Goal: Contribute content: Contribute content

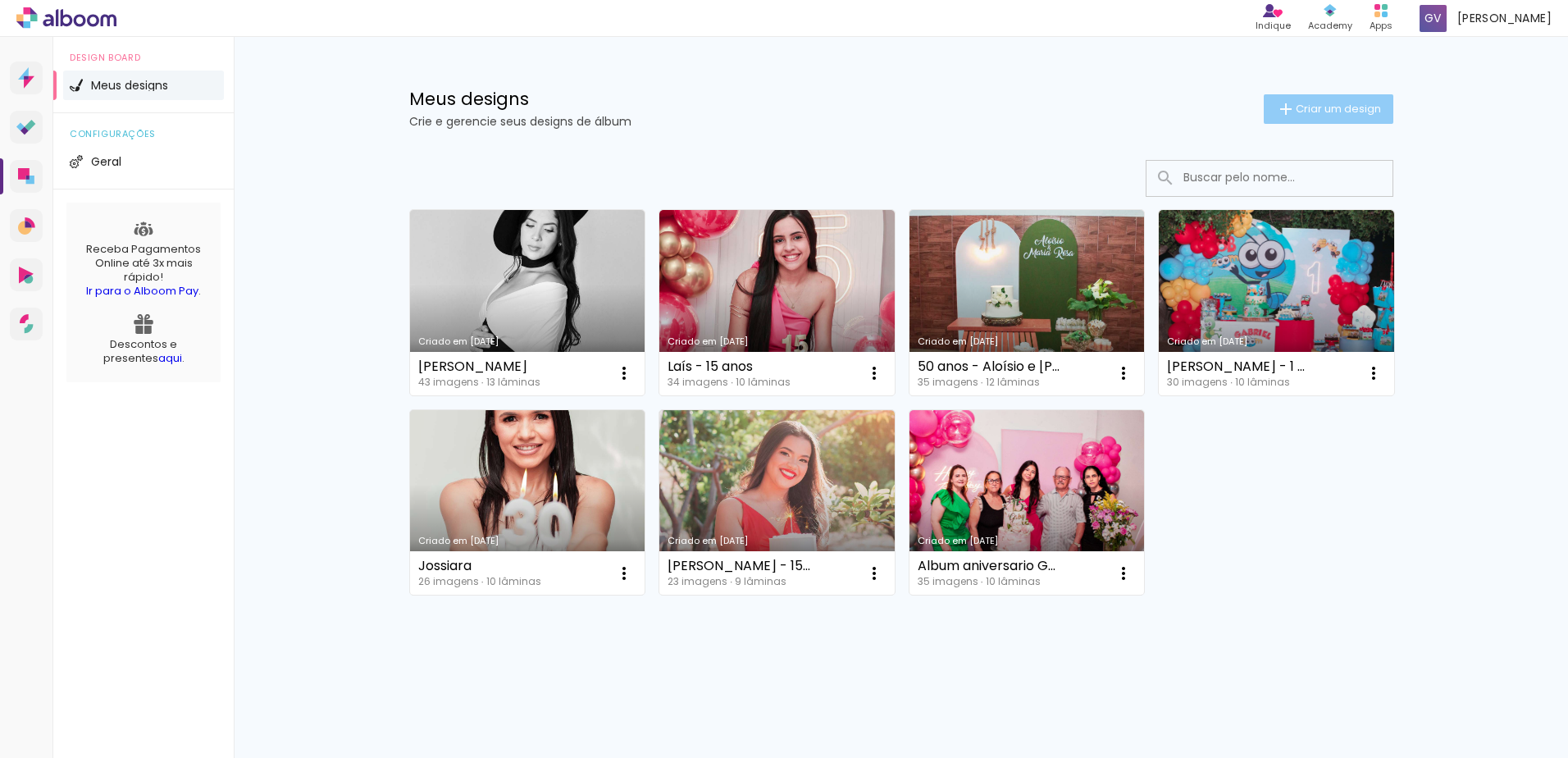
click at [1310, 110] on span "Criar um design" at bounding box center [1338, 108] width 85 height 11
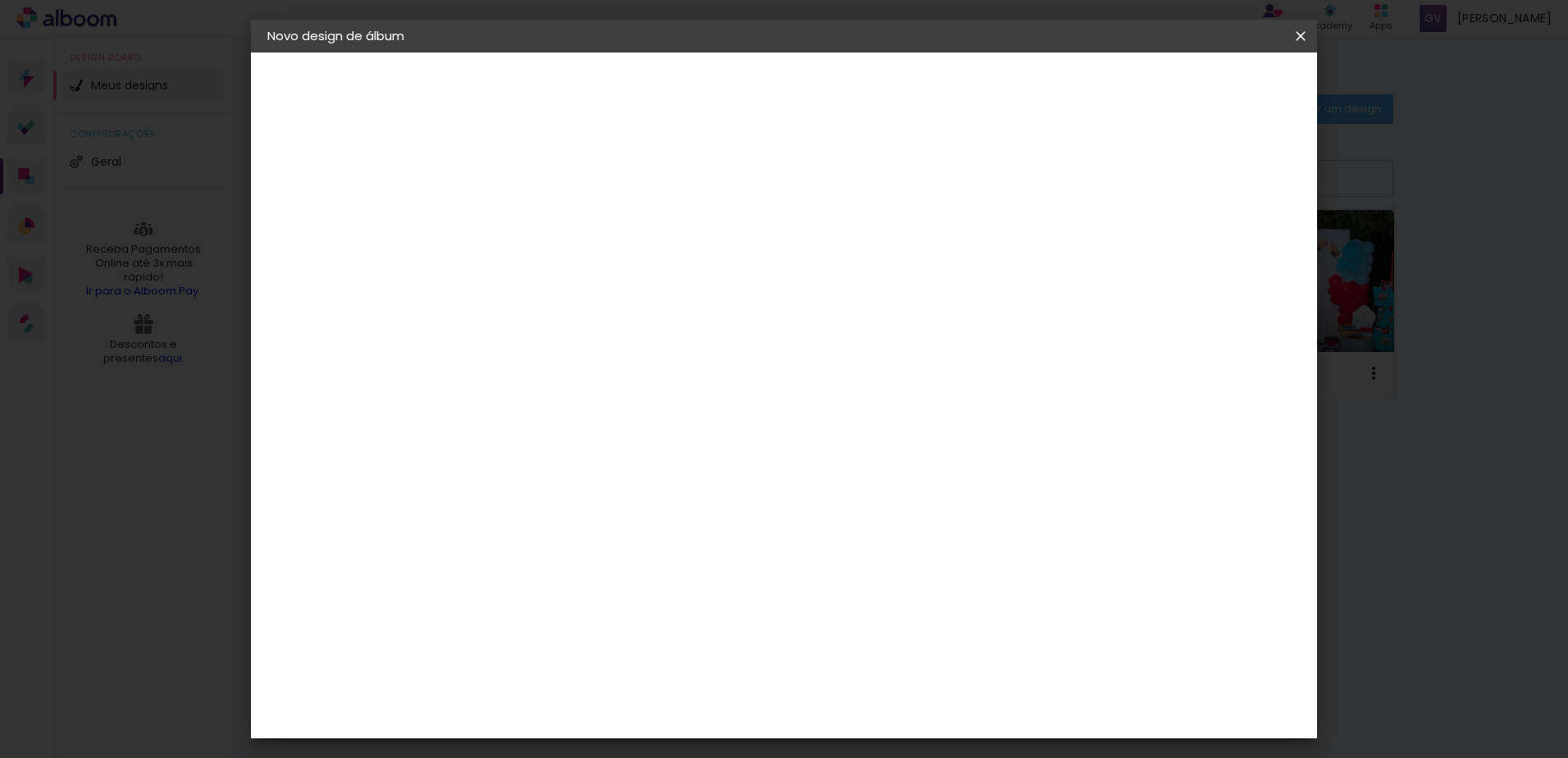
click at [535, 233] on div at bounding box center [535, 234] width 0 height 2
type input "Aniversário Jade"
type paper-input "Aniversário Jade"
click at [0, 0] on slot "Avançar" at bounding box center [0, 0] width 0 height 0
click at [0, 0] on slot "Tamanho Livre" at bounding box center [0, 0] width 0 height 0
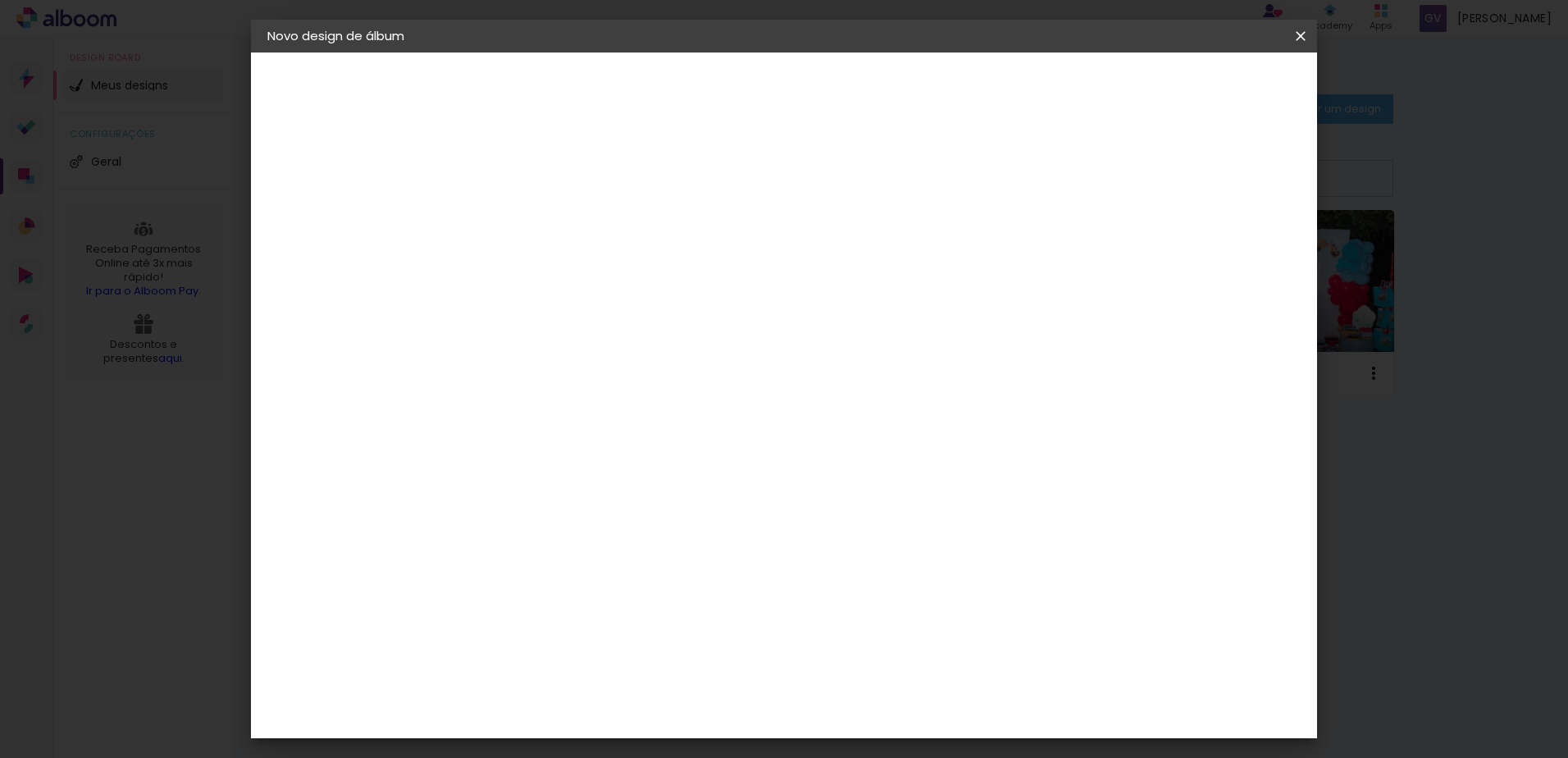
click at [0, 0] on slot "Tamanho Livre" at bounding box center [0, 0] width 0 height 0
click at [0, 0] on slot "Avançar" at bounding box center [0, 0] width 0 height 0
click at [492, 469] on input "30" at bounding box center [484, 466] width 42 height 25
drag, startPoint x: 491, startPoint y: 467, endPoint x: 503, endPoint y: 464, distance: 12.4
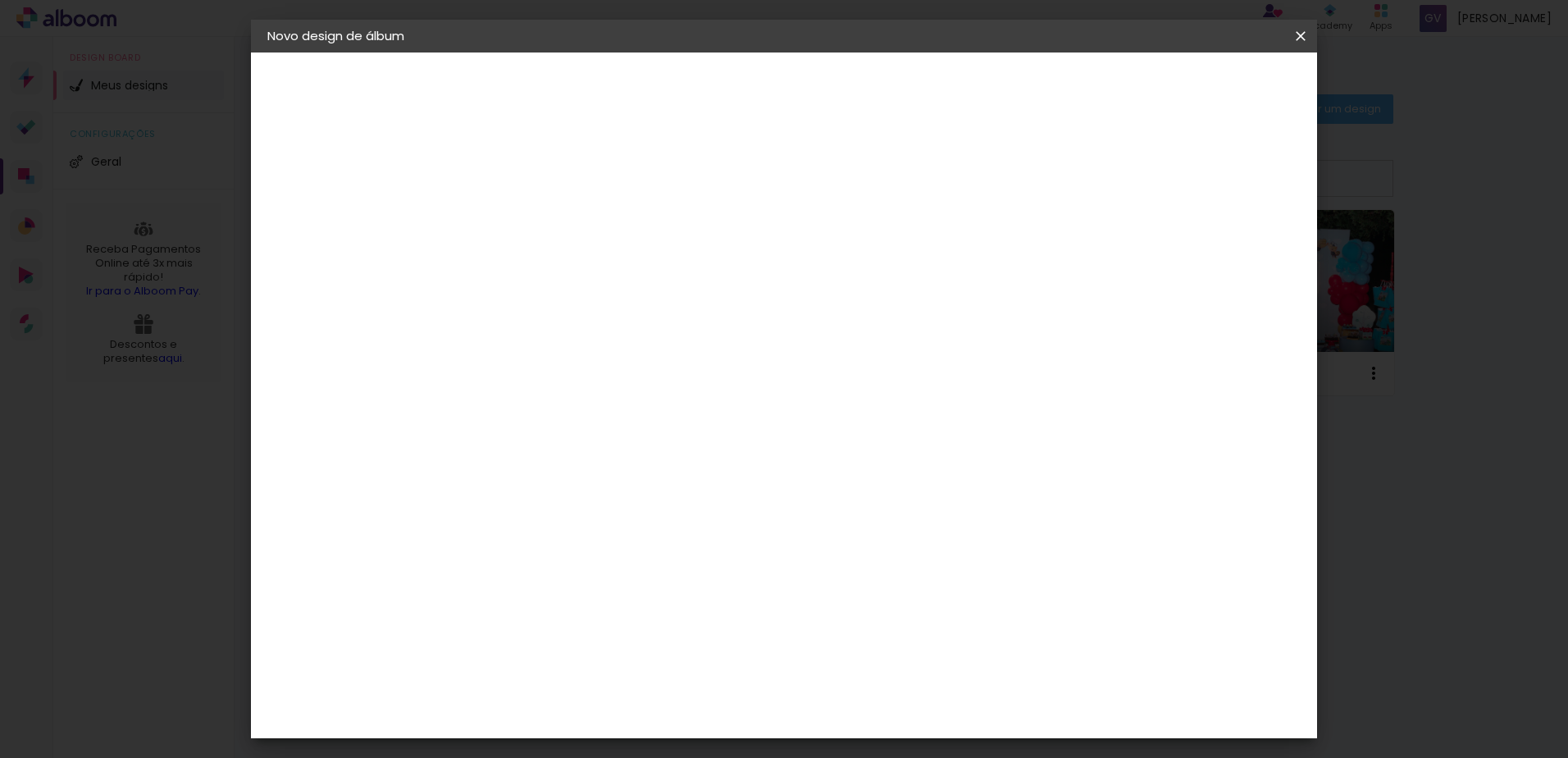
click at [496, 466] on input "30" at bounding box center [484, 466] width 42 height 25
type input "20"
type paper-input "20"
click at [713, 257] on span "30" at bounding box center [714, 257] width 27 height 25
click at [712, 258] on span "30" at bounding box center [714, 257] width 27 height 25
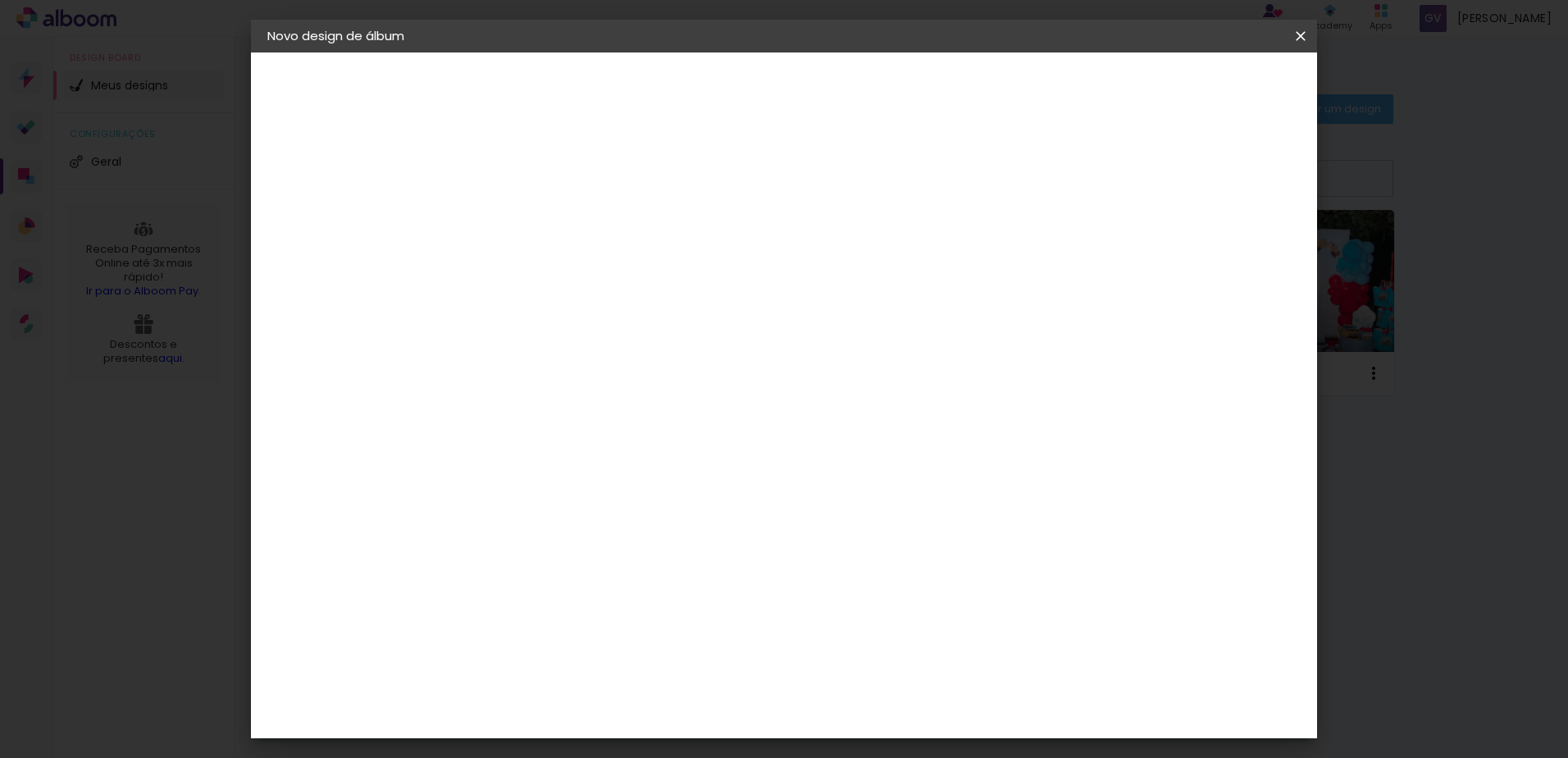
click at [884, 575] on input "60" at bounding box center [875, 577] width 42 height 25
click at [871, 581] on input "60" at bounding box center [875, 577] width 42 height 25
drag, startPoint x: 872, startPoint y: 573, endPoint x: 886, endPoint y: 574, distance: 14.0
click at [886, 574] on input "60" at bounding box center [875, 577] width 42 height 25
type input "80"
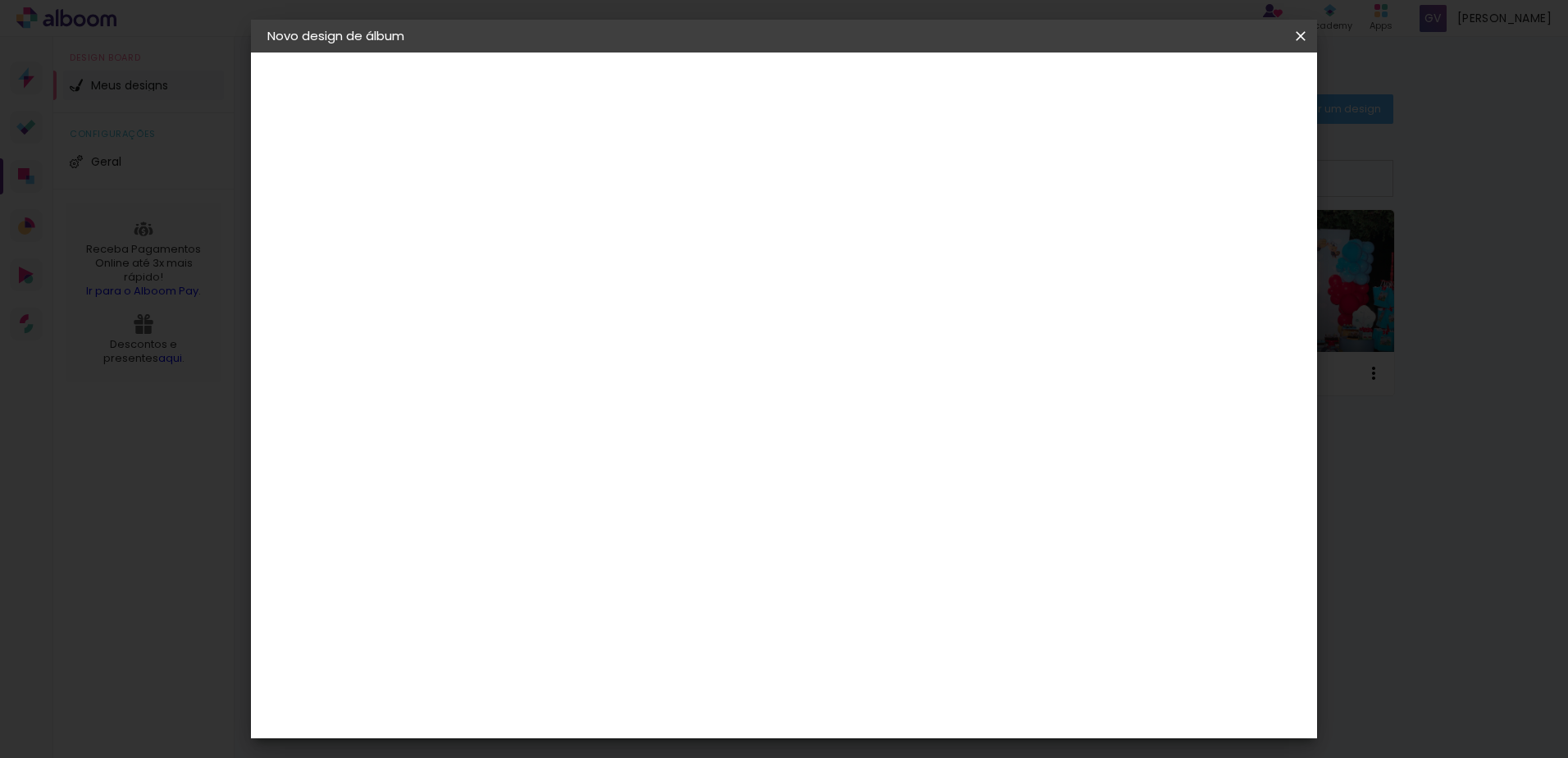
type paper-input "80"
click at [1199, 87] on span "Iniciar design" at bounding box center [1161, 87] width 75 height 12
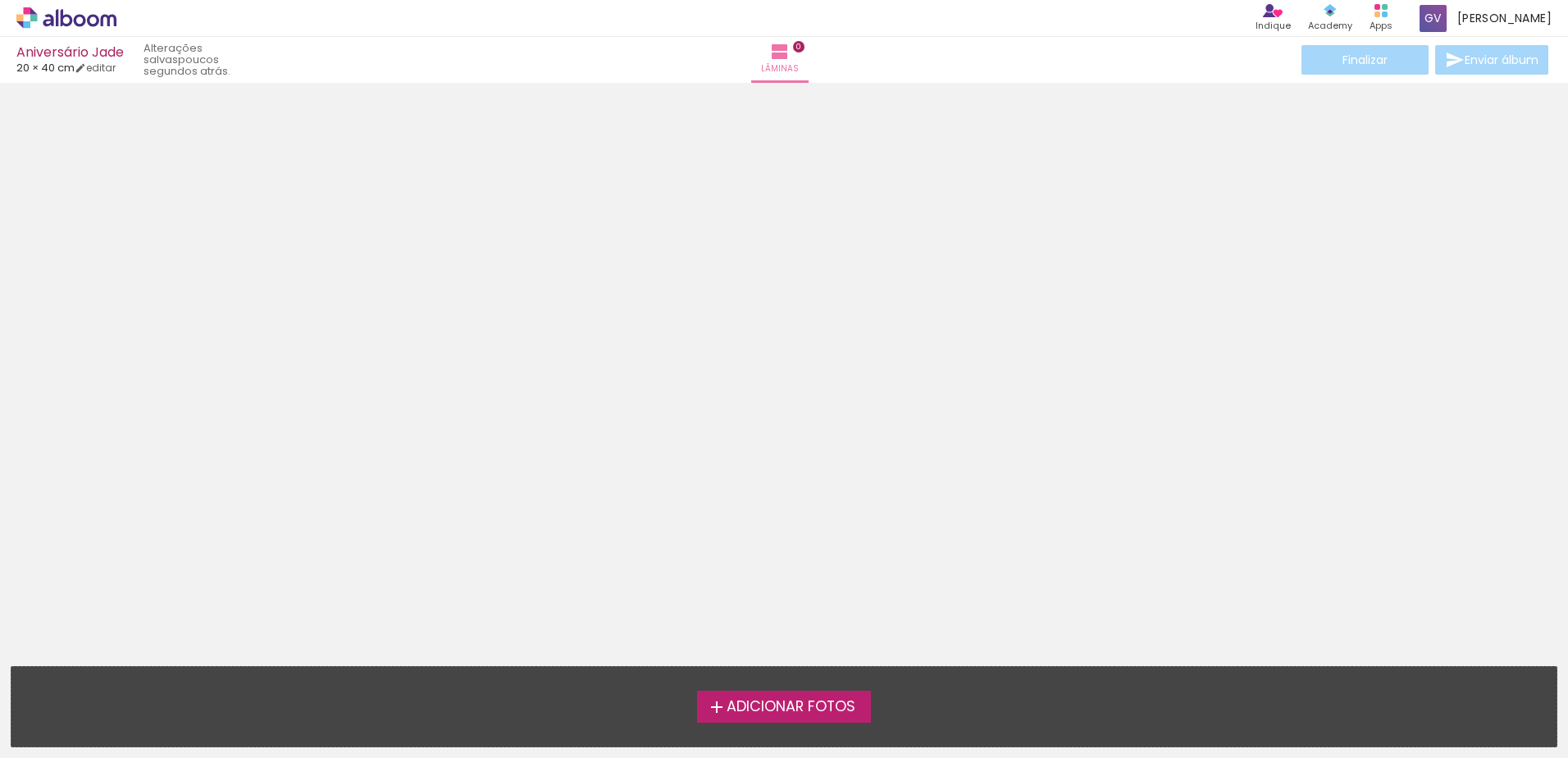
click at [774, 707] on span "Adicionar Fotos" at bounding box center [791, 706] width 129 height 14
click at [0, 0] on input "file" at bounding box center [0, 0] width 0 height 0
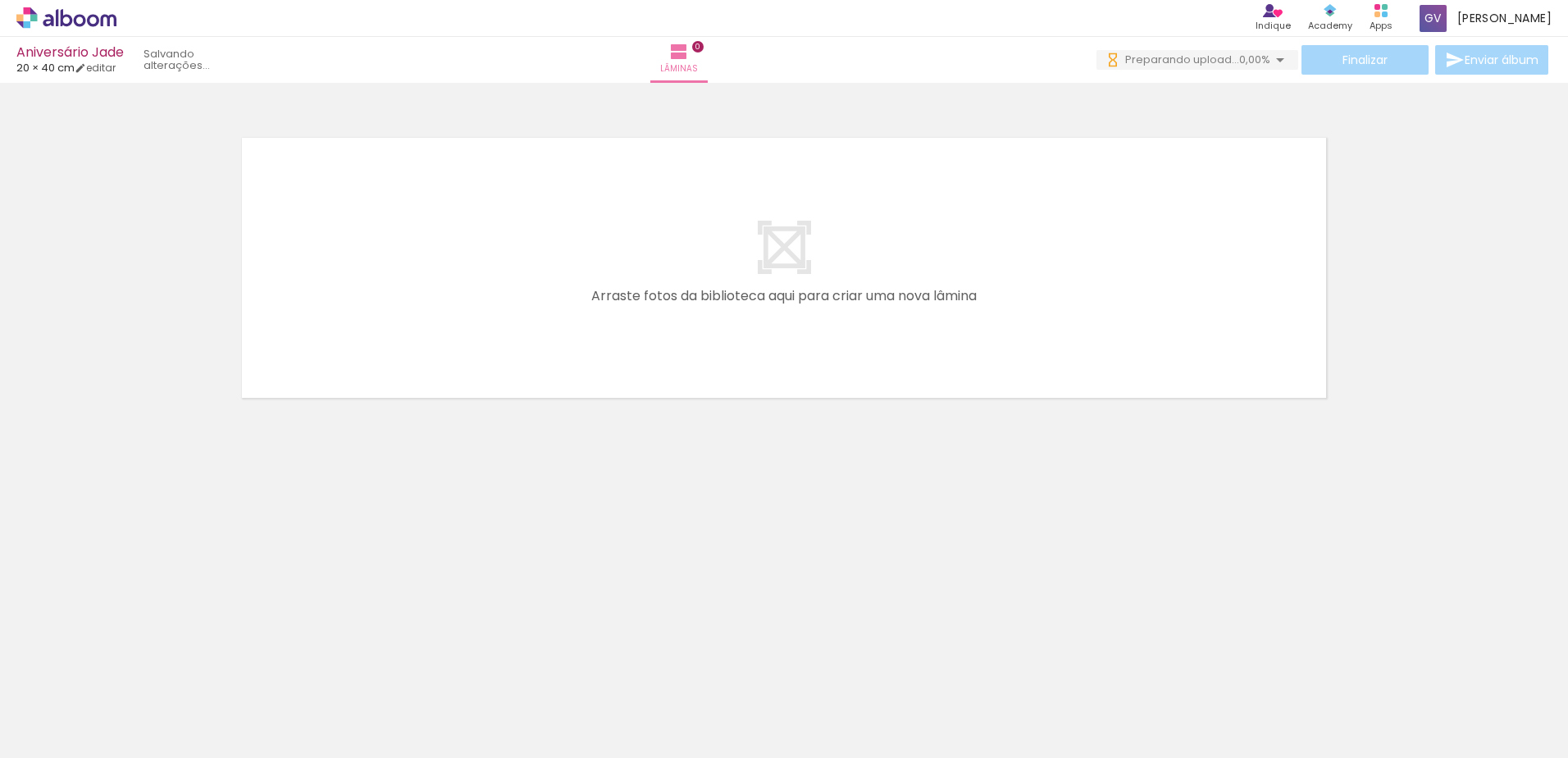
scroll to position [0, 1052]
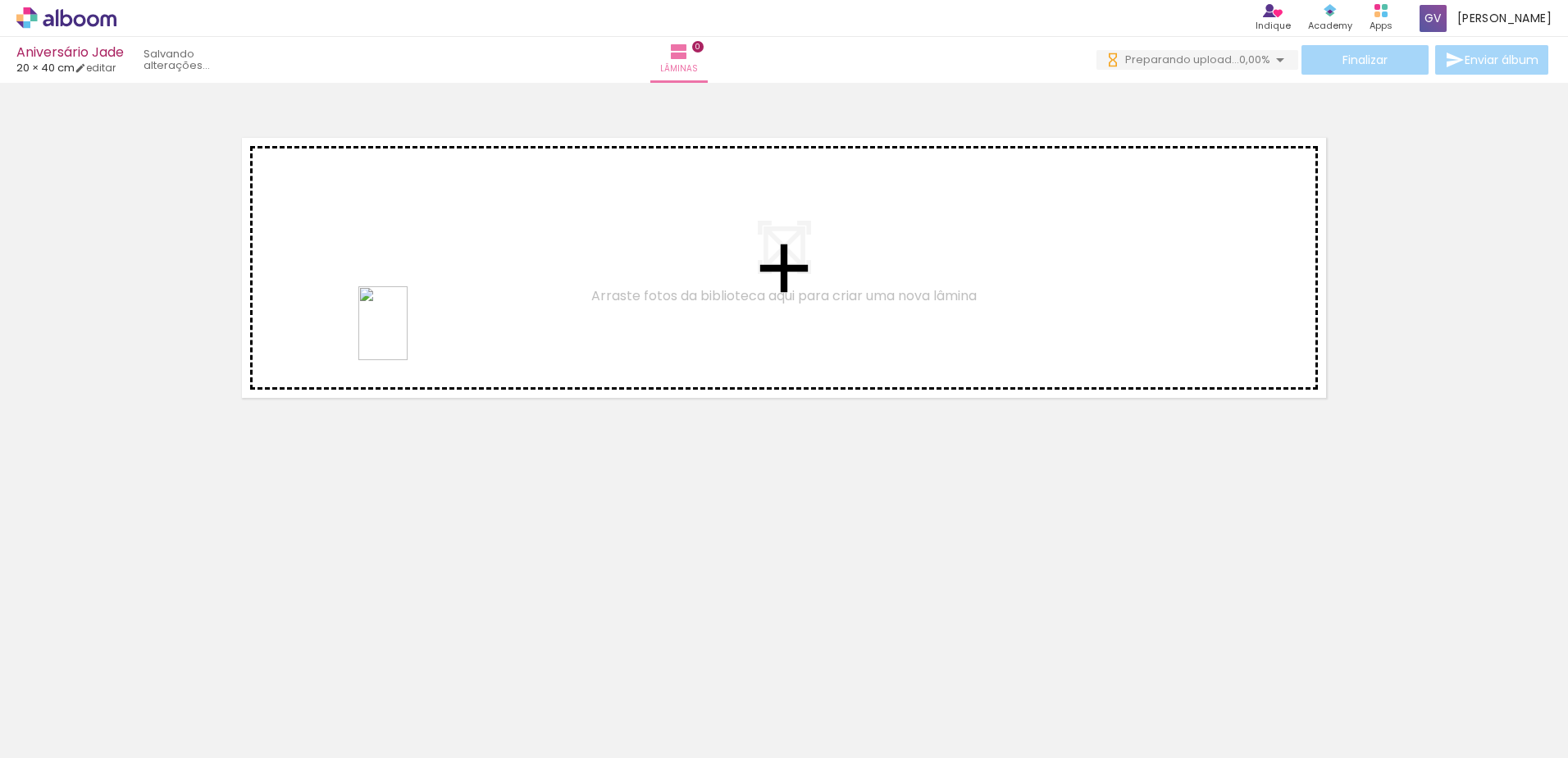
drag, startPoint x: 410, startPoint y: 711, endPoint x: 406, endPoint y: 326, distance: 385.0
click at [406, 328] on quentale-workspace at bounding box center [784, 379] width 1568 height 758
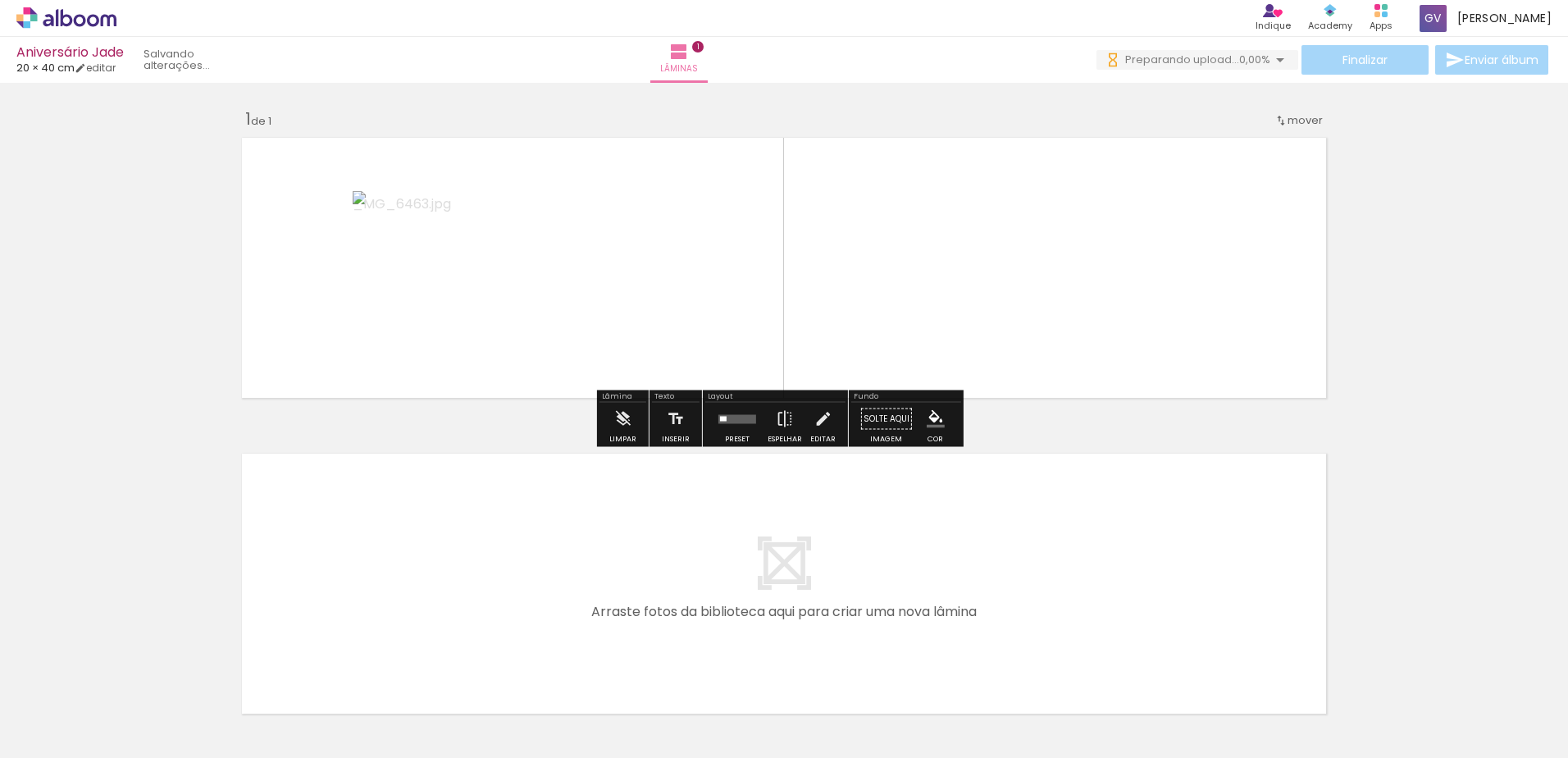
scroll to position [0, 140]
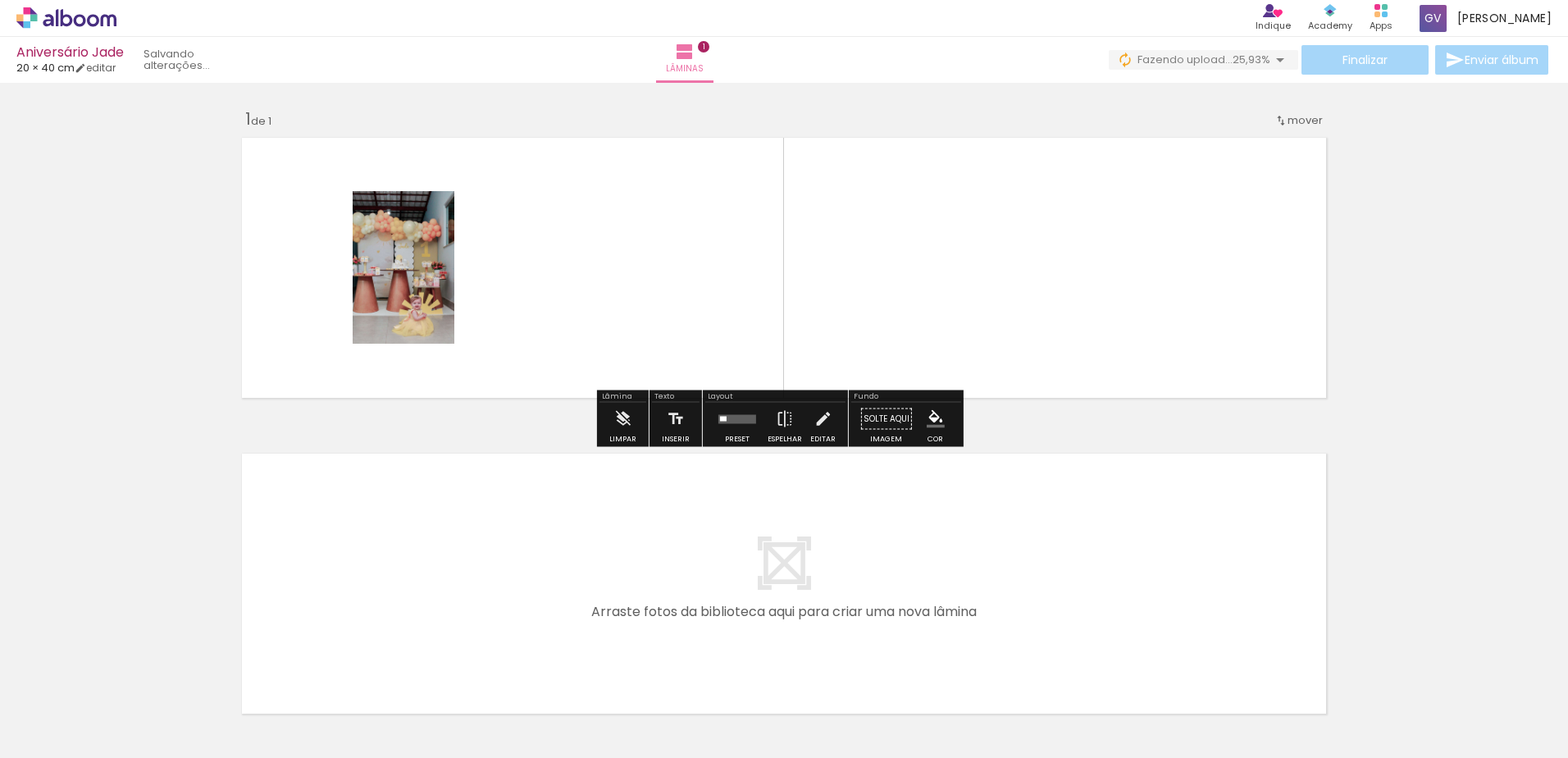
click at [404, 296] on quentale-photo at bounding box center [404, 267] width 102 height 153
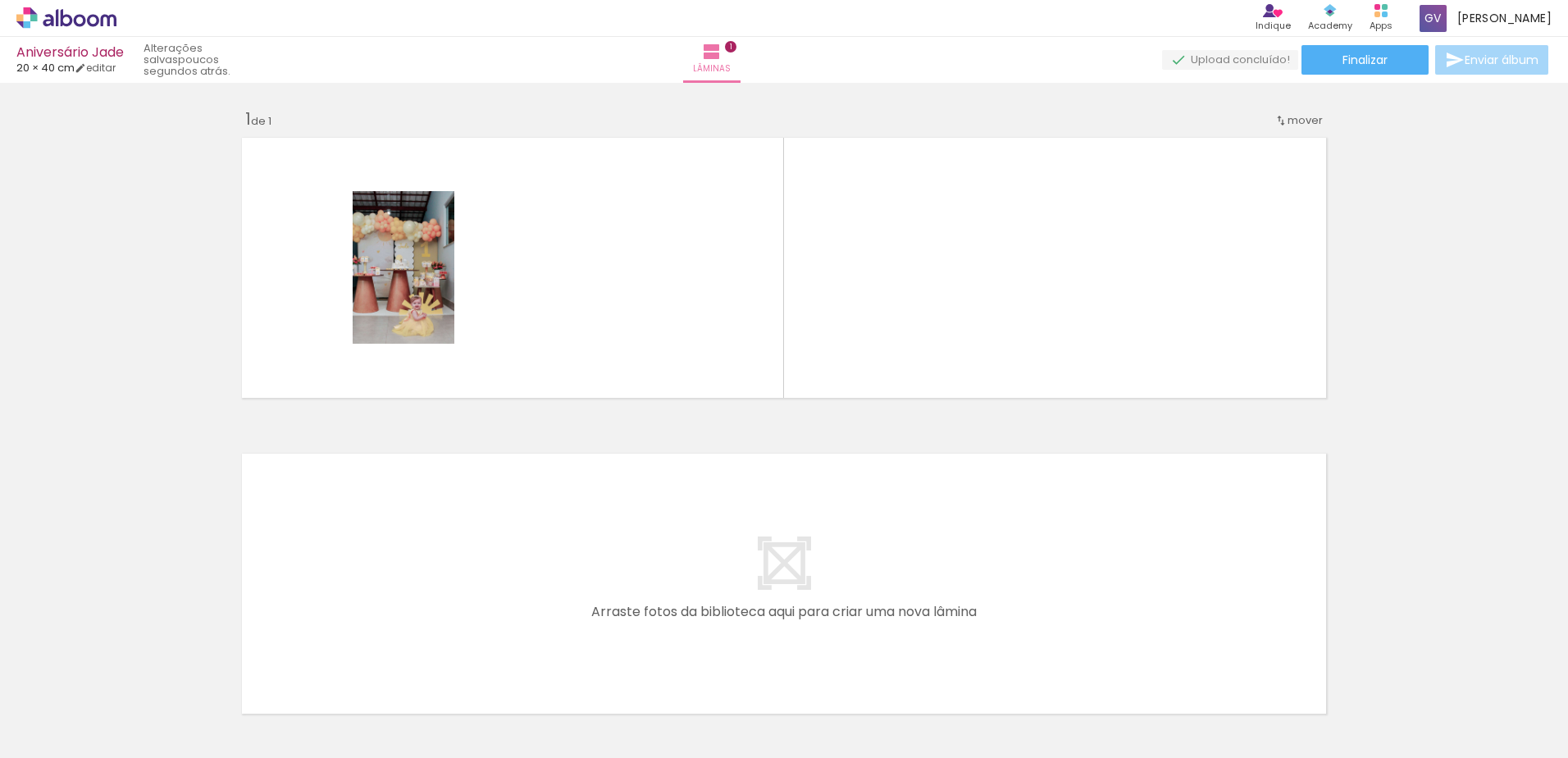
scroll to position [0, 0]
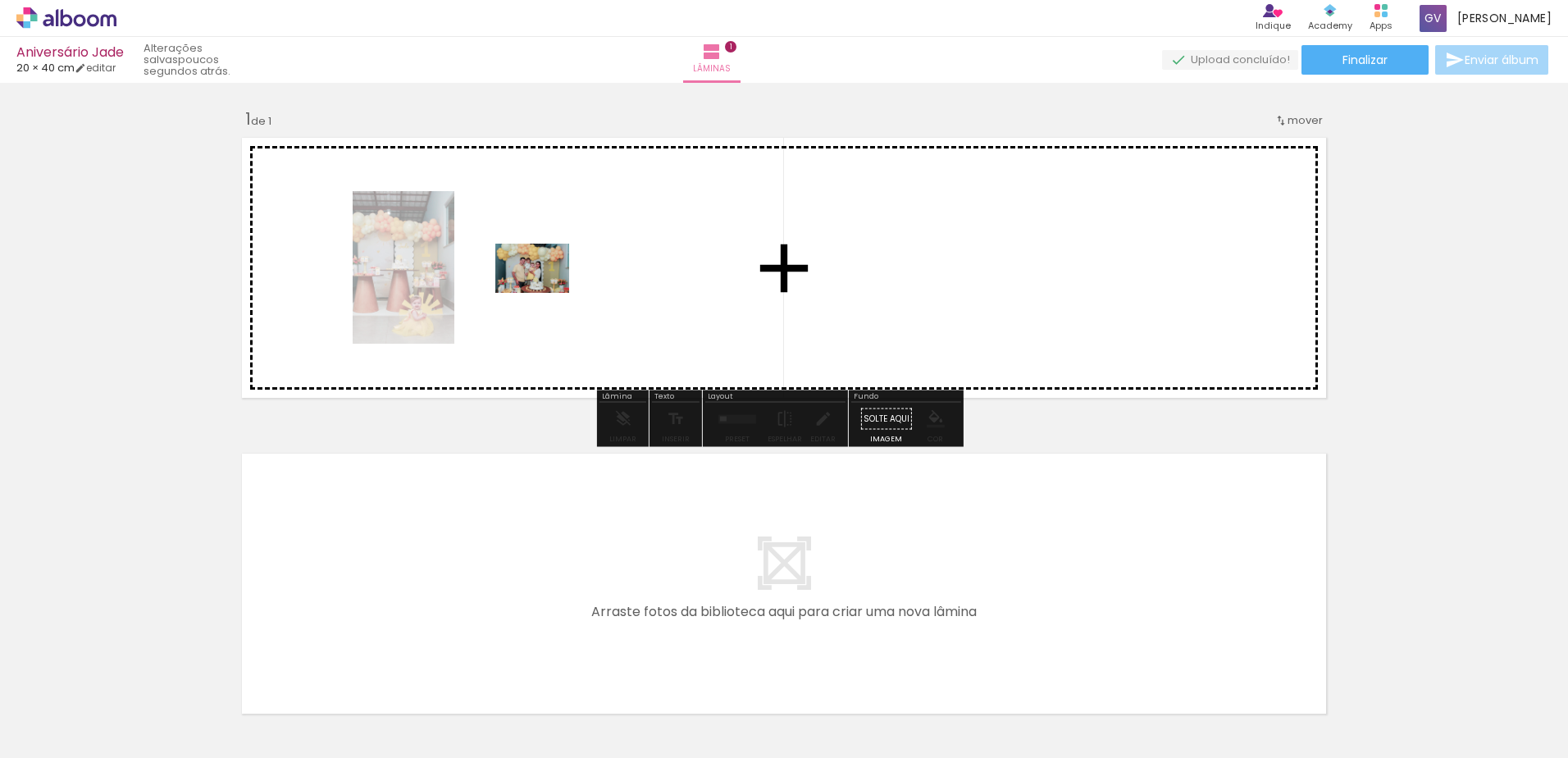
drag, startPoint x: 213, startPoint y: 698, endPoint x: 547, endPoint y: 292, distance: 525.7
click at [547, 292] on quentale-workspace at bounding box center [784, 379] width 1568 height 758
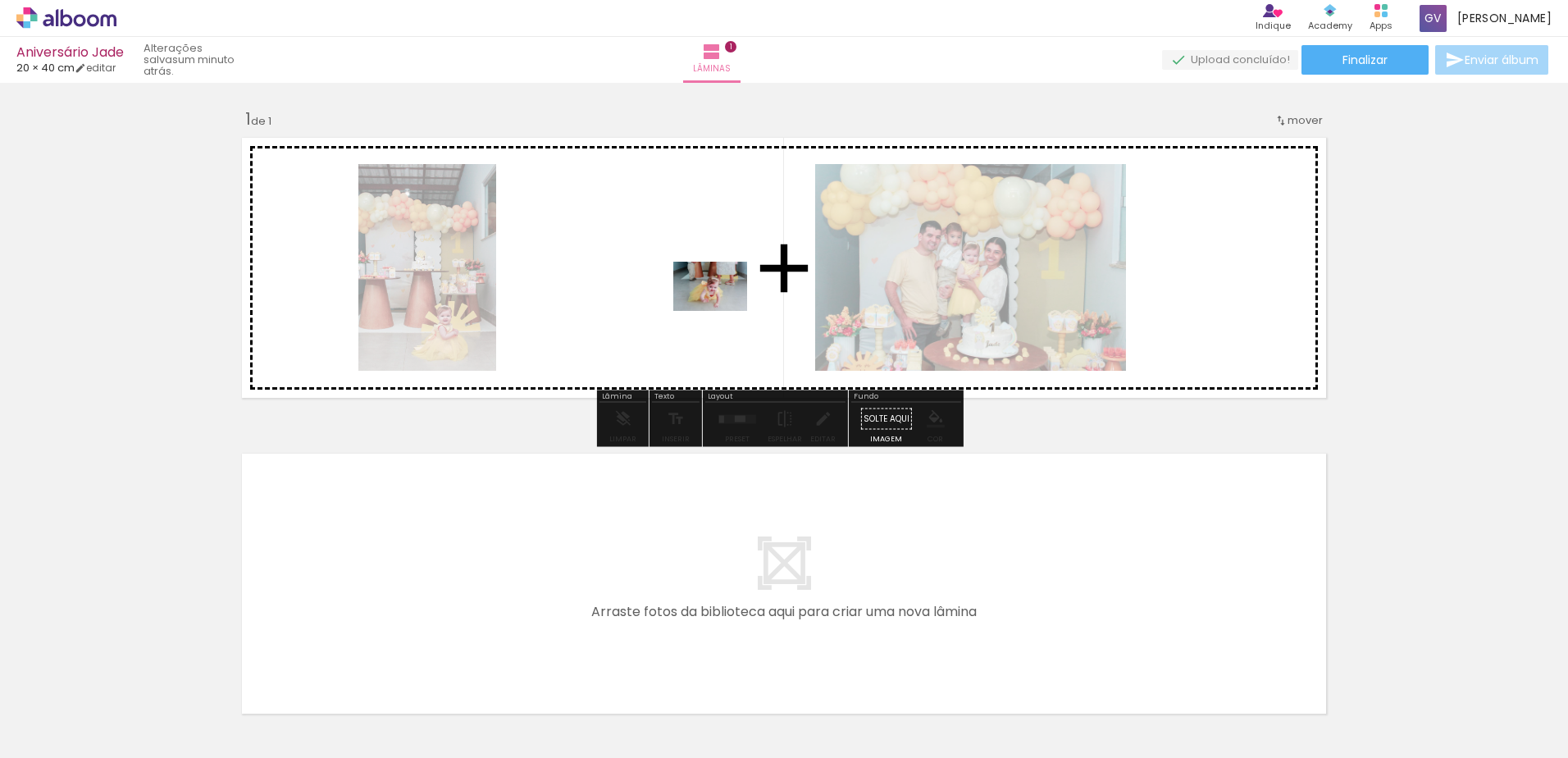
drag, startPoint x: 1187, startPoint y: 697, endPoint x: 721, endPoint y: 311, distance: 605.1
click at [722, 311] on quentale-workspace at bounding box center [784, 379] width 1568 height 758
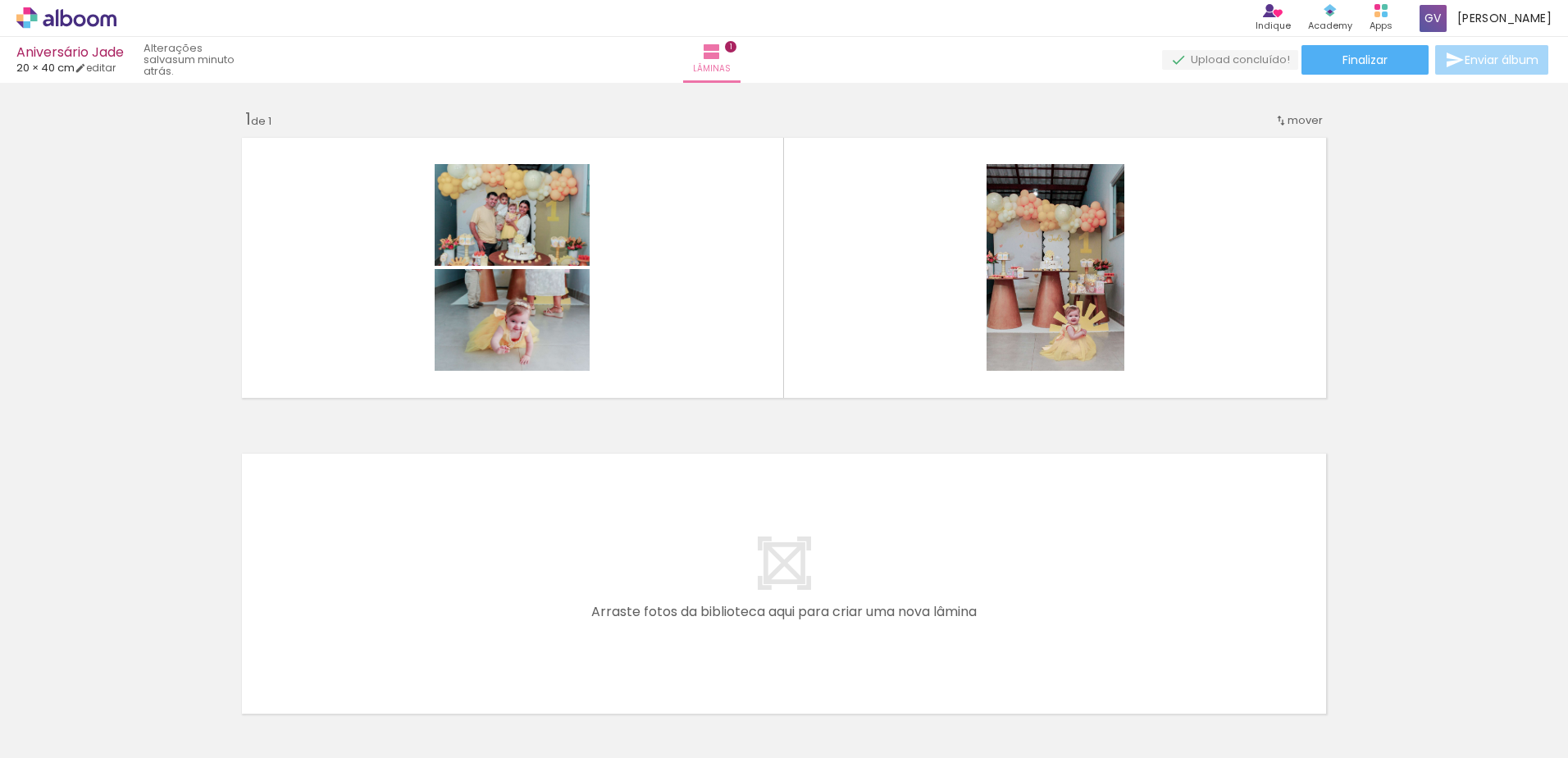
scroll to position [0, 856]
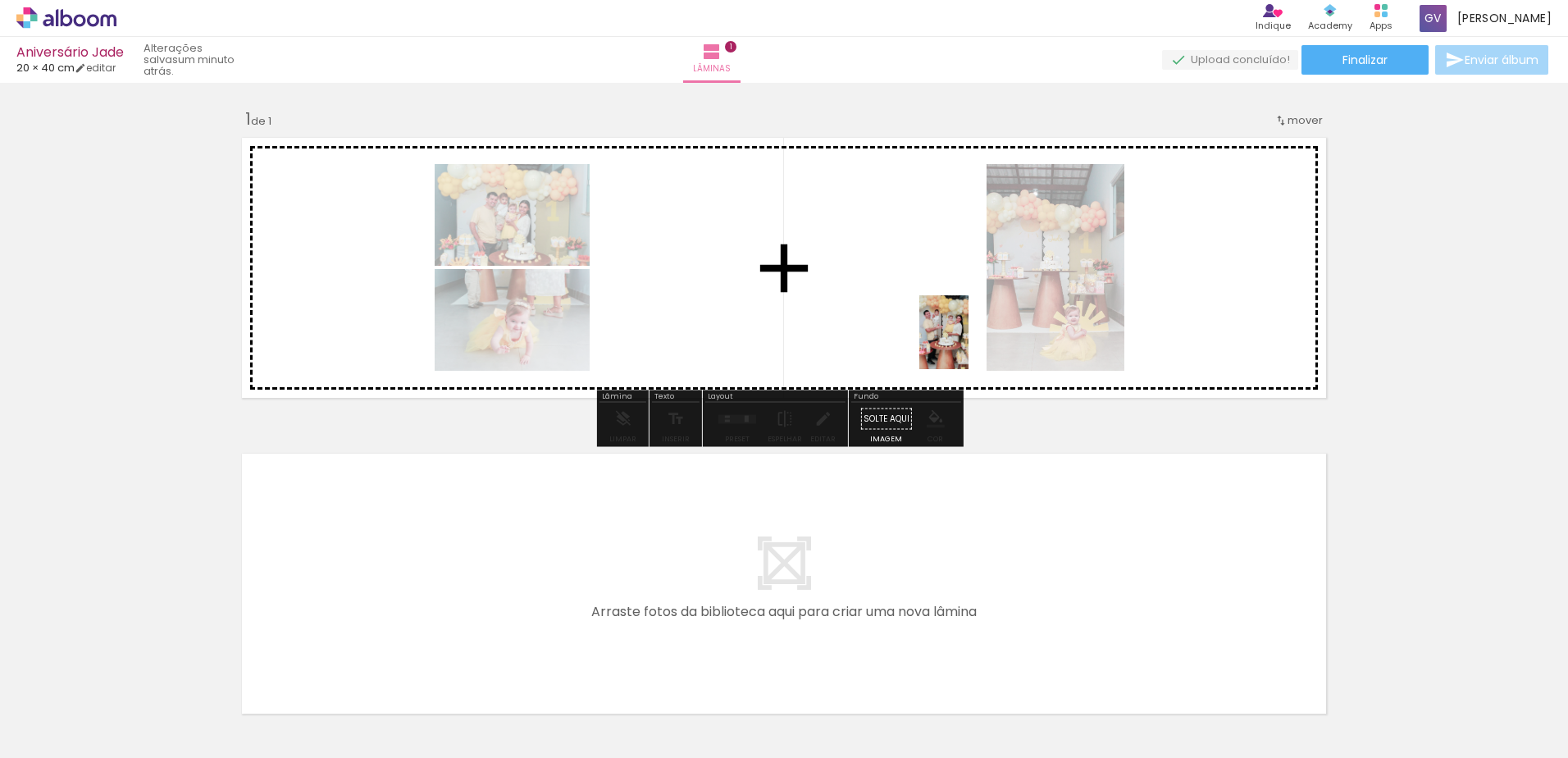
drag, startPoint x: 1323, startPoint y: 520, endPoint x: 908, endPoint y: 321, distance: 460.2
click at [908, 321] on quentale-workspace at bounding box center [784, 379] width 1568 height 758
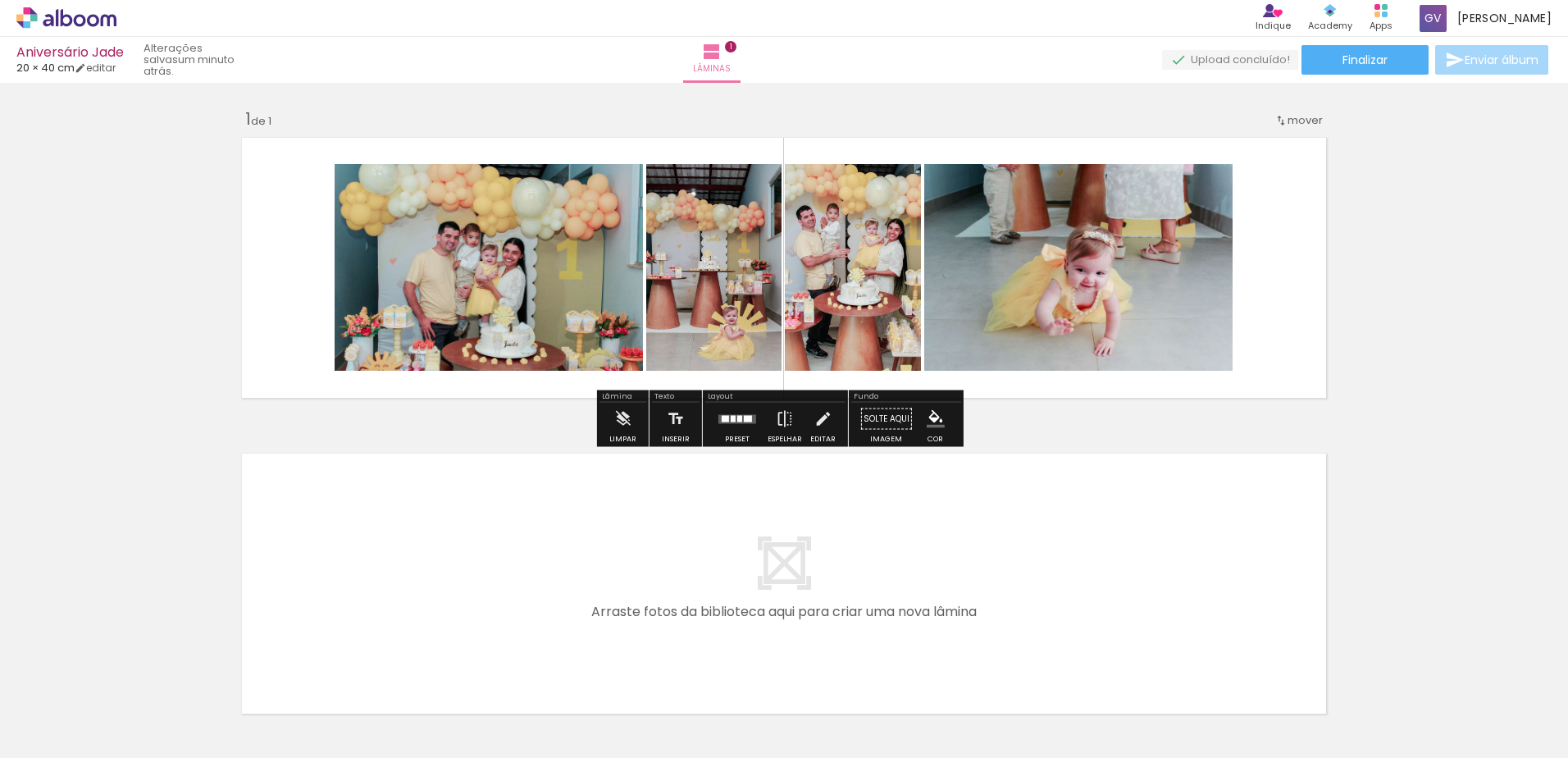
click at [865, 296] on quentale-photo at bounding box center [853, 267] width 136 height 206
click at [857, 296] on quentale-photo at bounding box center [853, 267] width 136 height 206
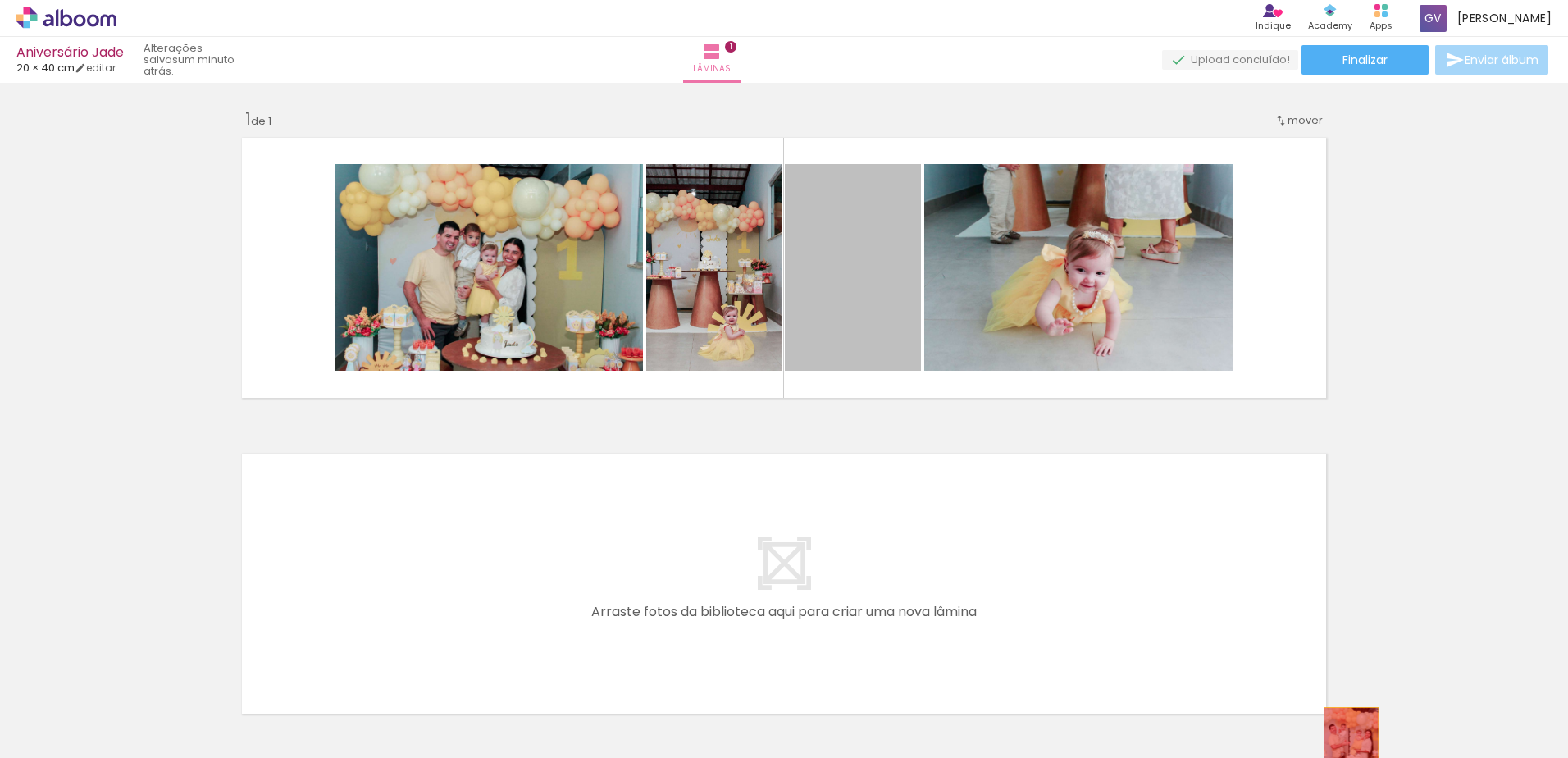
drag, startPoint x: 856, startPoint y: 296, endPoint x: 1345, endPoint y: 746, distance: 664.5
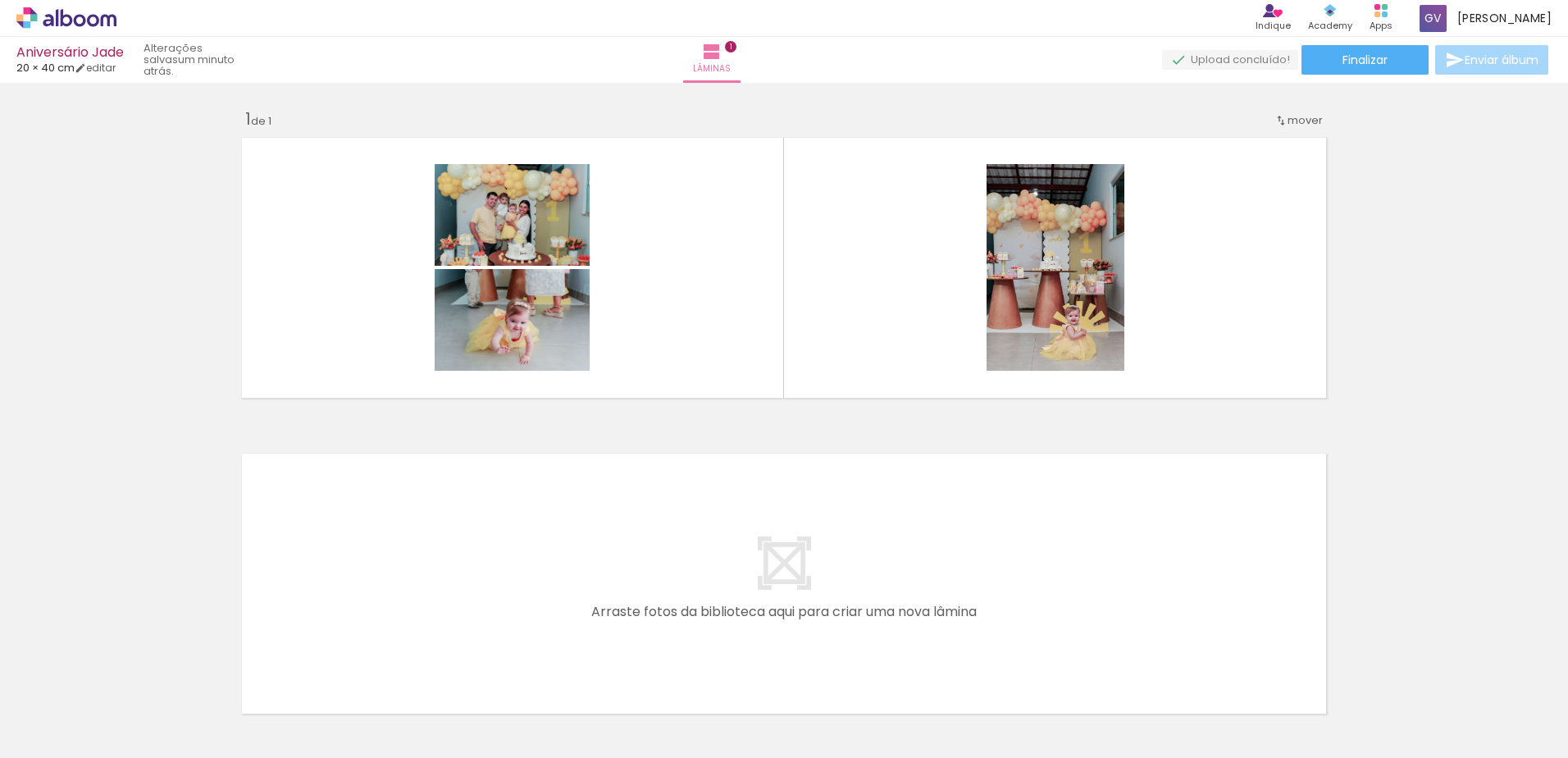
scroll to position [0, 14]
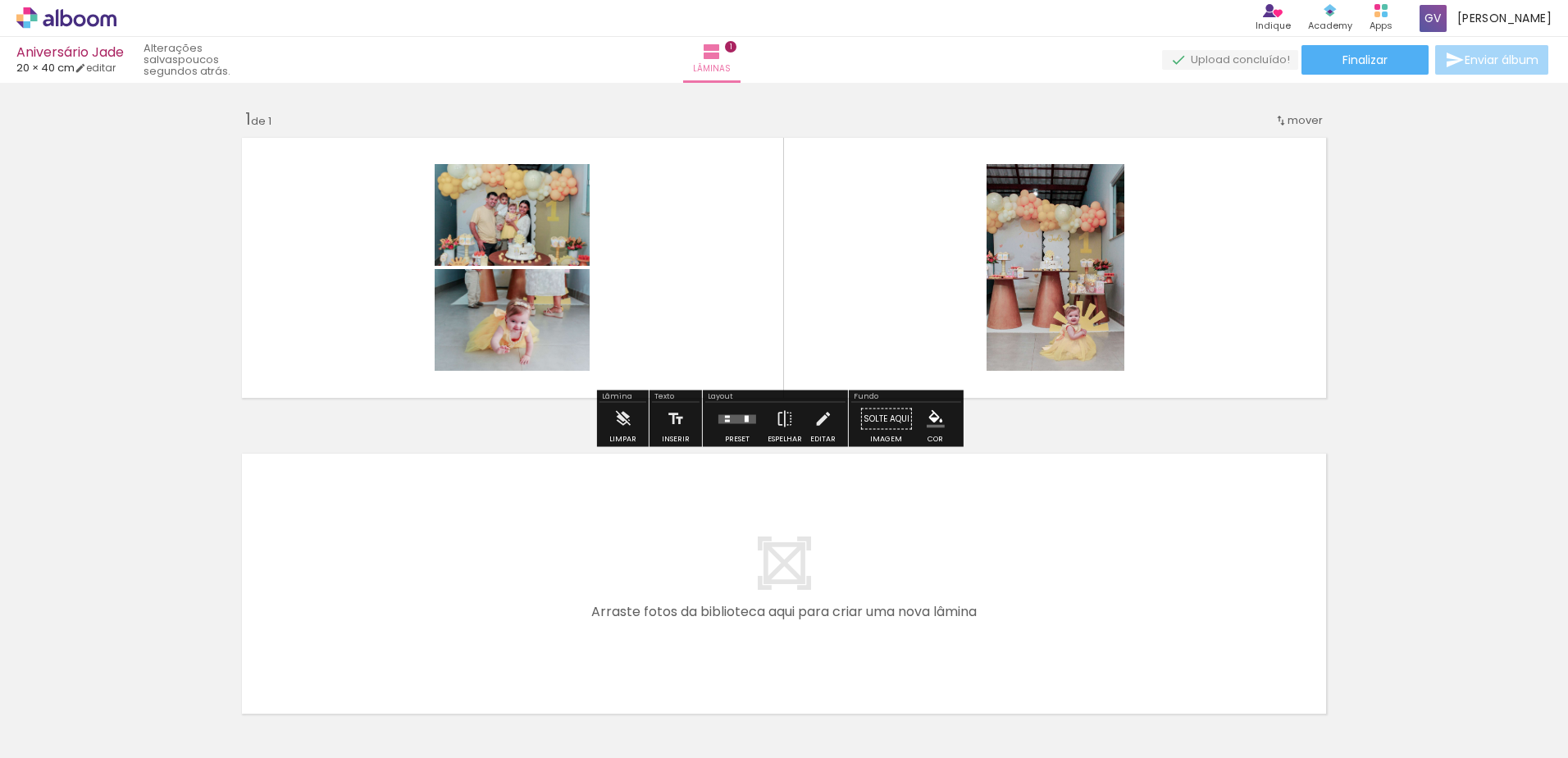
click at [726, 420] on quentale-layouter at bounding box center [737, 418] width 37 height 9
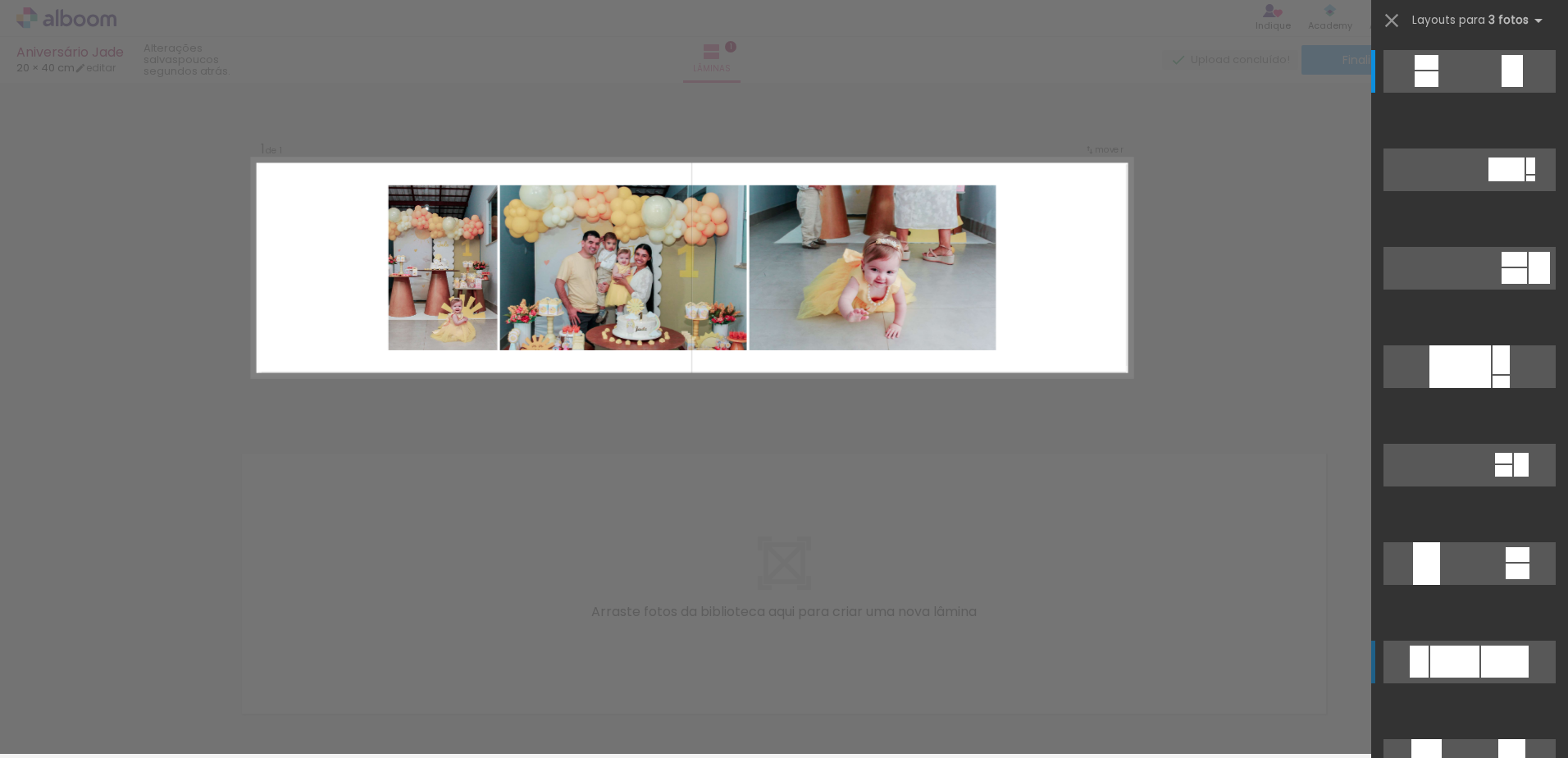
click at [1473, 668] on div at bounding box center [1455, 661] width 49 height 32
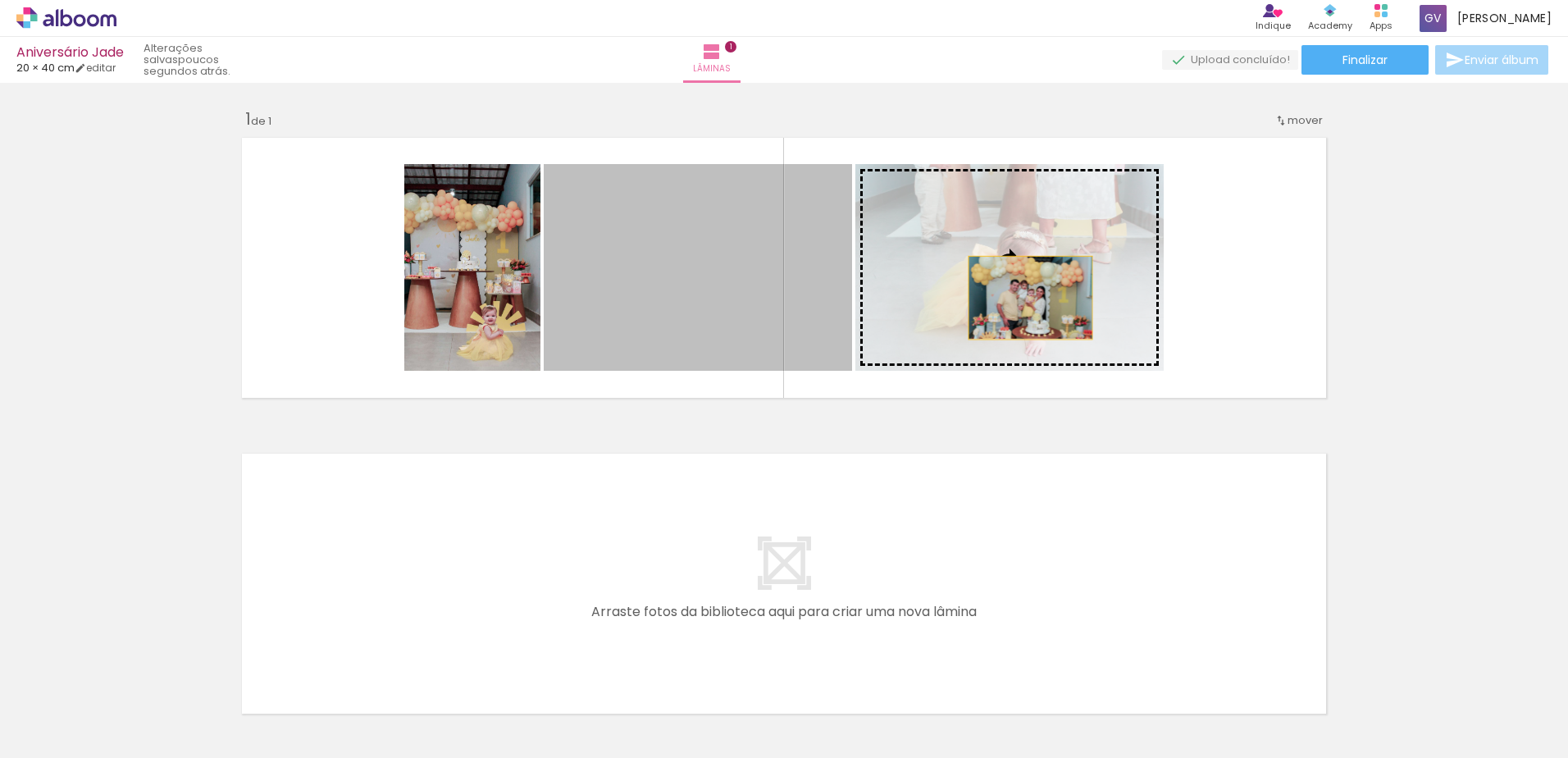
drag, startPoint x: 938, startPoint y: 303, endPoint x: 1062, endPoint y: 286, distance: 125.2
click at [0, 0] on slot at bounding box center [0, 0] width 0 height 0
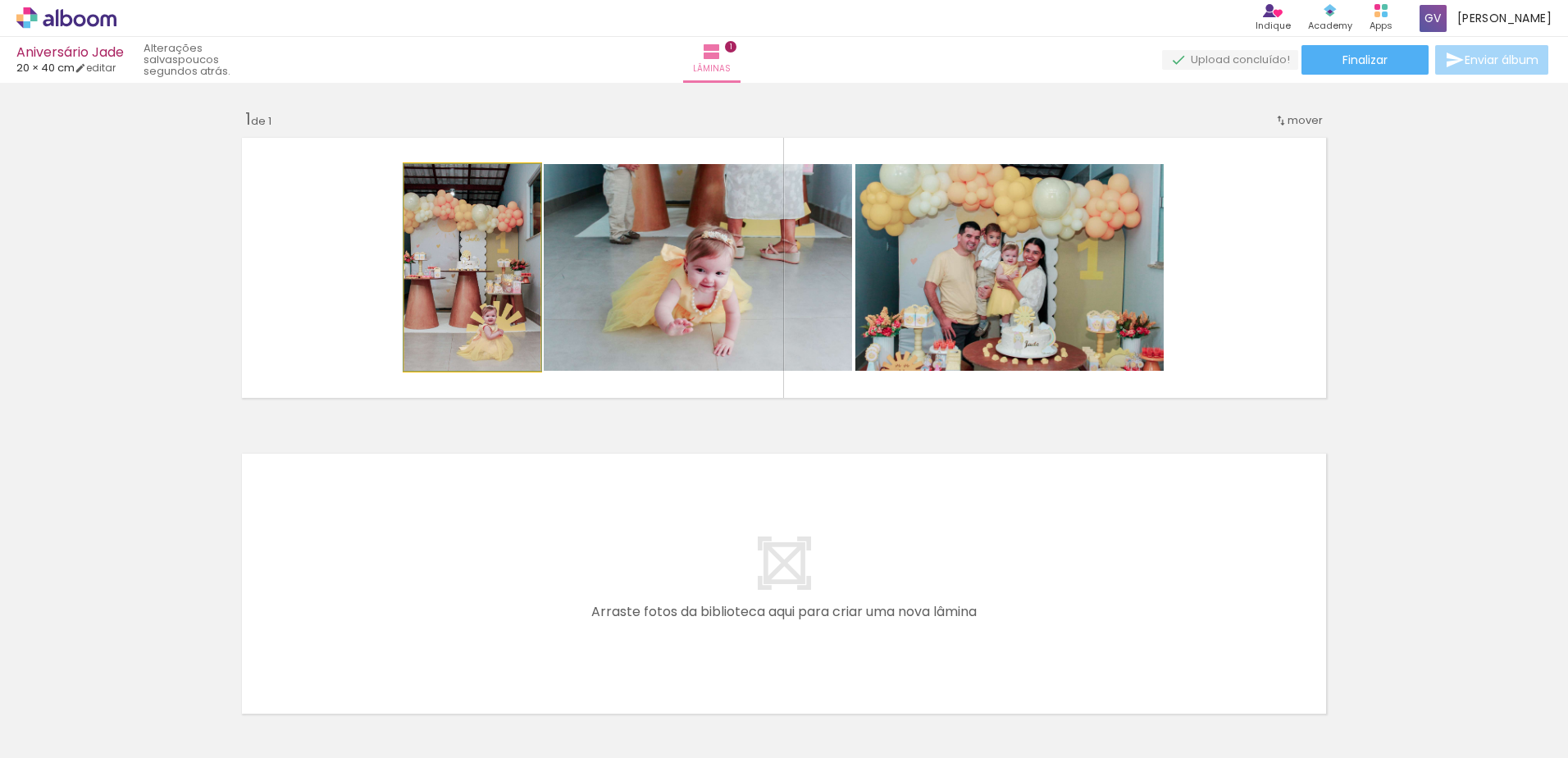
click at [473, 294] on quentale-photo at bounding box center [472, 267] width 136 height 206
drag, startPoint x: 451, startPoint y: 181, endPoint x: 440, endPoint y: 184, distance: 11.4
type paper-slider "100"
click at [440, 184] on div at bounding box center [442, 180] width 26 height 26
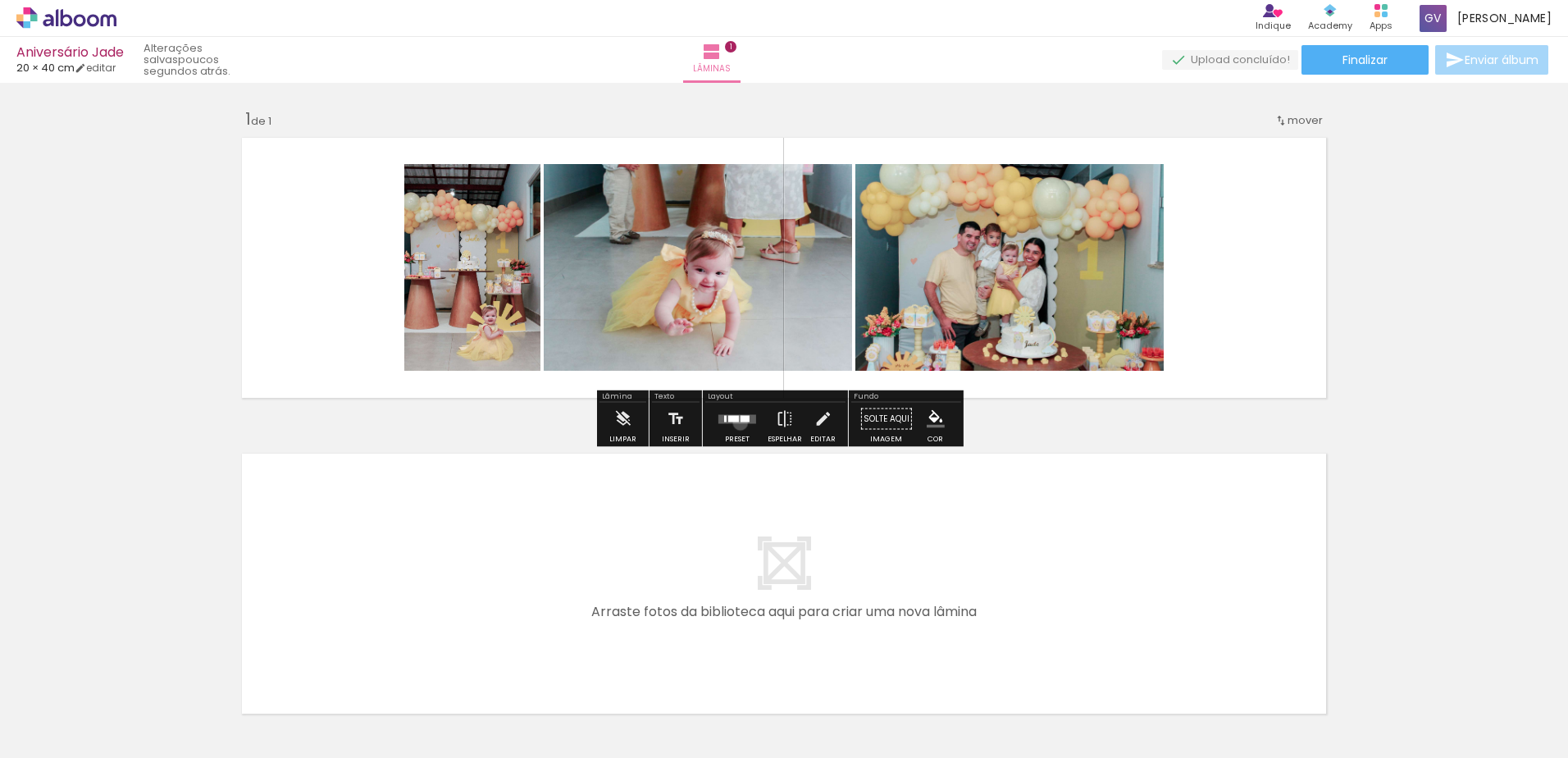
click at [736, 422] on quentale-layouter at bounding box center [737, 418] width 37 height 9
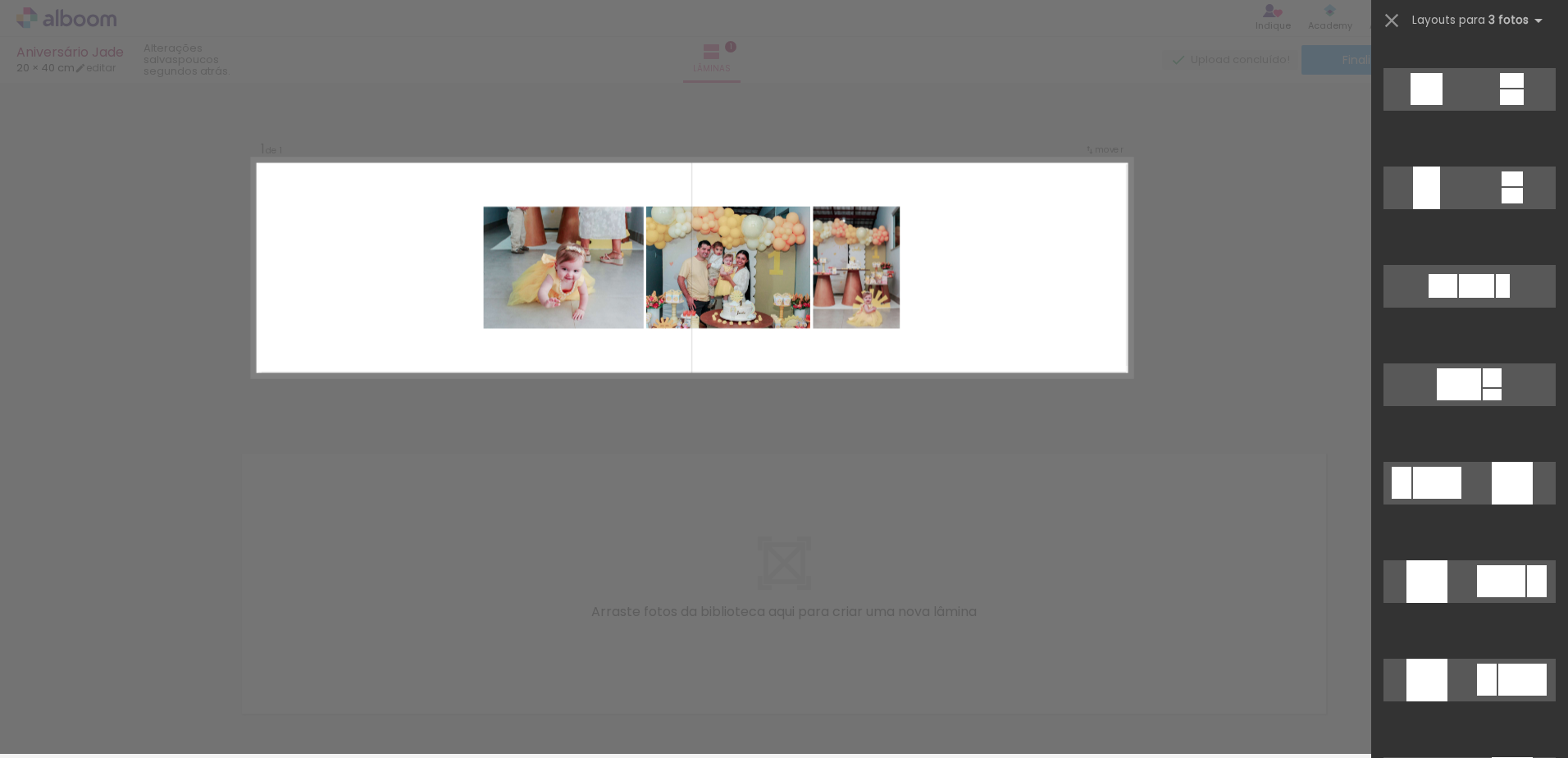
scroll to position [3133, 0]
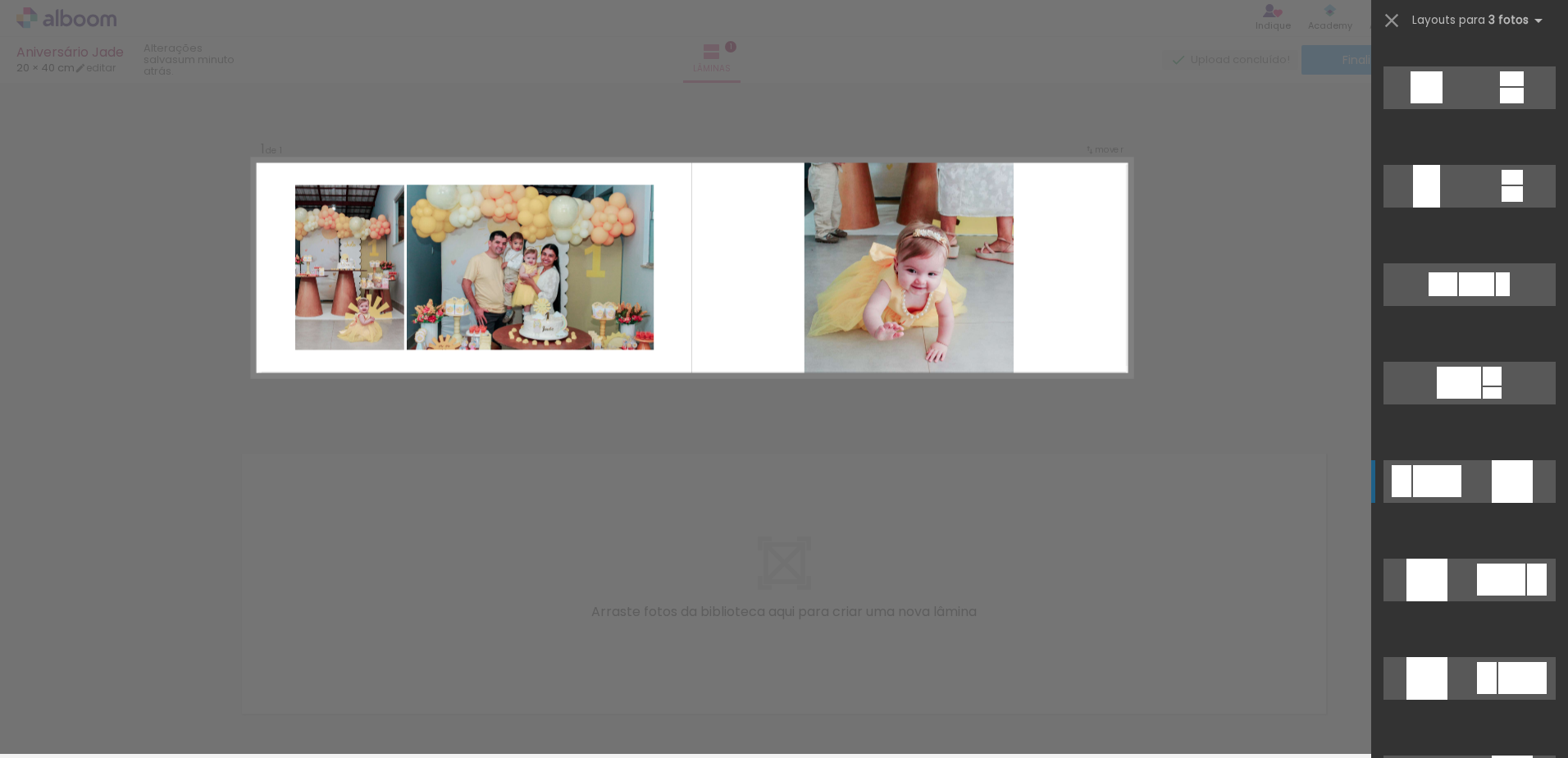
click at [1433, 498] on quentale-layouter at bounding box center [1469, 482] width 172 height 42
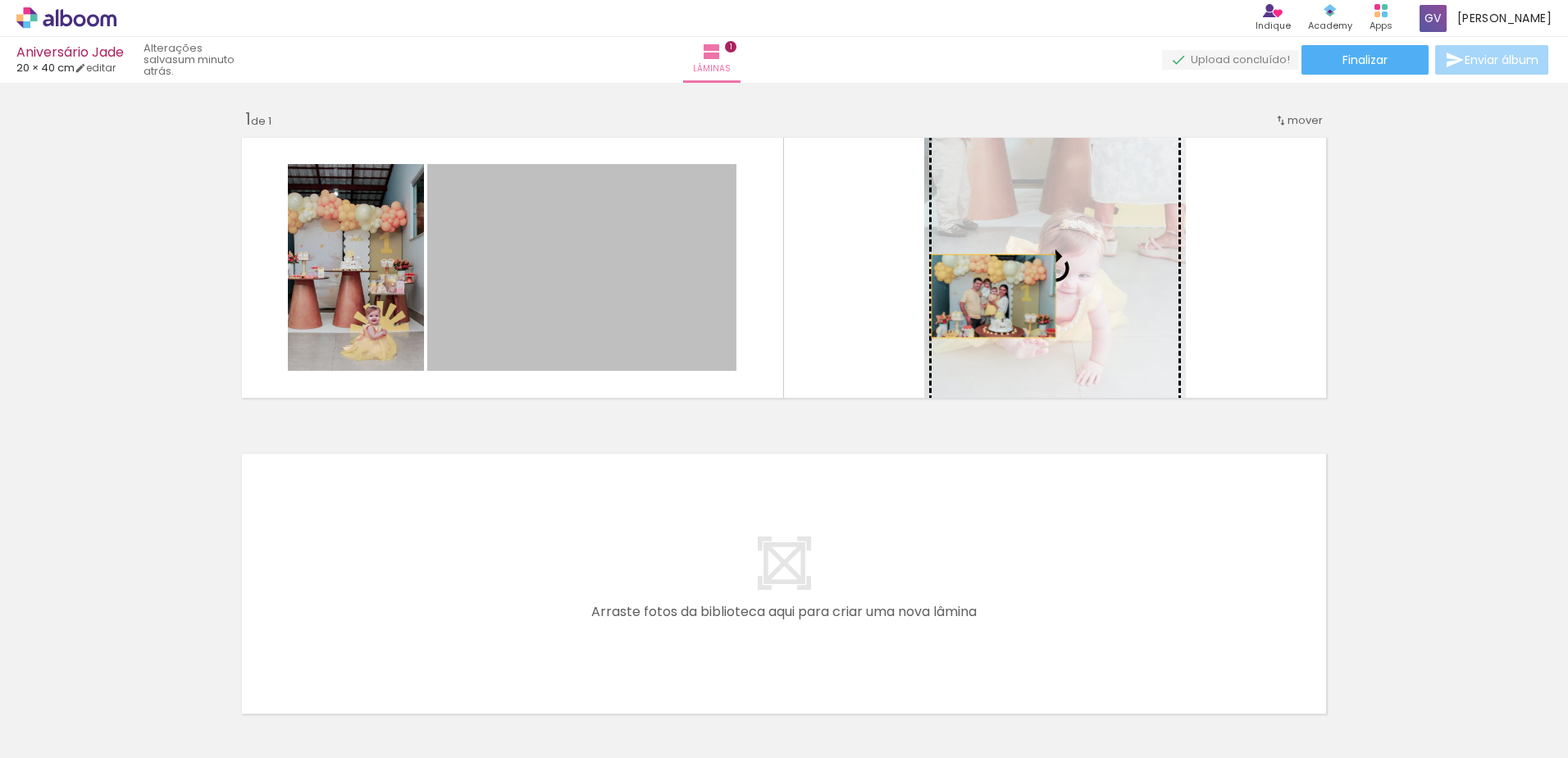
drag, startPoint x: 647, startPoint y: 301, endPoint x: 989, endPoint y: 296, distance: 342.0
click at [0, 0] on slot at bounding box center [0, 0] width 0 height 0
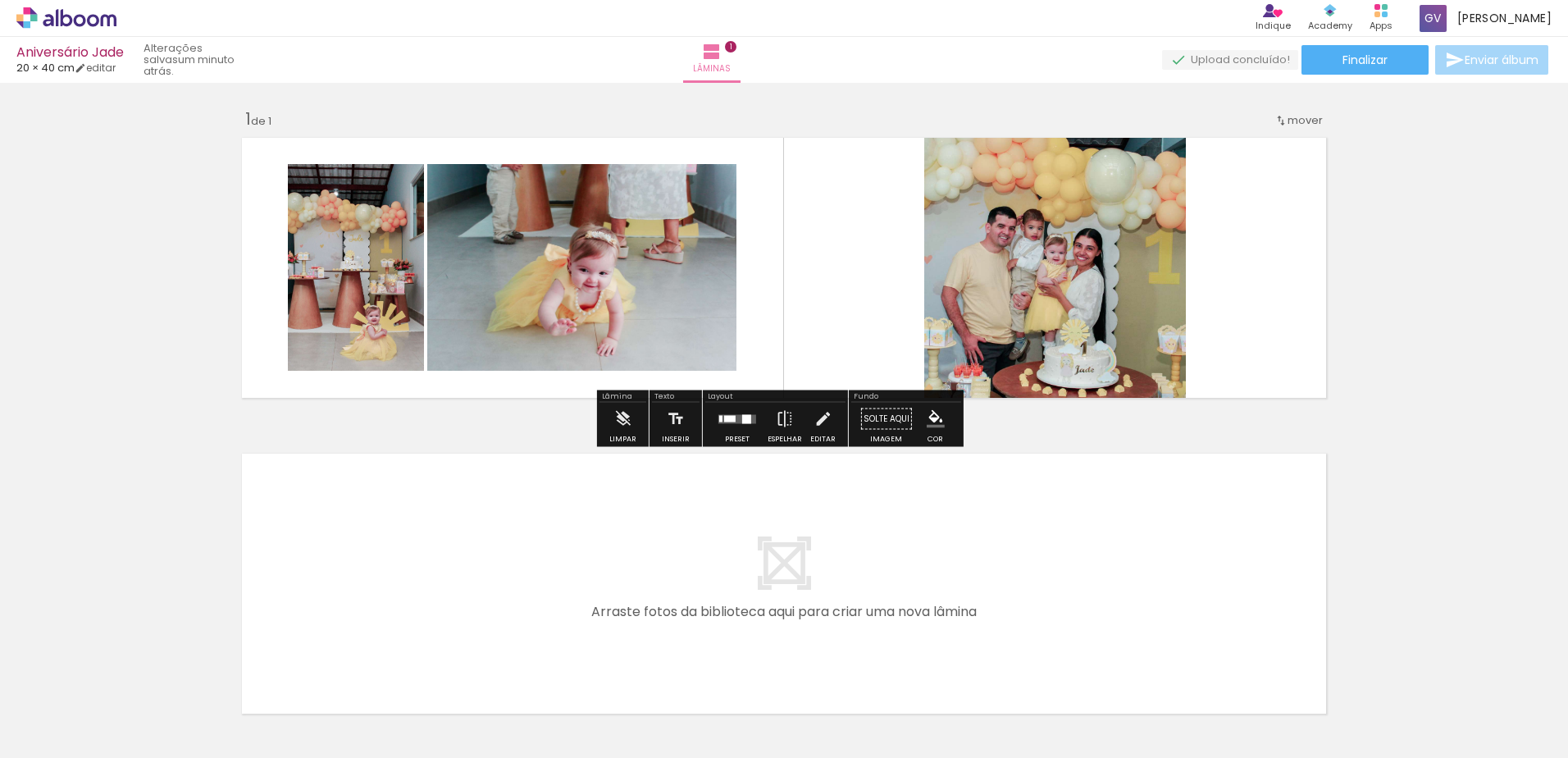
click at [986, 264] on quentale-photo at bounding box center [1055, 268] width 262 height 274
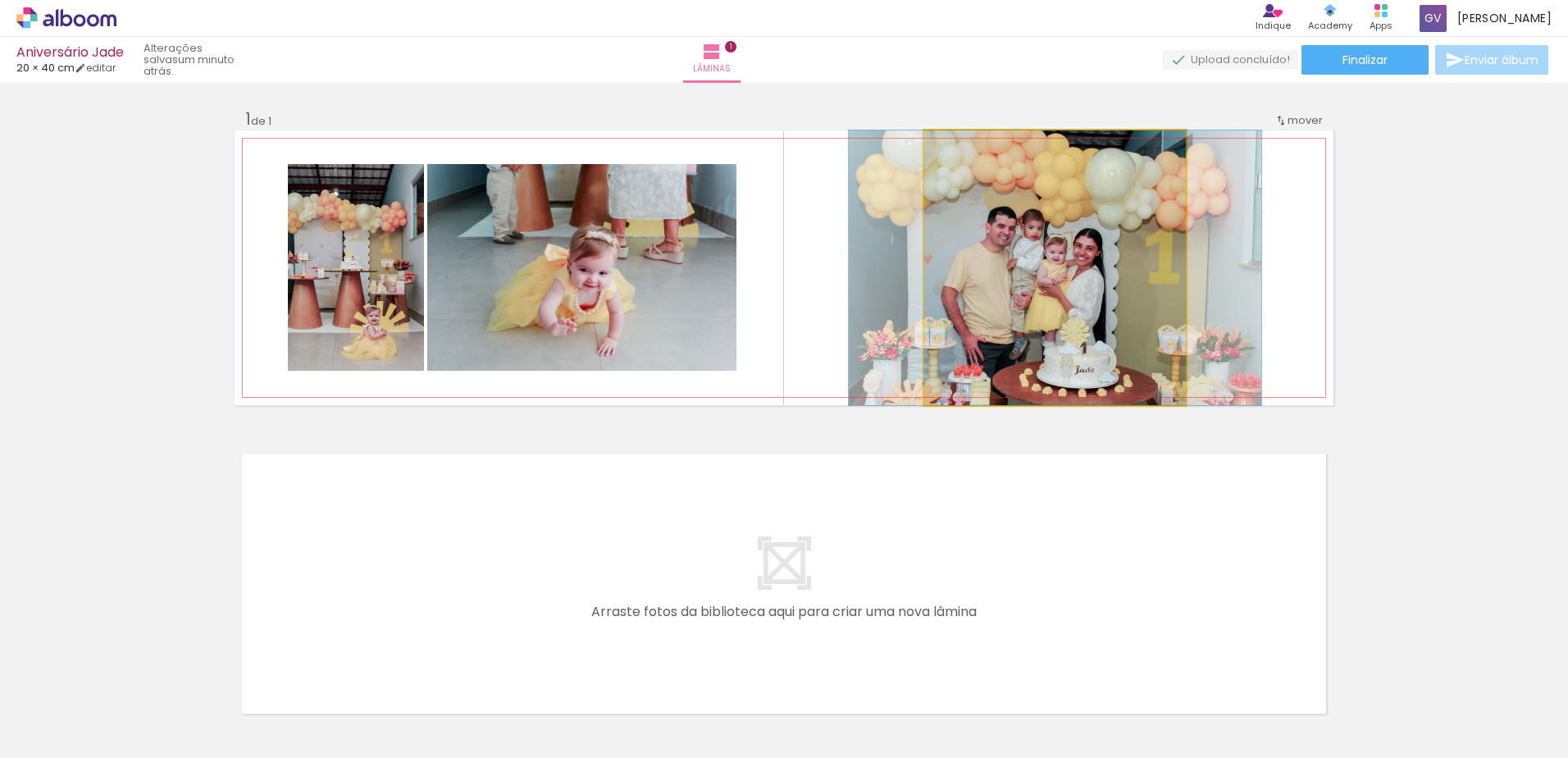
click at [986, 264] on quentale-photo at bounding box center [1055, 268] width 262 height 274
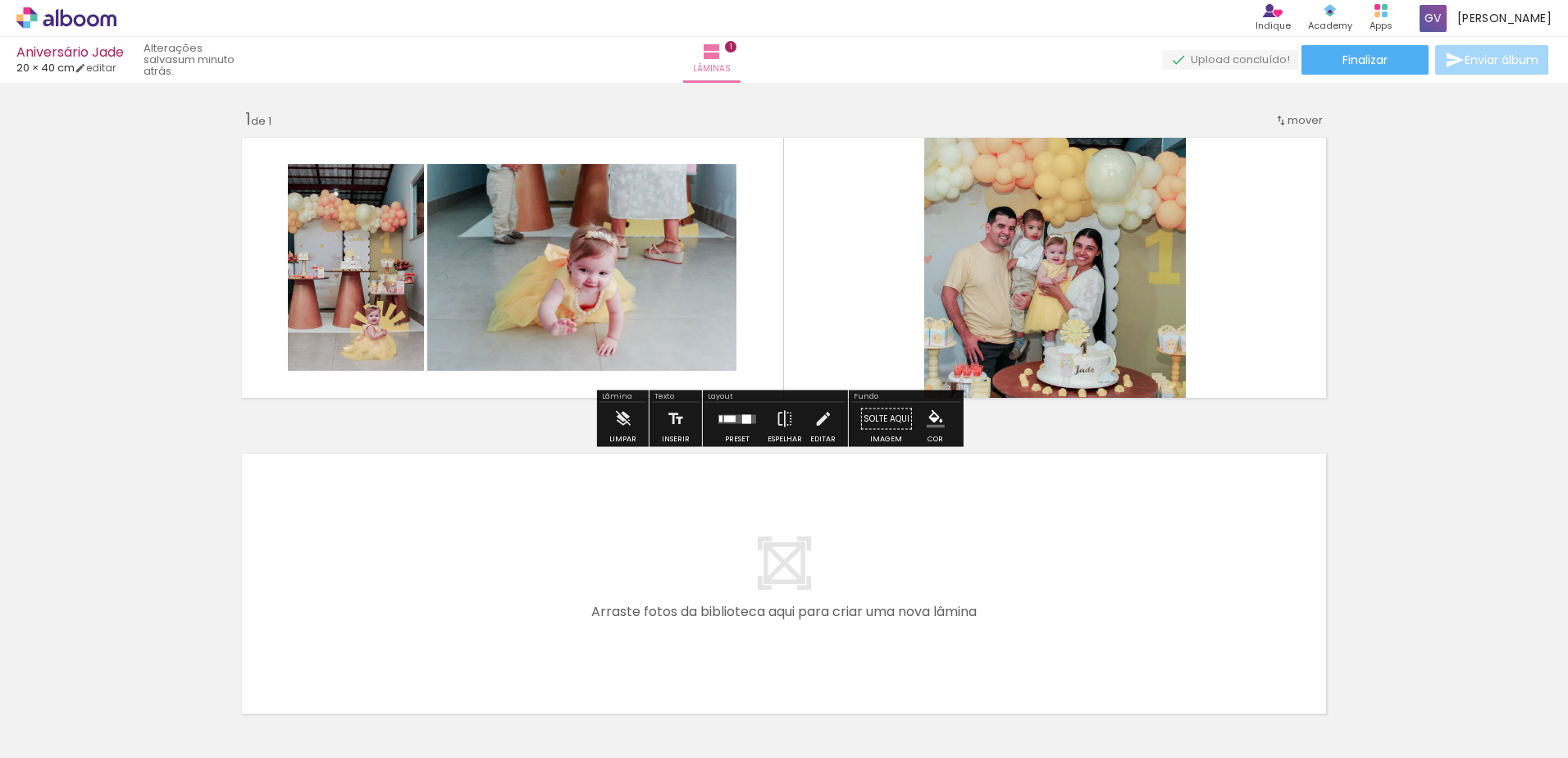
click at [744, 417] on div at bounding box center [747, 418] width 9 height 9
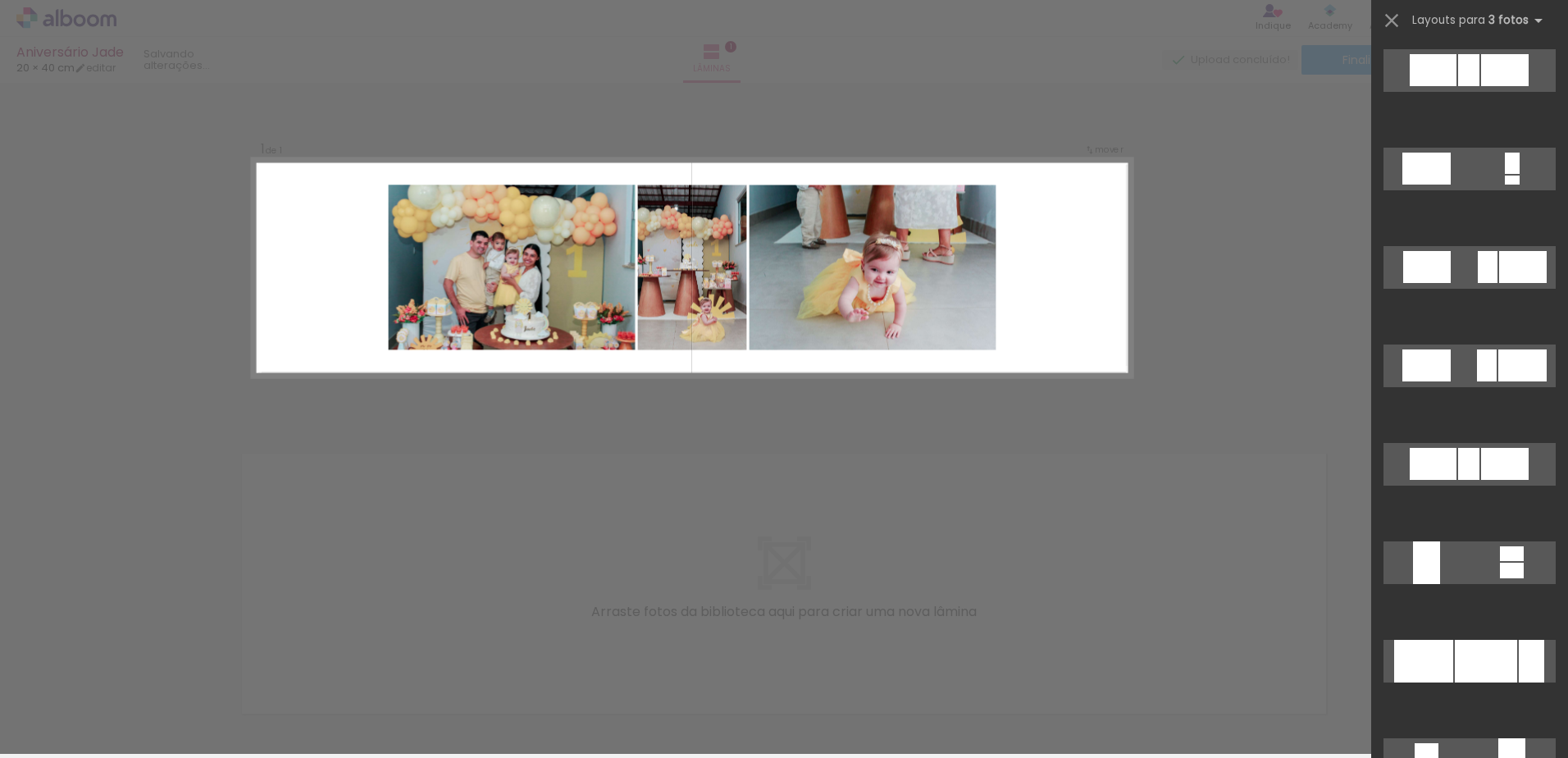
scroll to position [1657, 0]
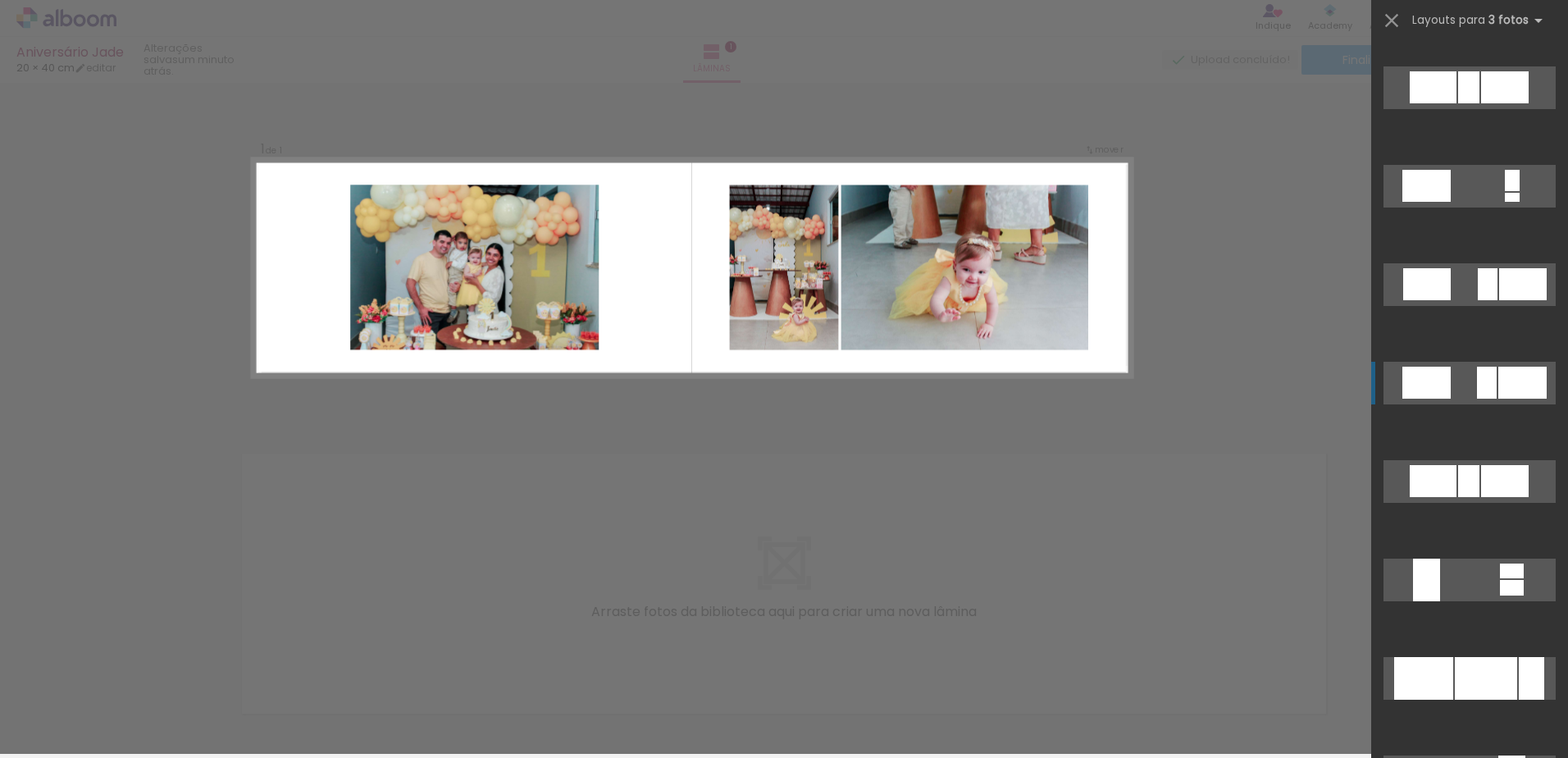
click at [1480, 391] on div at bounding box center [1486, 382] width 20 height 32
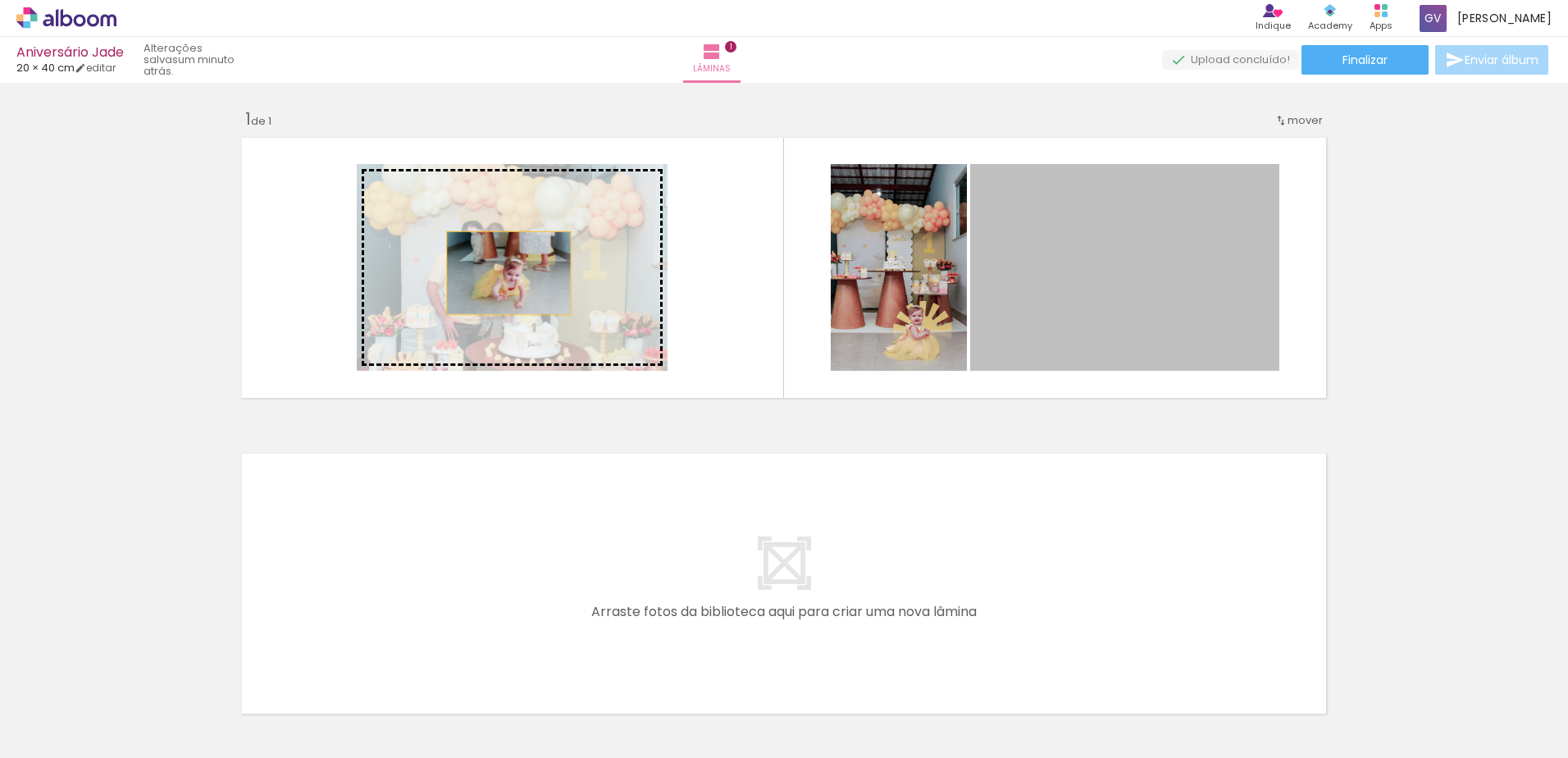
drag, startPoint x: 1120, startPoint y: 268, endPoint x: 502, endPoint y: 272, distance: 618.0
click at [0, 0] on slot at bounding box center [0, 0] width 0 height 0
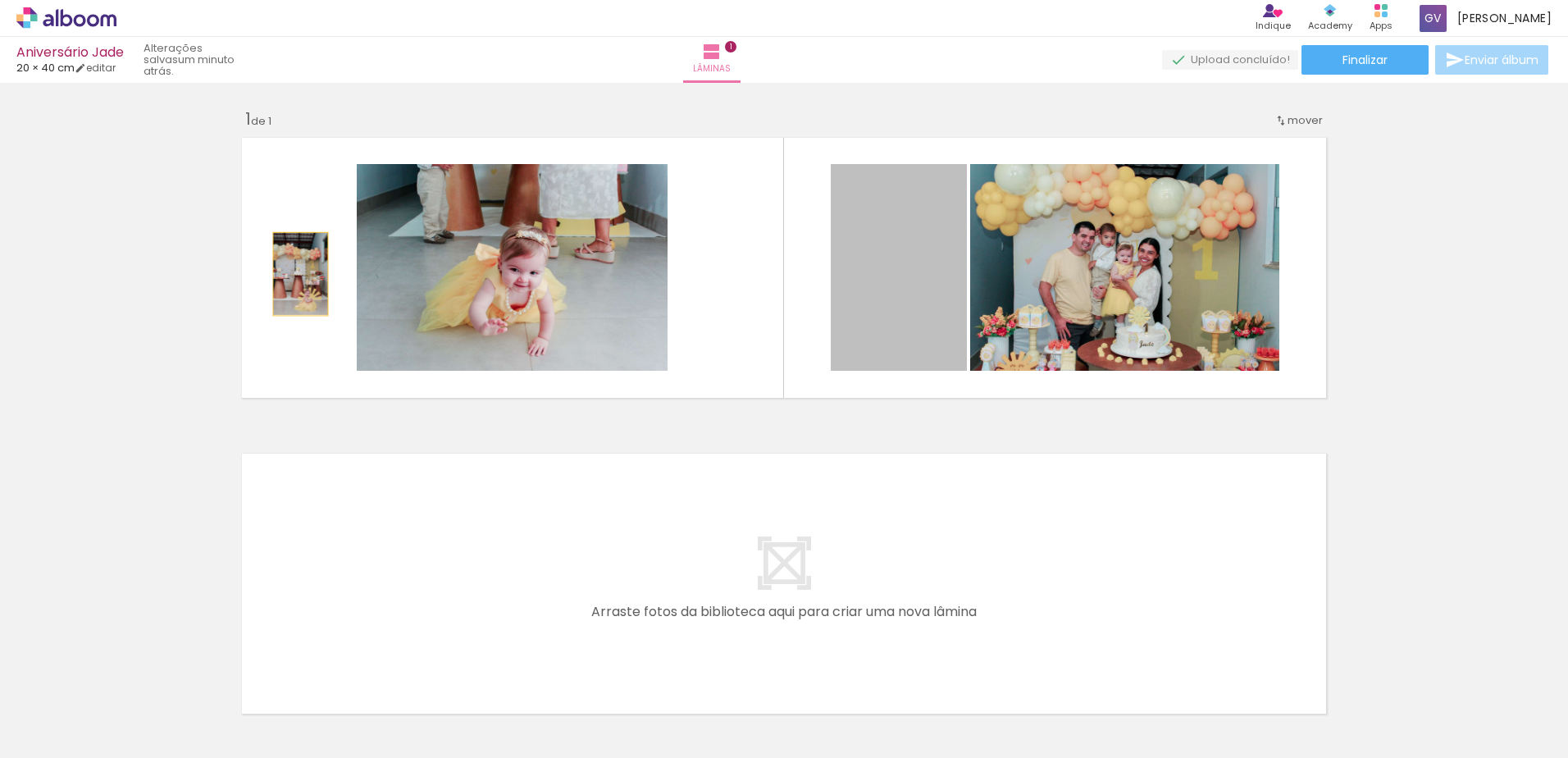
drag, startPoint x: 904, startPoint y: 322, endPoint x: 295, endPoint y: 273, distance: 611.0
click at [295, 273] on quentale-layouter at bounding box center [783, 268] width 1099 height 274
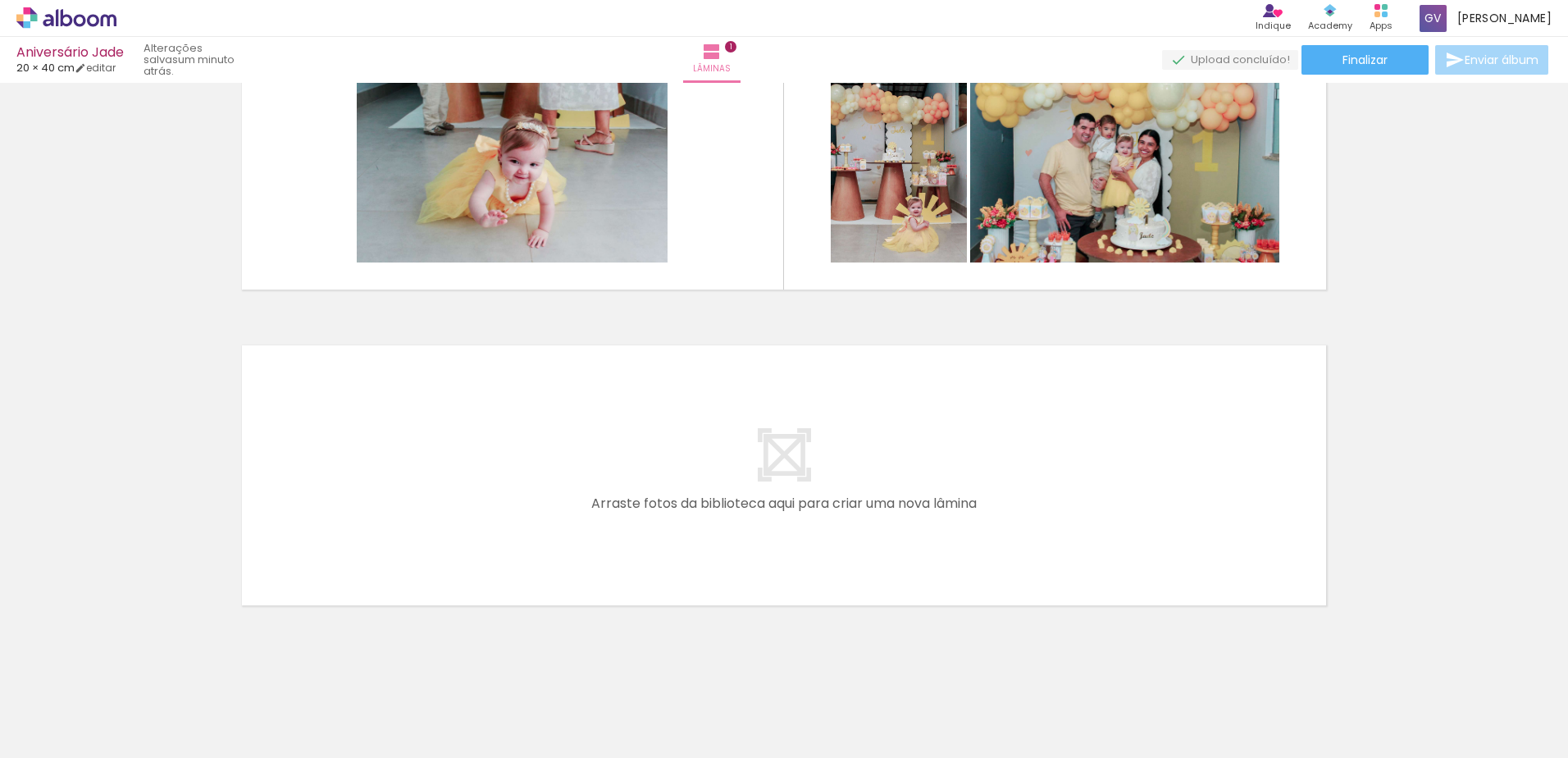
scroll to position [123, 0]
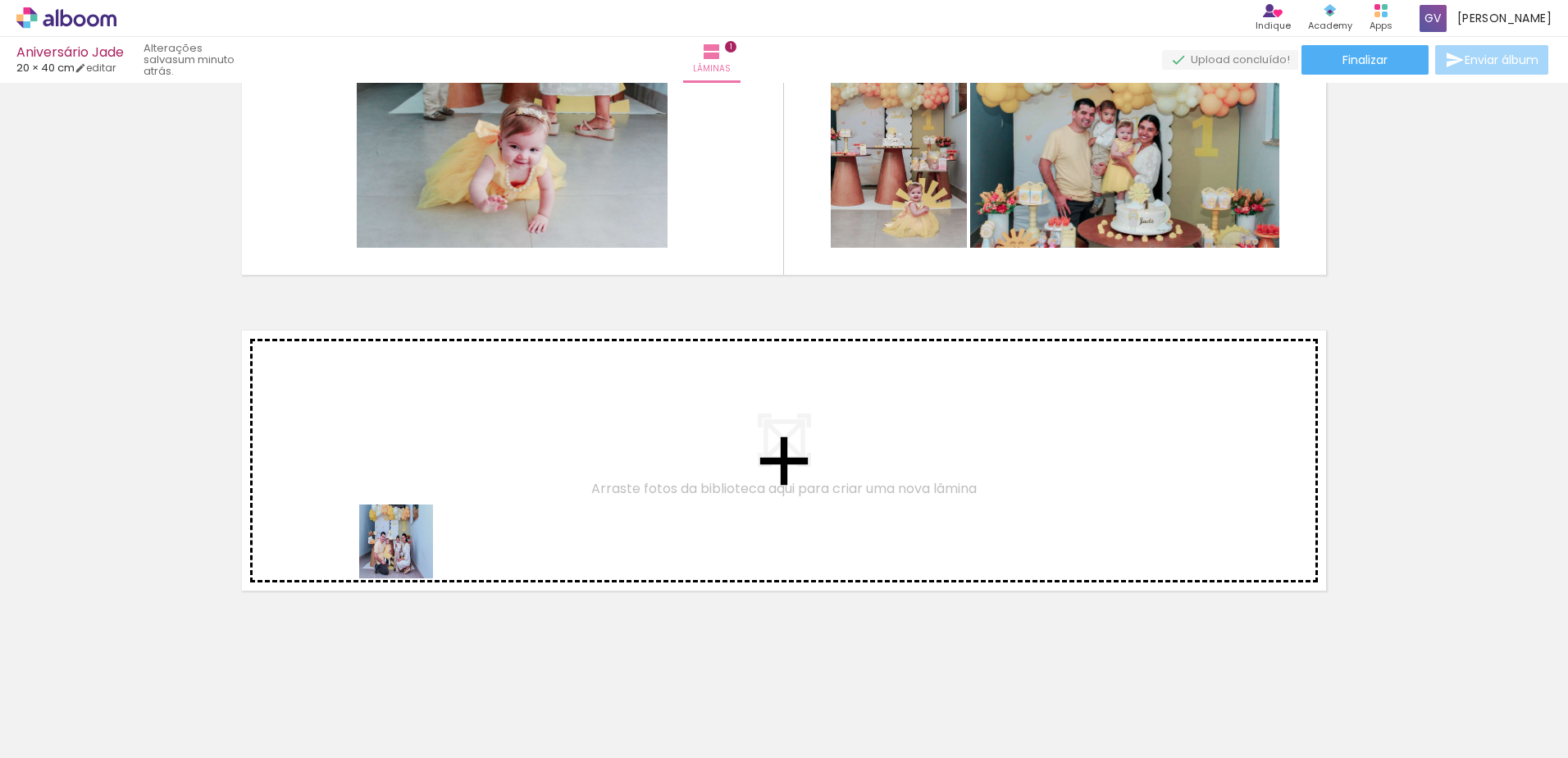
drag, startPoint x: 353, startPoint y: 698, endPoint x: 411, endPoint y: 539, distance: 169.2
click at [411, 539] on quentale-workspace at bounding box center [784, 379] width 1568 height 758
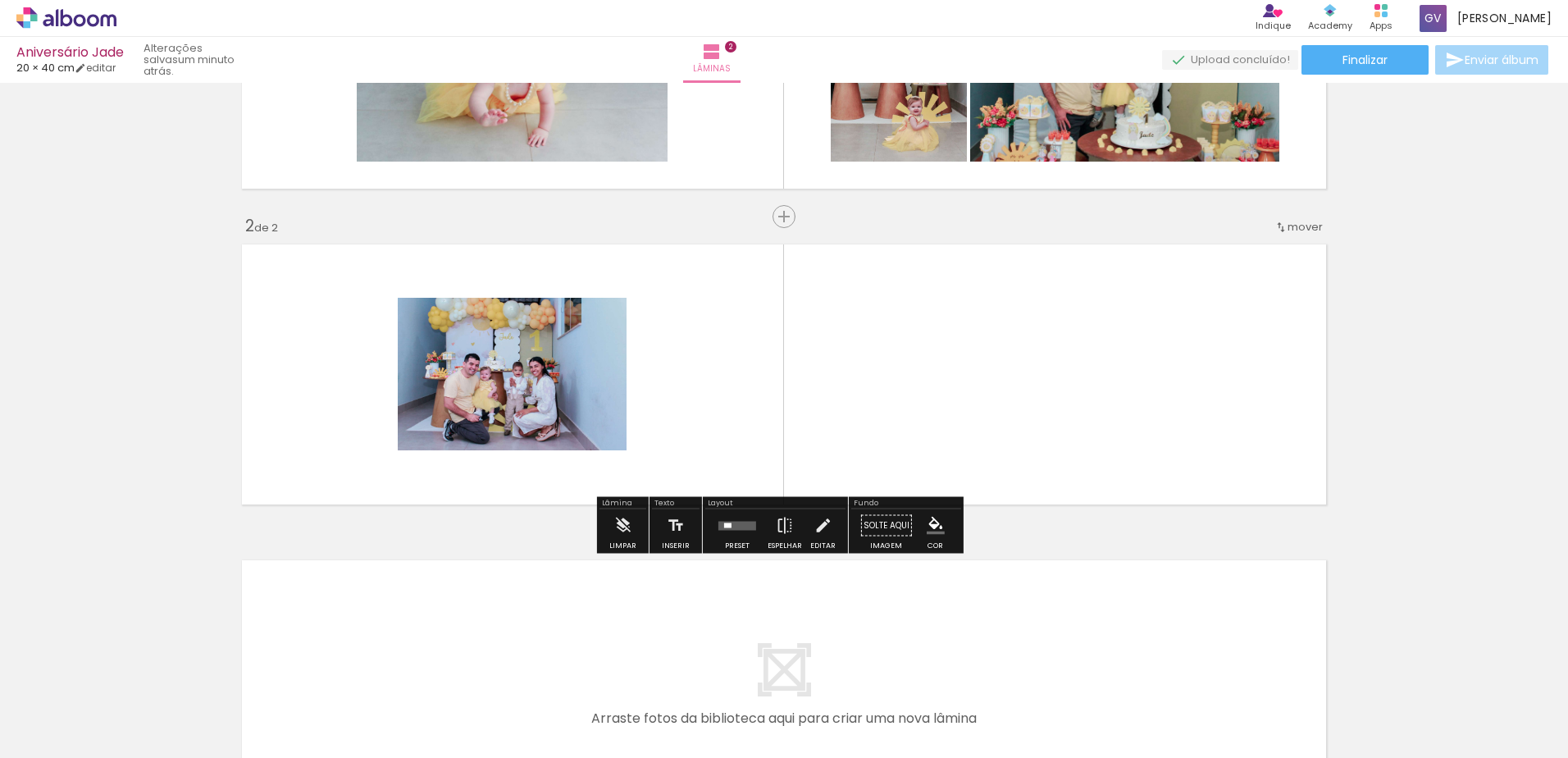
scroll to position [215, 0]
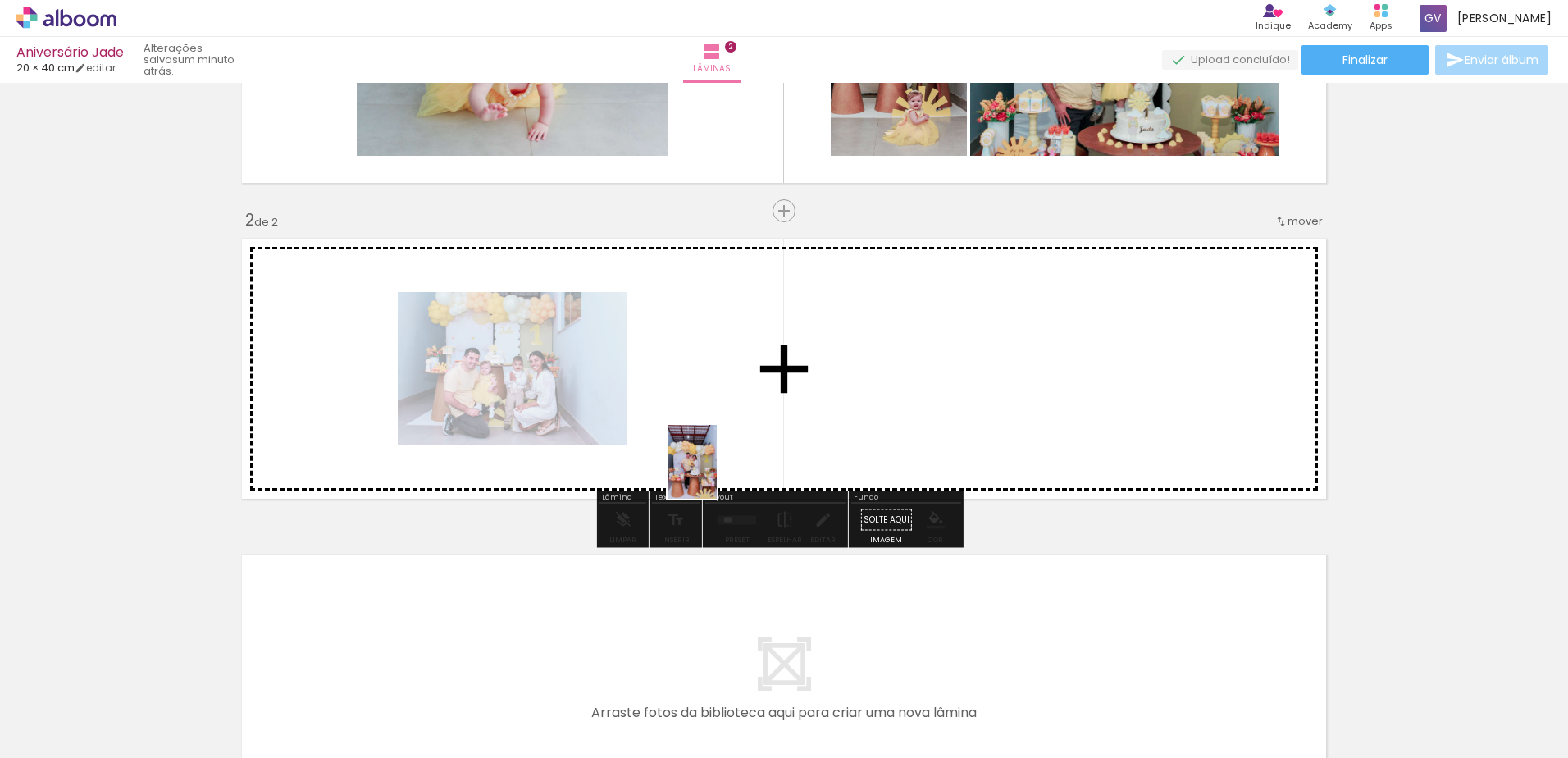
drag, startPoint x: 455, startPoint y: 708, endPoint x: 732, endPoint y: 449, distance: 379.2
click at [725, 463] on quentale-workspace at bounding box center [784, 379] width 1568 height 758
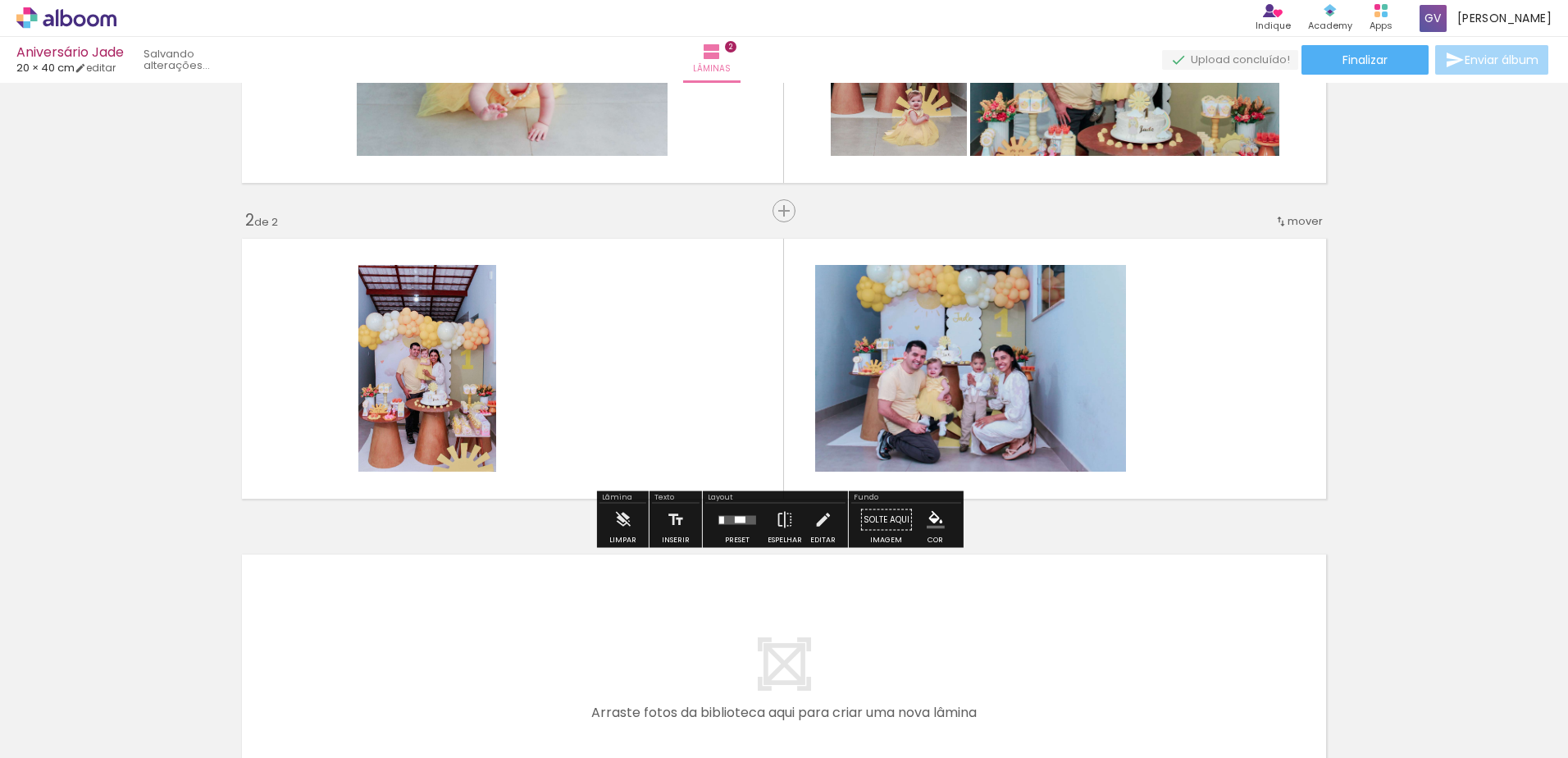
click at [734, 440] on quentale-layouter at bounding box center [783, 368] width 1099 height 274
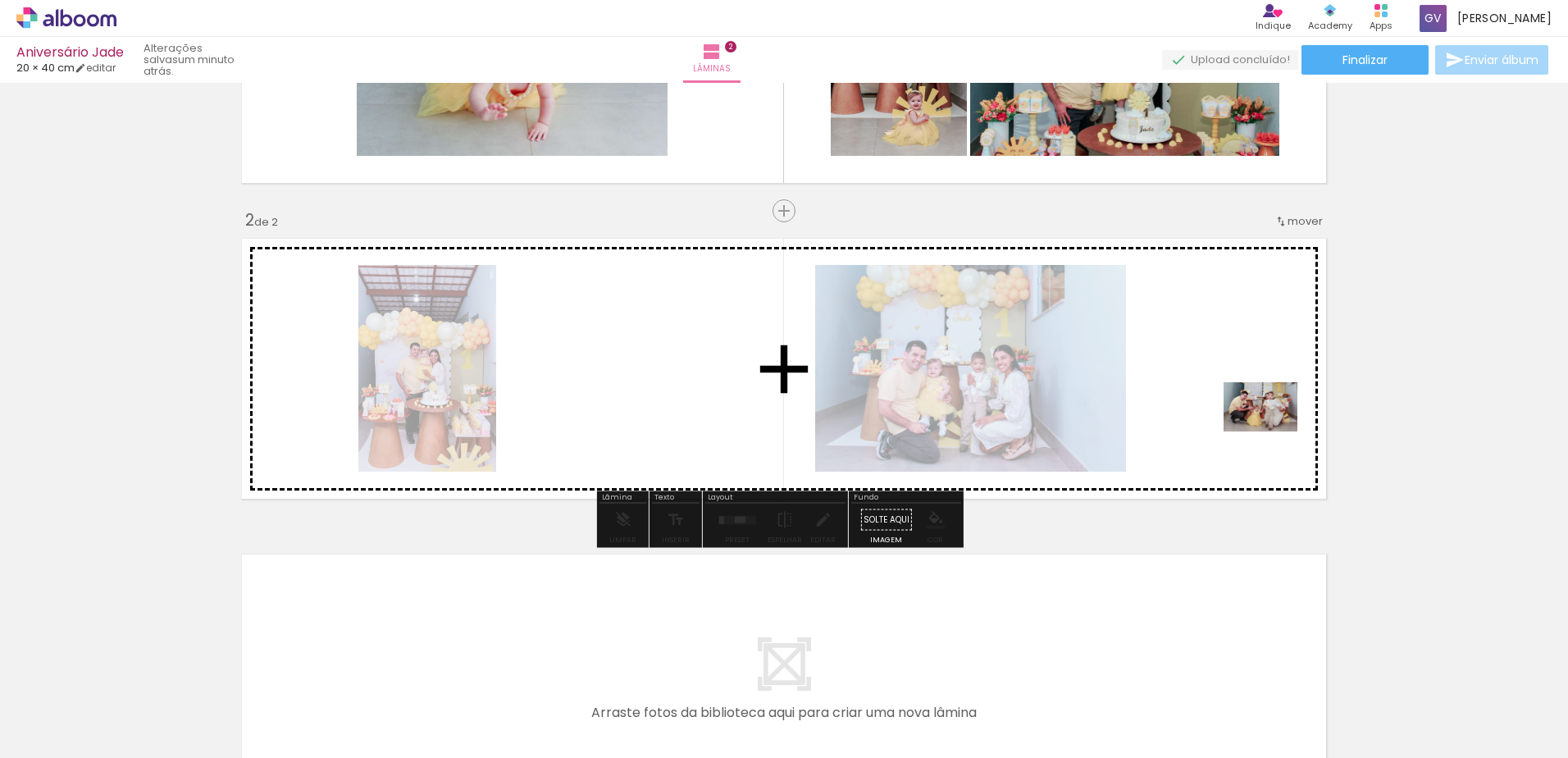
drag, startPoint x: 1262, startPoint y: 606, endPoint x: 1273, endPoint y: 432, distance: 174.3
click at [1273, 432] on quentale-workspace at bounding box center [784, 379] width 1568 height 758
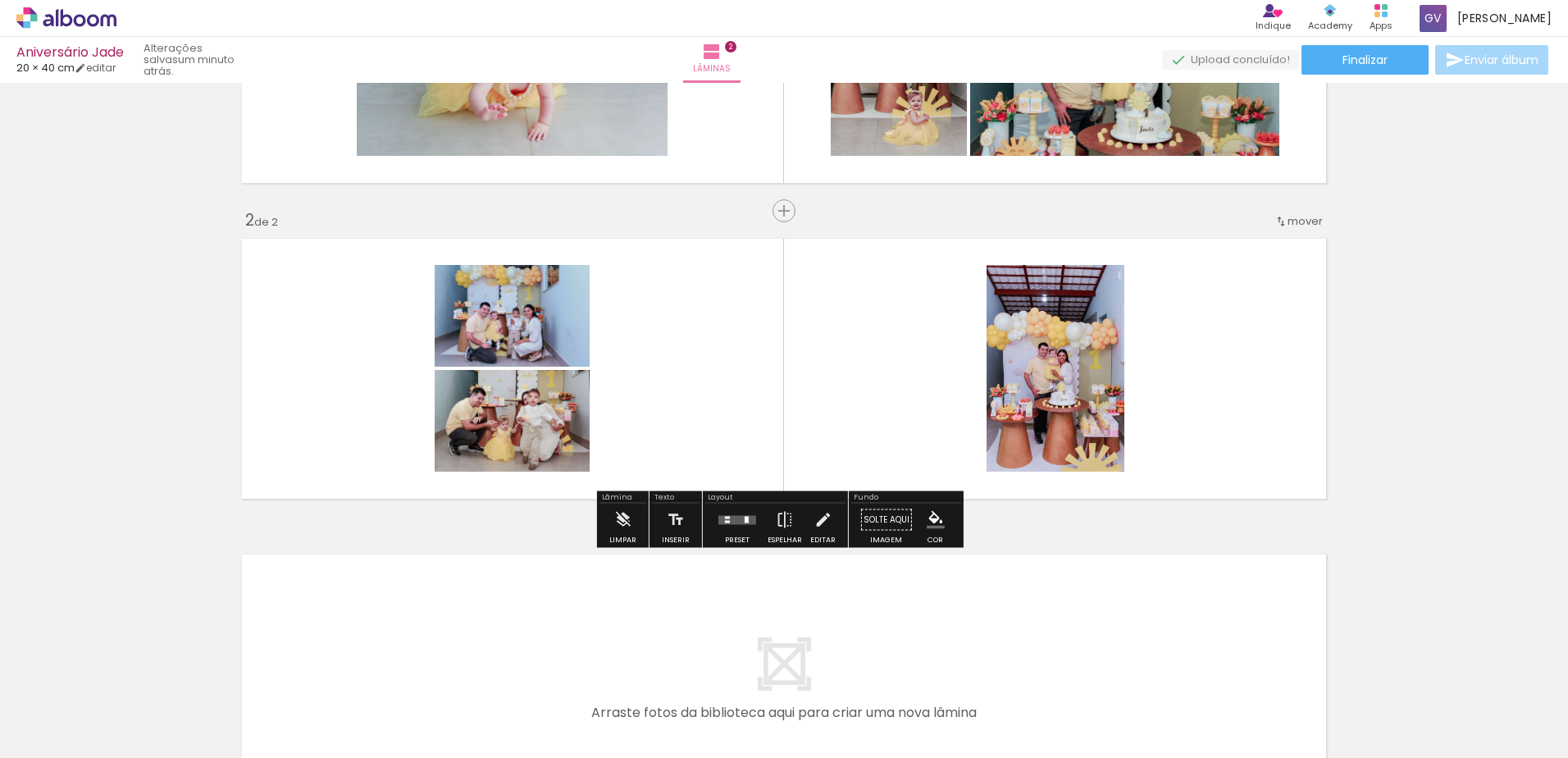
click at [739, 521] on quentale-layouter at bounding box center [737, 519] width 37 height 9
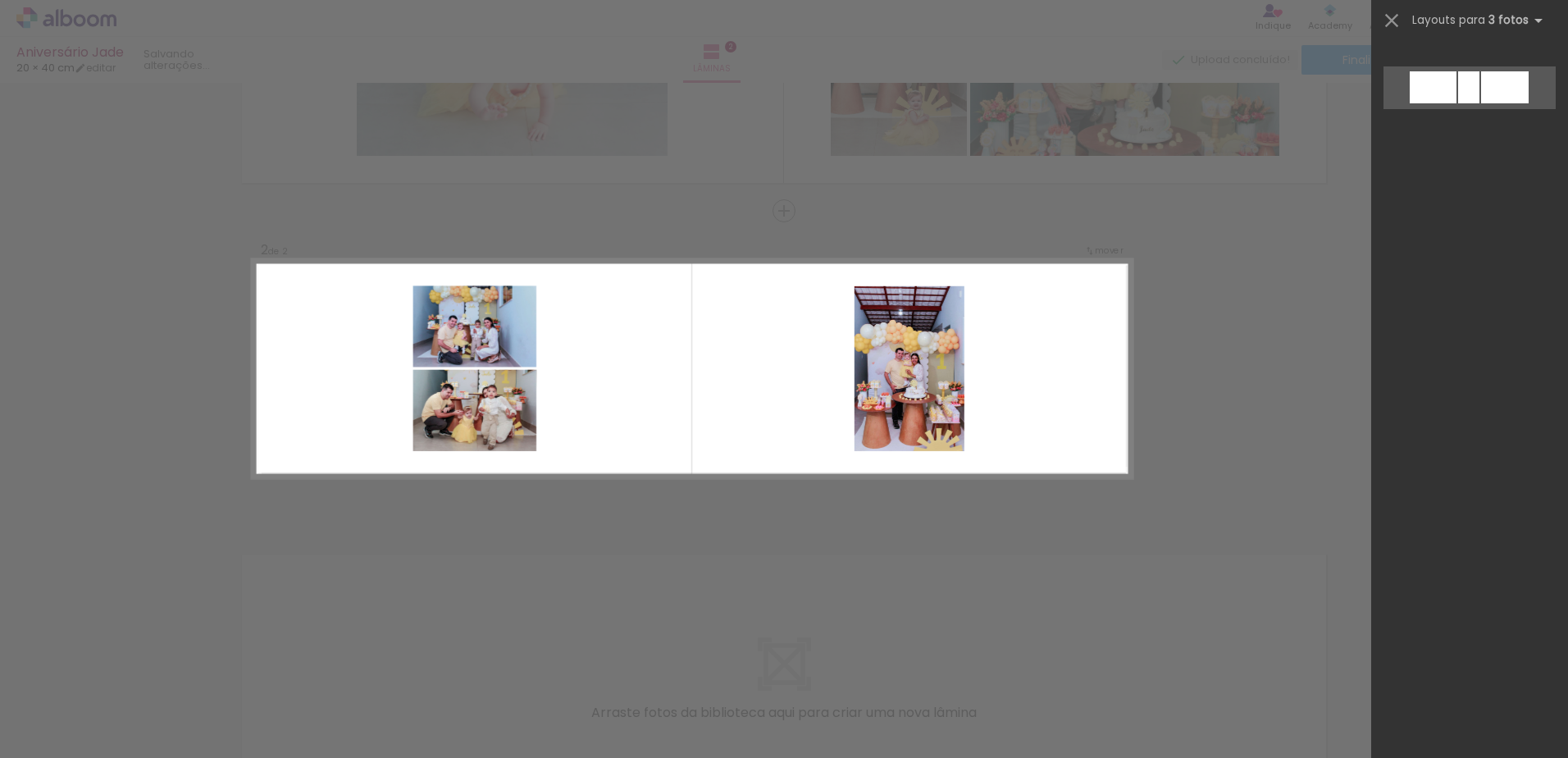
scroll to position [0, 0]
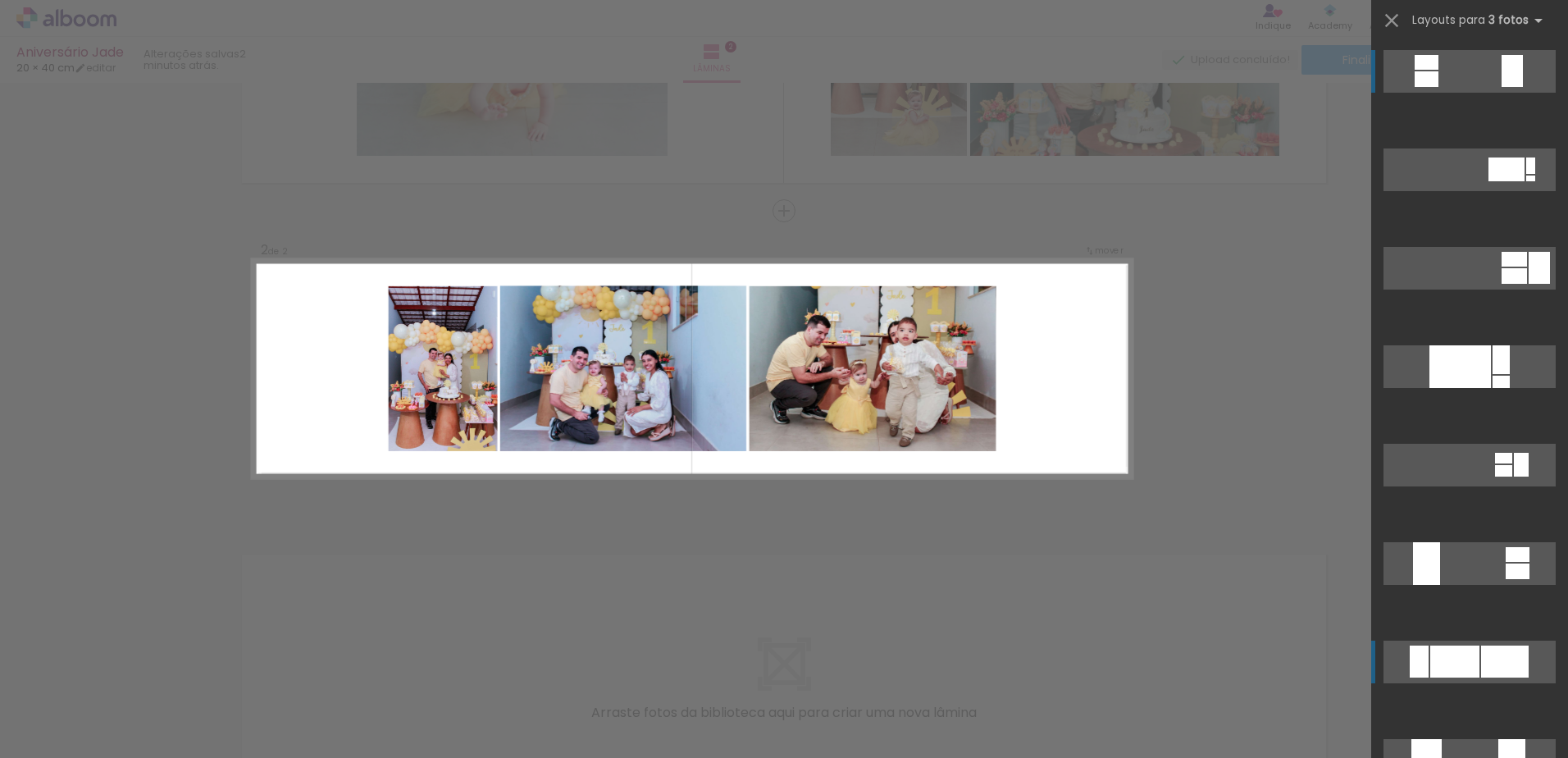
click at [1470, 644] on quentale-layouter at bounding box center [1469, 662] width 172 height 42
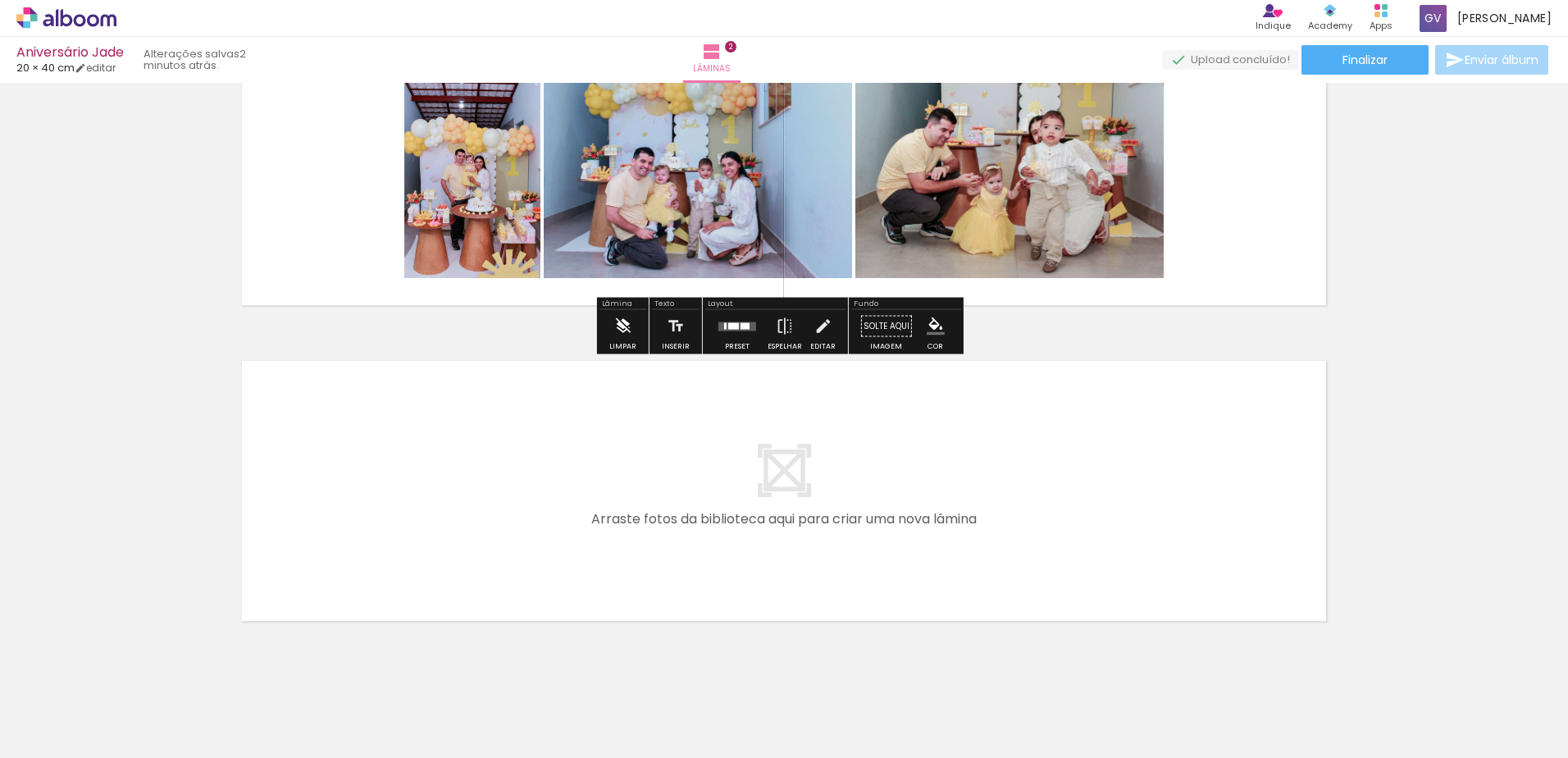
scroll to position [438, 0]
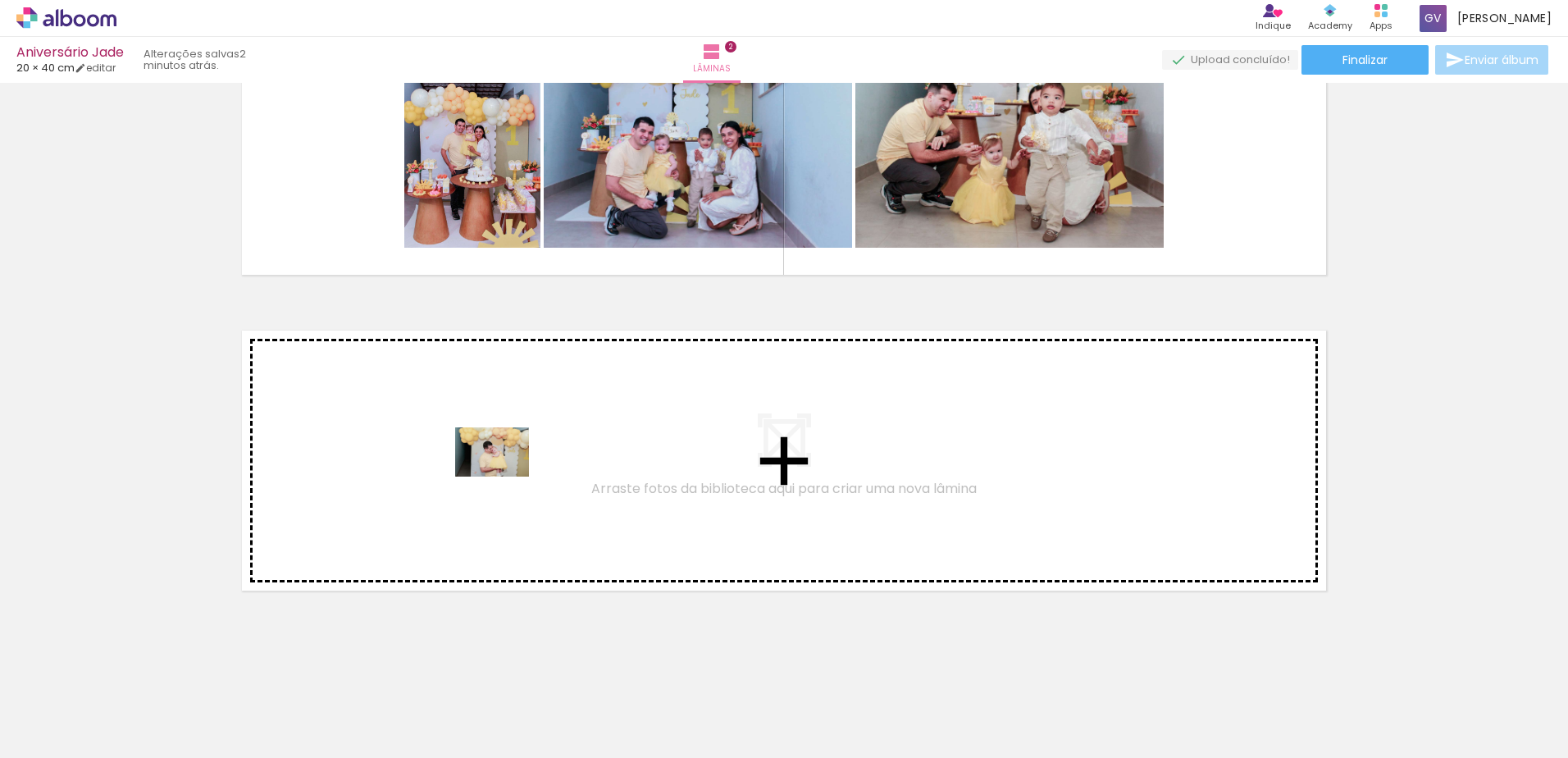
click at [504, 482] on quentale-workspace at bounding box center [784, 379] width 1568 height 758
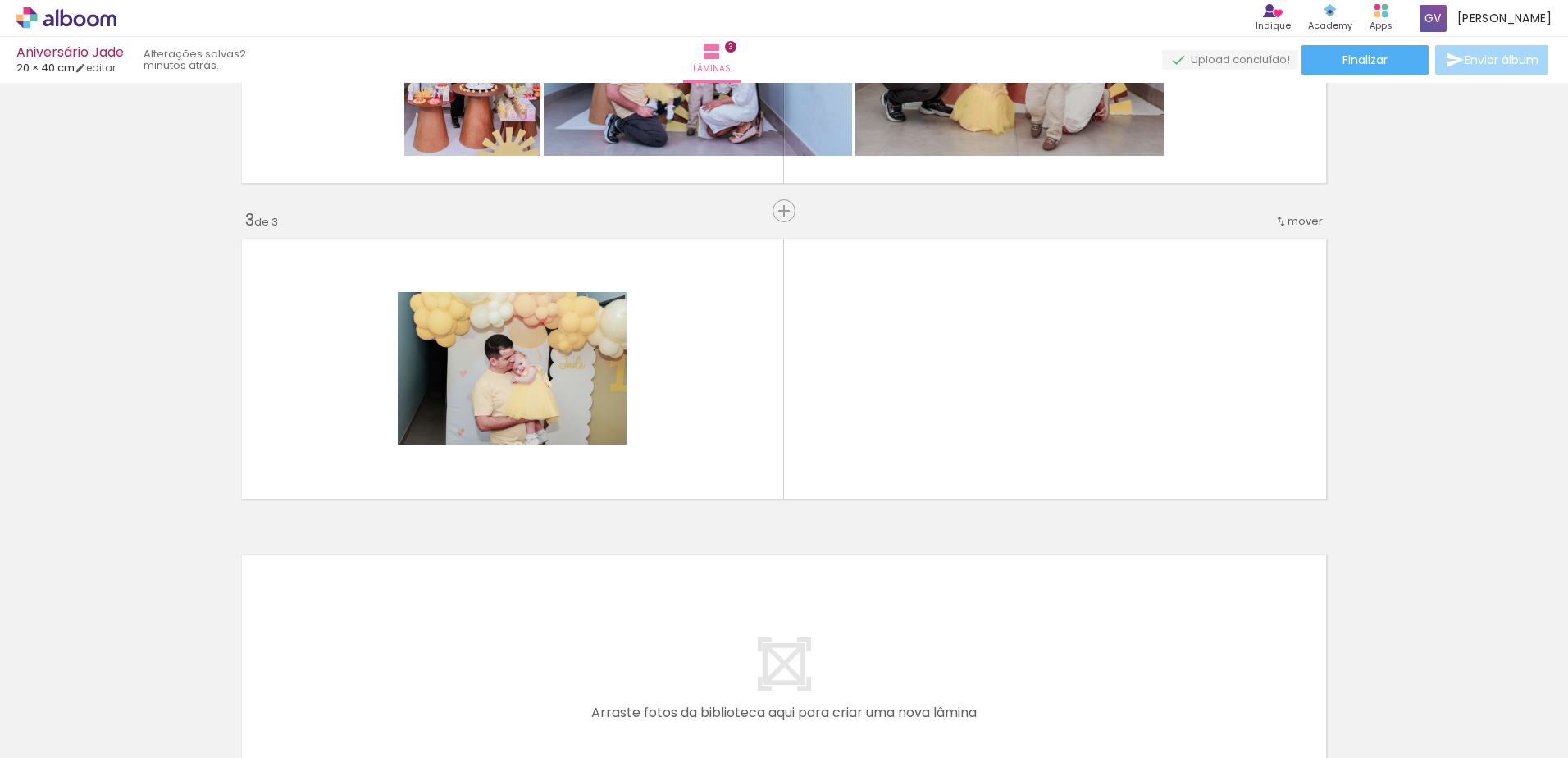
scroll to position [0, 150]
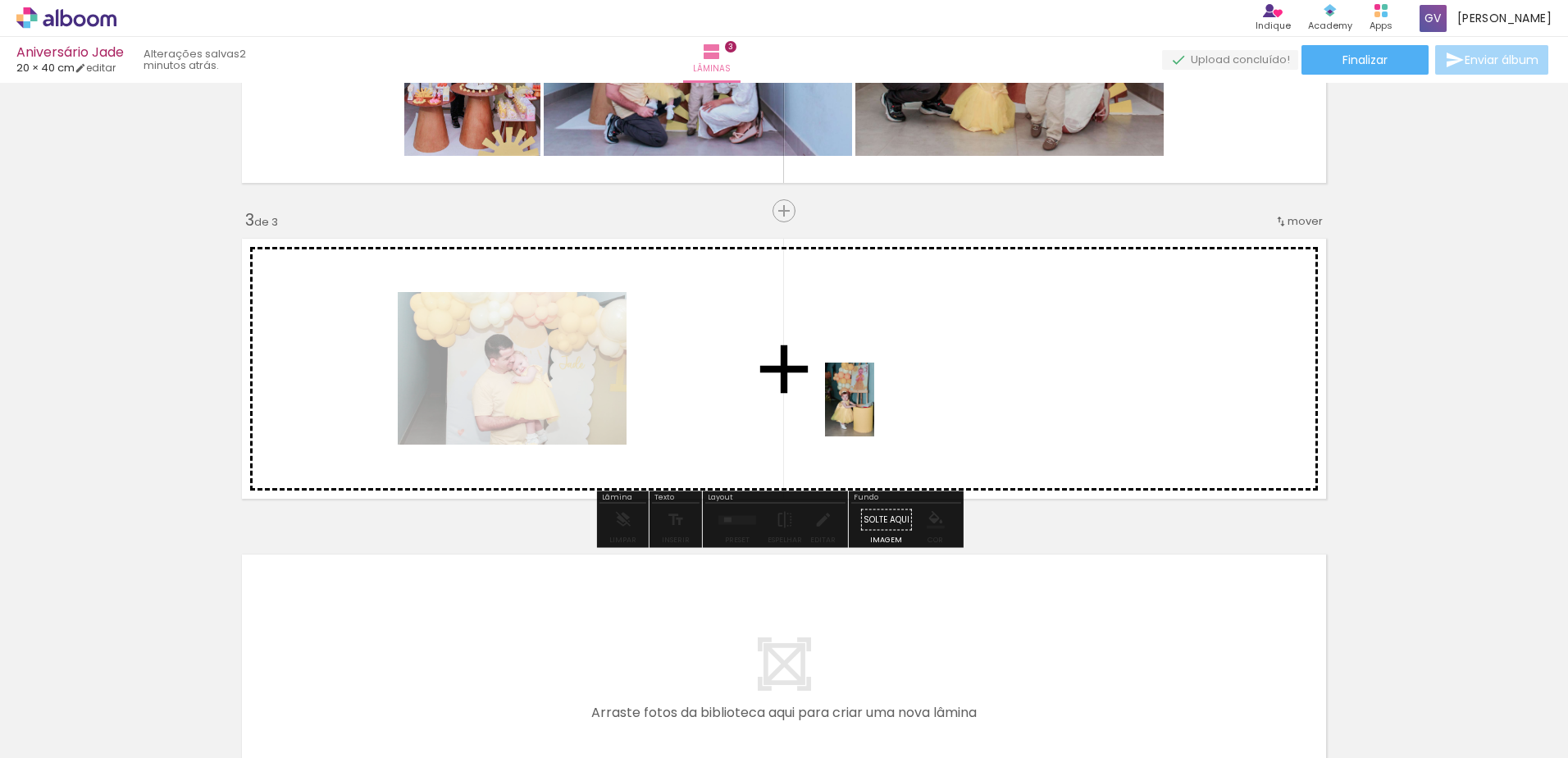
drag, startPoint x: 765, startPoint y: 716, endPoint x: 861, endPoint y: 516, distance: 221.8
click at [873, 413] on quentale-workspace at bounding box center [784, 379] width 1568 height 758
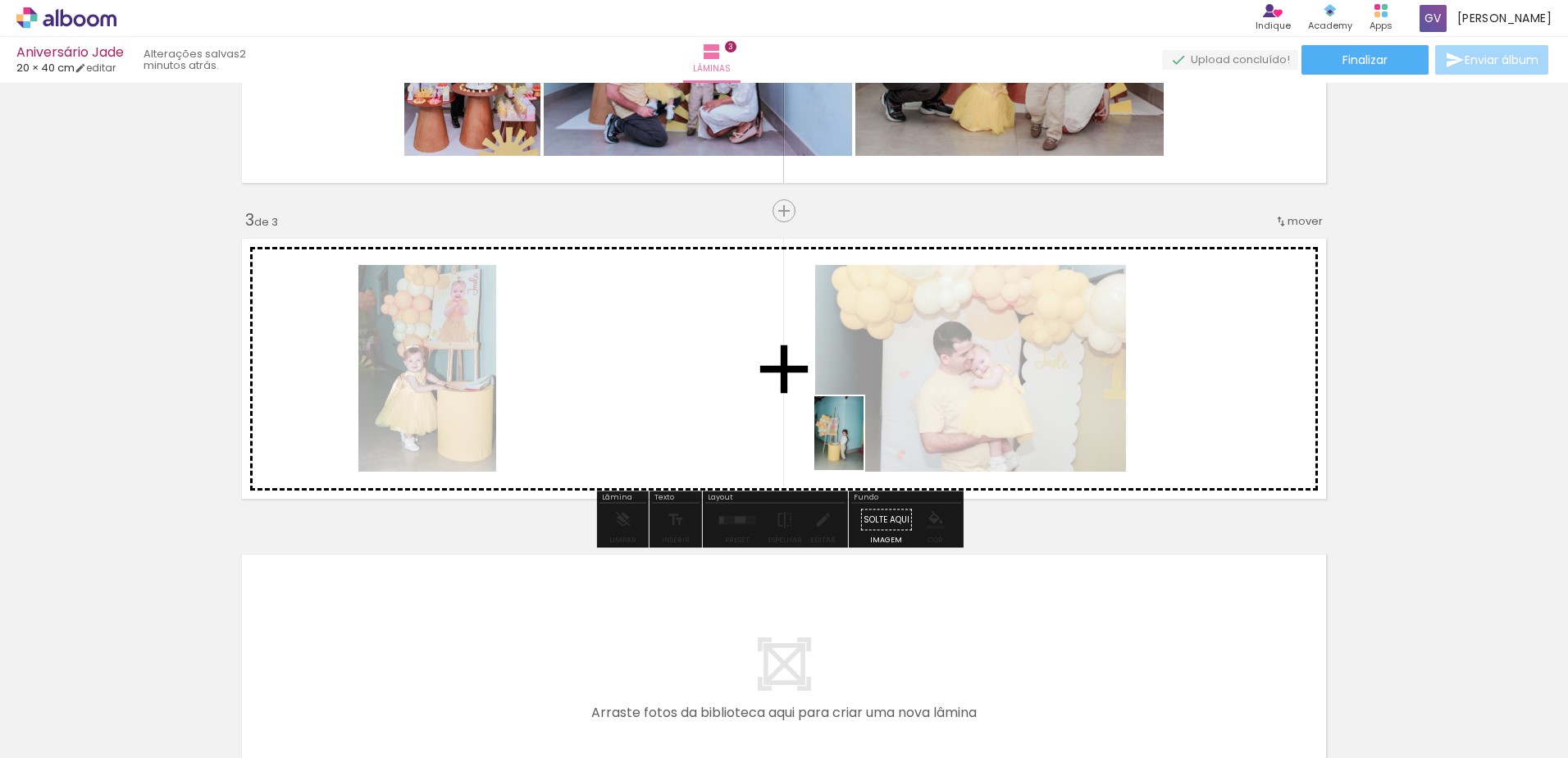
drag, startPoint x: 852, startPoint y: 690, endPoint x: 862, endPoint y: 415, distance: 275.2
click at [862, 415] on quentale-workspace at bounding box center [784, 379] width 1568 height 758
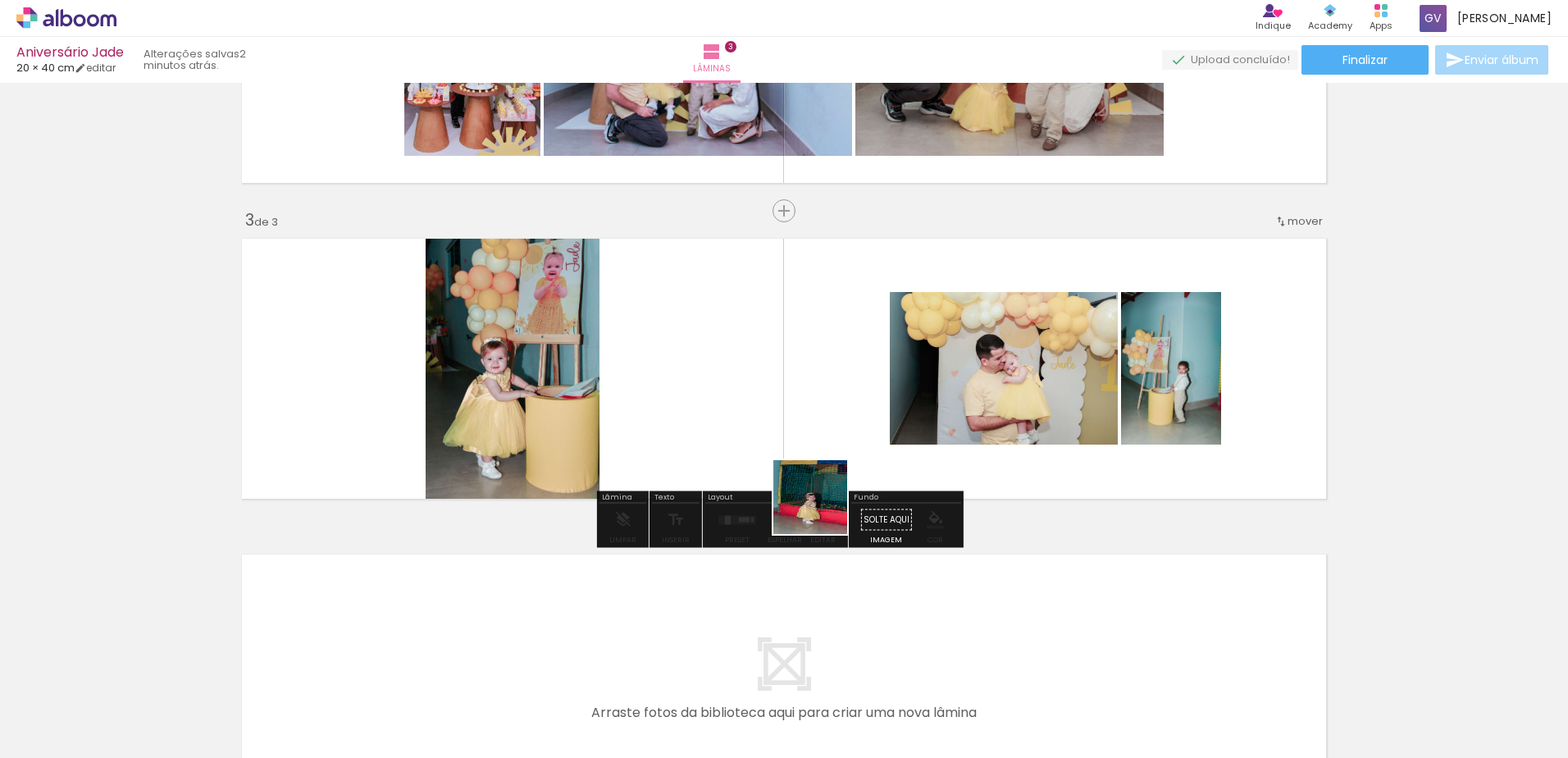
drag, startPoint x: 822, startPoint y: 509, endPoint x: 727, endPoint y: 401, distance: 143.8
click at [727, 401] on quentale-workspace at bounding box center [784, 379] width 1568 height 758
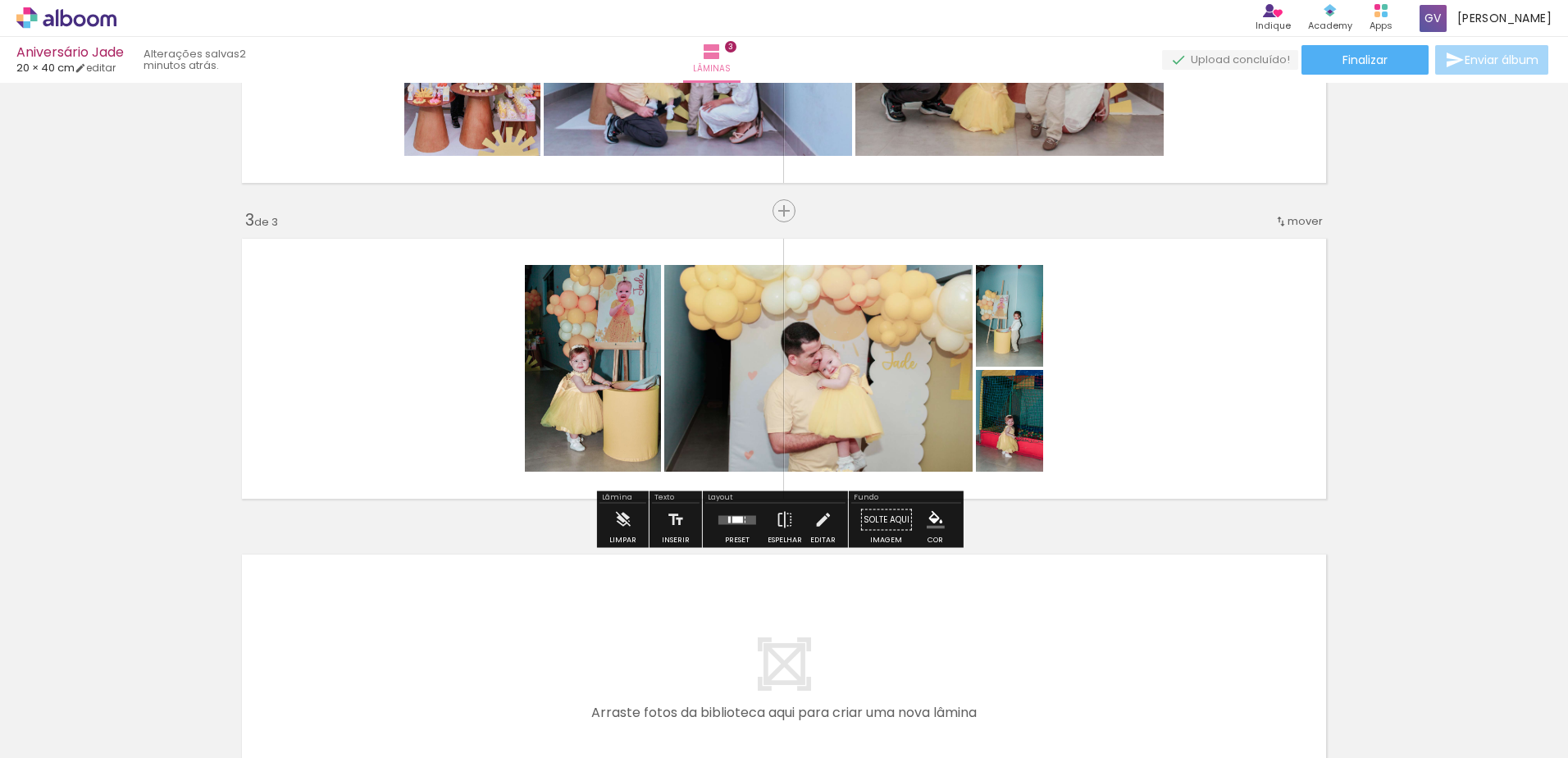
click at [742, 526] on div at bounding box center [737, 520] width 44 height 33
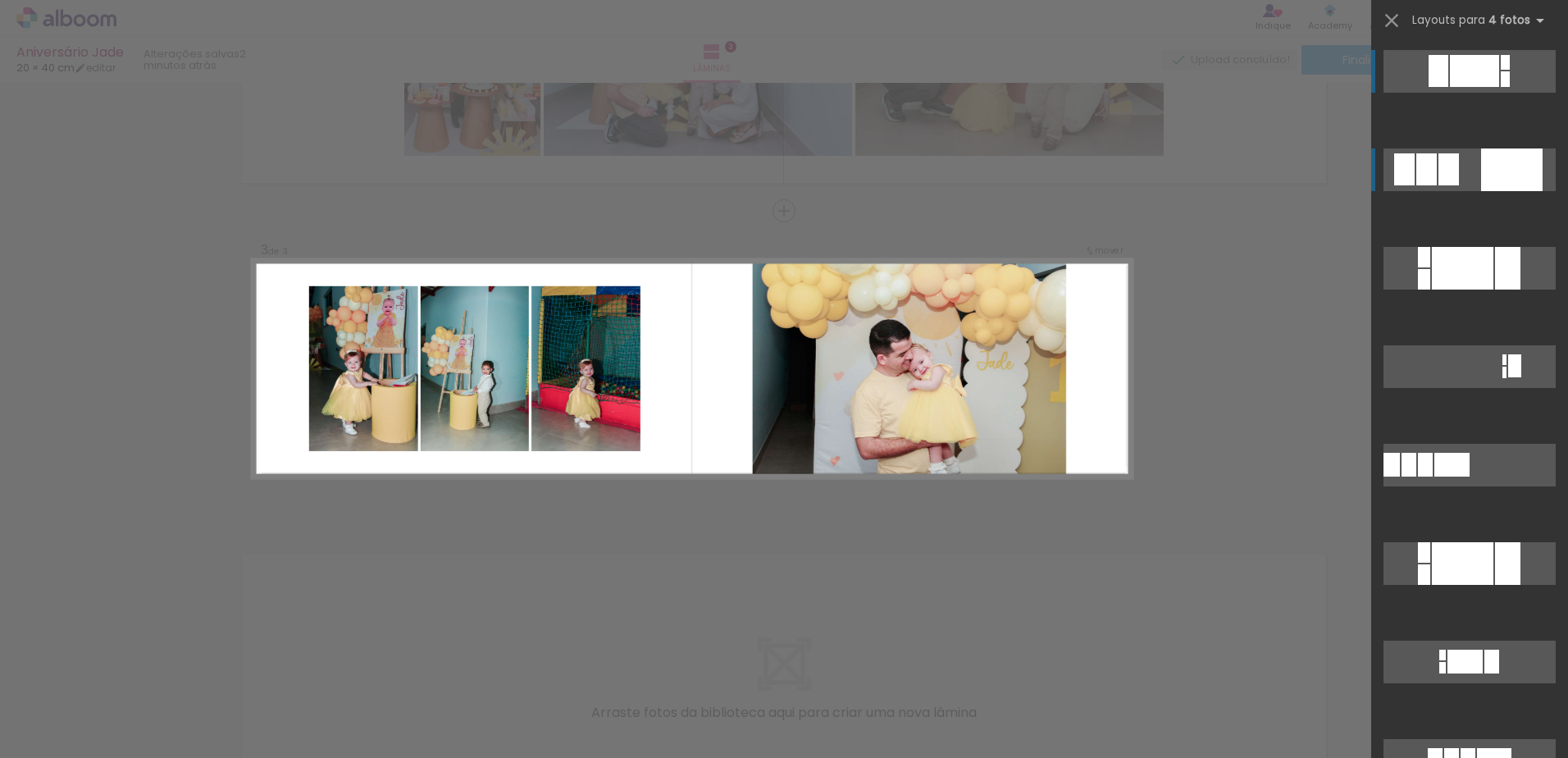
click at [1460, 174] on quentale-layouter at bounding box center [1469, 170] width 172 height 42
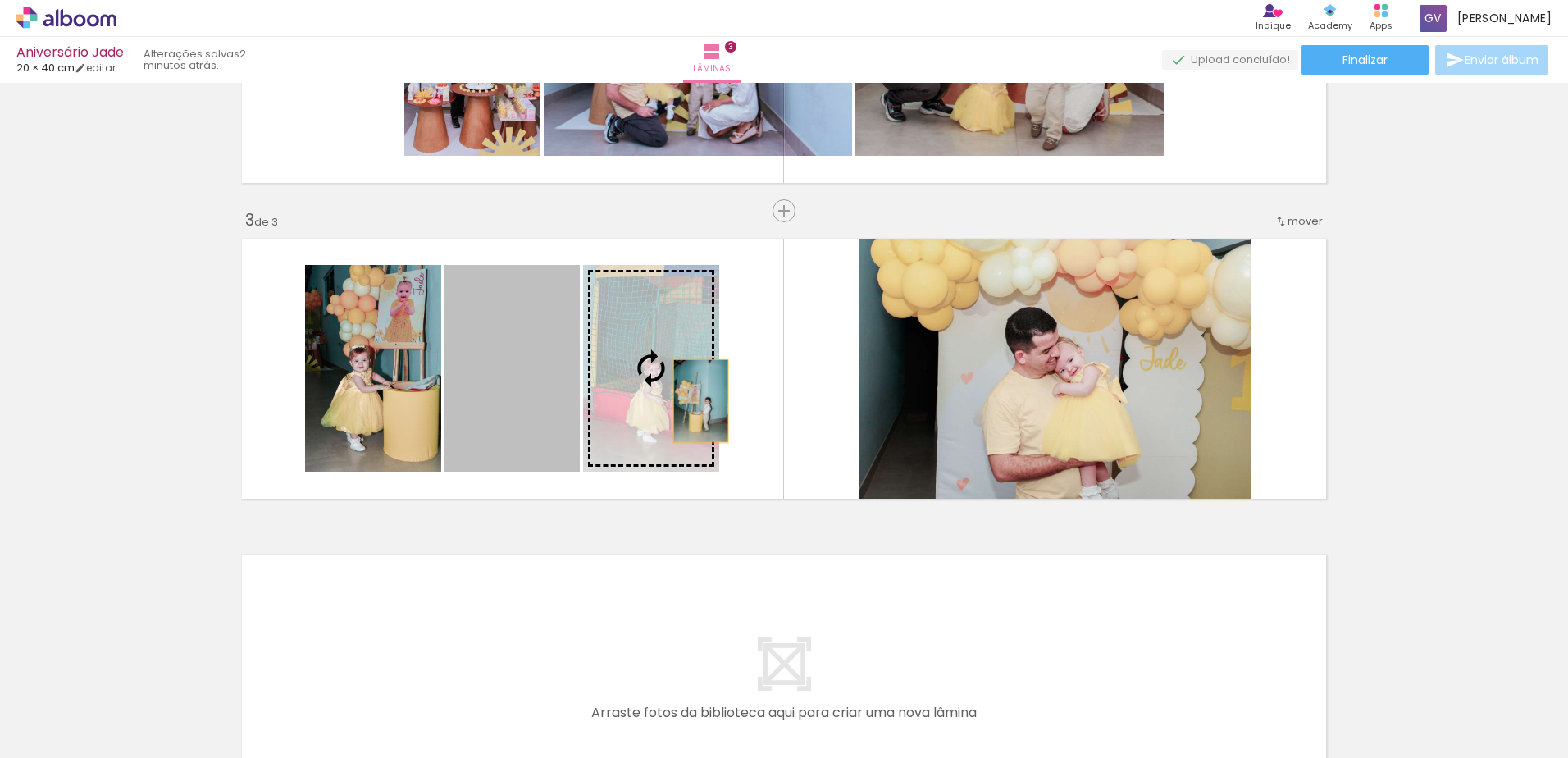
drag, startPoint x: 506, startPoint y: 424, endPoint x: 686, endPoint y: 402, distance: 181.3
click at [0, 0] on slot at bounding box center [0, 0] width 0 height 0
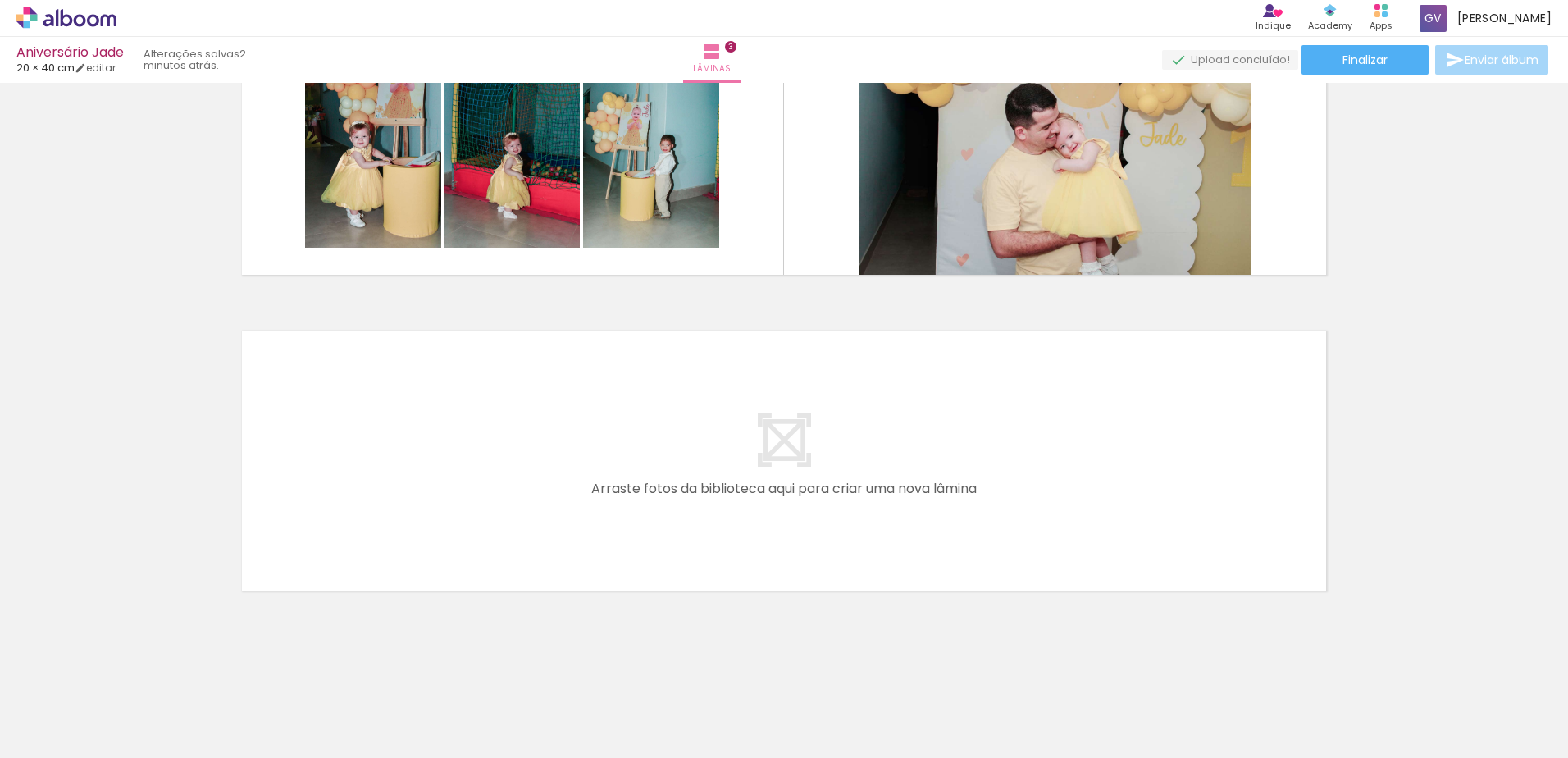
scroll to position [0, 0]
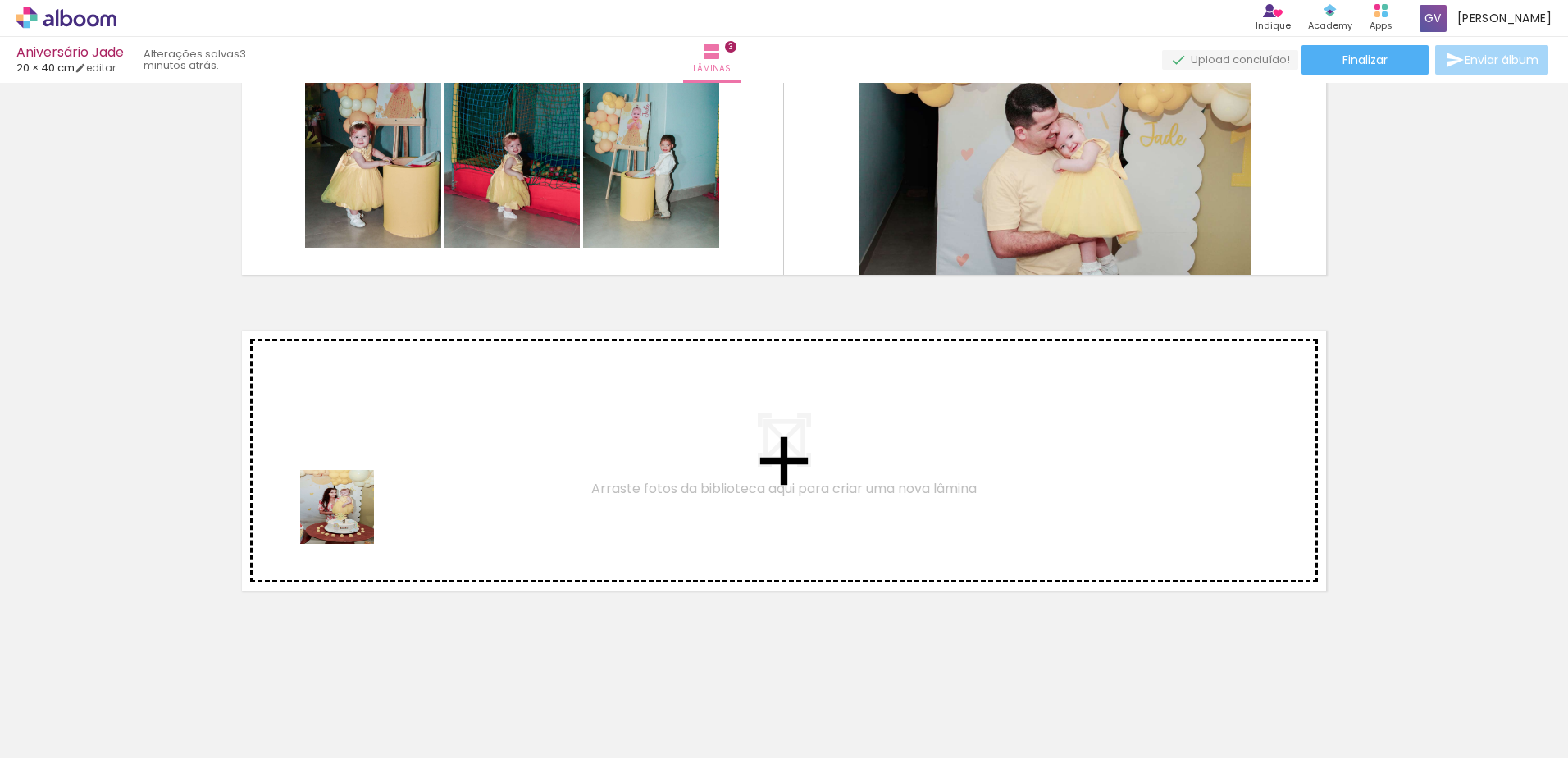
drag, startPoint x: 578, startPoint y: 663, endPoint x: 349, endPoint y: 519, distance: 270.5
click at [349, 519] on quentale-workspace at bounding box center [784, 379] width 1568 height 758
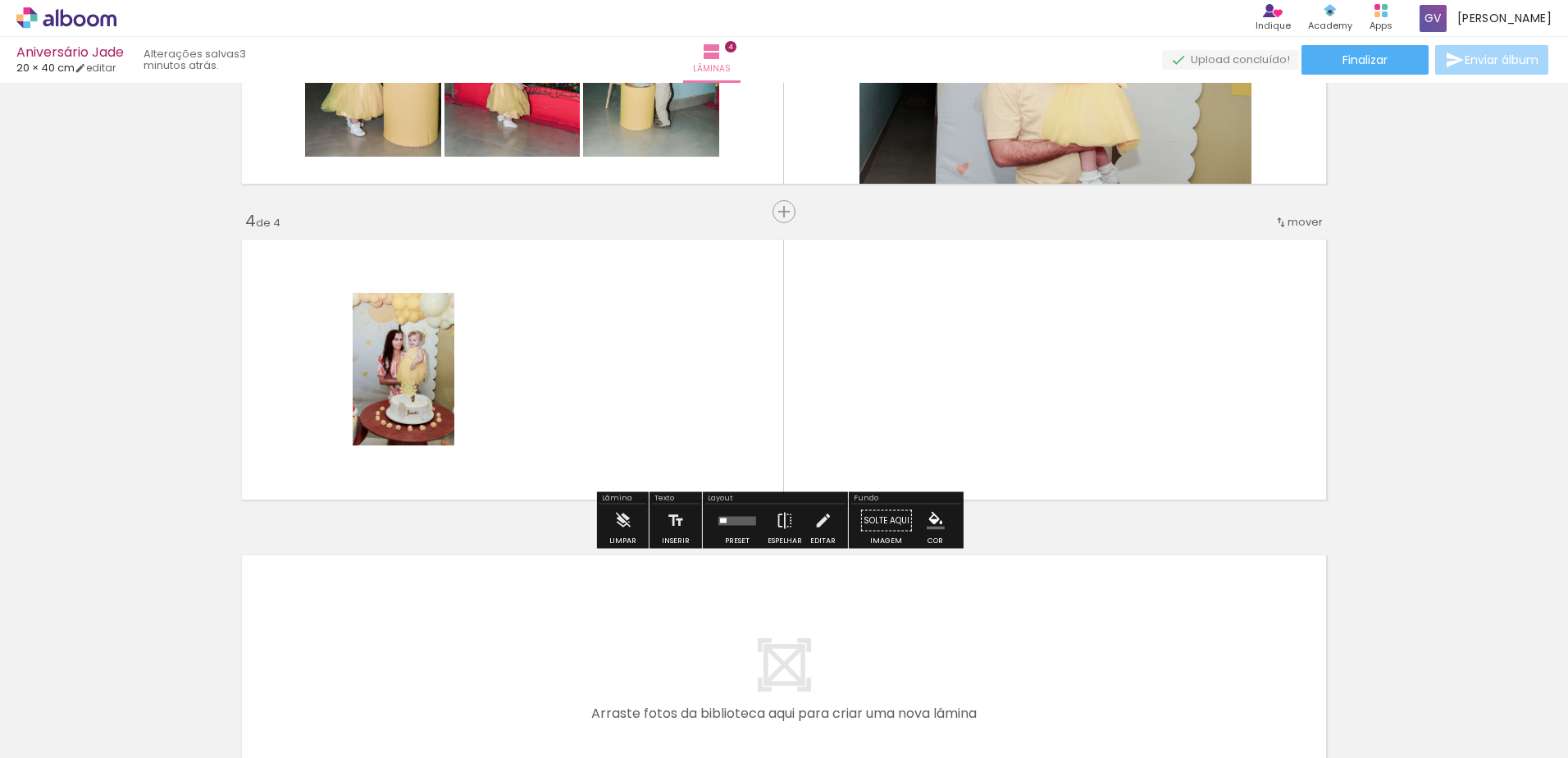
scroll to position [846, 0]
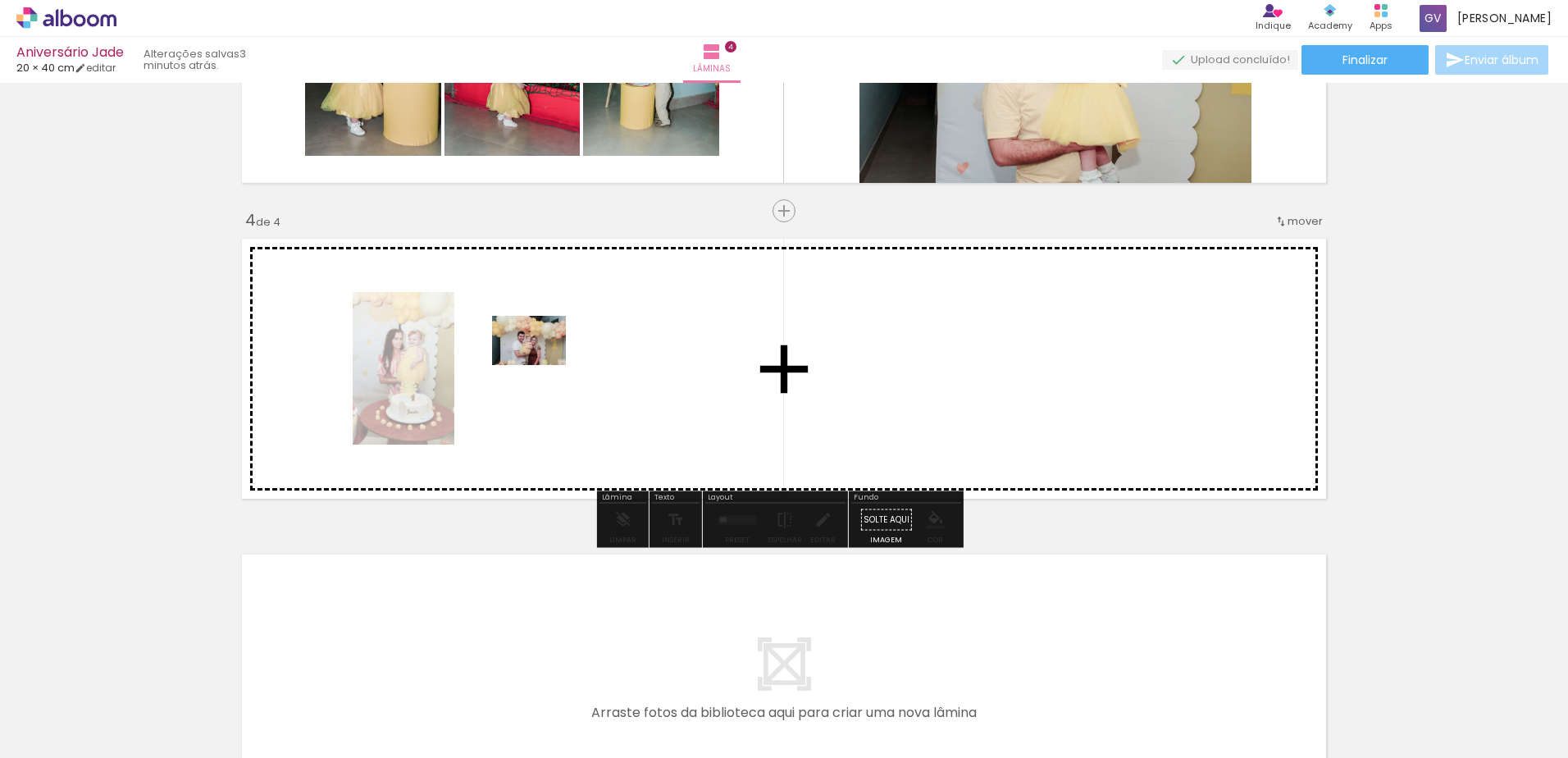
drag, startPoint x: 1364, startPoint y: 699, endPoint x: 541, endPoint y: 365, distance: 888.2
click at [541, 365] on quentale-workspace at bounding box center [784, 379] width 1568 height 758
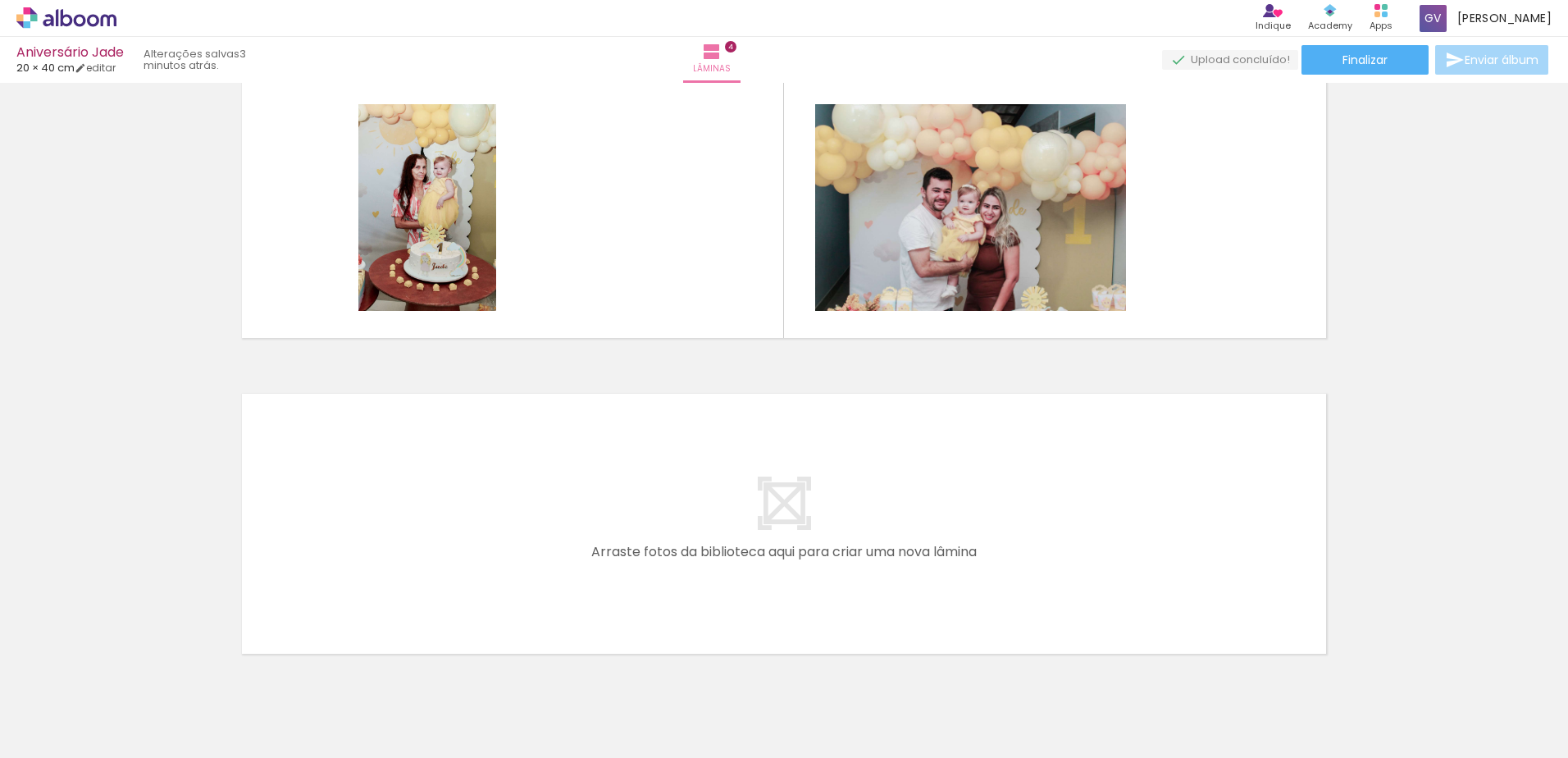
scroll to position [1010, 0]
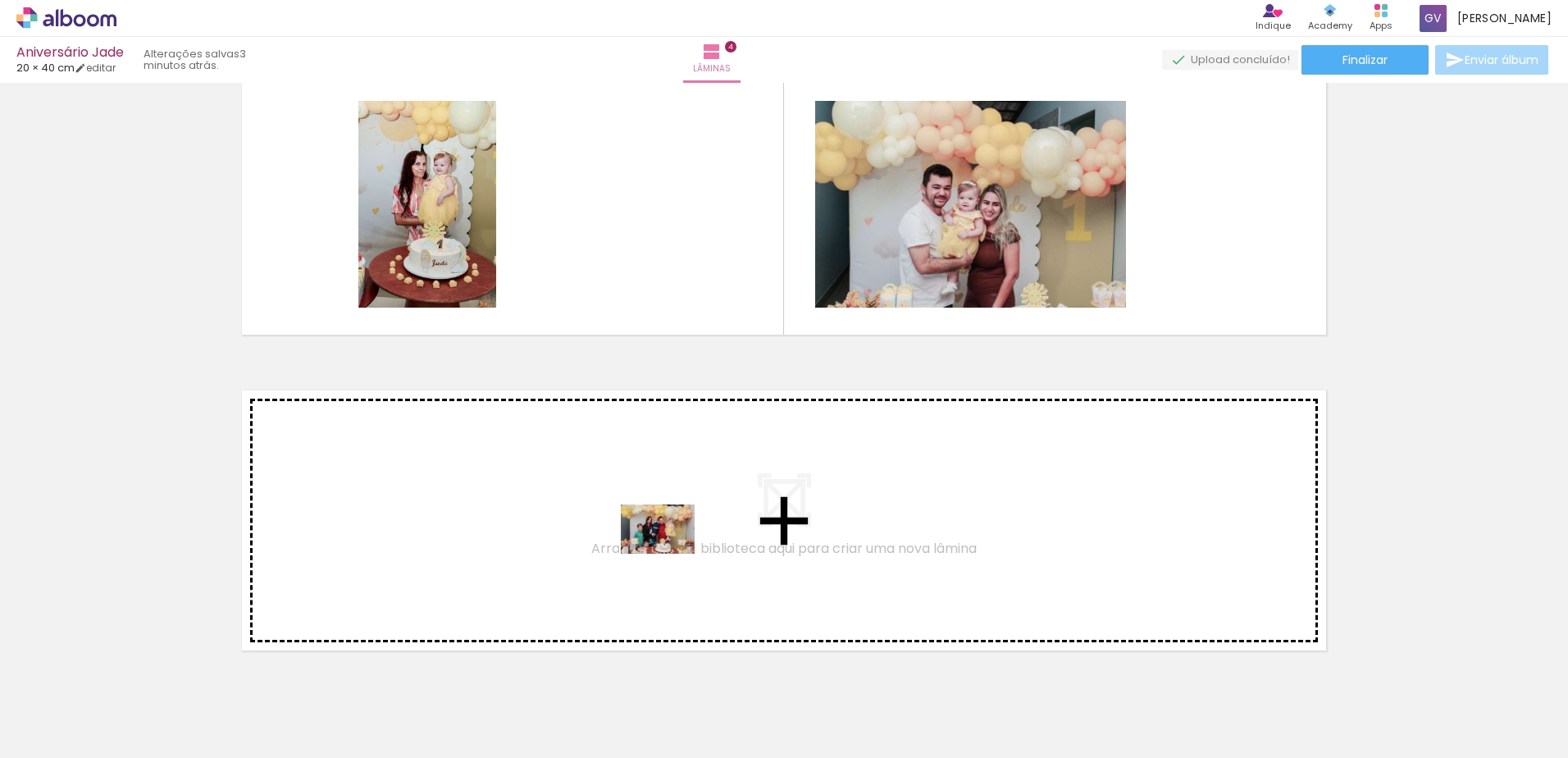
drag, startPoint x: 929, startPoint y: 715, endPoint x: 669, endPoint y: 554, distance: 305.8
click at [669, 554] on quentale-workspace at bounding box center [784, 379] width 1568 height 758
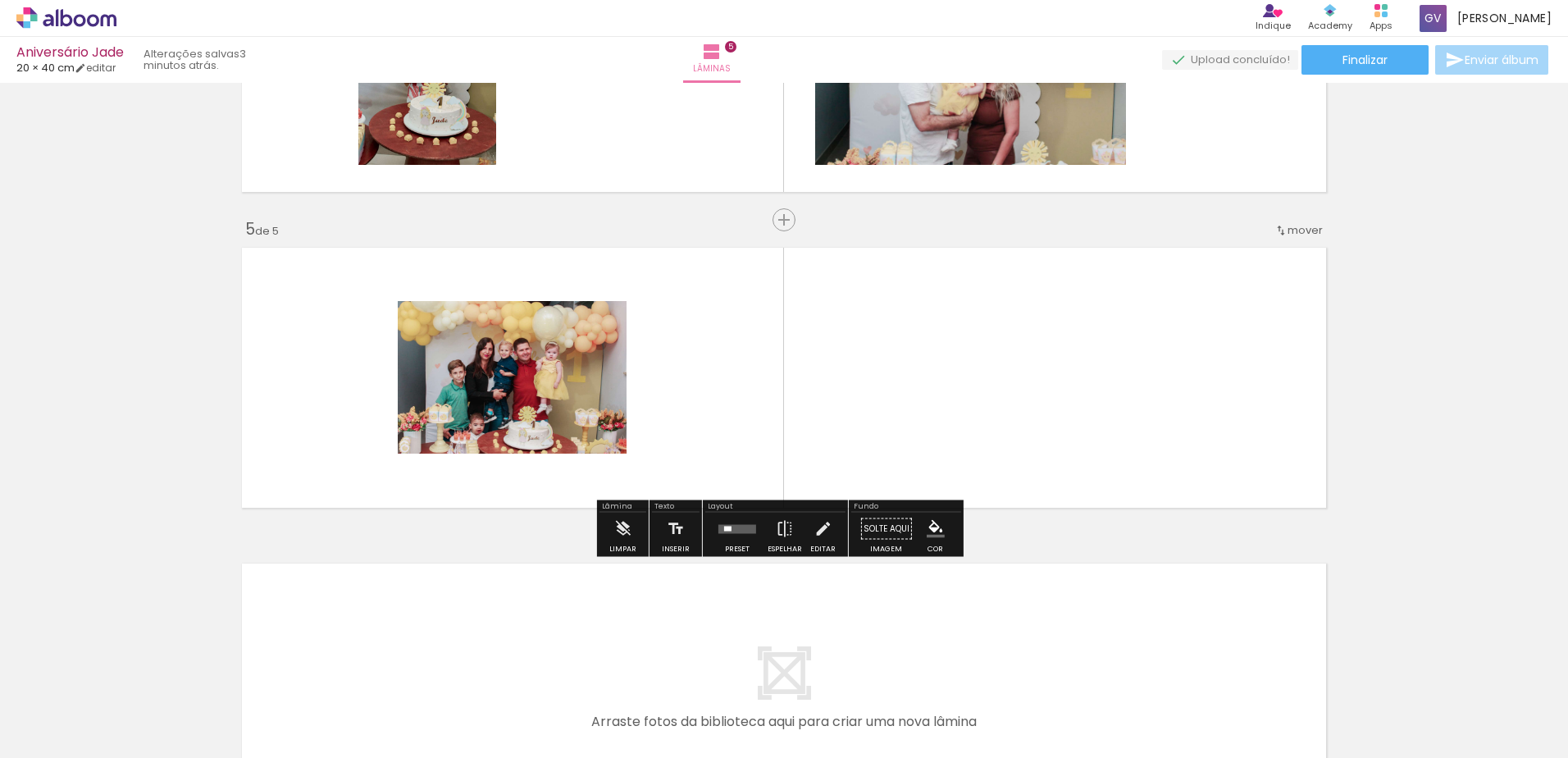
scroll to position [1162, 0]
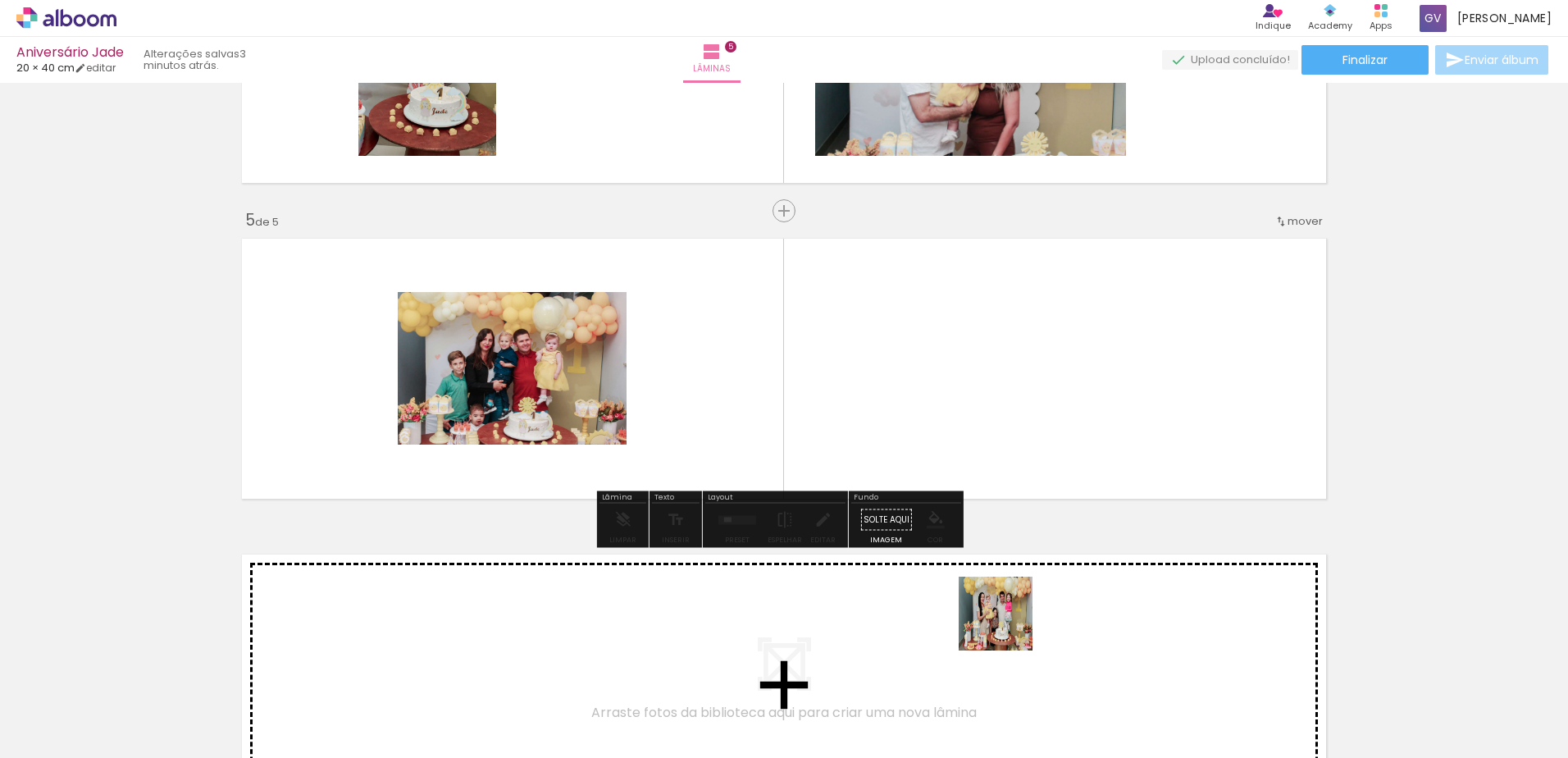
drag, startPoint x: 1031, startPoint y: 697, endPoint x: 995, endPoint y: 533, distance: 167.9
click at [995, 533] on quentale-workspace at bounding box center [784, 379] width 1568 height 758
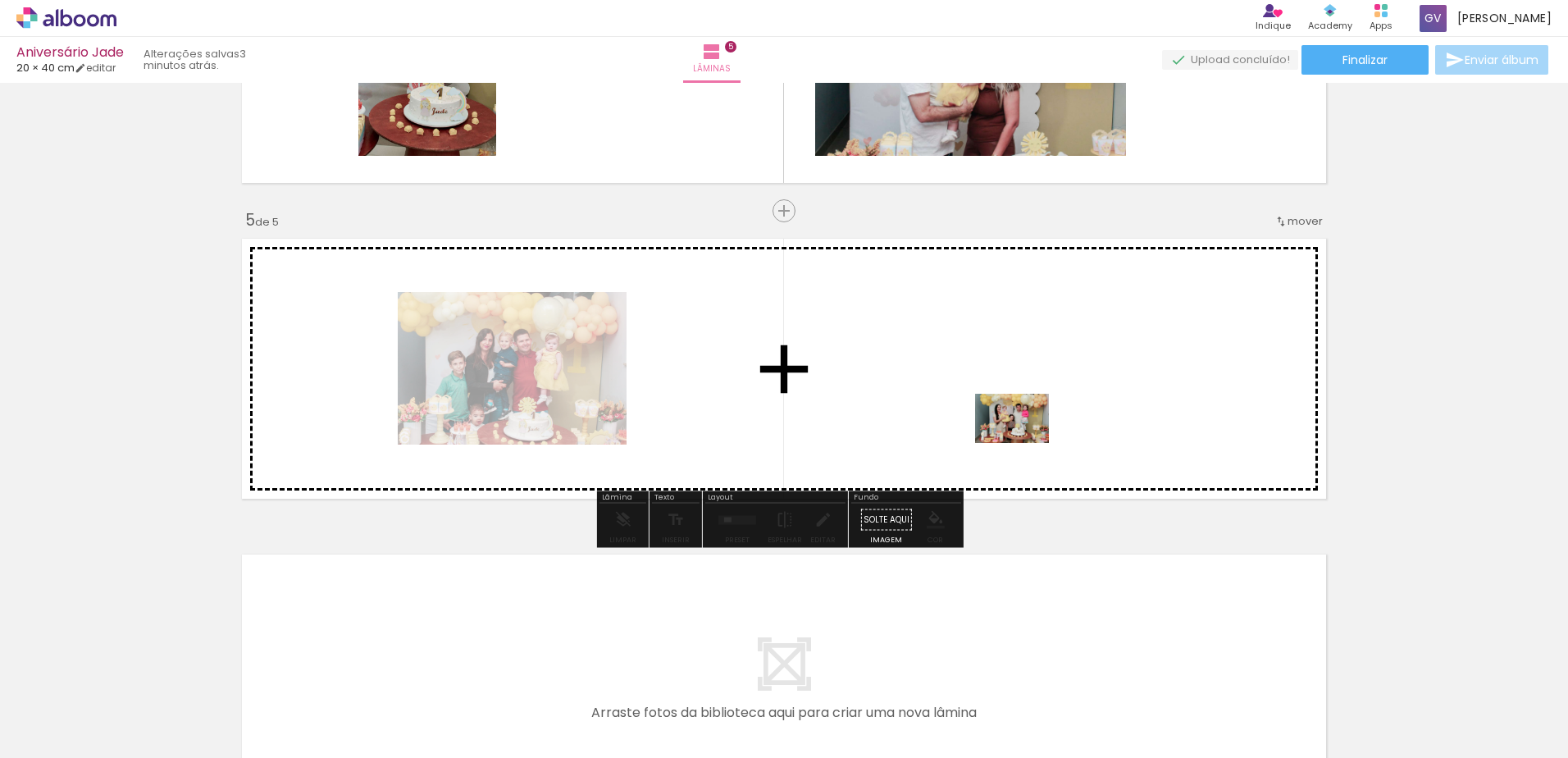
drag, startPoint x: 1030, startPoint y: 692, endPoint x: 1025, endPoint y: 441, distance: 251.0
click at [1025, 441] on quentale-workspace at bounding box center [784, 379] width 1568 height 758
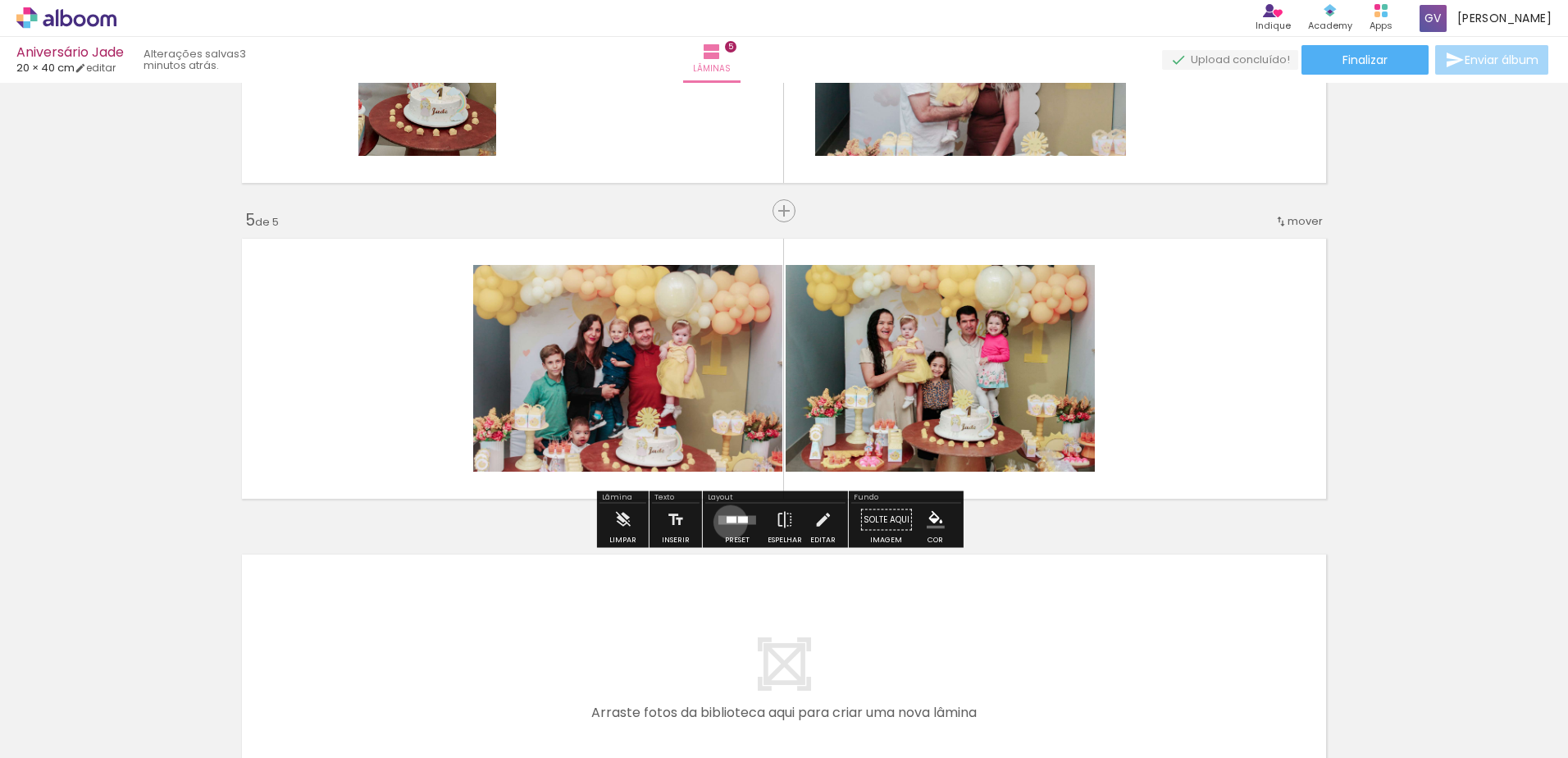
click at [726, 522] on div at bounding box center [731, 519] width 10 height 7
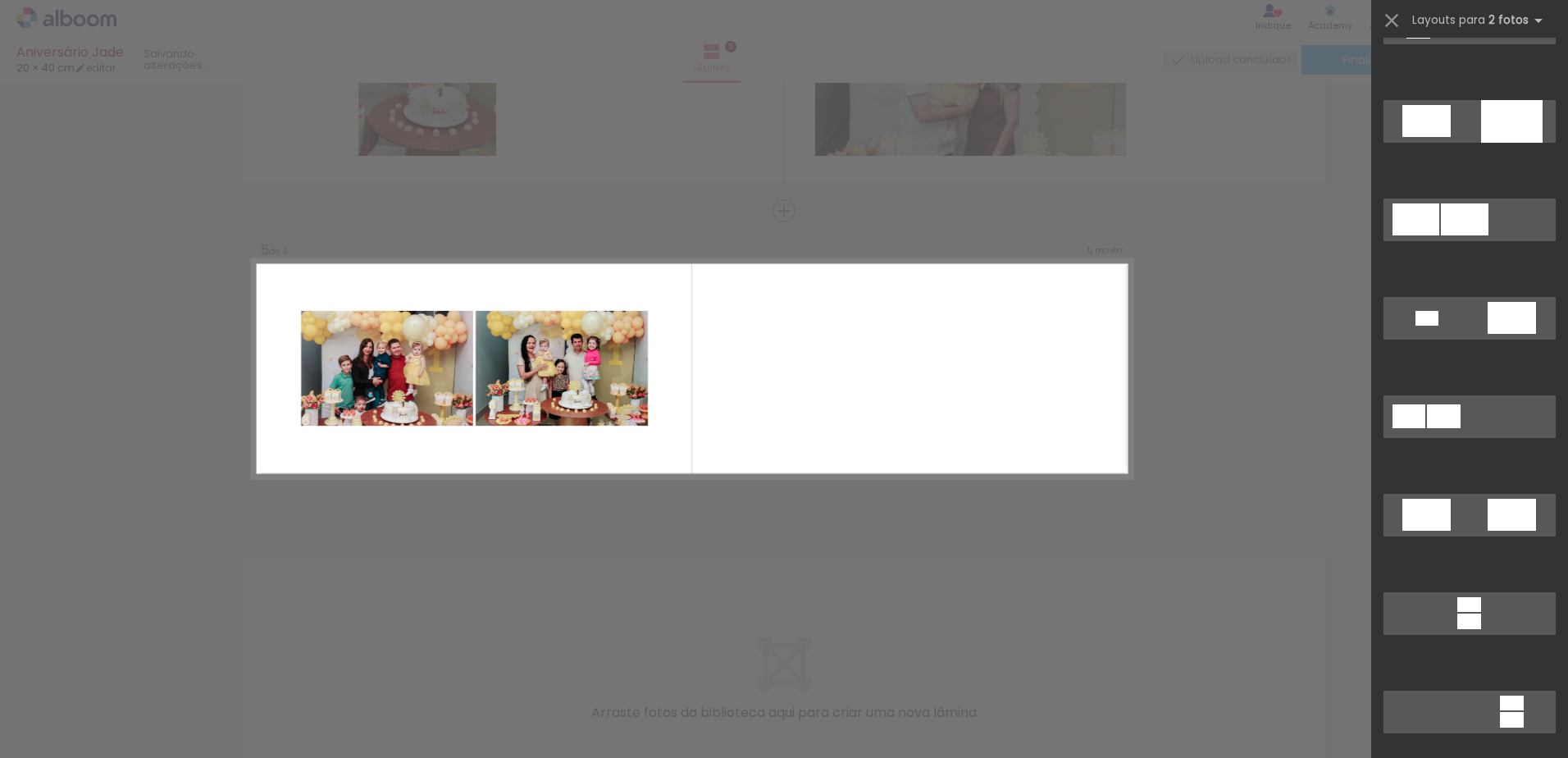
scroll to position [246, 0]
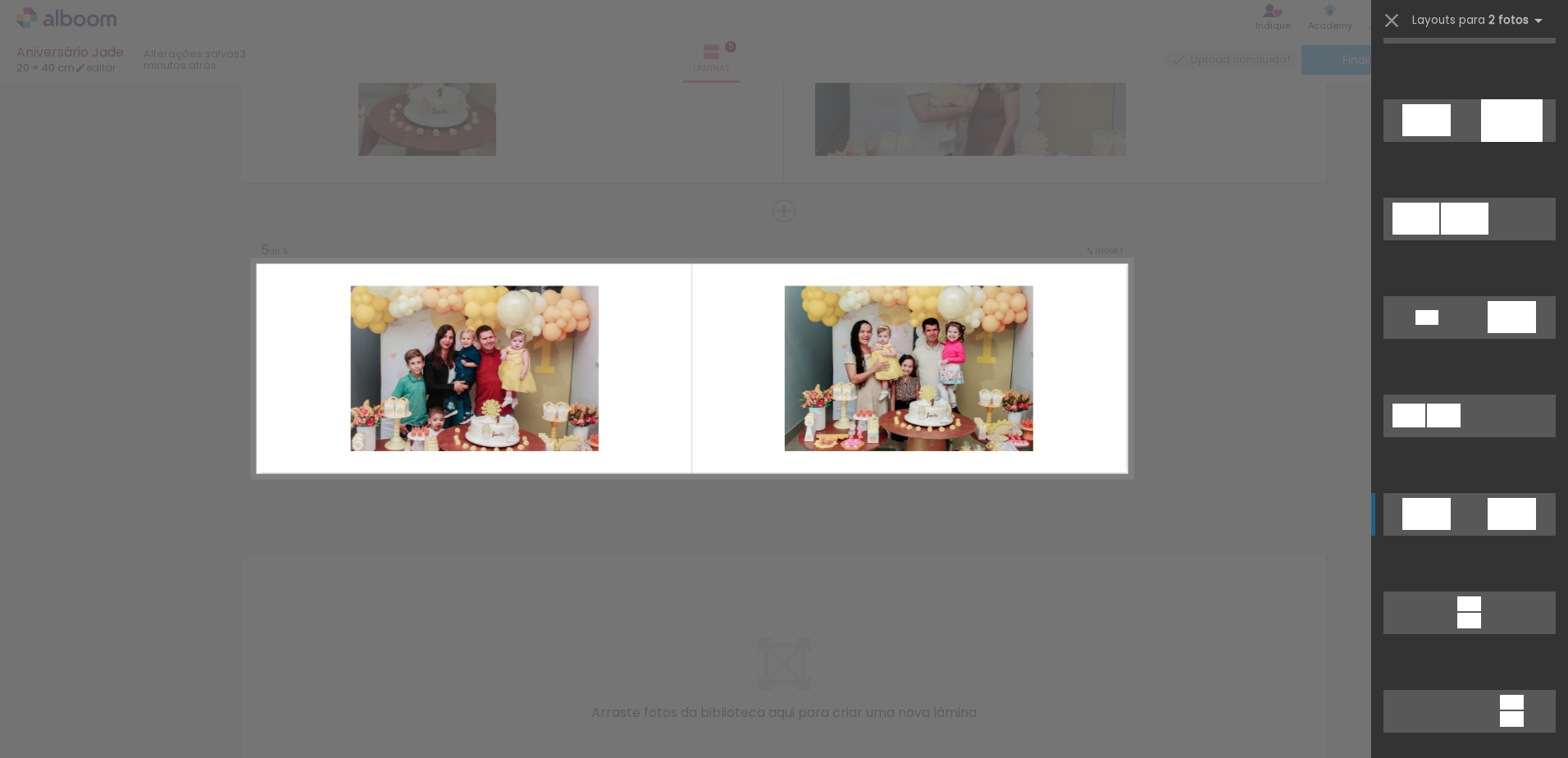
click at [1493, 517] on div at bounding box center [1511, 513] width 48 height 32
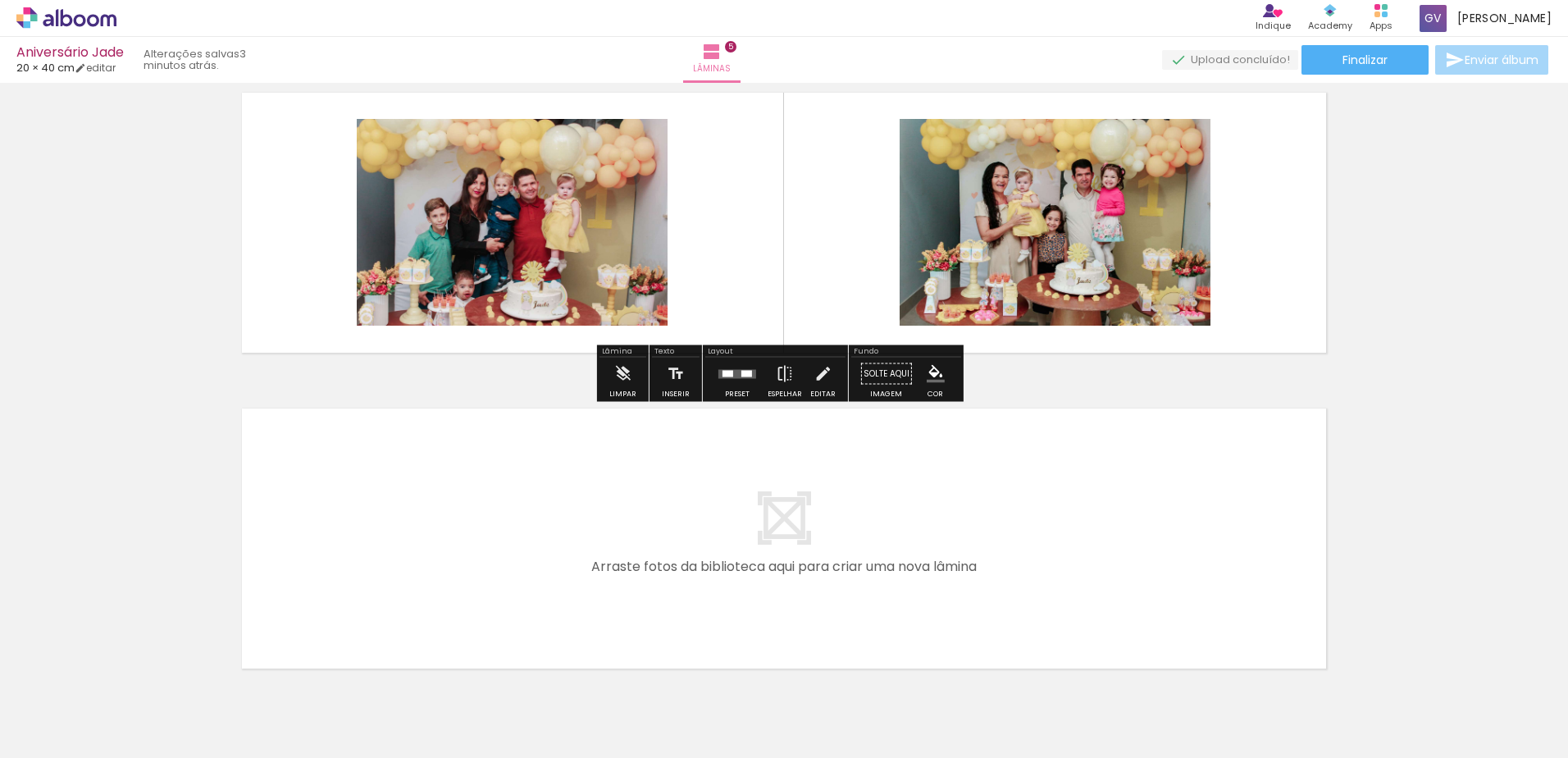
scroll to position [1386, 0]
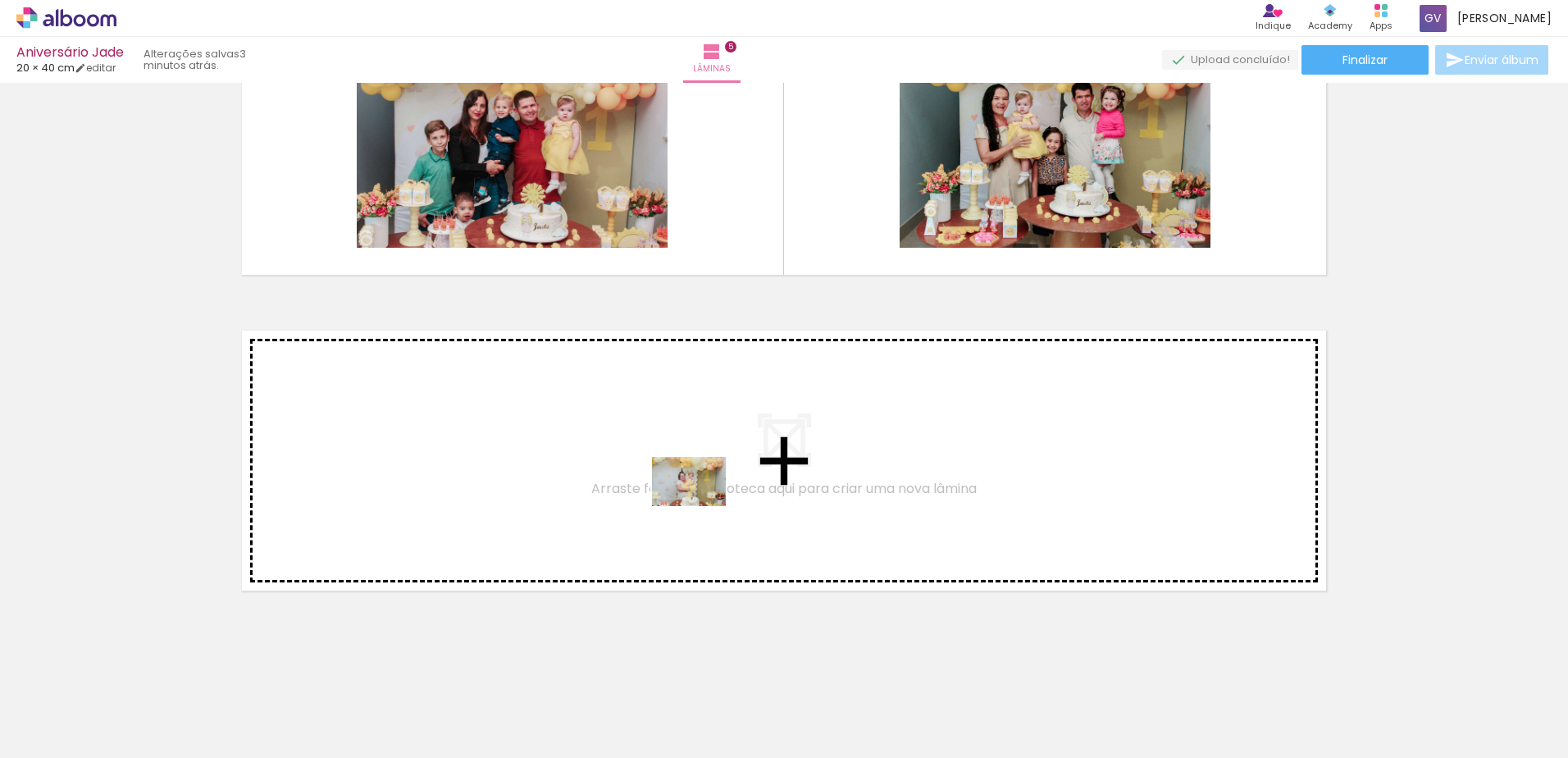
drag, startPoint x: 1098, startPoint y: 686, endPoint x: 701, endPoint y: 506, distance: 435.9
click at [701, 506] on quentale-workspace at bounding box center [784, 379] width 1568 height 758
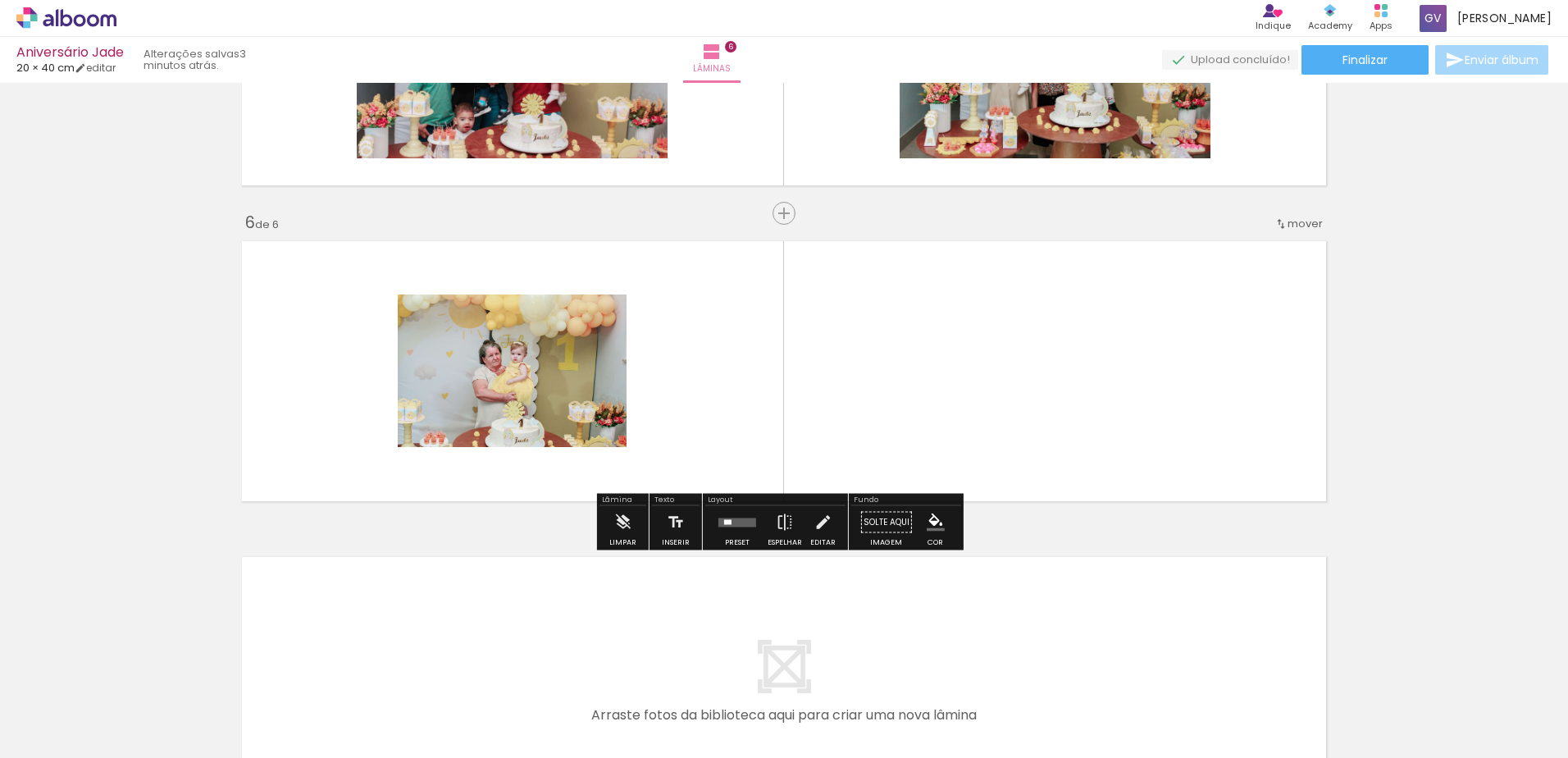
scroll to position [1478, 0]
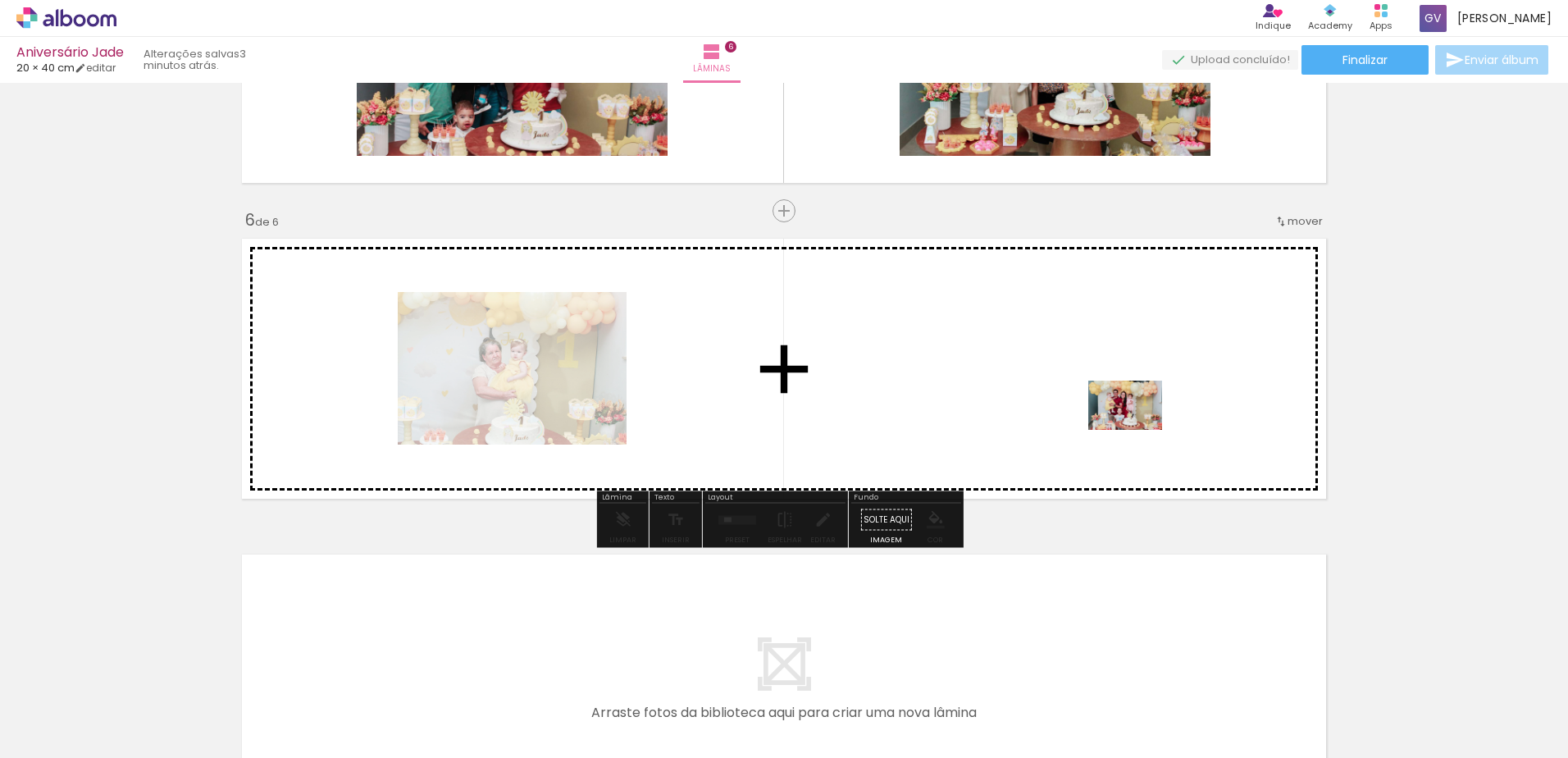
drag, startPoint x: 1433, startPoint y: 657, endPoint x: 1138, endPoint y: 430, distance: 372.2
click at [1138, 430] on quentale-workspace at bounding box center [784, 379] width 1568 height 758
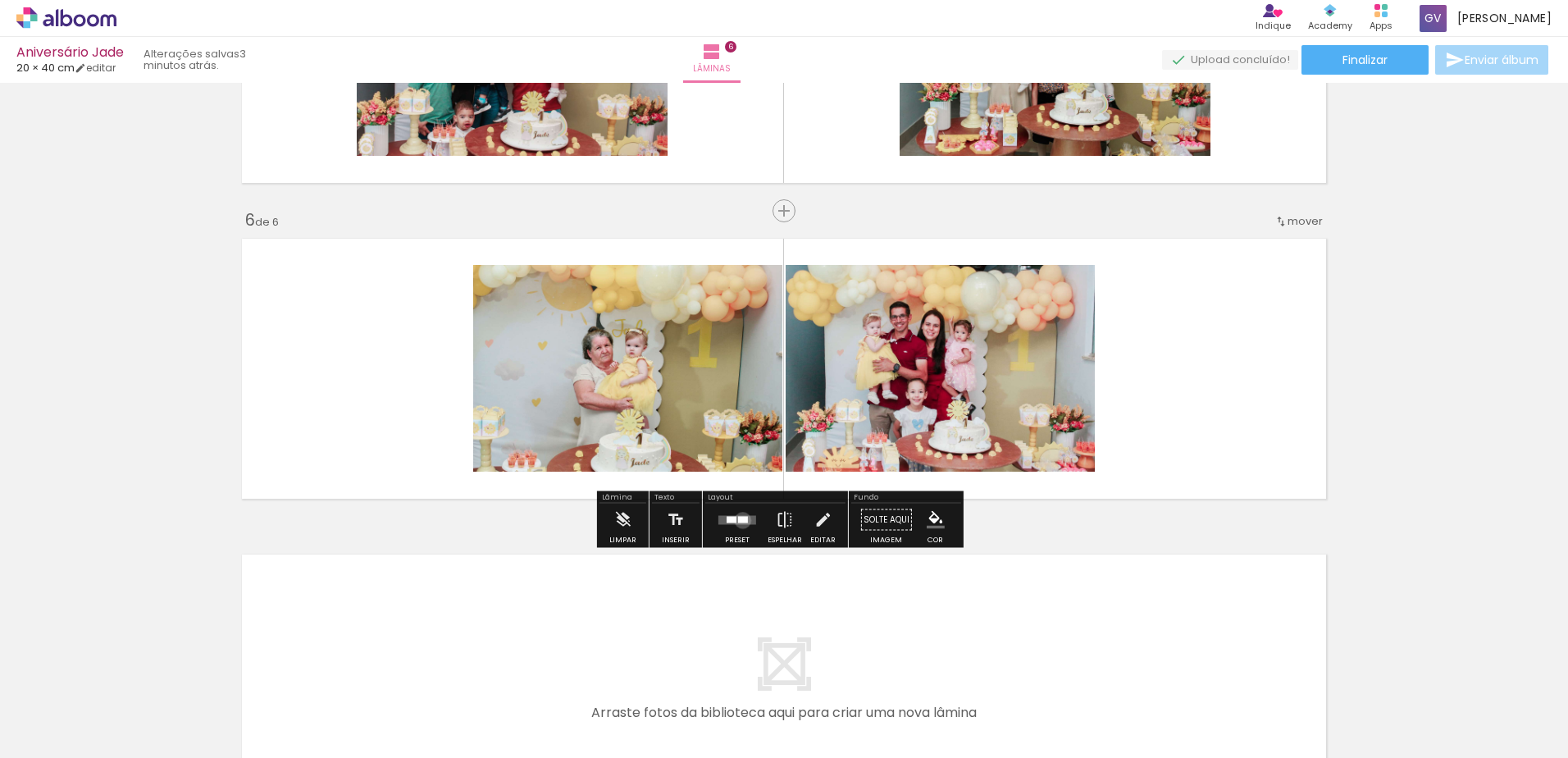
click at [739, 520] on div at bounding box center [743, 519] width 10 height 7
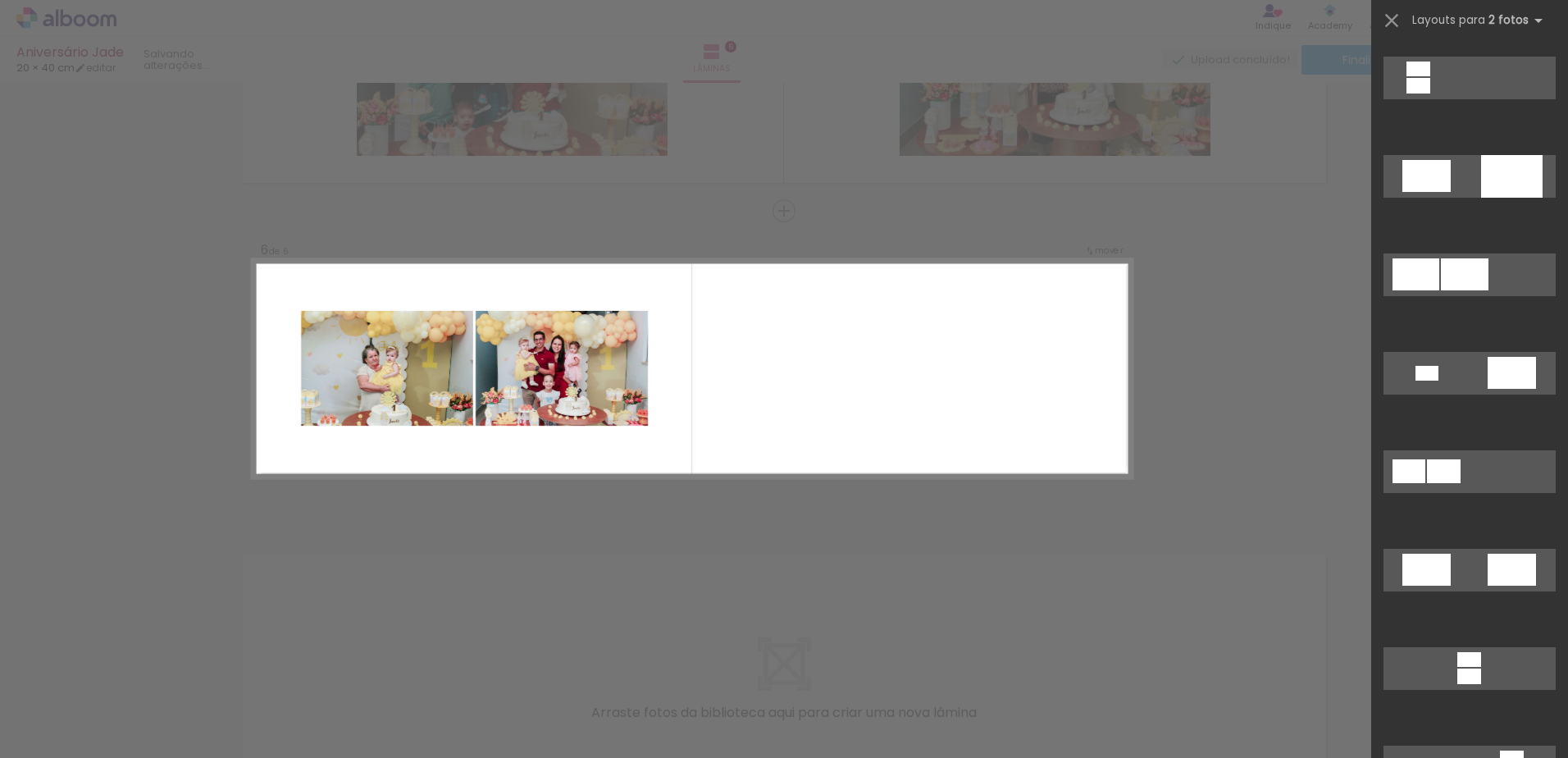
scroll to position [246, 0]
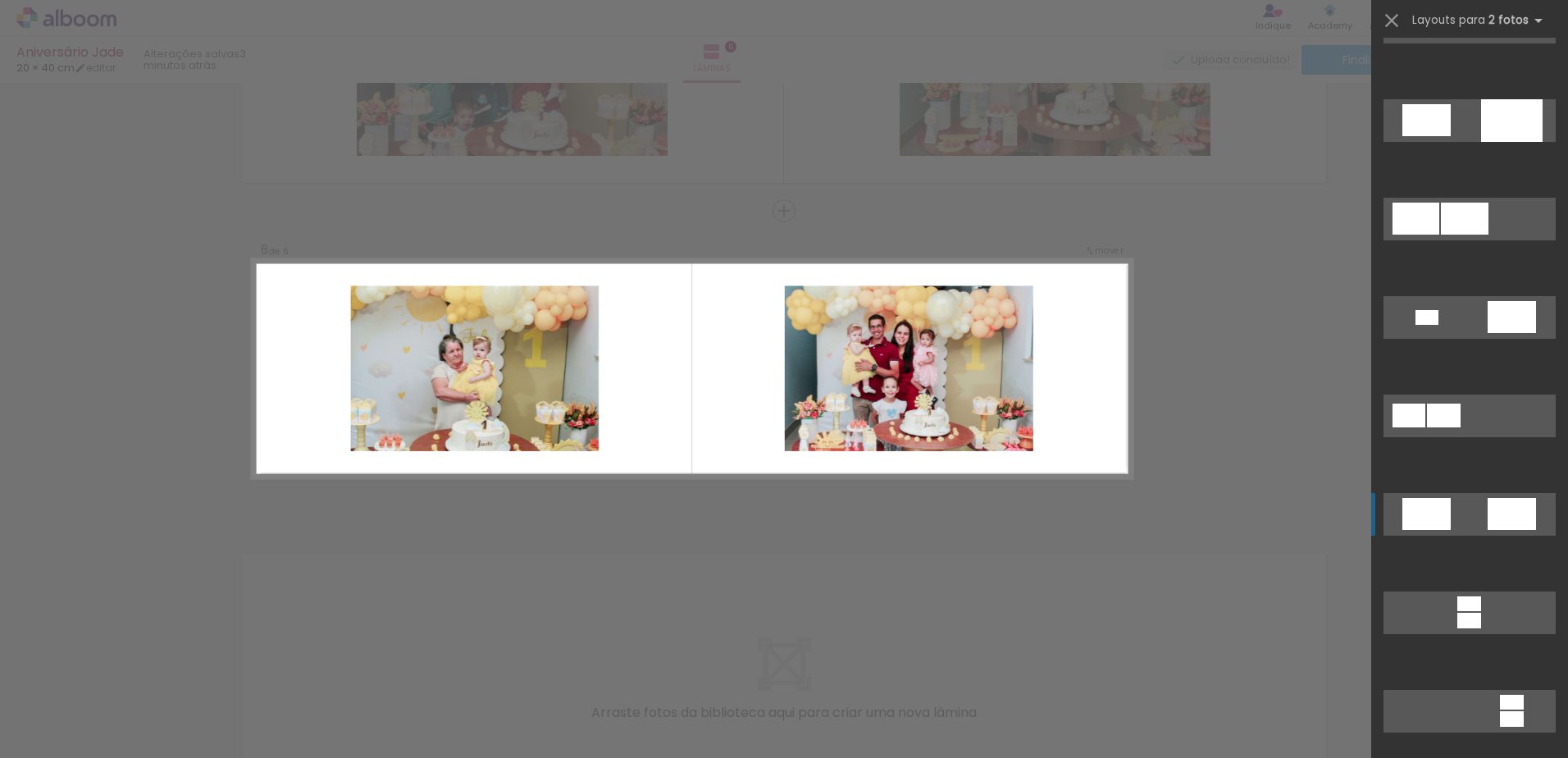
click at [1497, 510] on div at bounding box center [1511, 513] width 48 height 32
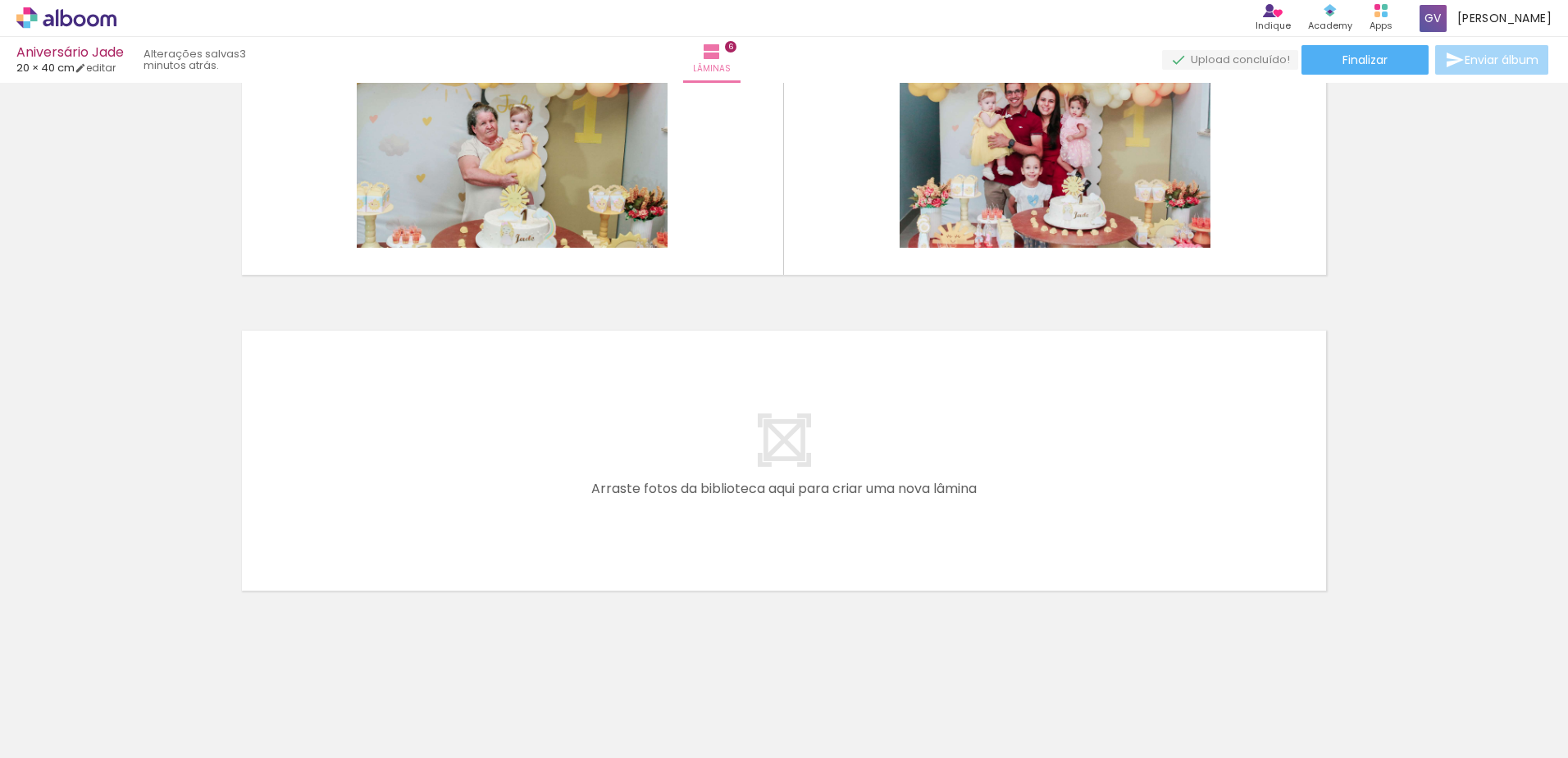
scroll to position [0, 0]
drag, startPoint x: 725, startPoint y: 702, endPoint x: 551, endPoint y: 503, distance: 264.3
click at [551, 503] on quentale-workspace at bounding box center [784, 379] width 1568 height 758
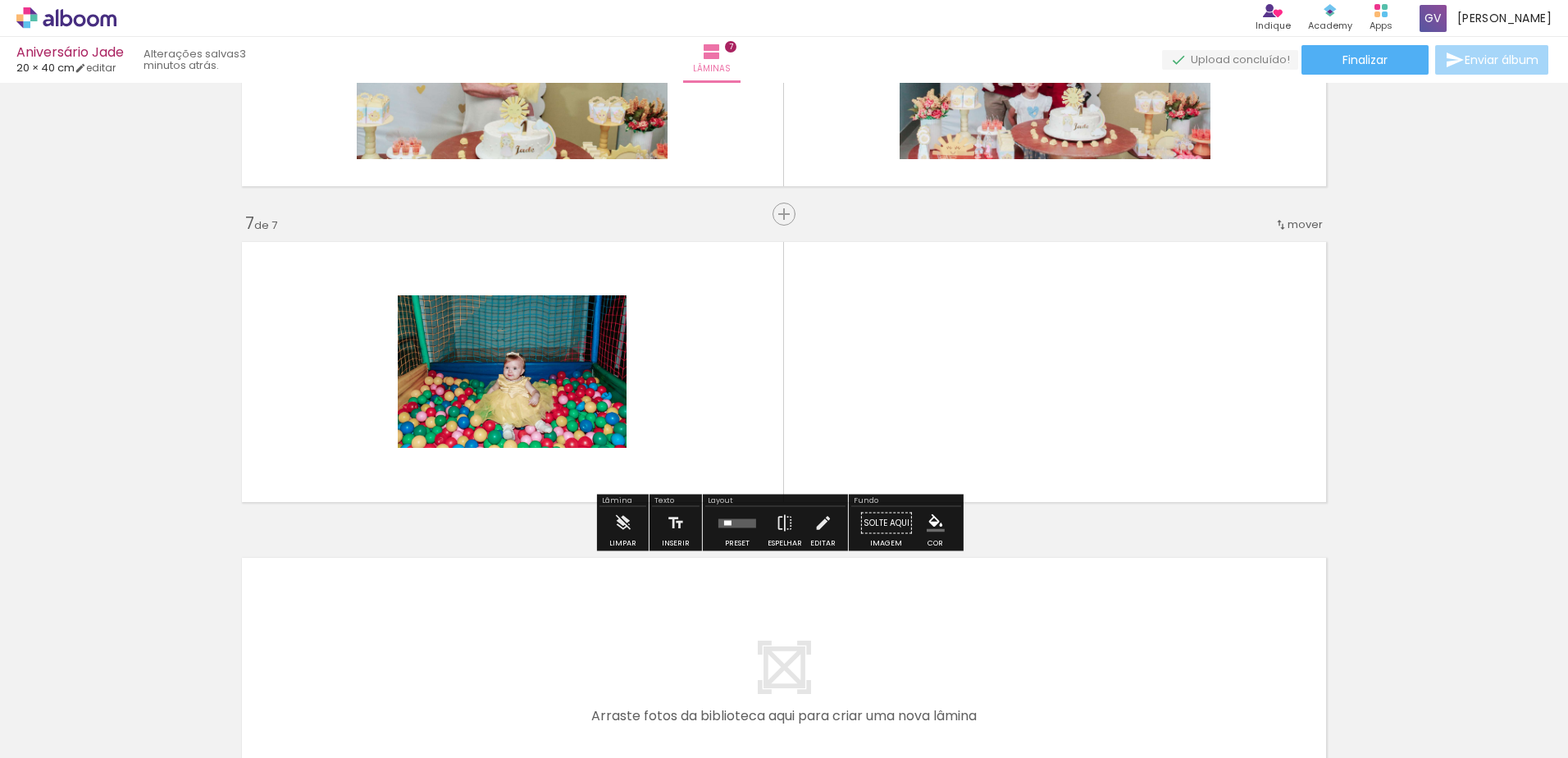
scroll to position [1793, 0]
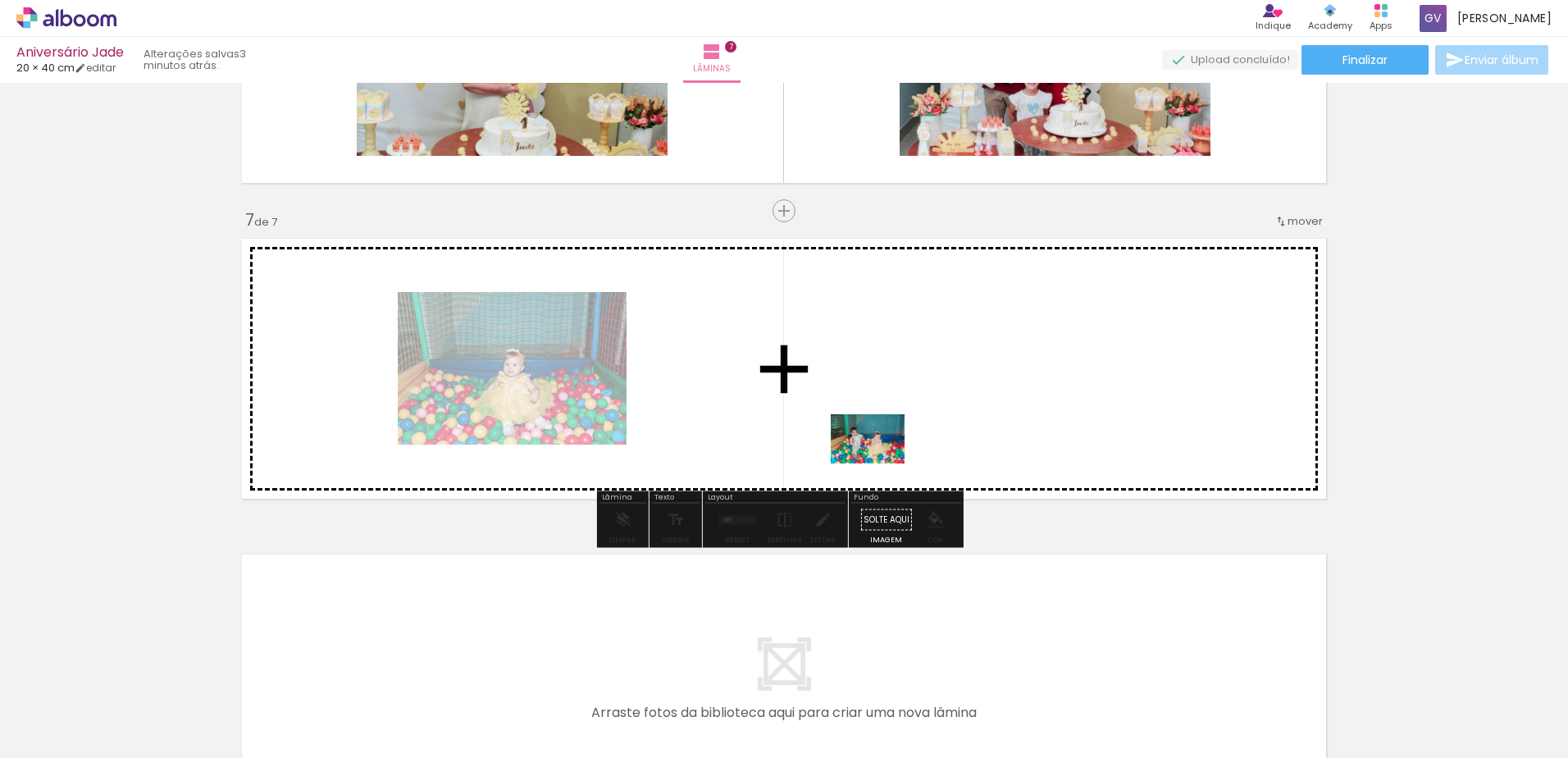
drag, startPoint x: 812, startPoint y: 513, endPoint x: 934, endPoint y: 434, distance: 145.3
click at [934, 434] on quentale-workspace at bounding box center [784, 379] width 1568 height 758
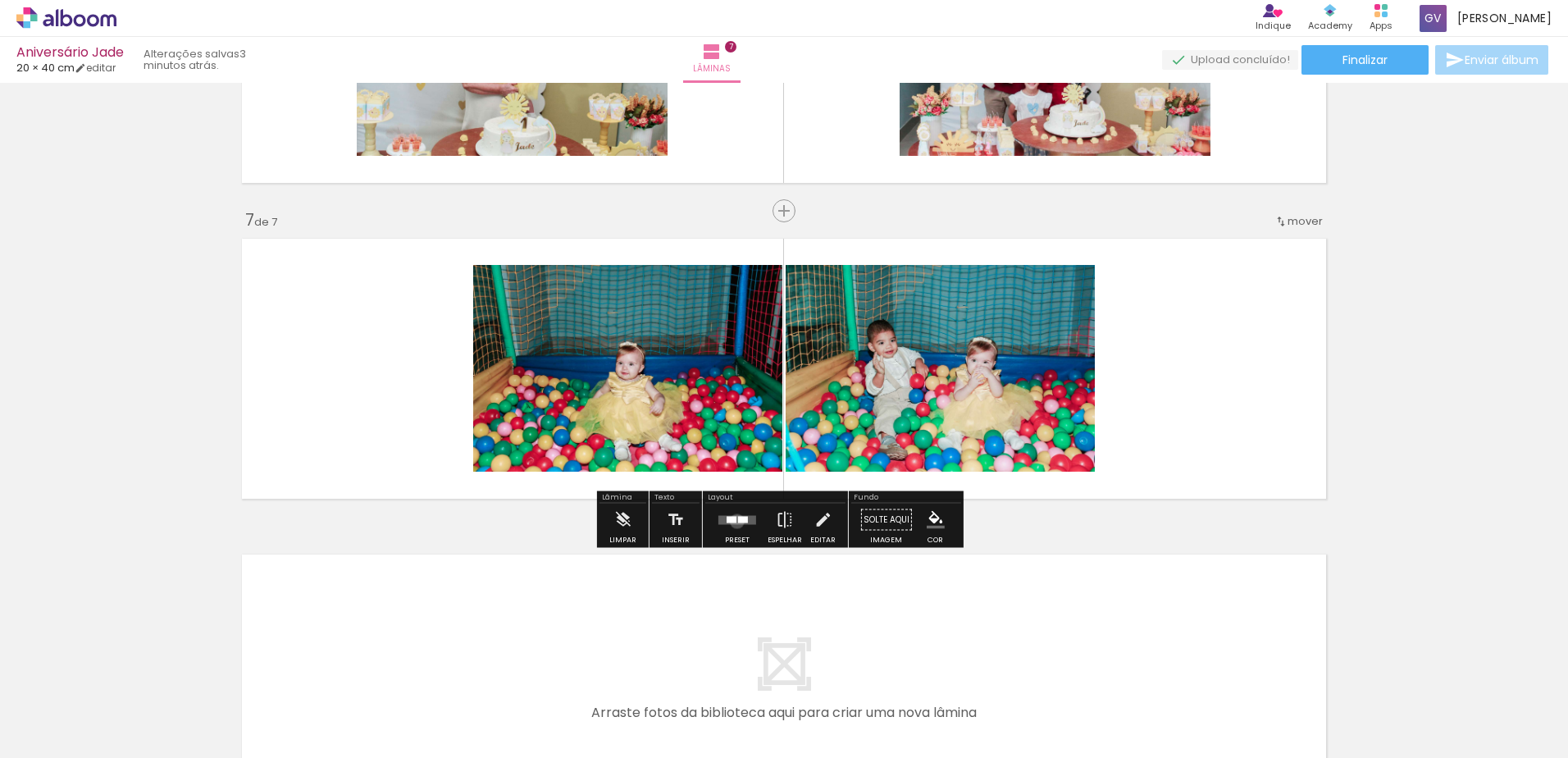
click at [733, 521] on quentale-layouter at bounding box center [737, 519] width 37 height 9
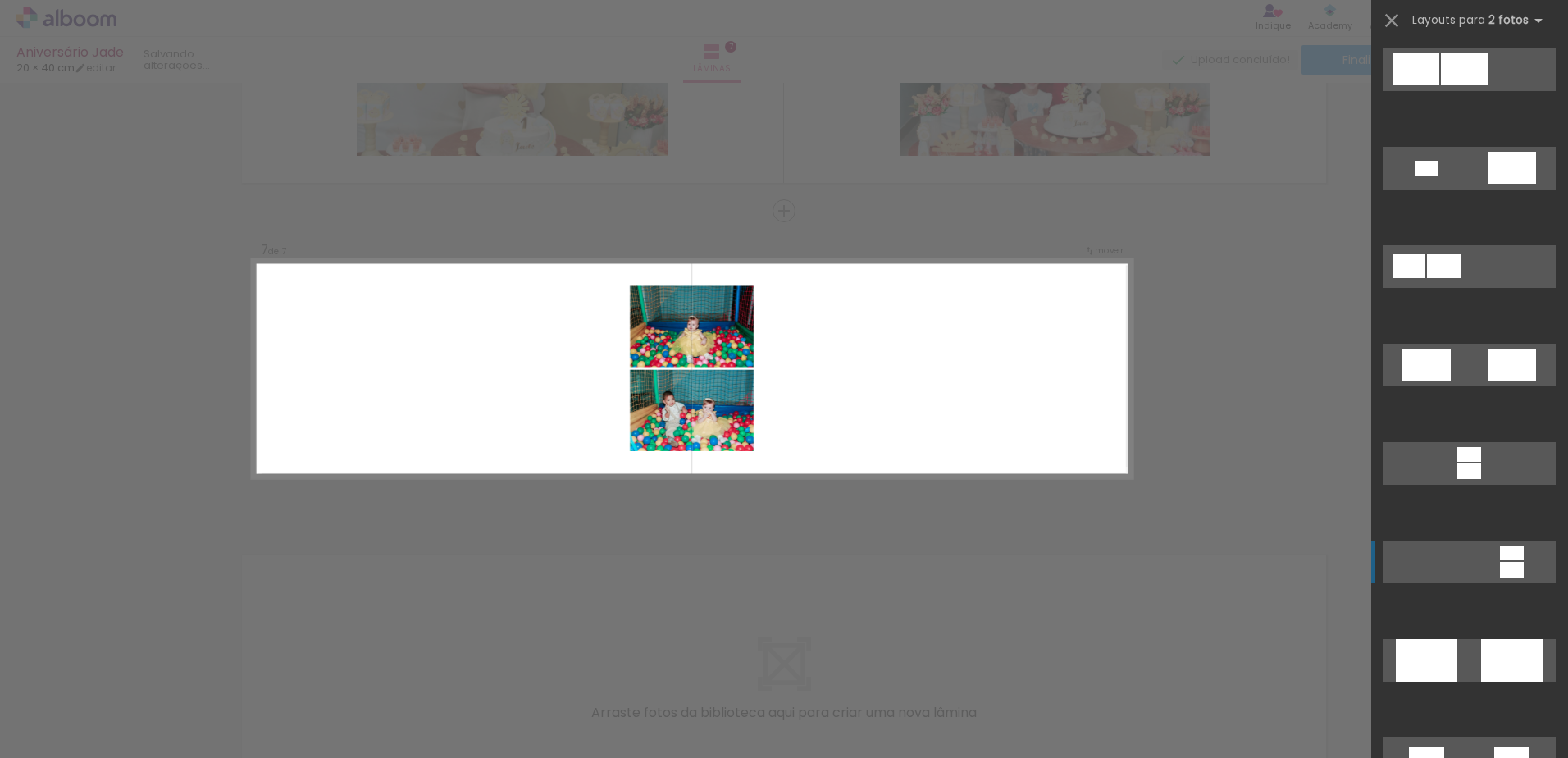
scroll to position [410, 0]
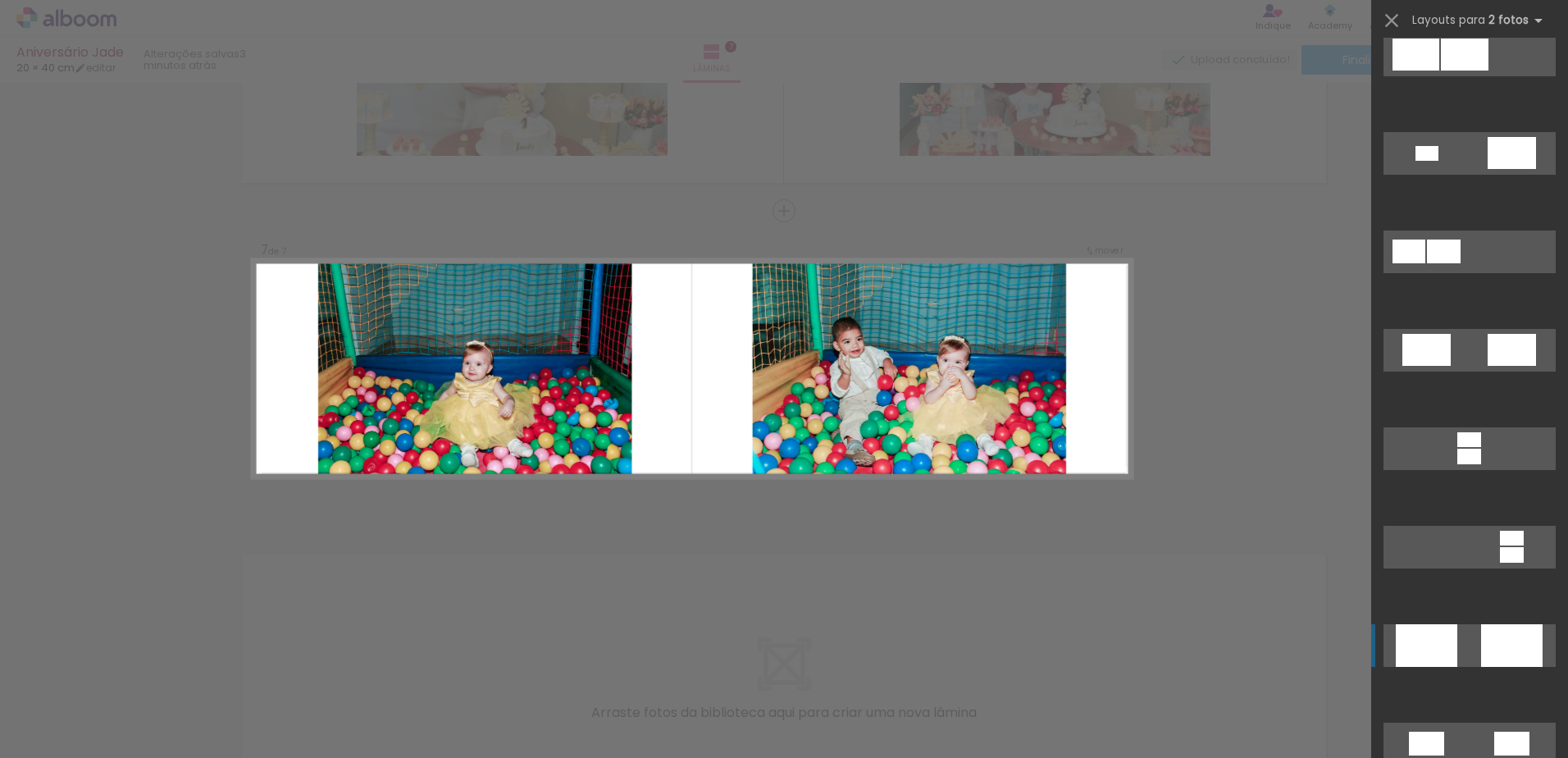
click at [1448, 641] on div at bounding box center [1427, 645] width 61 height 42
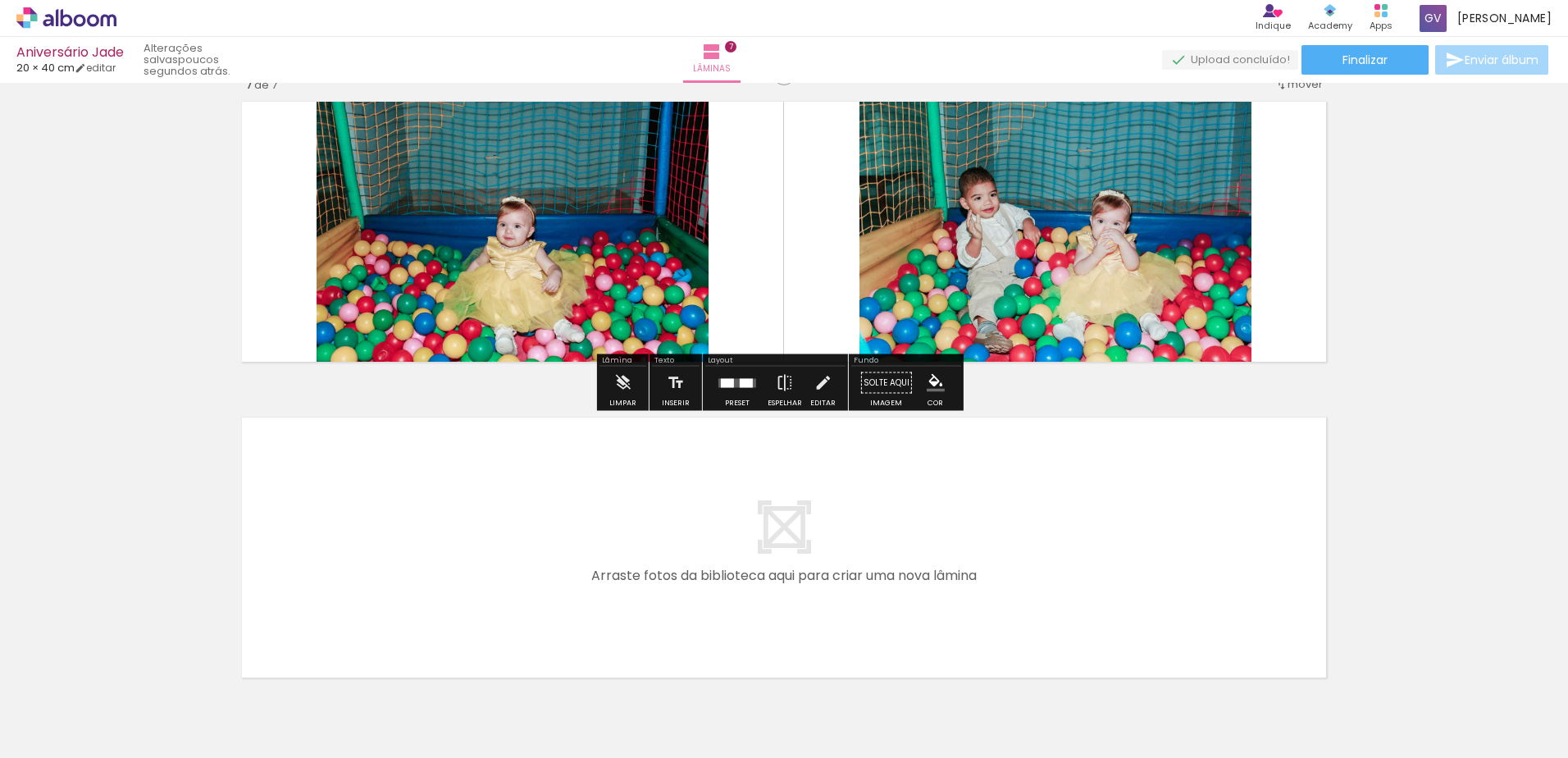
scroll to position [2018, 0]
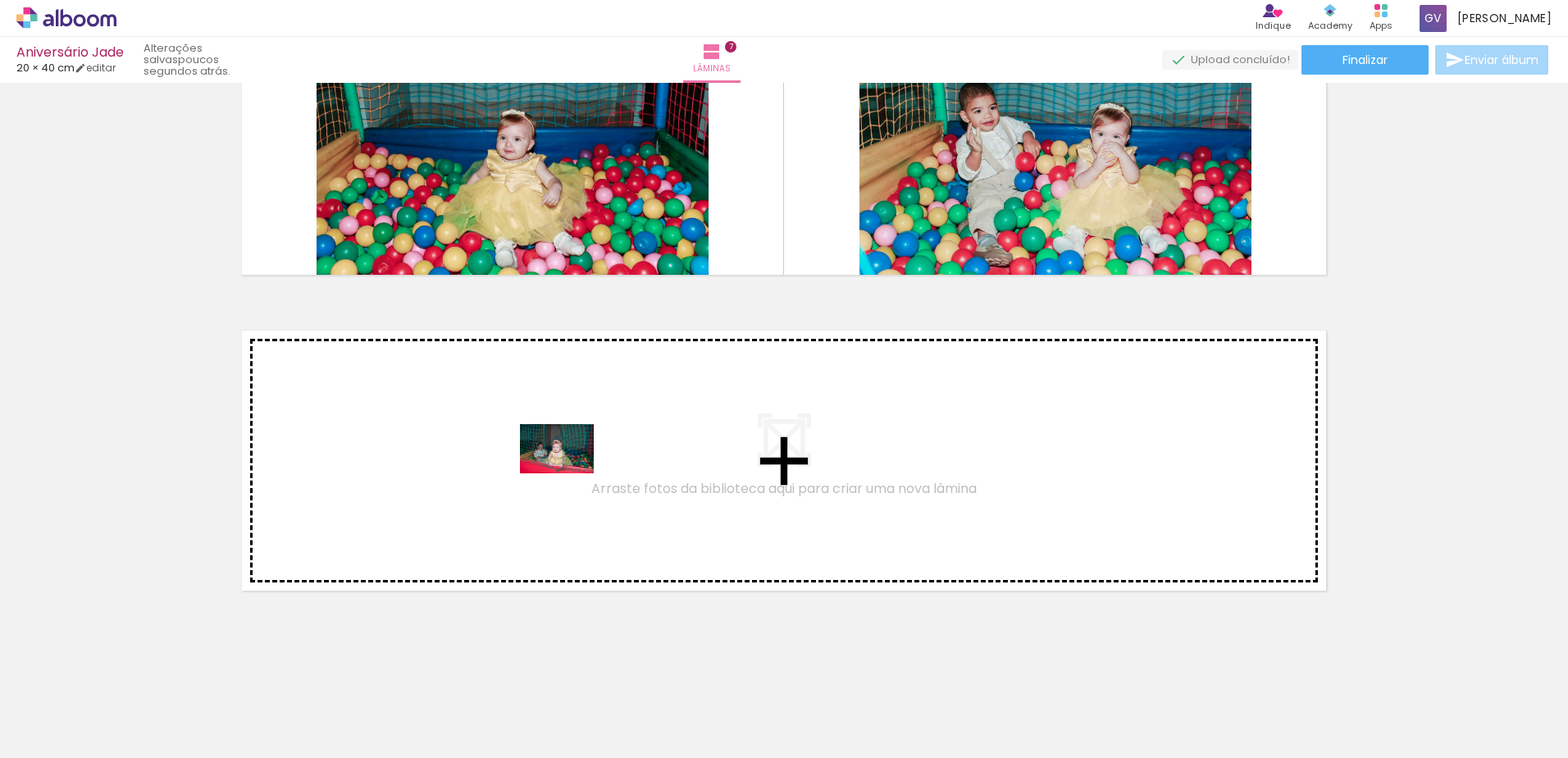
drag, startPoint x: 966, startPoint y: 675, endPoint x: 568, endPoint y: 473, distance: 446.3
click at [568, 473] on quentale-workspace at bounding box center [784, 379] width 1568 height 758
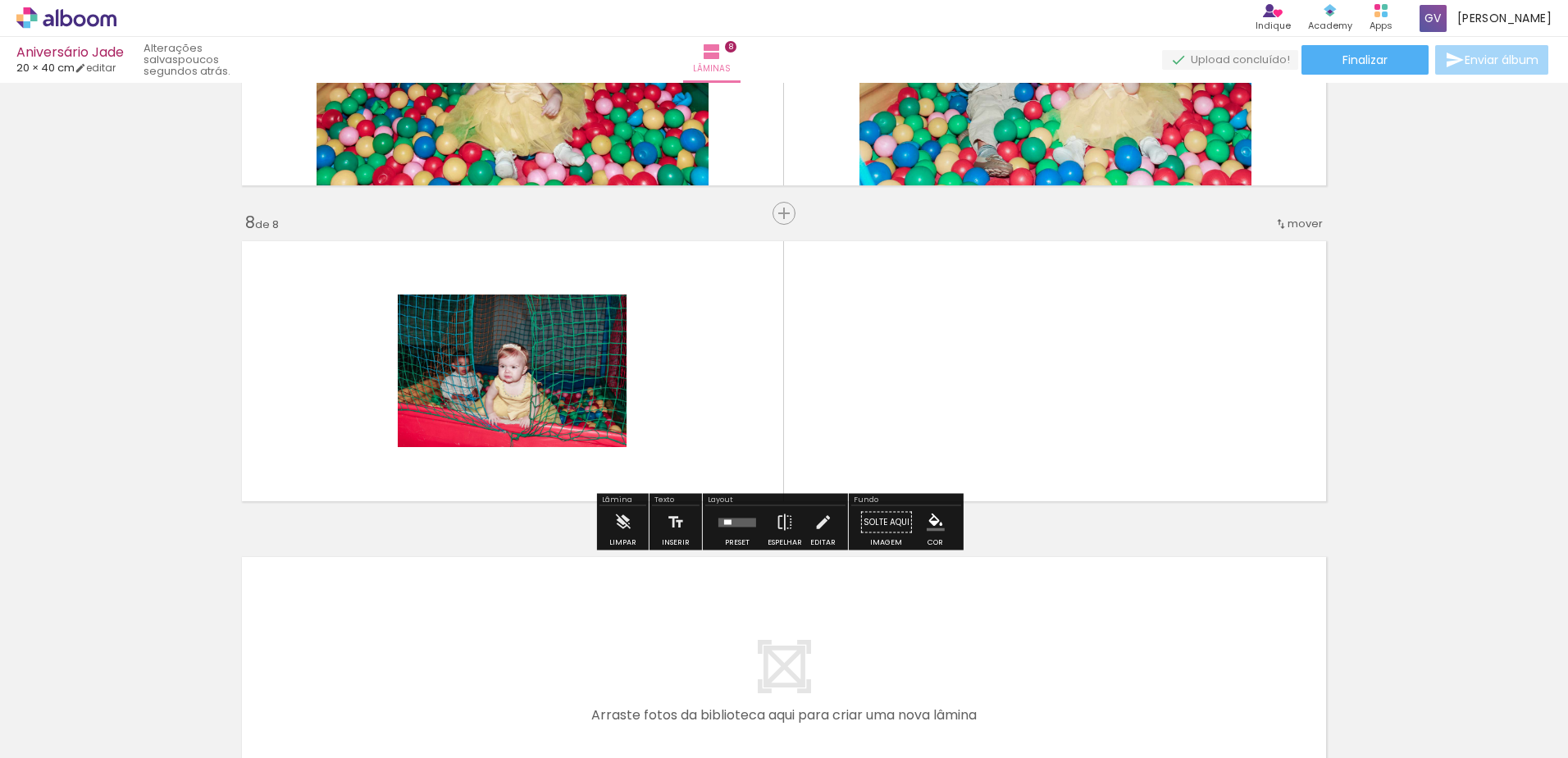
scroll to position [2109, 0]
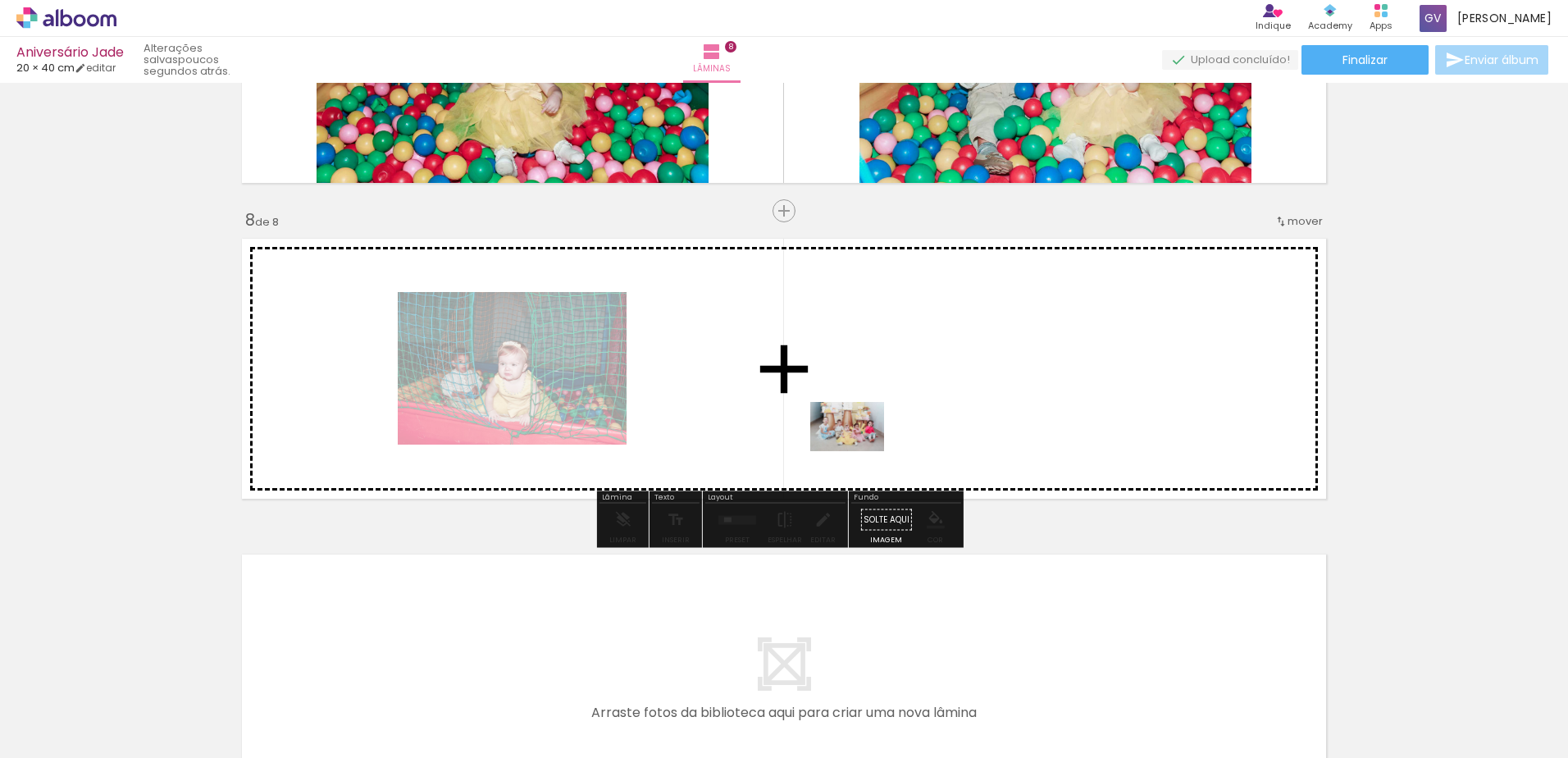
drag, startPoint x: 835, startPoint y: 700, endPoint x: 860, endPoint y: 438, distance: 263.2
click at [860, 438] on quentale-workspace at bounding box center [784, 379] width 1568 height 758
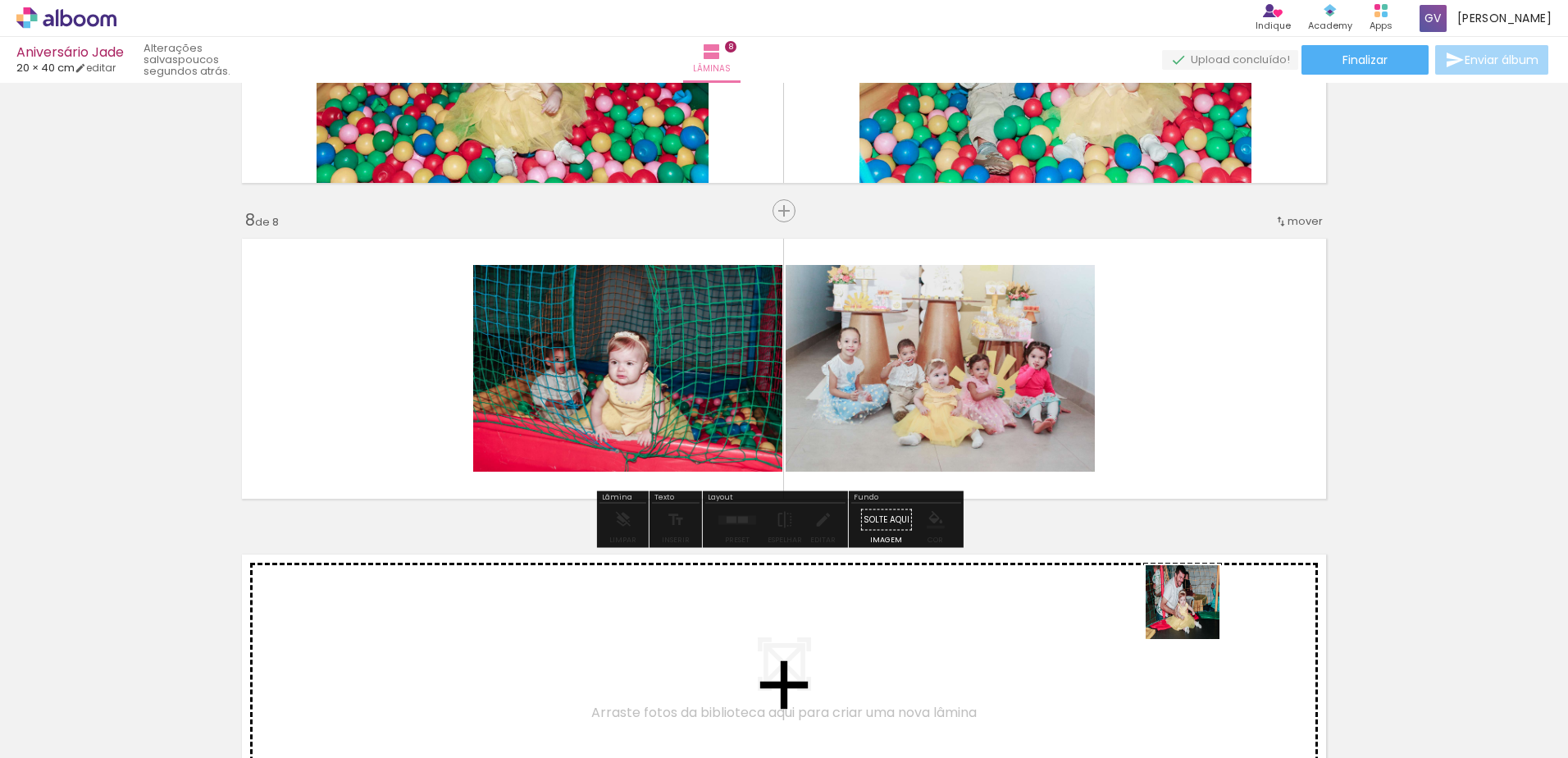
drag, startPoint x: 1220, startPoint y: 710, endPoint x: 1170, endPoint y: 500, distance: 215.9
click at [1170, 500] on quentale-workspace at bounding box center [784, 379] width 1568 height 758
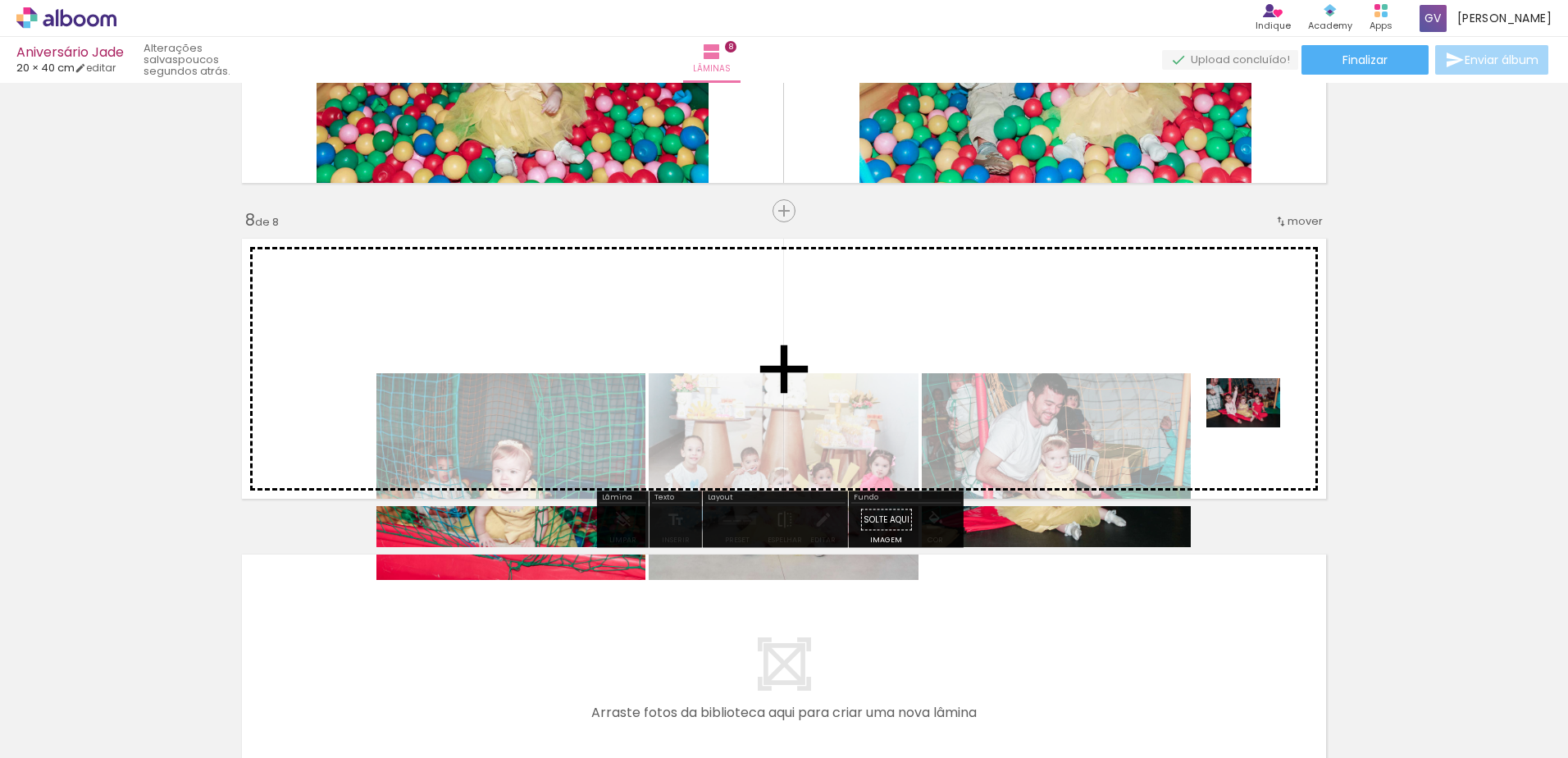
drag, startPoint x: 1273, startPoint y: 531, endPoint x: 1256, endPoint y: 427, distance: 105.4
click at [1256, 427] on quentale-workspace at bounding box center [784, 379] width 1568 height 758
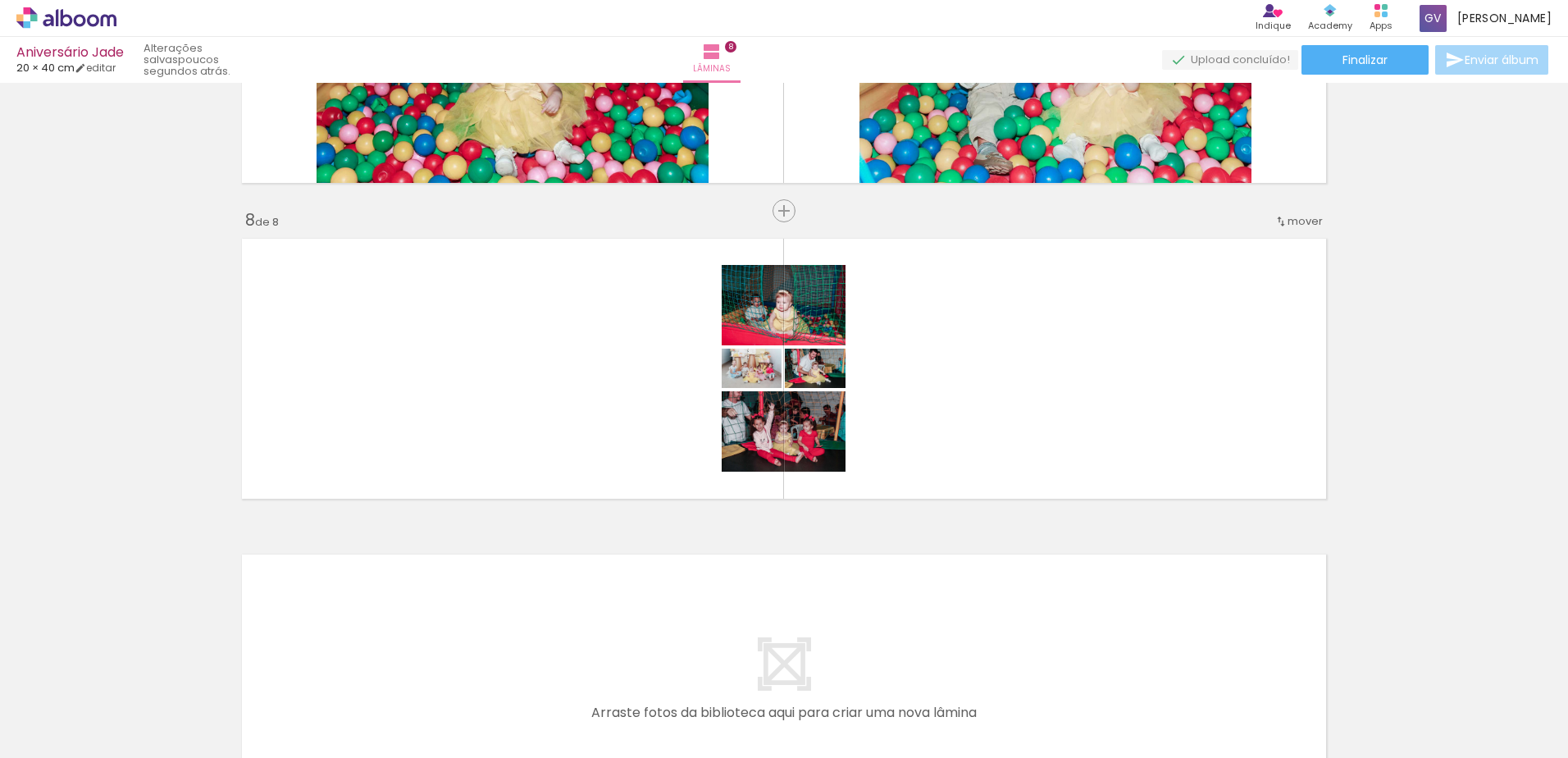
scroll to position [0, 0]
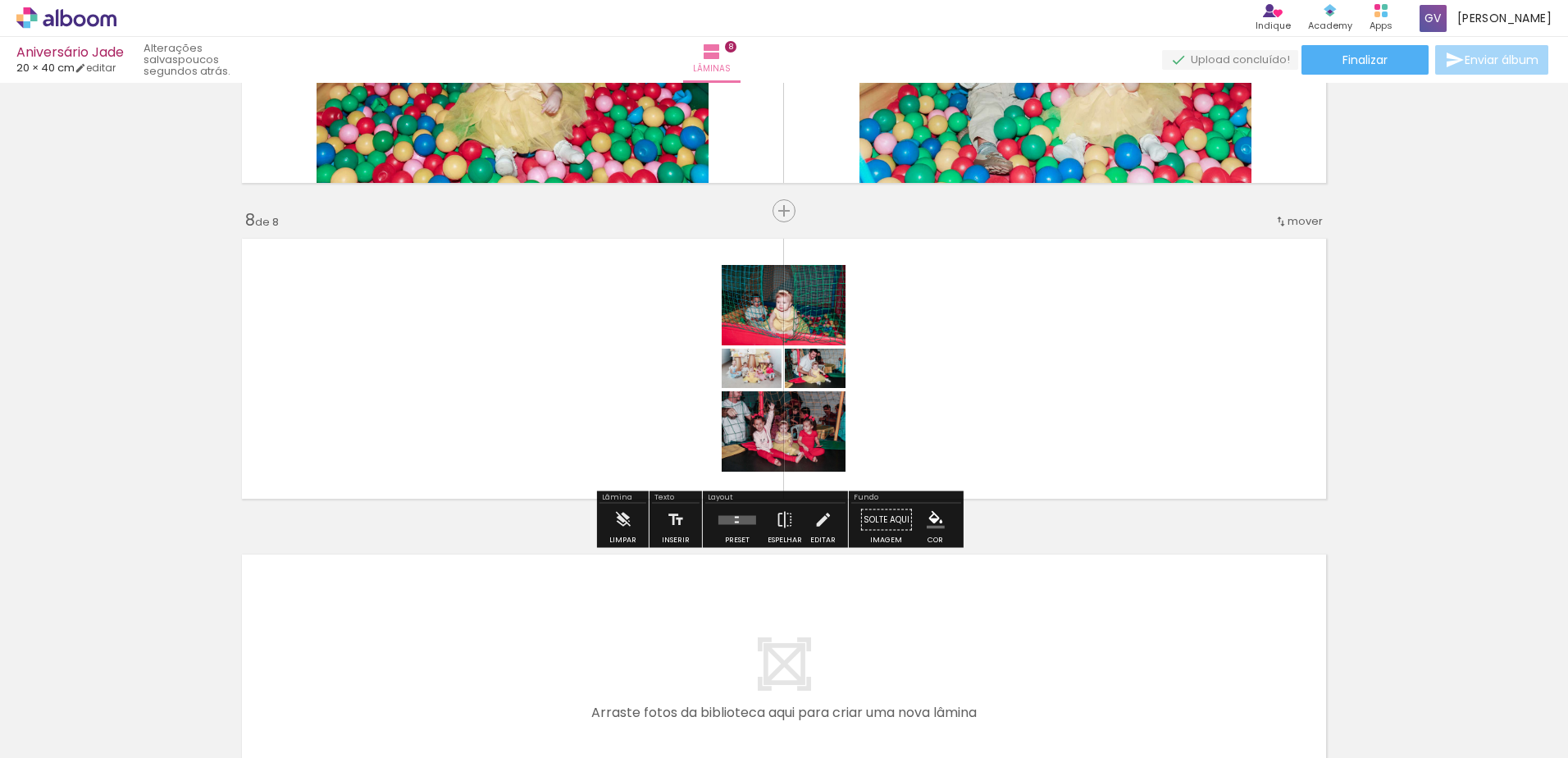
click at [738, 523] on quentale-layouter at bounding box center [737, 519] width 37 height 9
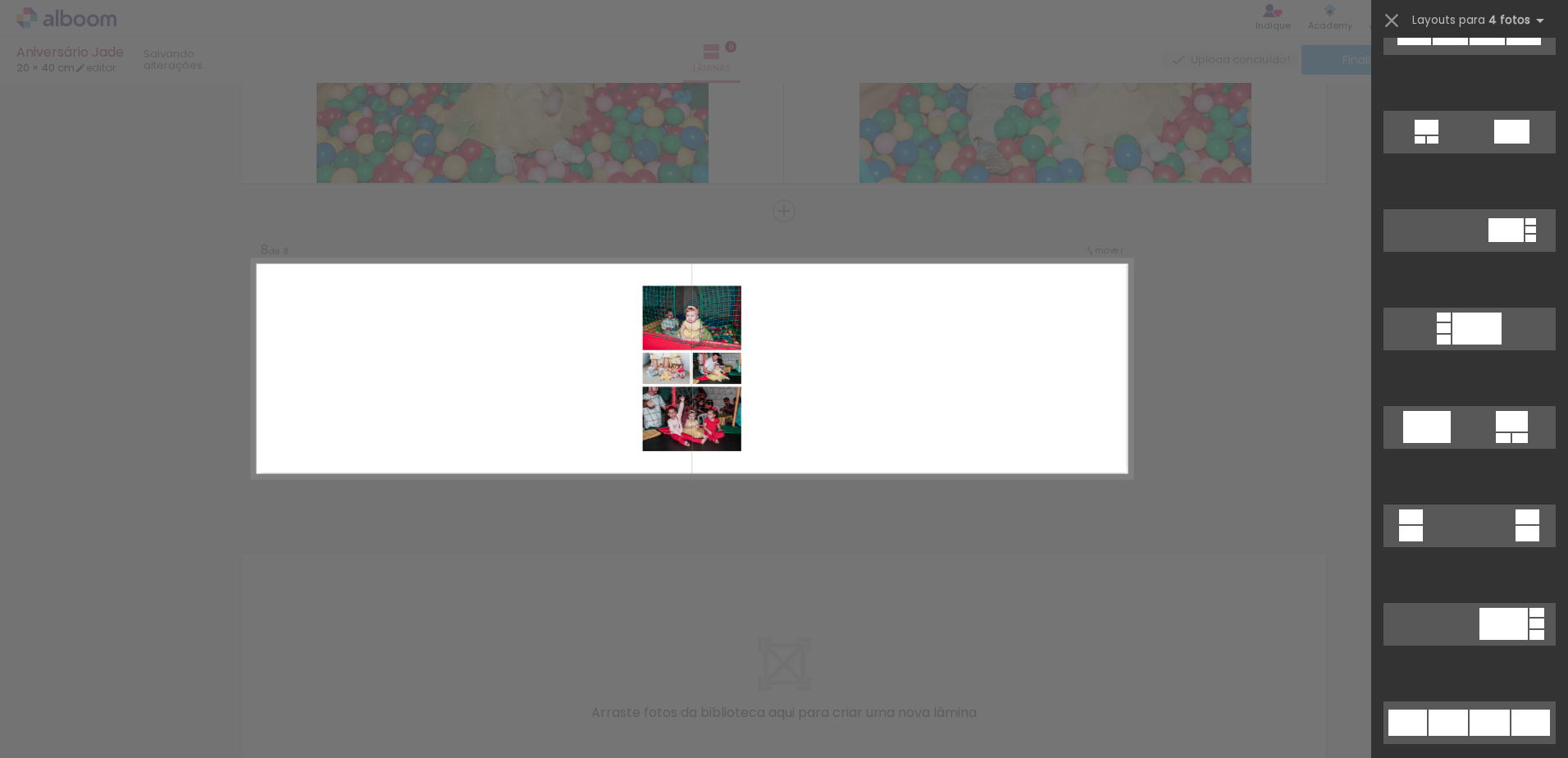
scroll to position [1804, 0]
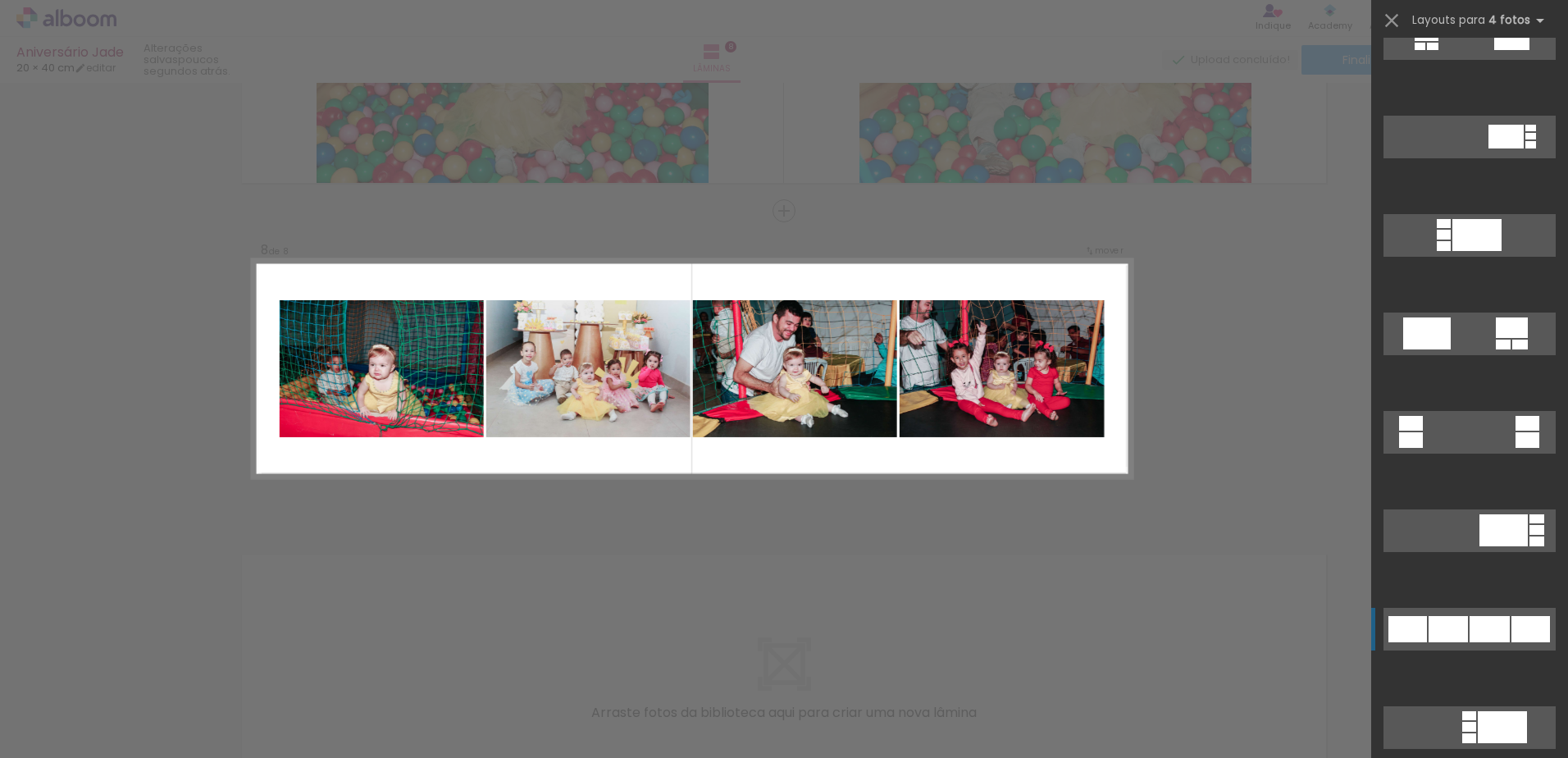
click at [1449, 626] on div at bounding box center [1448, 628] width 39 height 26
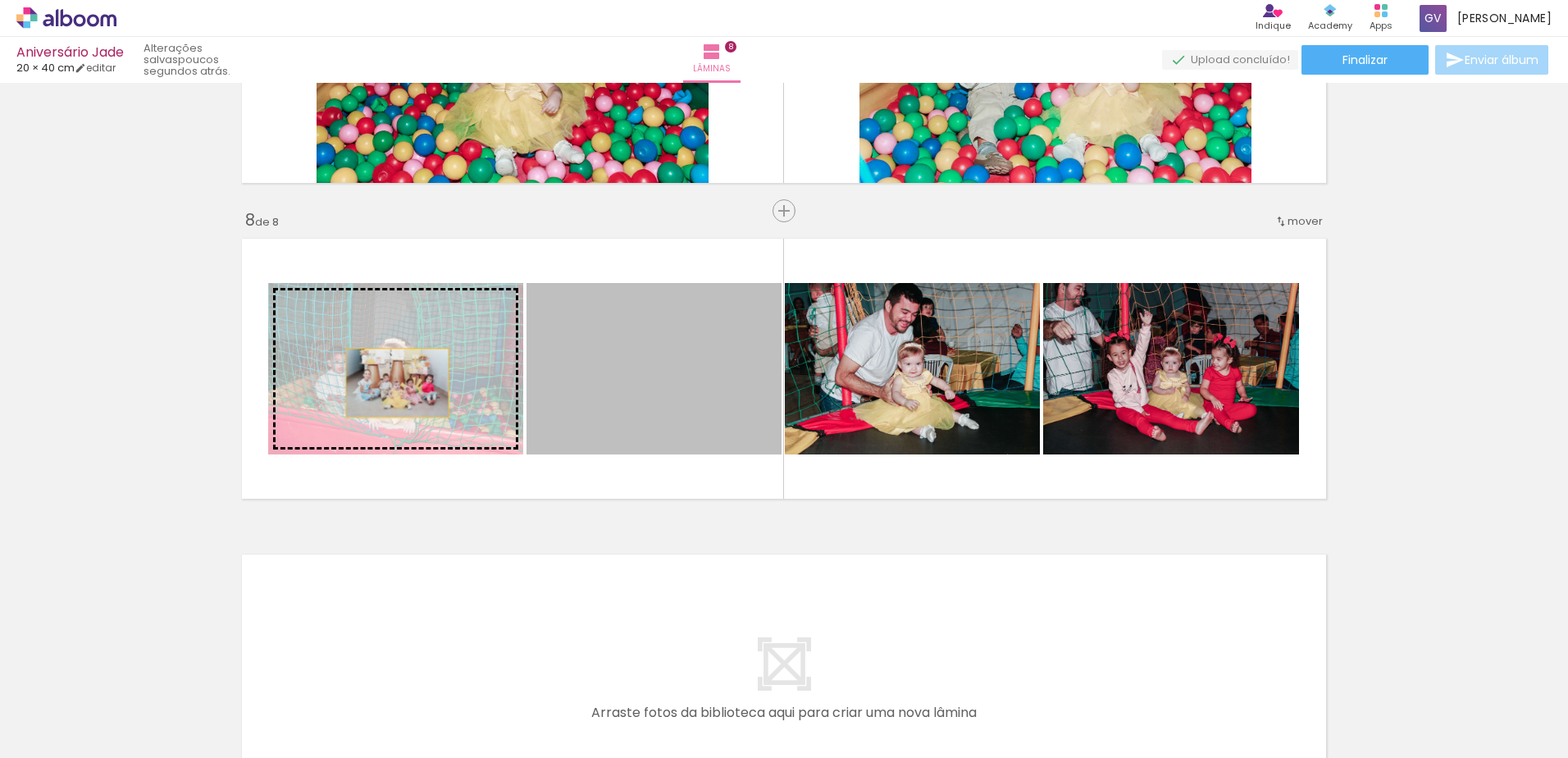
drag, startPoint x: 649, startPoint y: 406, endPoint x: 390, endPoint y: 383, distance: 260.0
click at [0, 0] on slot at bounding box center [0, 0] width 0 height 0
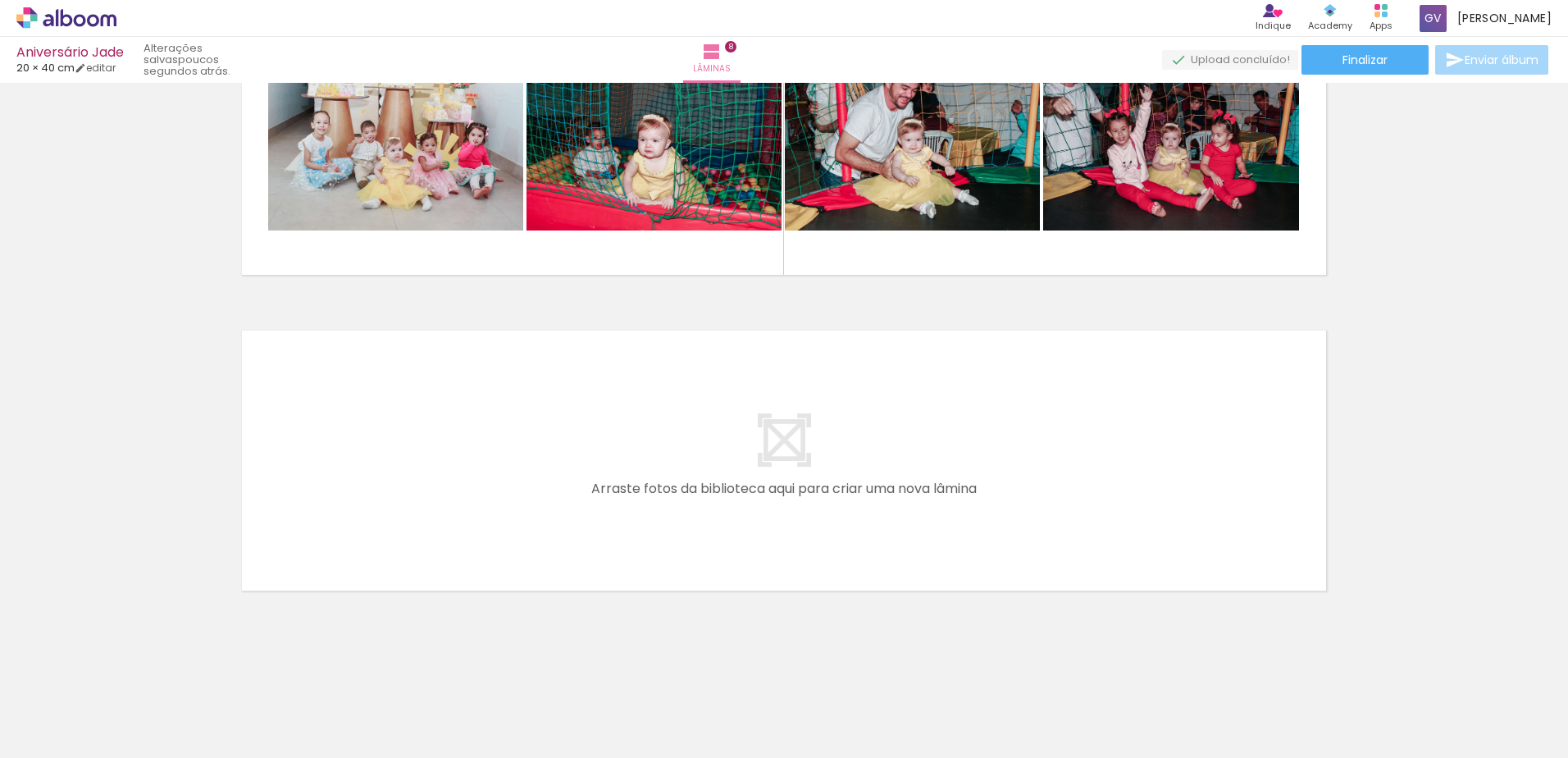
scroll to position [0, 0]
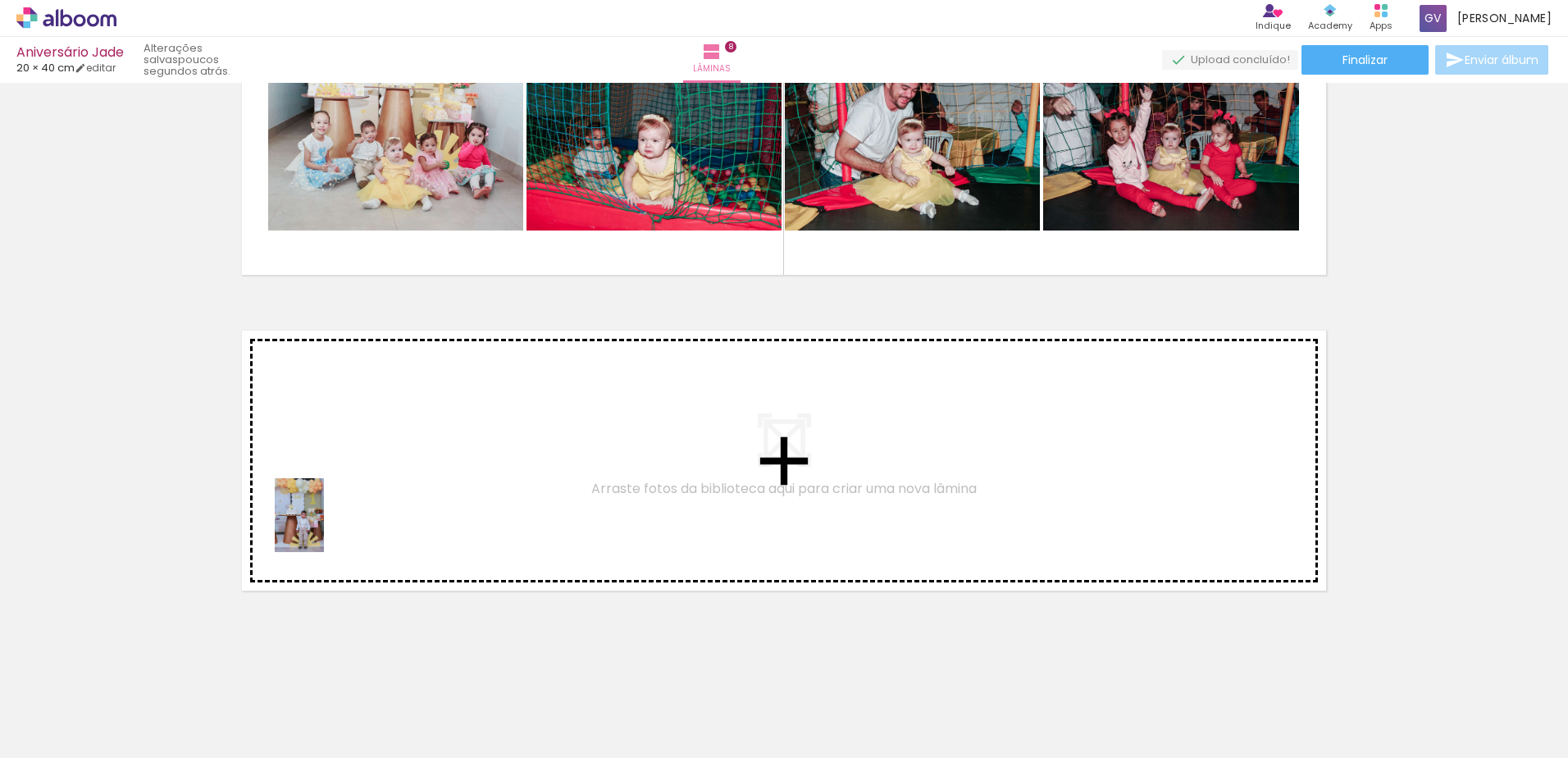
drag, startPoint x: 266, startPoint y: 709, endPoint x: 324, endPoint y: 527, distance: 191.0
click at [324, 527] on quentale-workspace at bounding box center [784, 379] width 1568 height 758
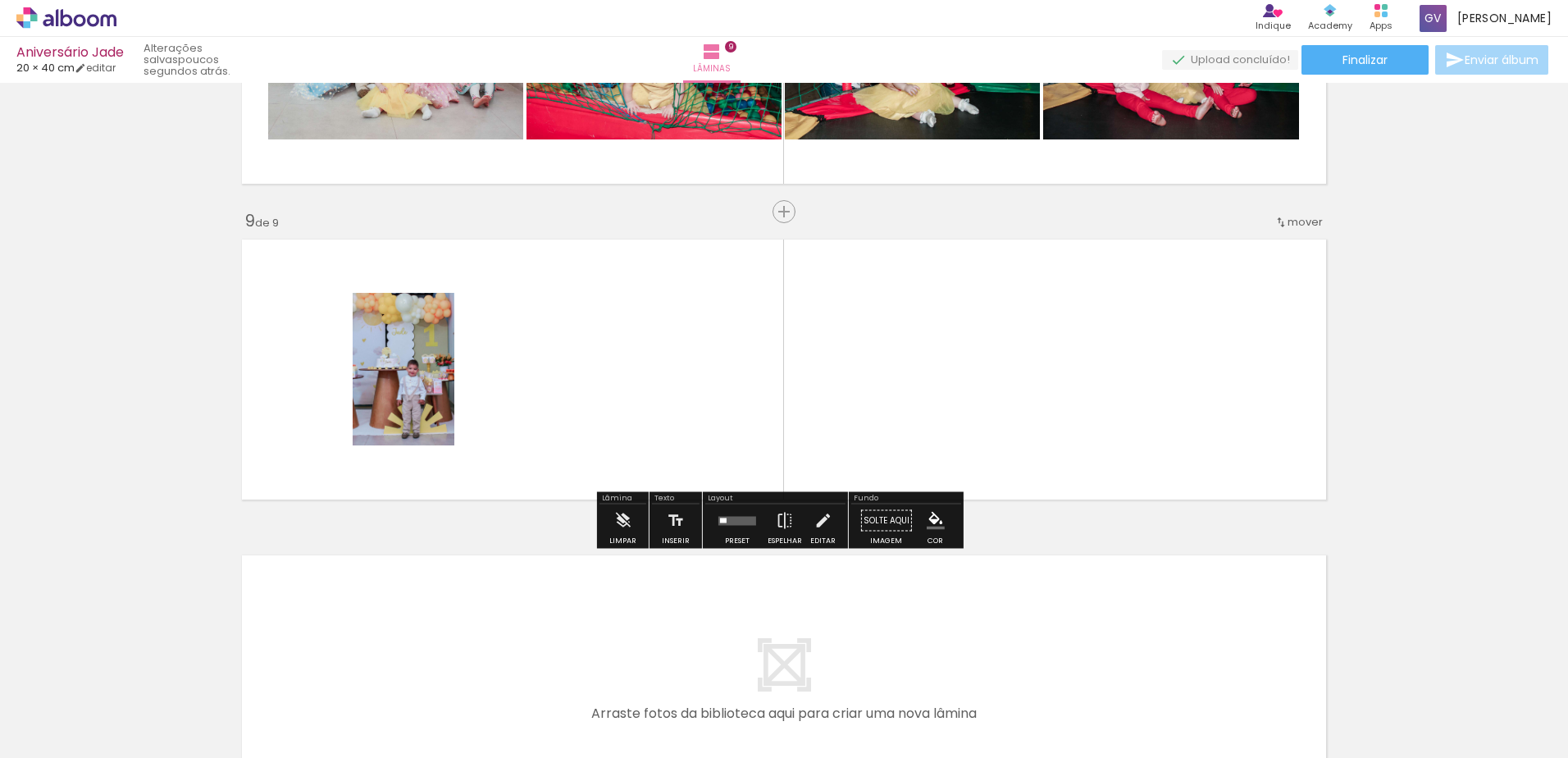
scroll to position [2425, 0]
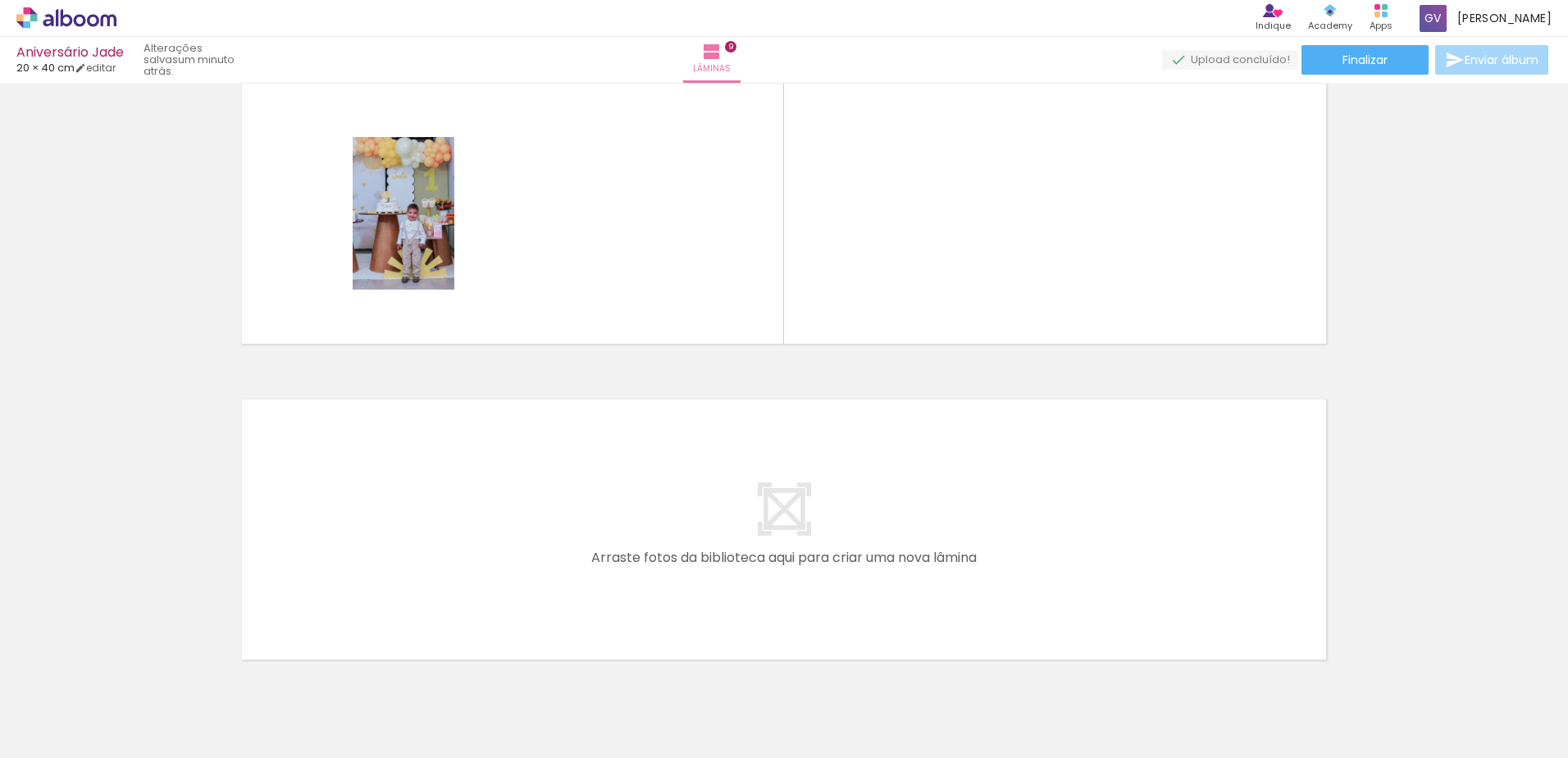
scroll to position [2649, 0]
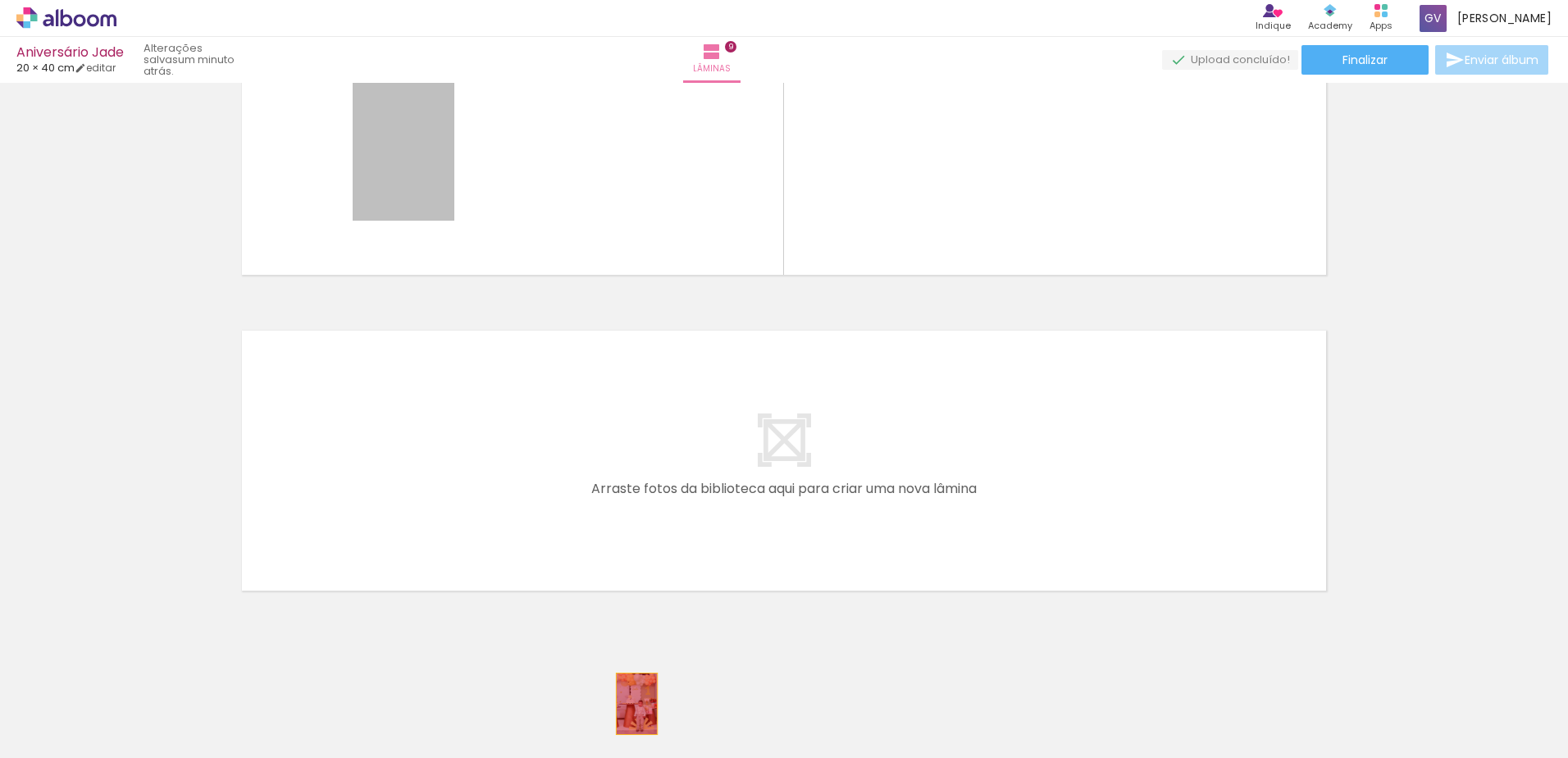
drag, startPoint x: 399, startPoint y: 189, endPoint x: 630, endPoint y: 703, distance: 563.5
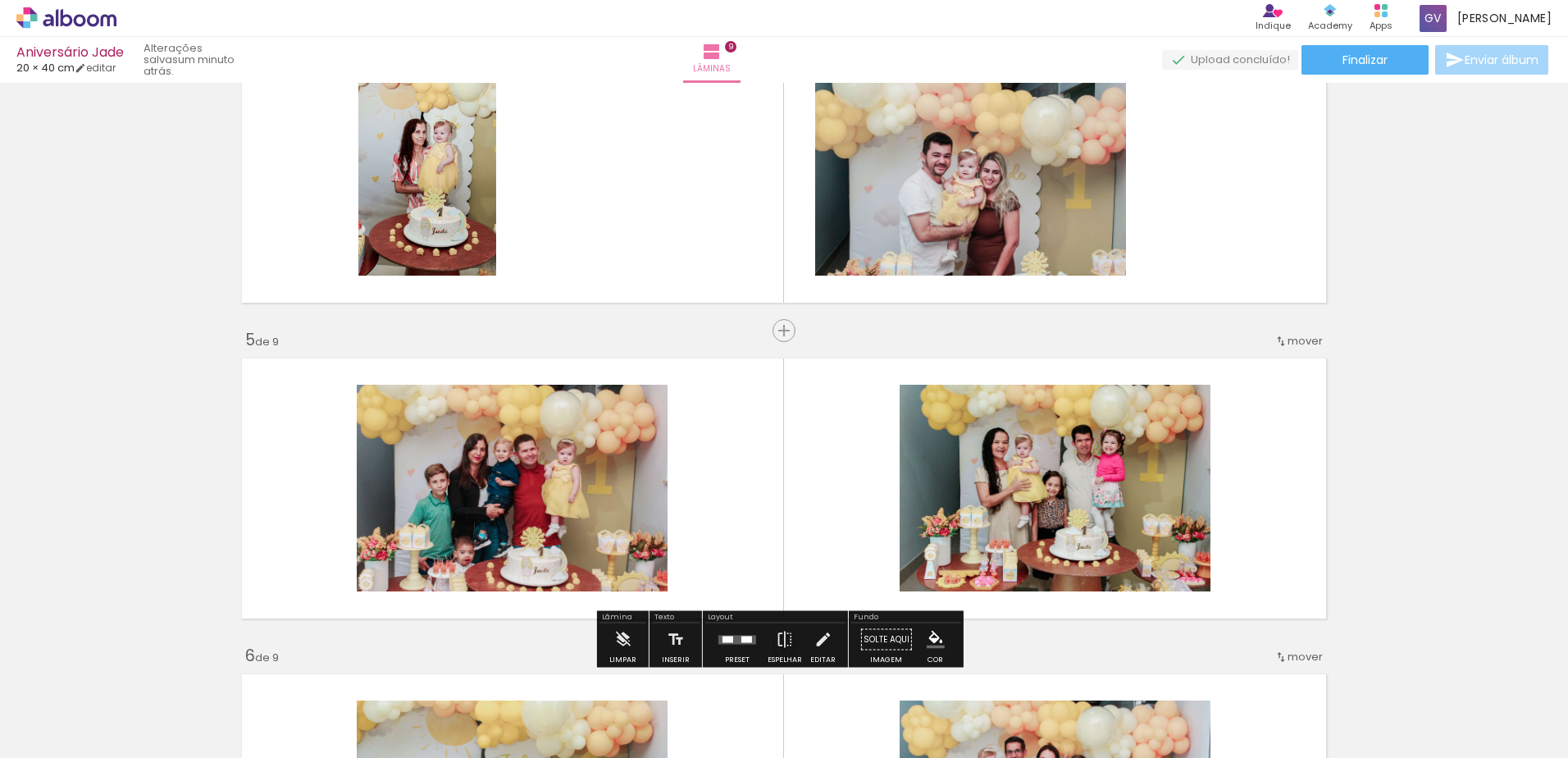
scroll to position [763, 0]
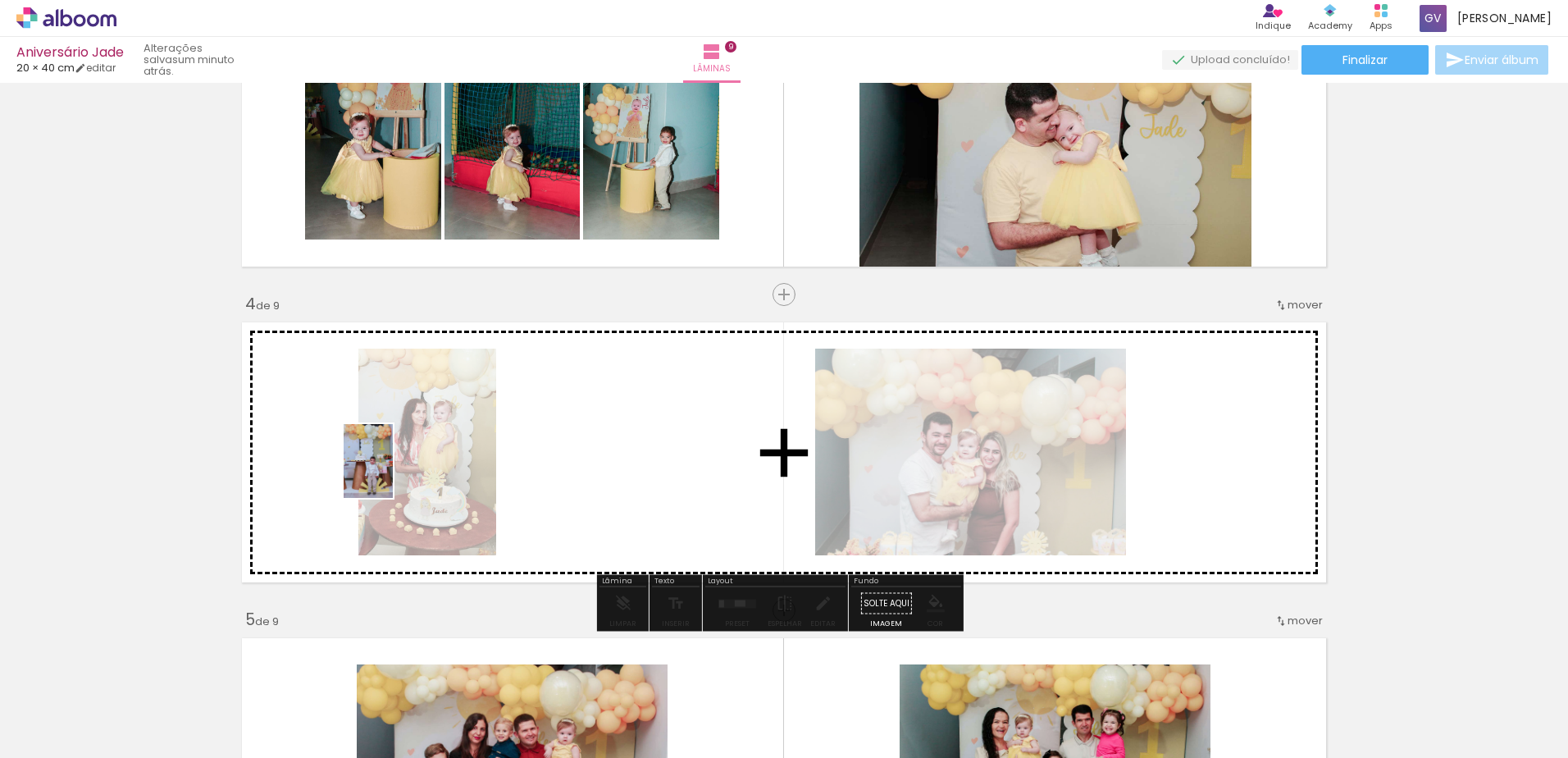
drag, startPoint x: 265, startPoint y: 698, endPoint x: 392, endPoint y: 473, distance: 258.4
click at [392, 473] on quentale-workspace at bounding box center [784, 379] width 1568 height 758
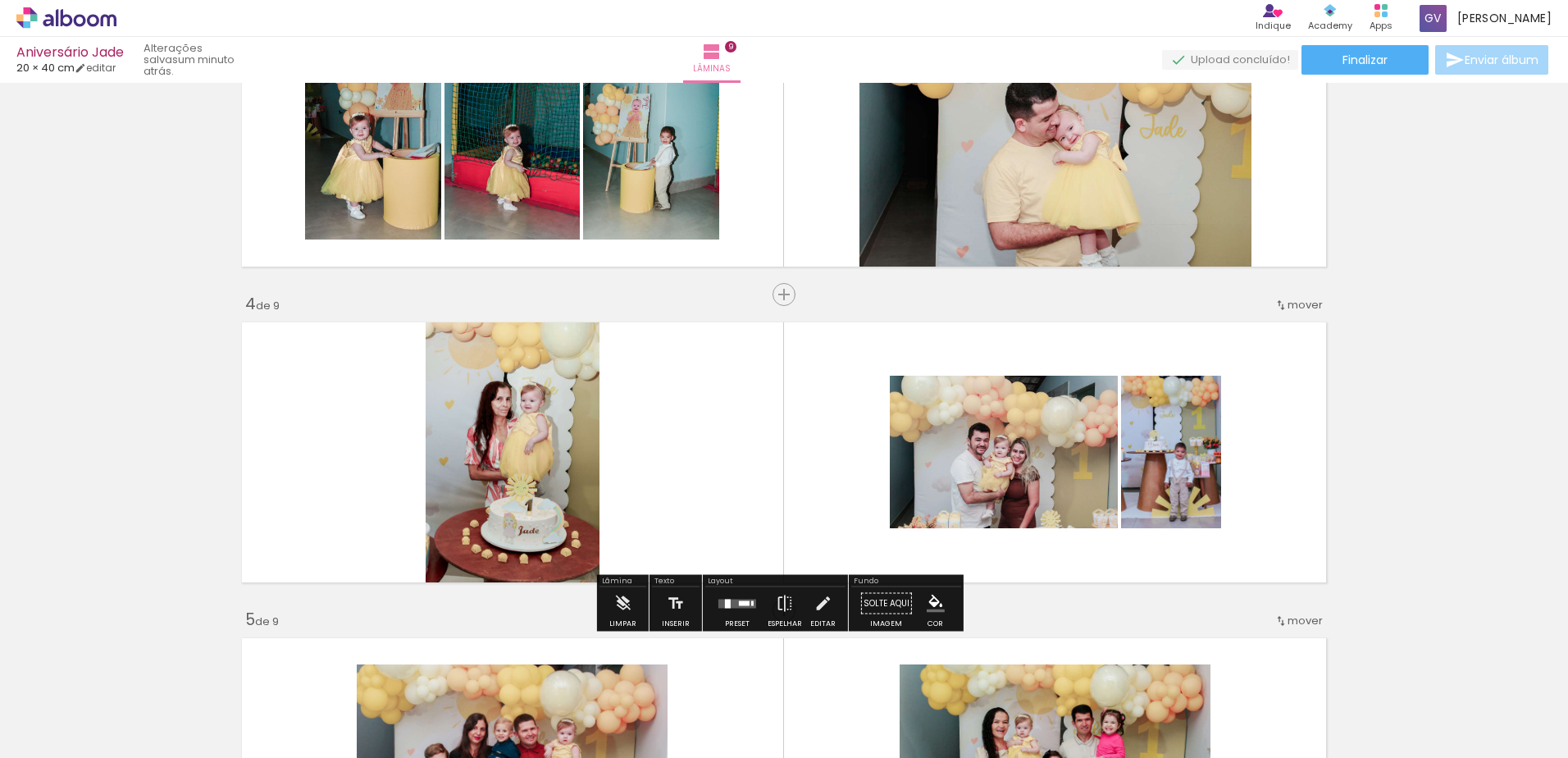
click at [739, 605] on quentale-layouter at bounding box center [737, 603] width 37 height 9
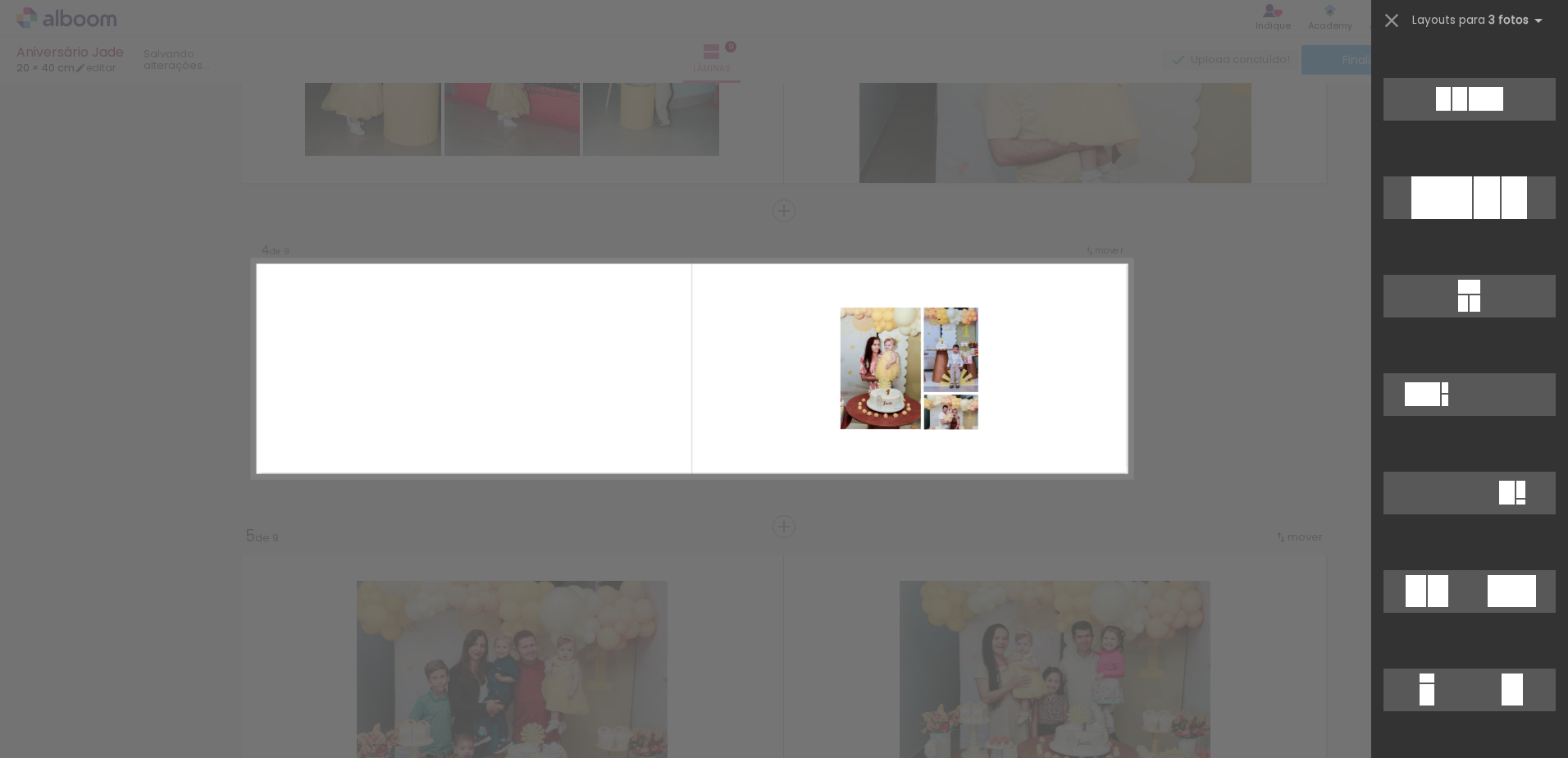
scroll to position [164, 0]
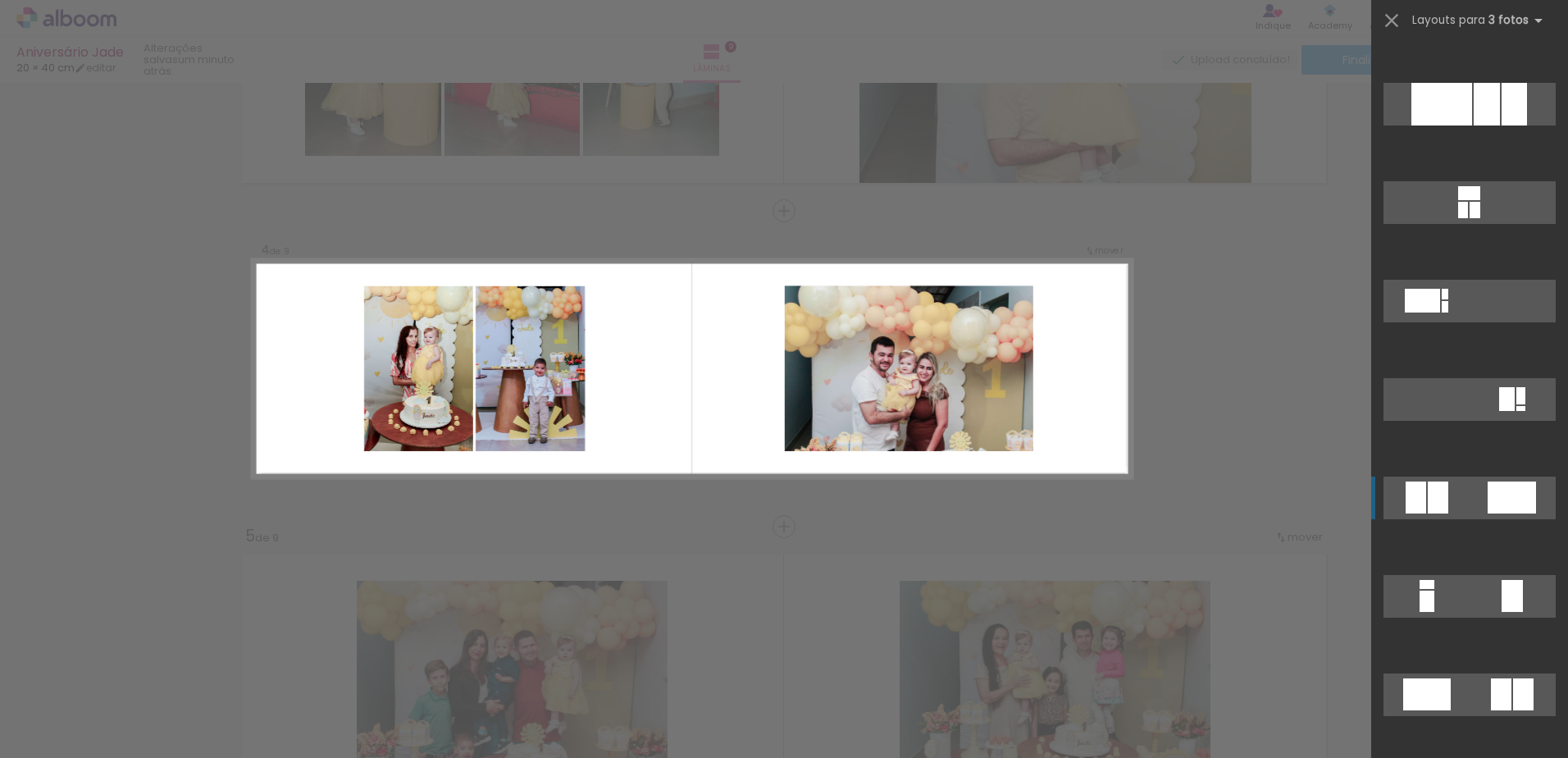
click at [1461, 501] on quentale-layouter at bounding box center [1469, 498] width 172 height 42
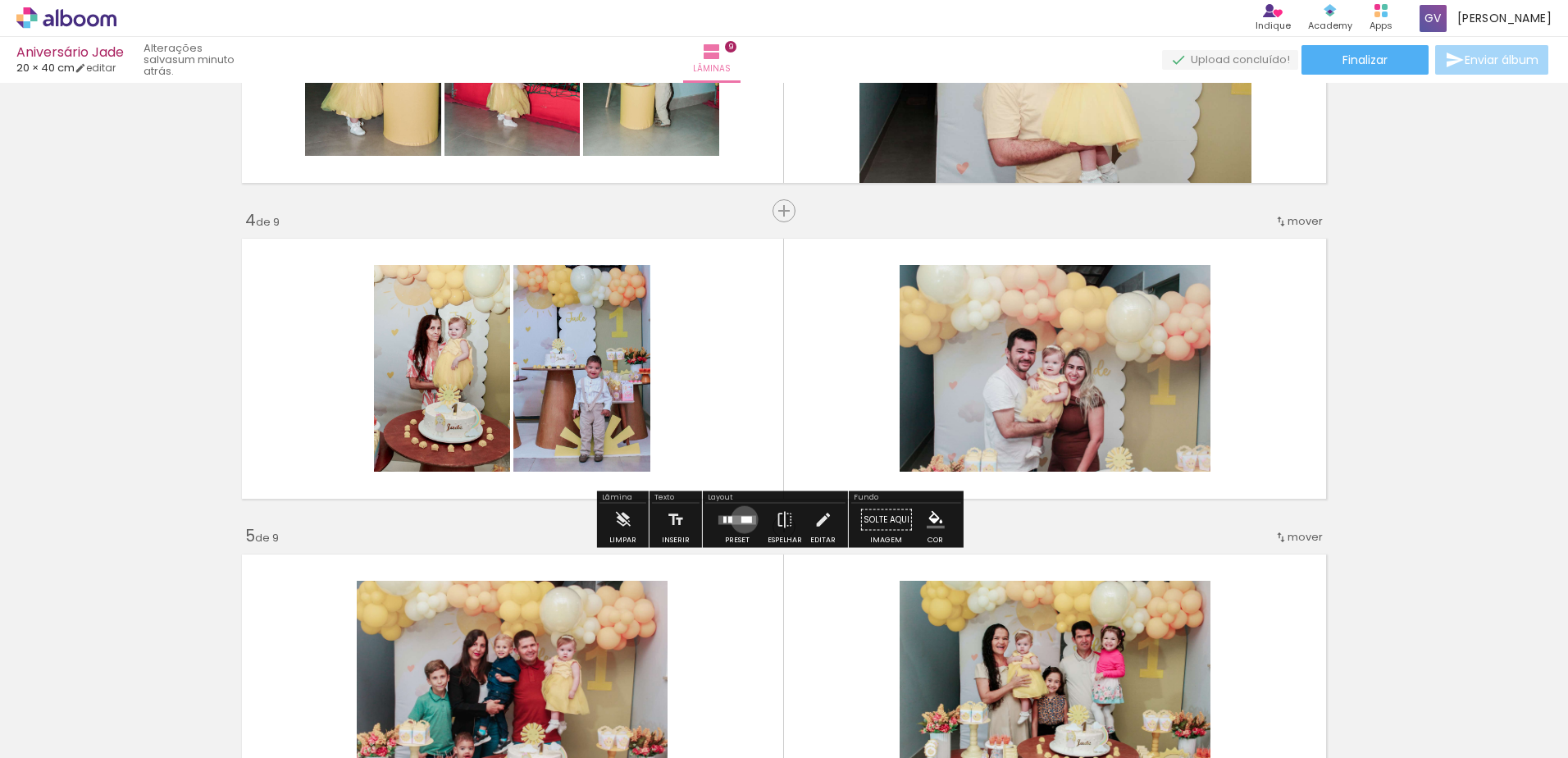
click at [742, 519] on div at bounding box center [747, 519] width 11 height 7
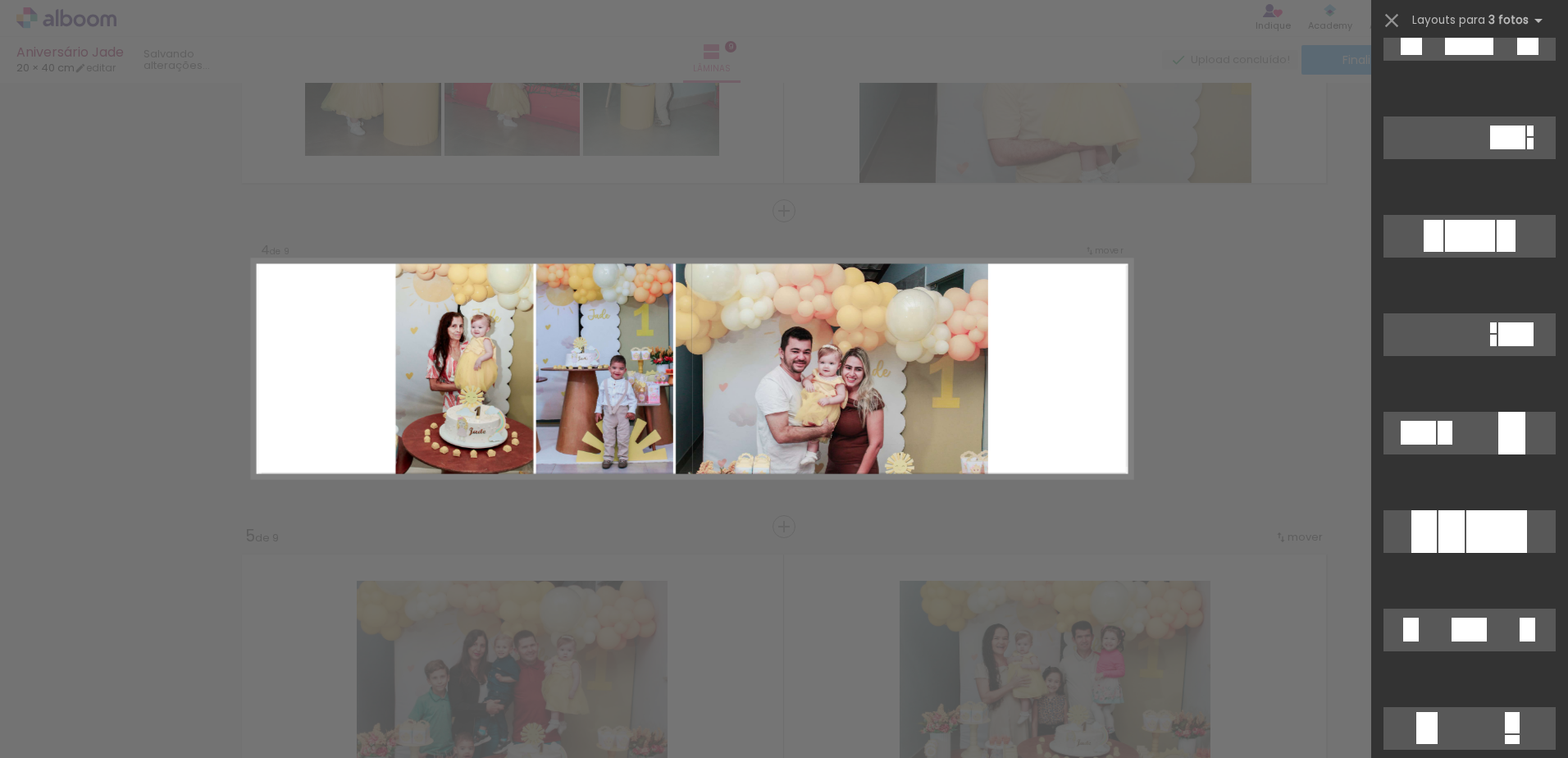
scroll to position [2805, 0]
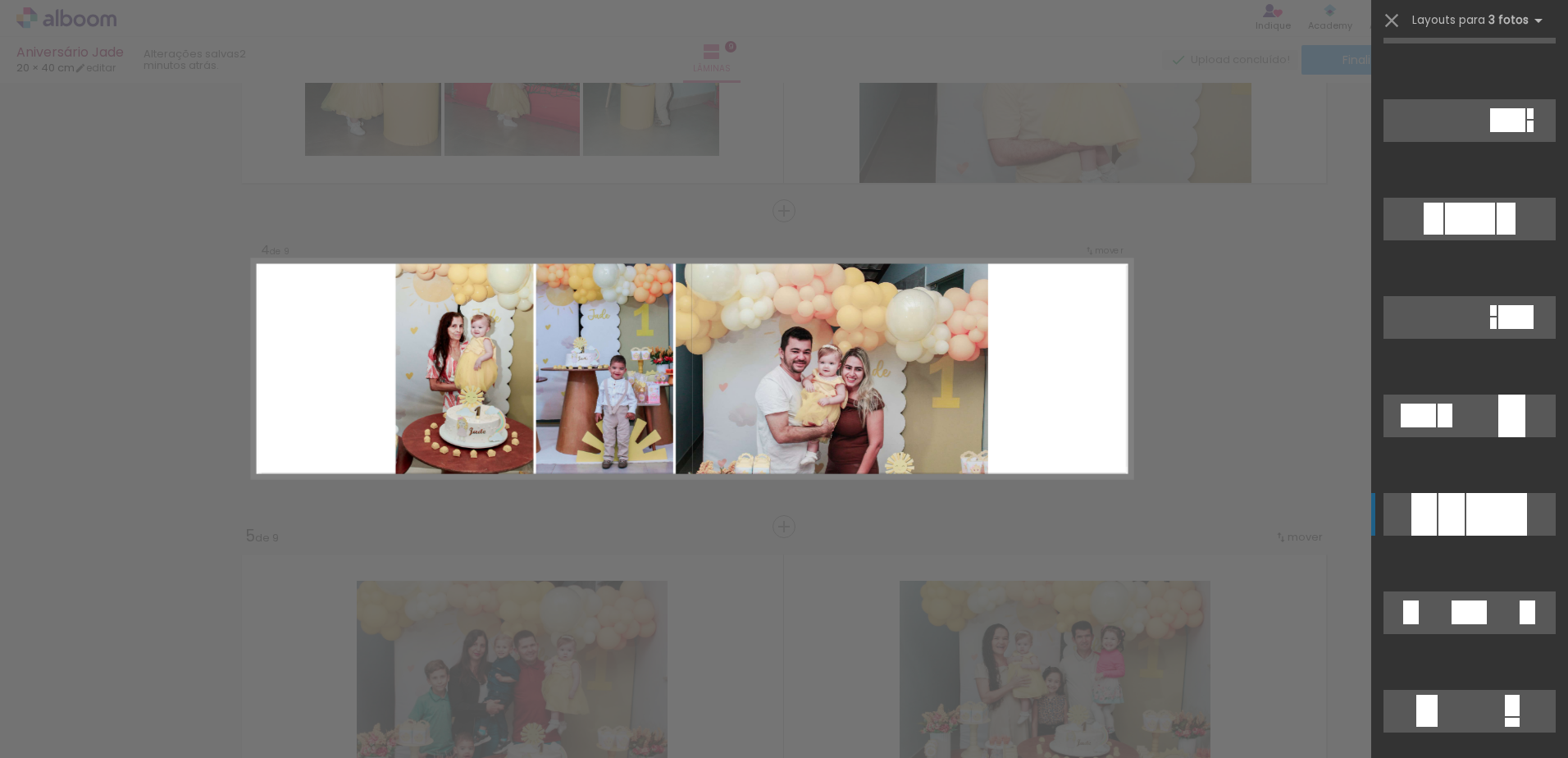
click at [1451, 531] on div at bounding box center [1451, 514] width 26 height 42
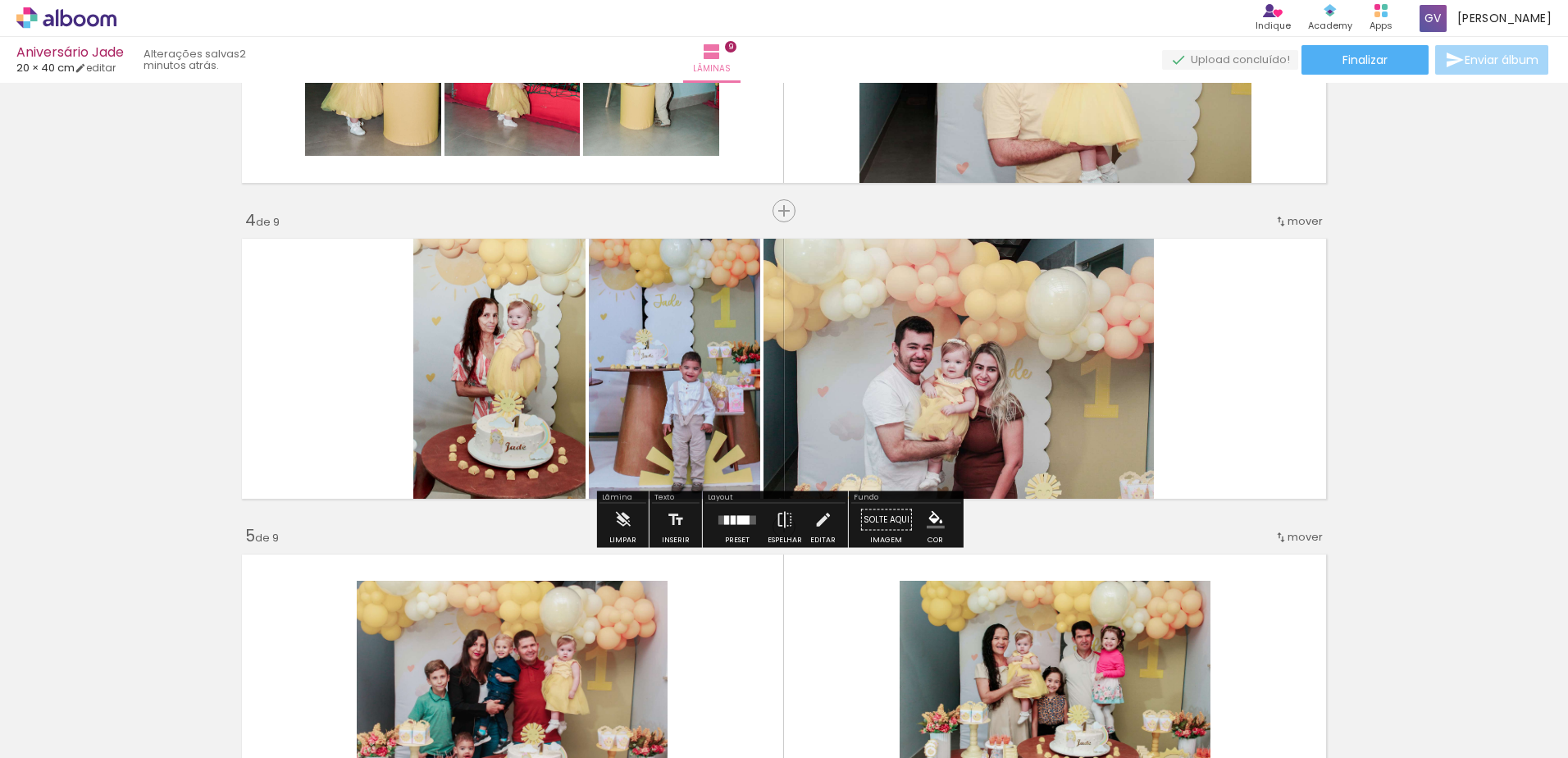
click at [897, 403] on quentale-photo at bounding box center [959, 368] width 391 height 274
drag, startPoint x: 885, startPoint y: 383, endPoint x: 885, endPoint y: 365, distance: 18.0
click at [885, 365] on quentale-photo at bounding box center [959, 368] width 391 height 274
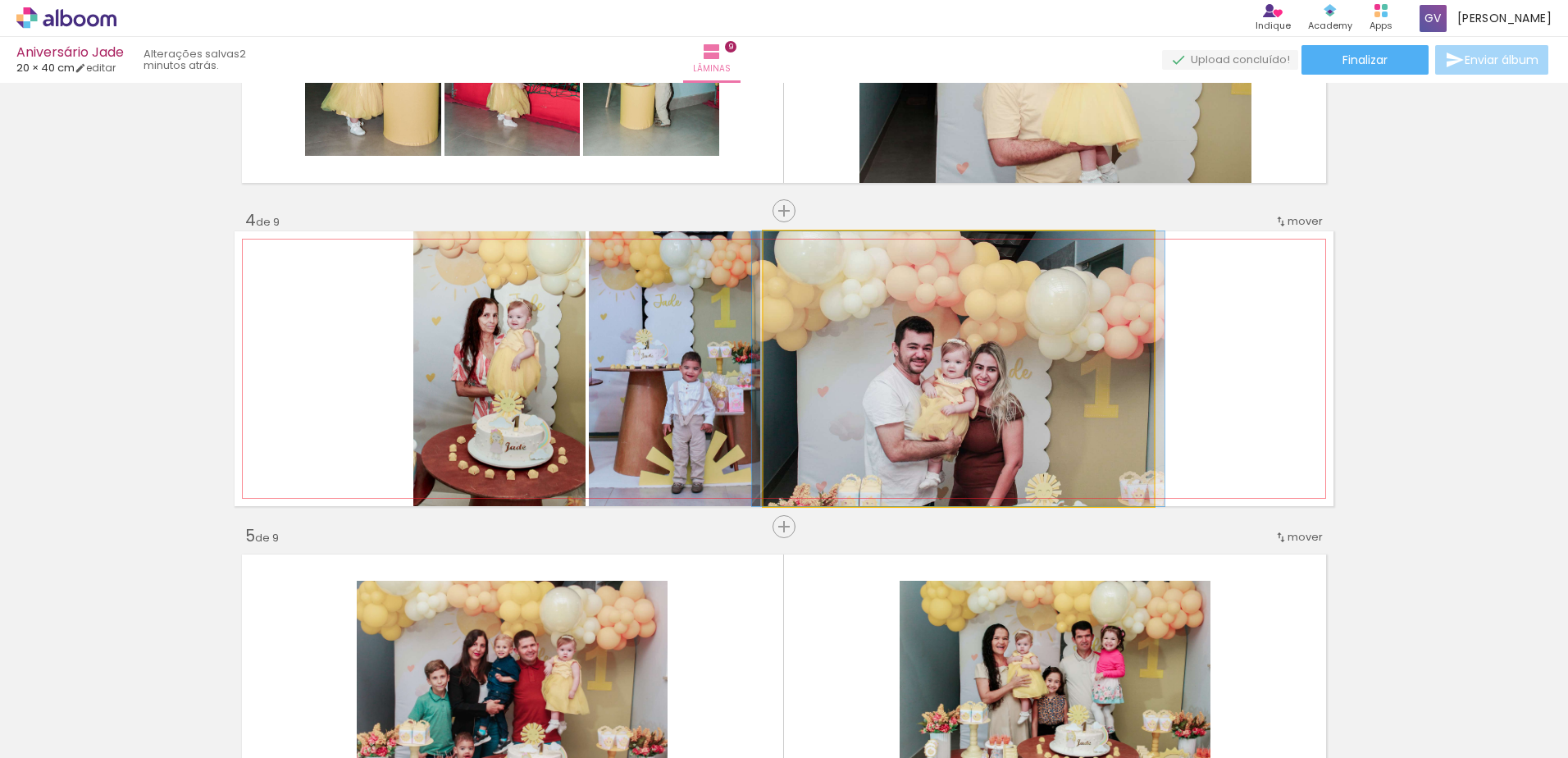
click at [885, 365] on quentale-photo at bounding box center [959, 368] width 391 height 274
click at [1073, 358] on quentale-photo at bounding box center [959, 368] width 391 height 274
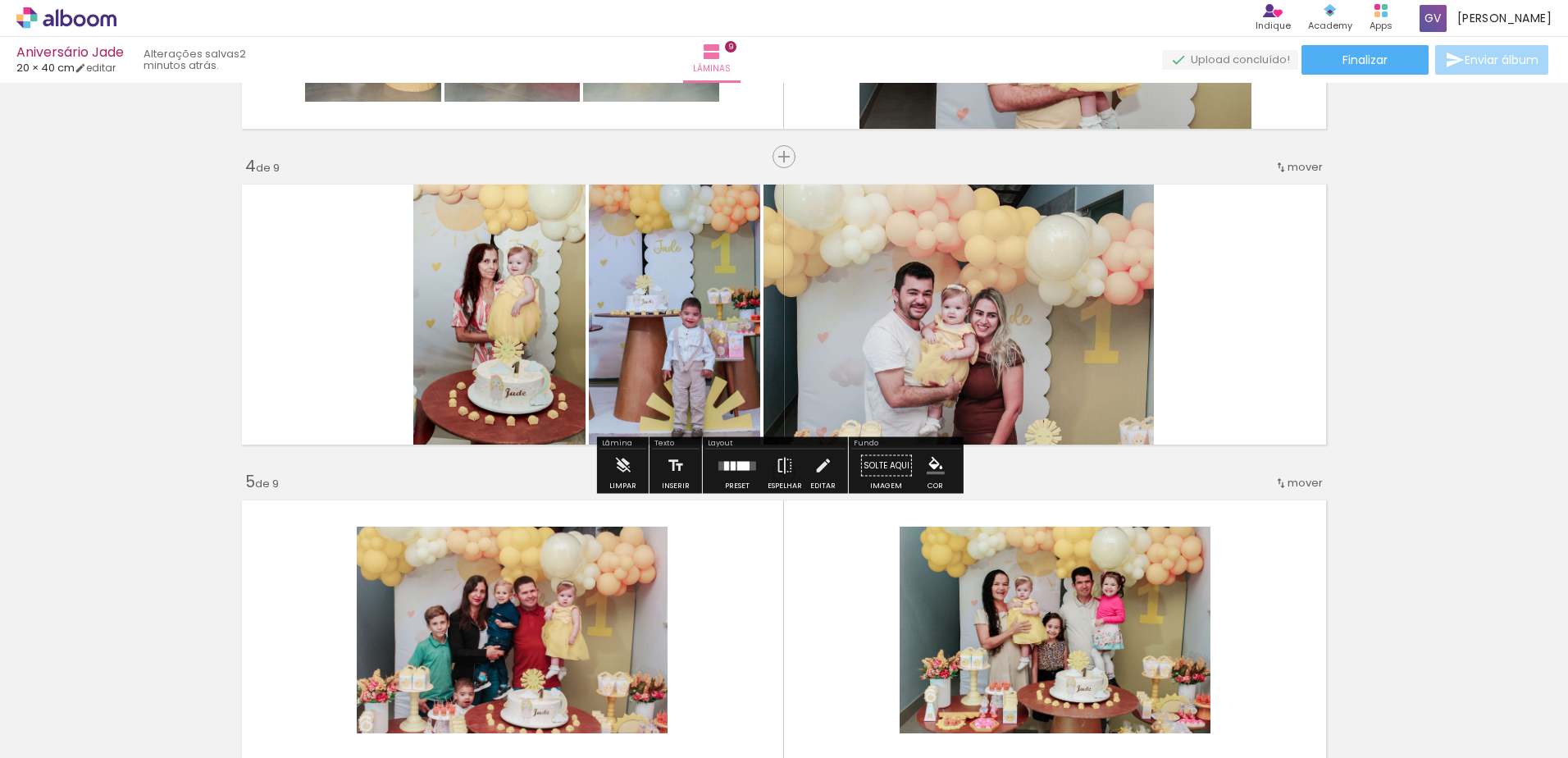
scroll to position [929, 0]
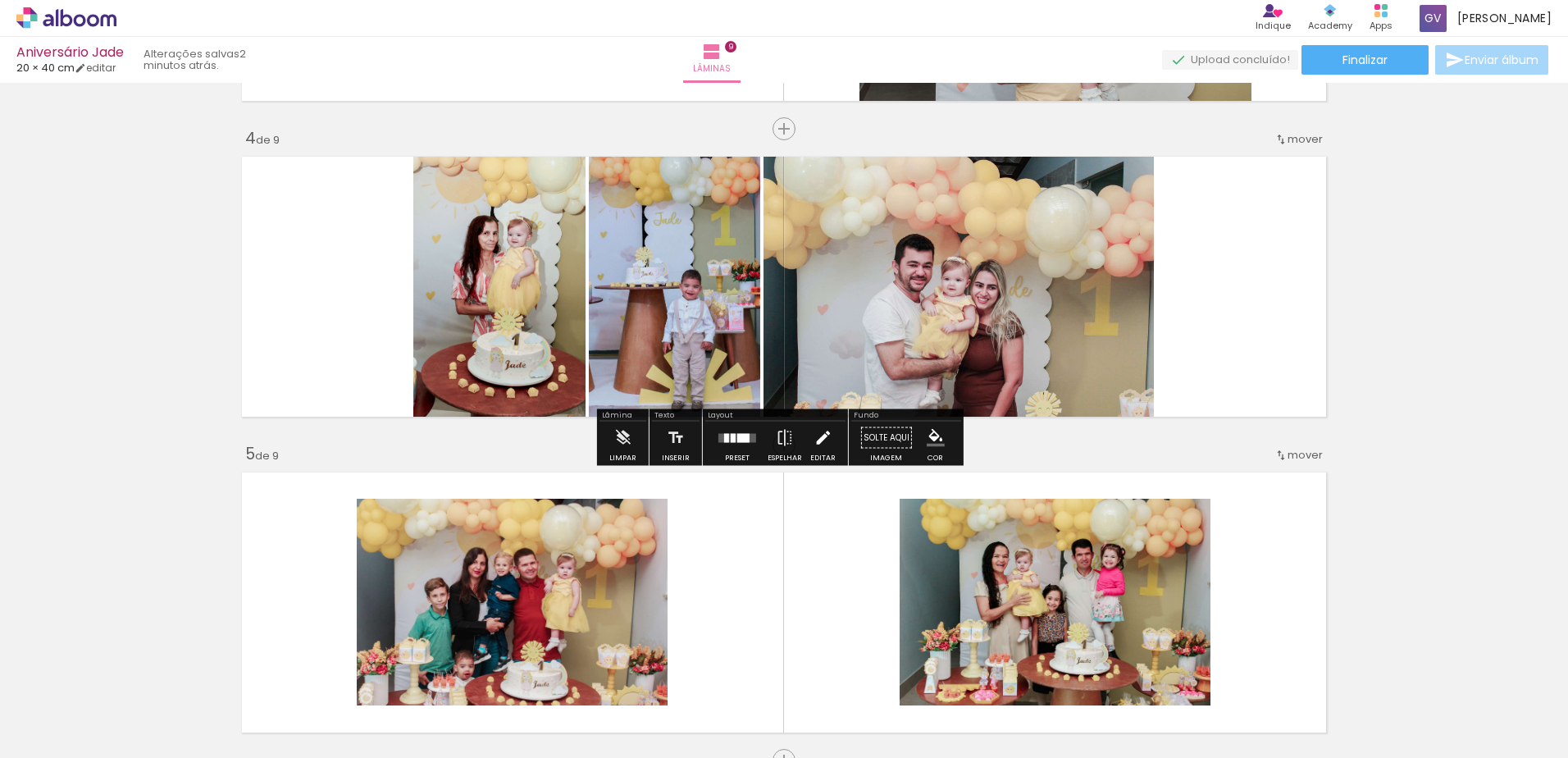
click at [820, 439] on iron-icon at bounding box center [822, 438] width 18 height 33
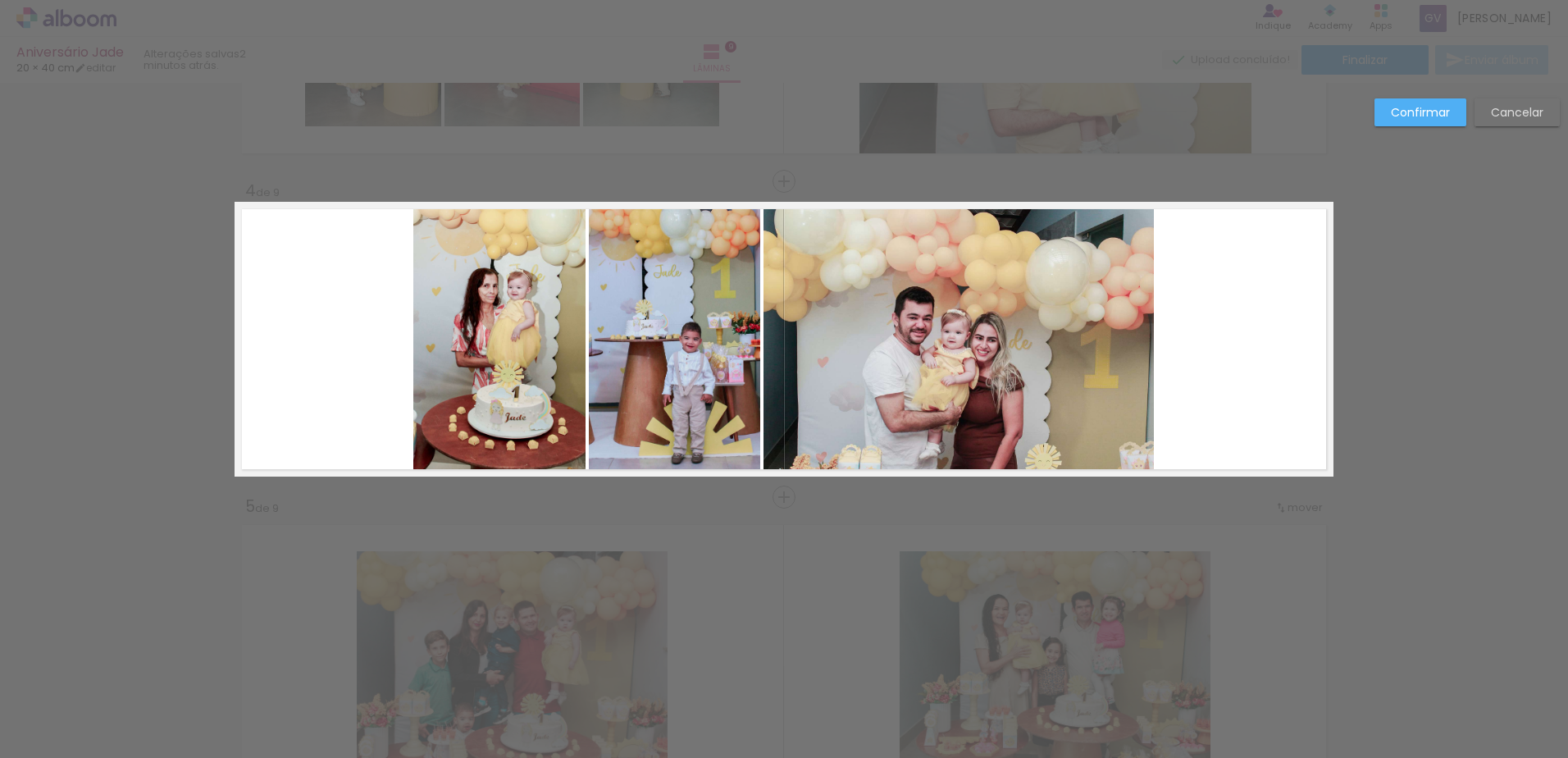
scroll to position [846, 0]
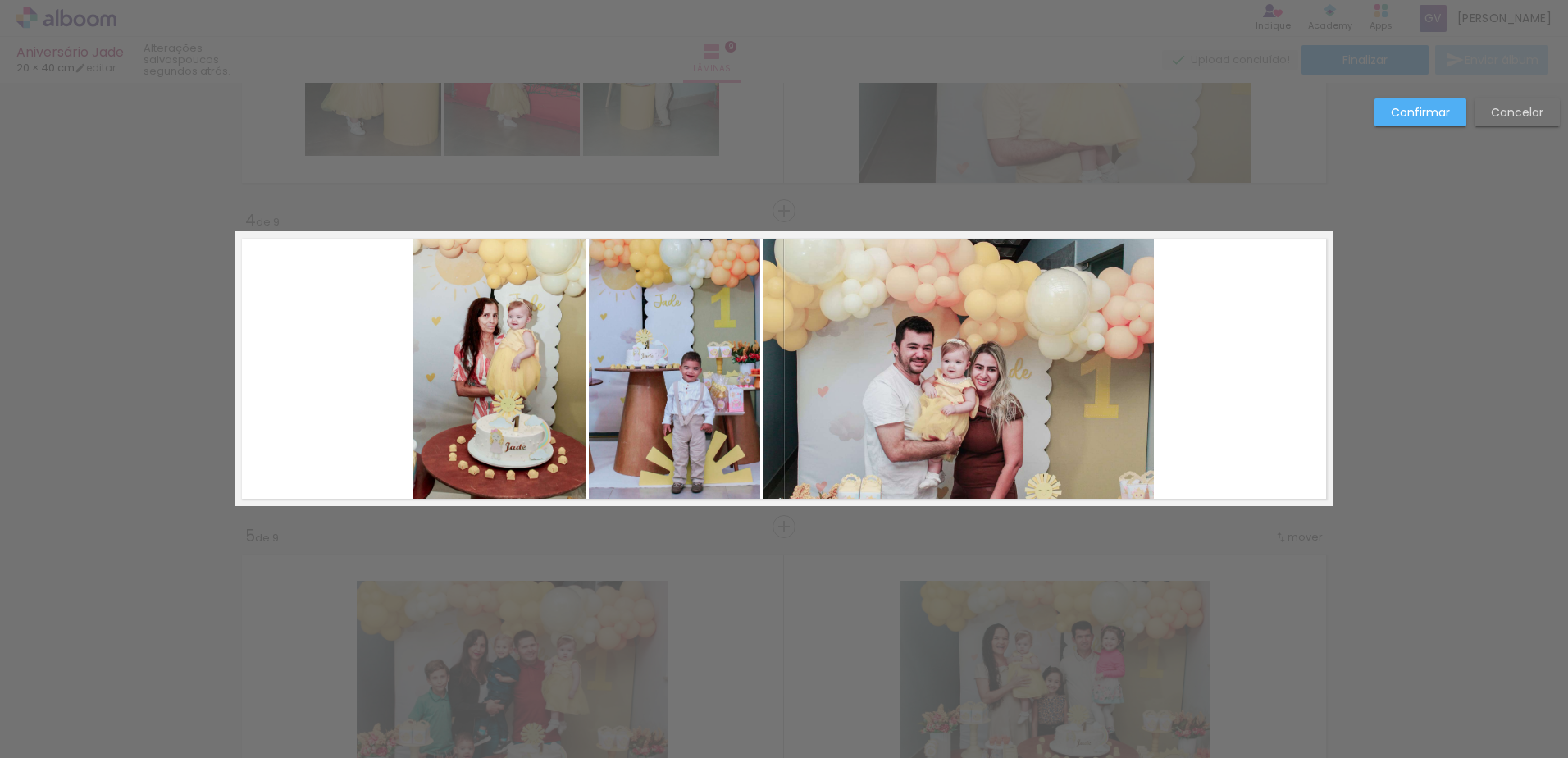
click at [990, 374] on quentale-photo at bounding box center [959, 368] width 391 height 274
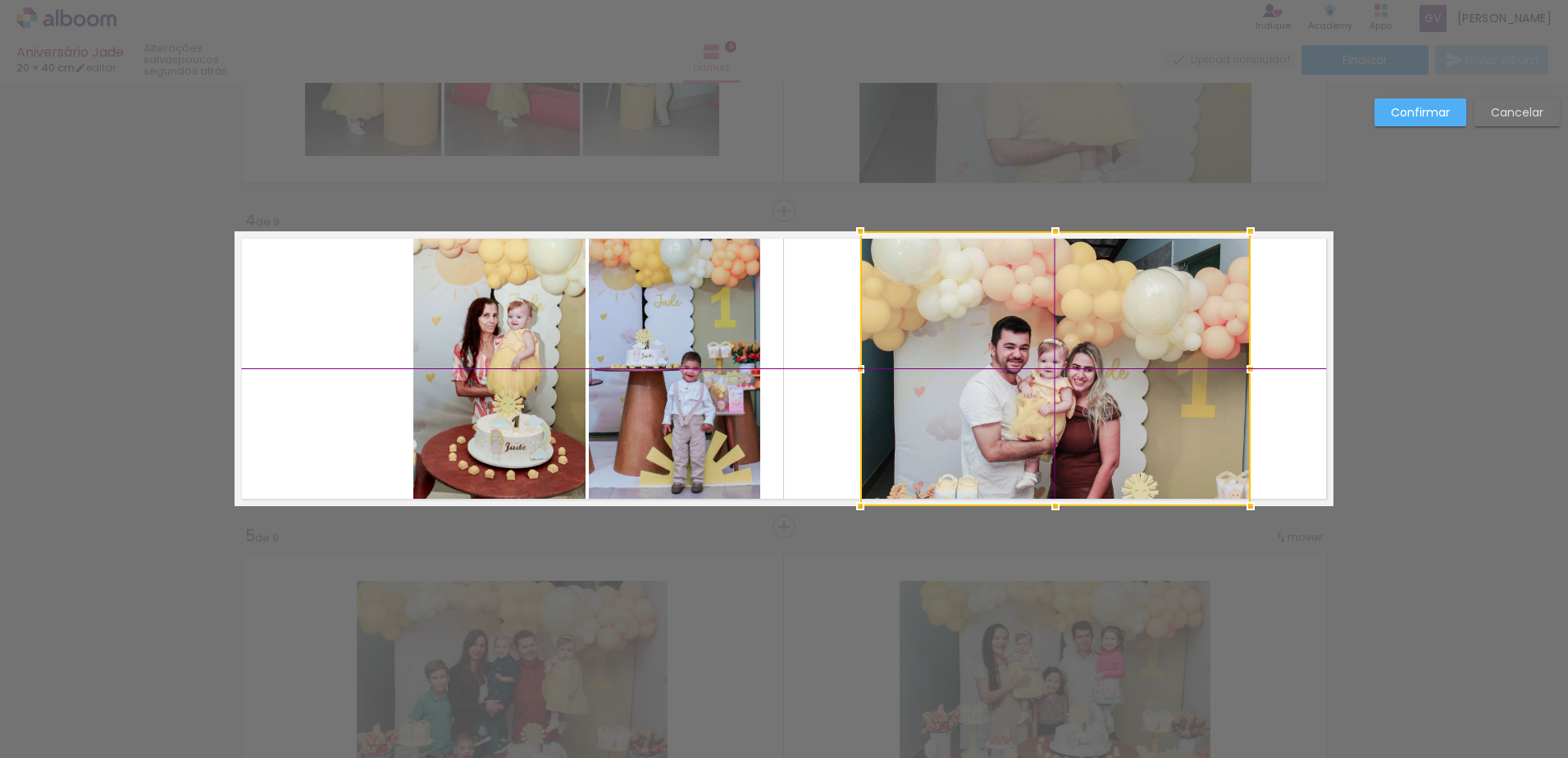
drag, startPoint x: 990, startPoint y: 374, endPoint x: 1042, endPoint y: 362, distance: 53.4
click at [1042, 362] on div at bounding box center [1056, 368] width 391 height 274
click at [0, 0] on slot "Confirmar" at bounding box center [0, 0] width 0 height 0
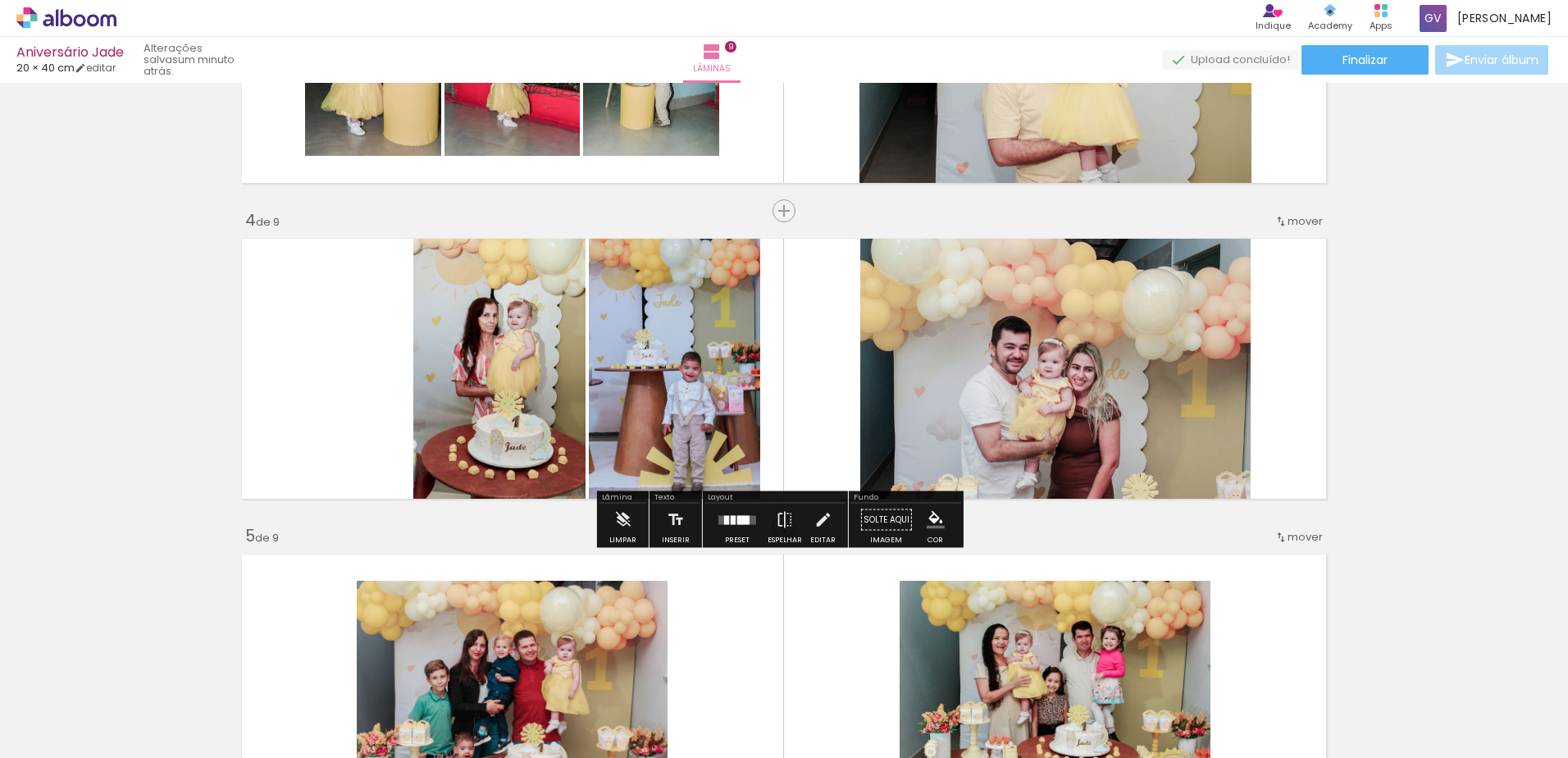
click at [500, 418] on quentale-photo at bounding box center [499, 368] width 172 height 274
click at [820, 522] on iron-icon at bounding box center [822, 520] width 18 height 33
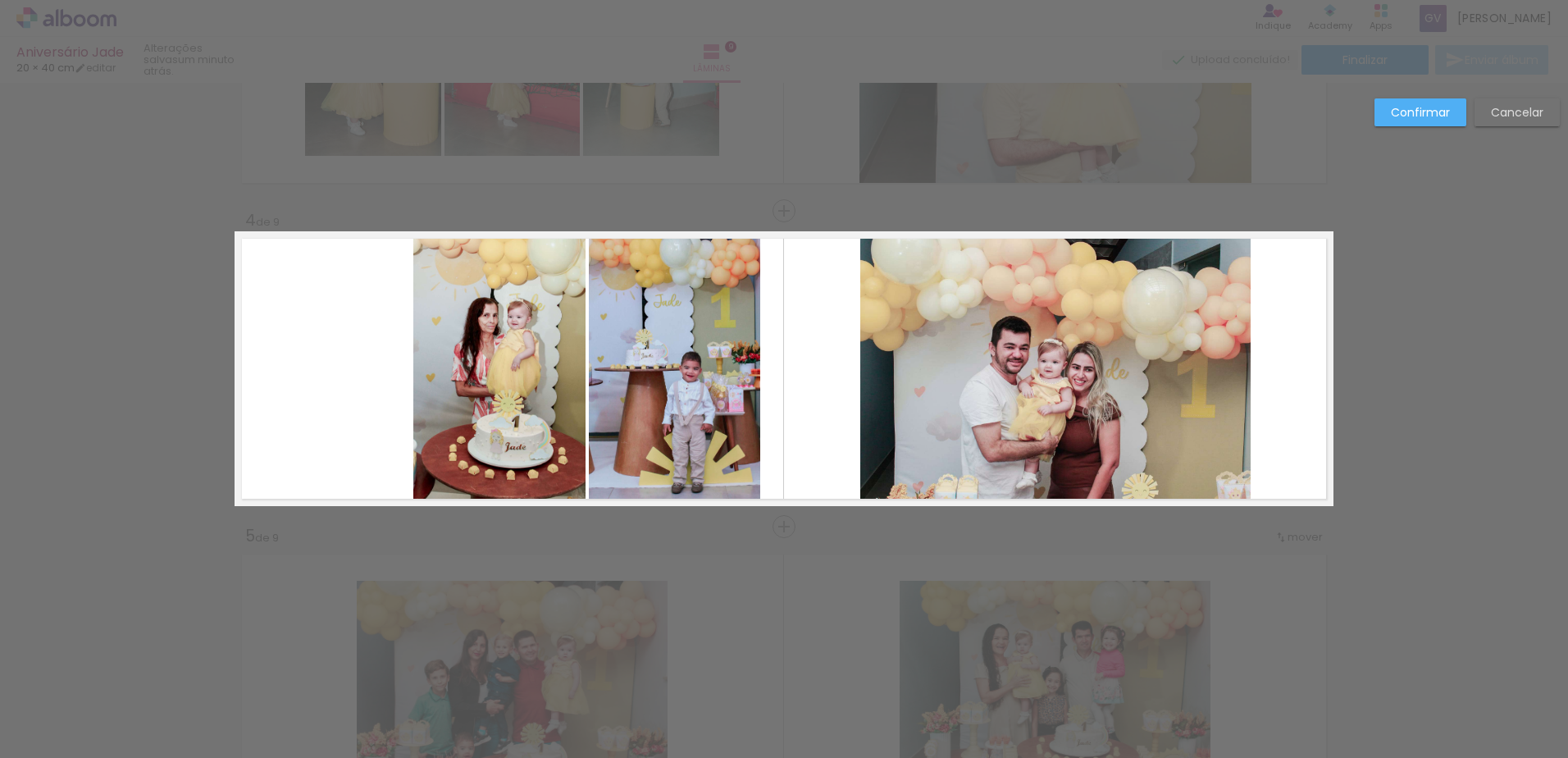
click at [484, 391] on quentale-photo at bounding box center [499, 368] width 172 height 274
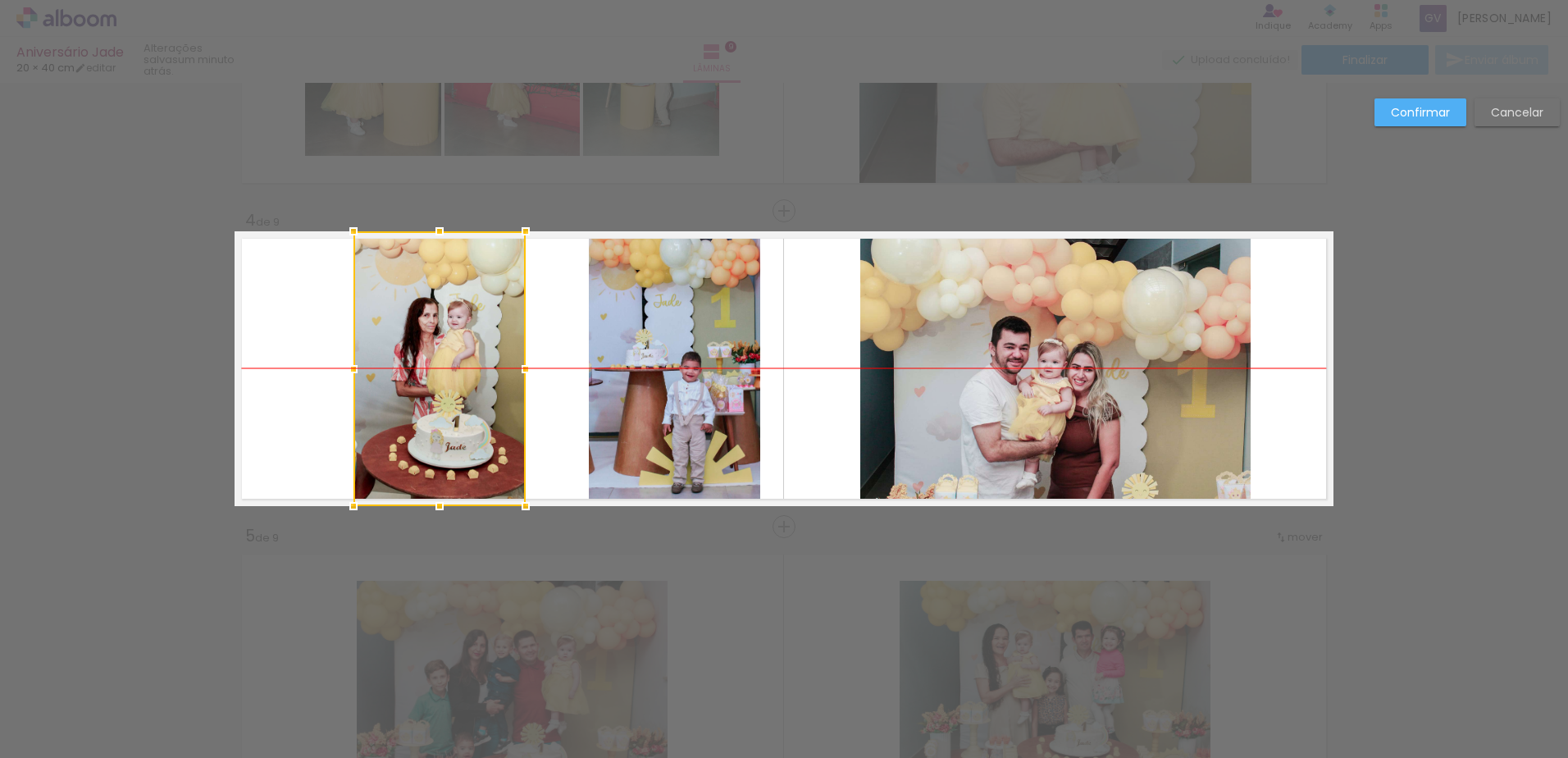
drag, startPoint x: 484, startPoint y: 391, endPoint x: 449, endPoint y: 379, distance: 37.0
click at [423, 384] on div at bounding box center [439, 368] width 172 height 274
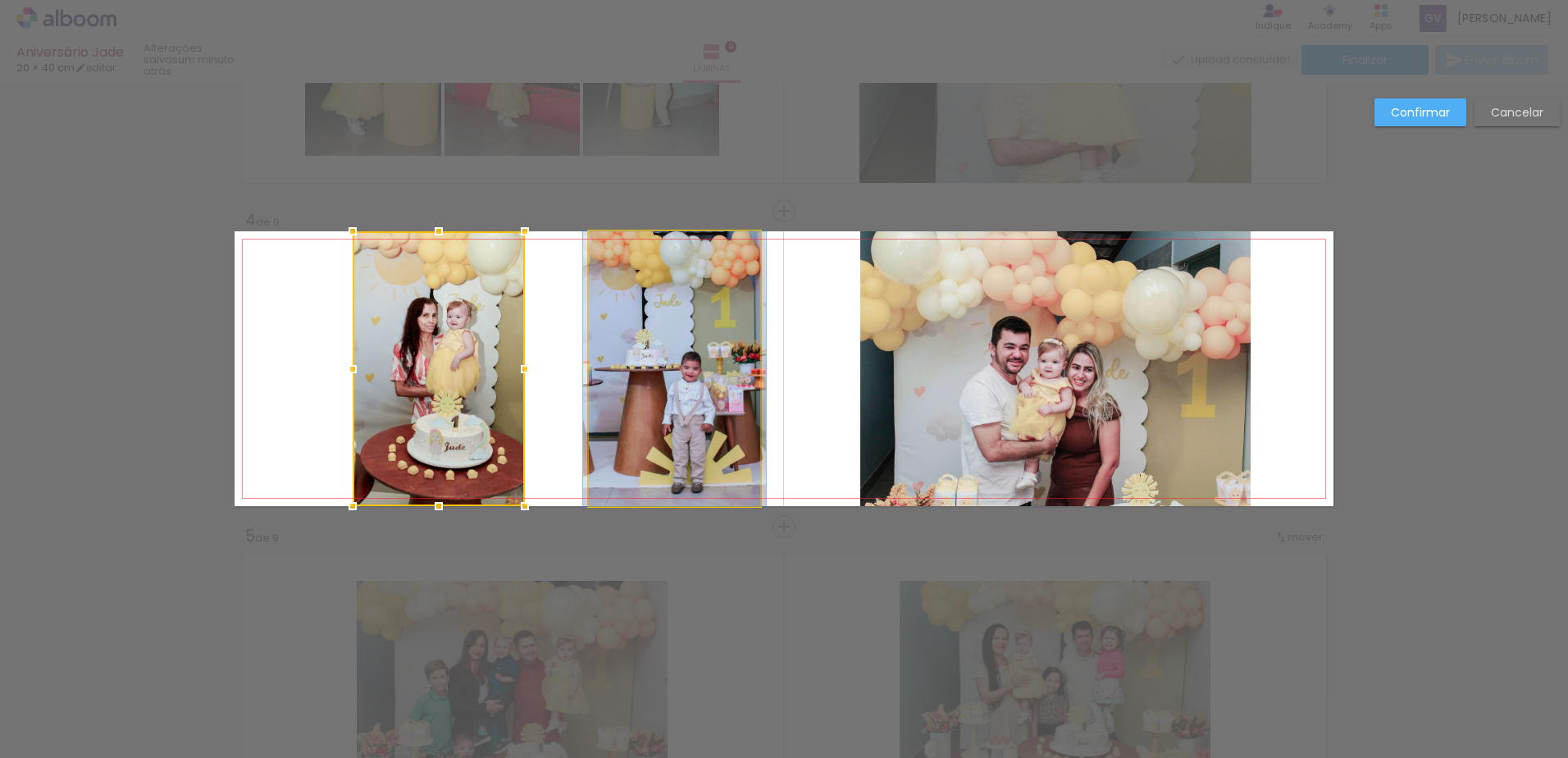
click at [643, 382] on quentale-photo at bounding box center [675, 368] width 172 height 274
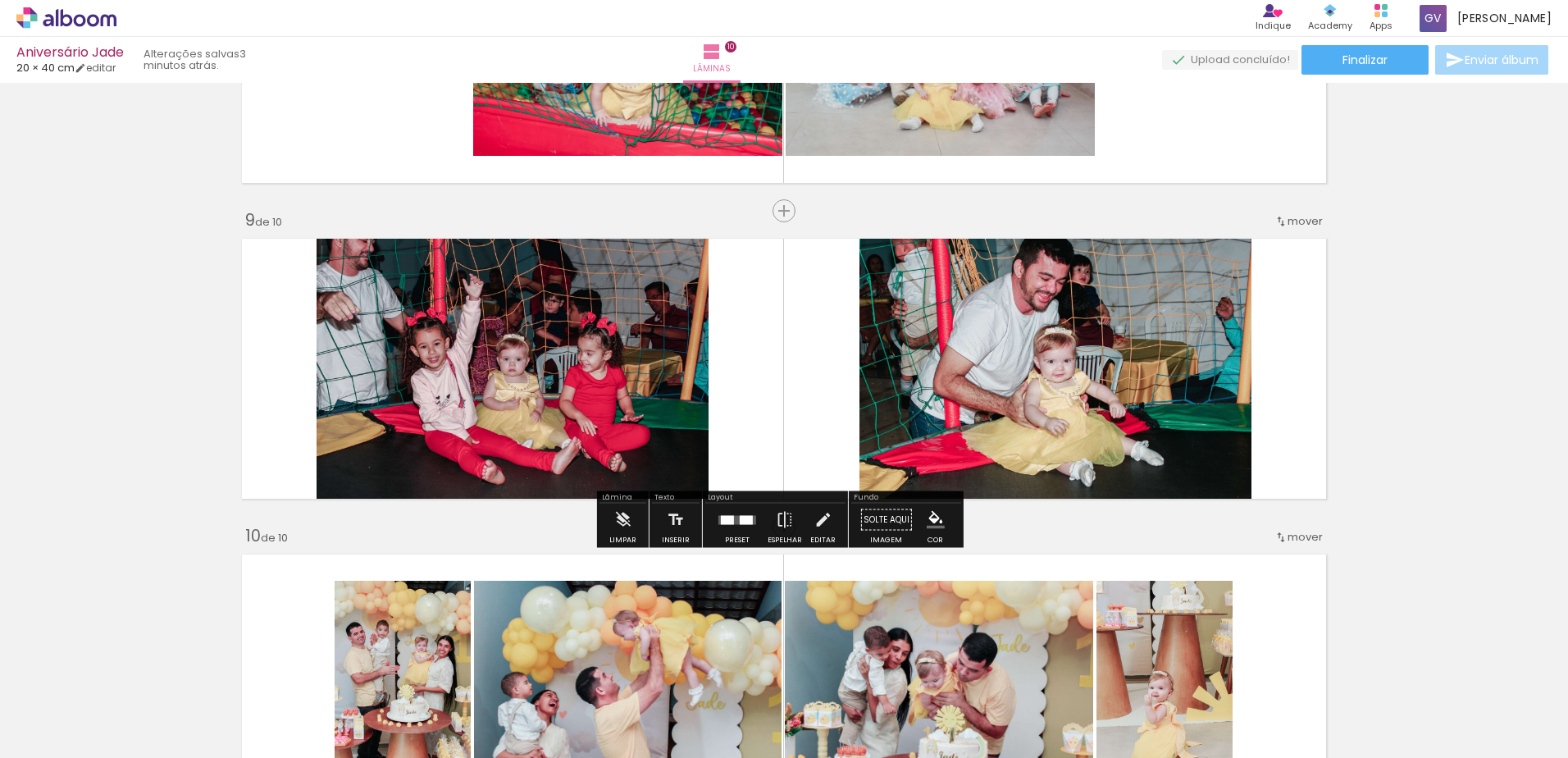
scroll to position [0, 1052]
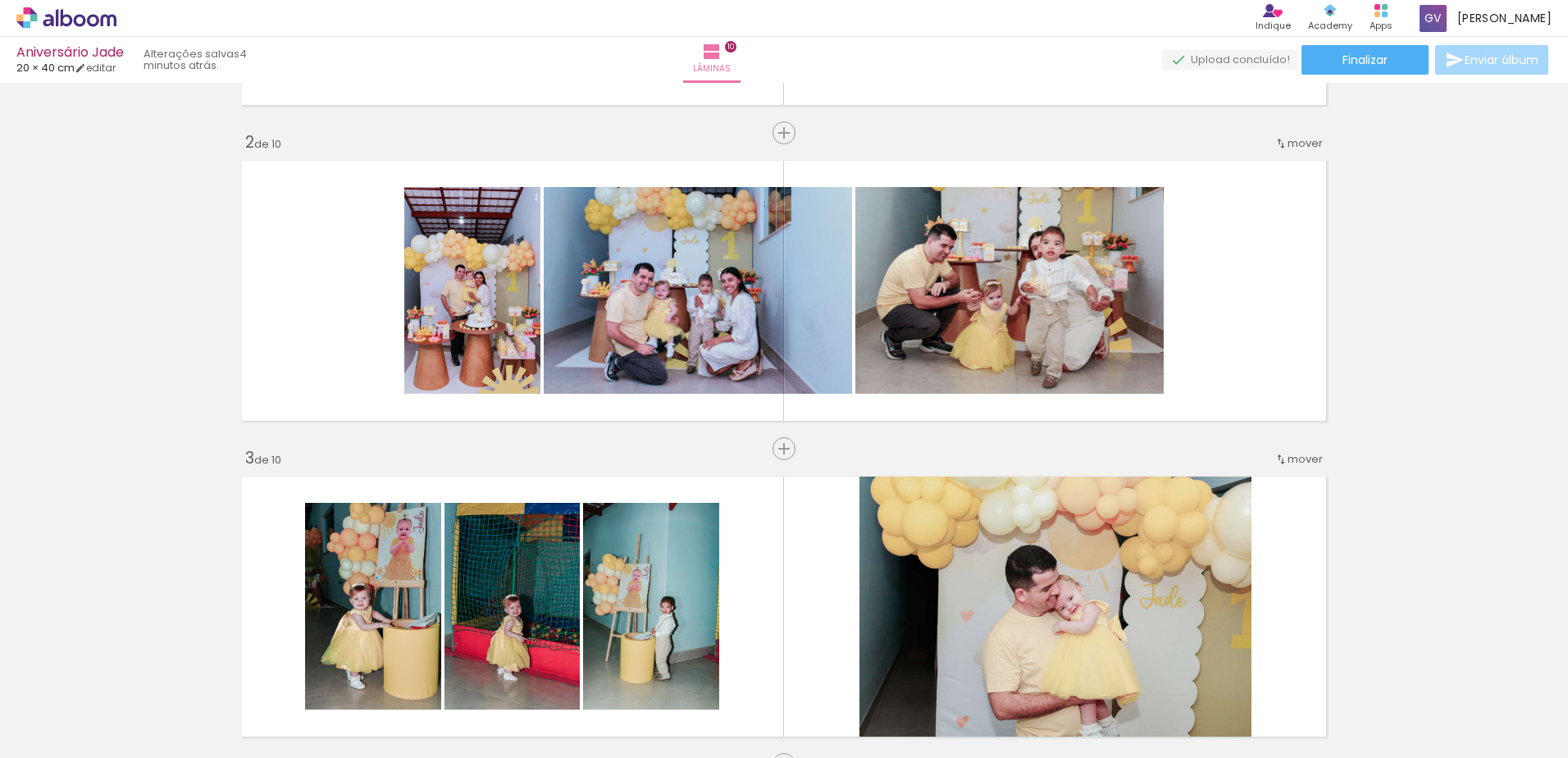
scroll to position [0, 0]
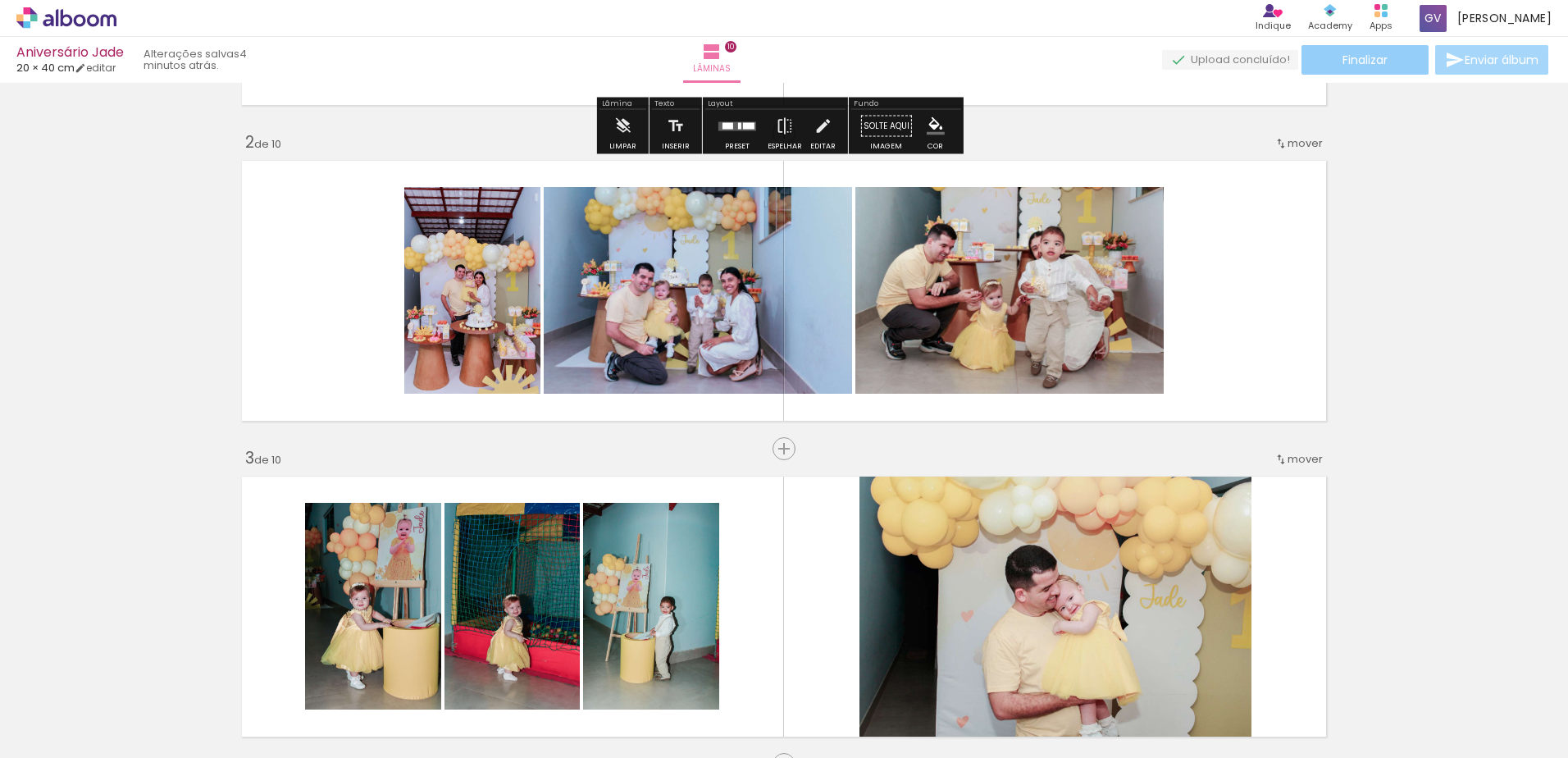
click at [1328, 61] on paper-button "Finalizar" at bounding box center [1365, 59] width 127 height 30
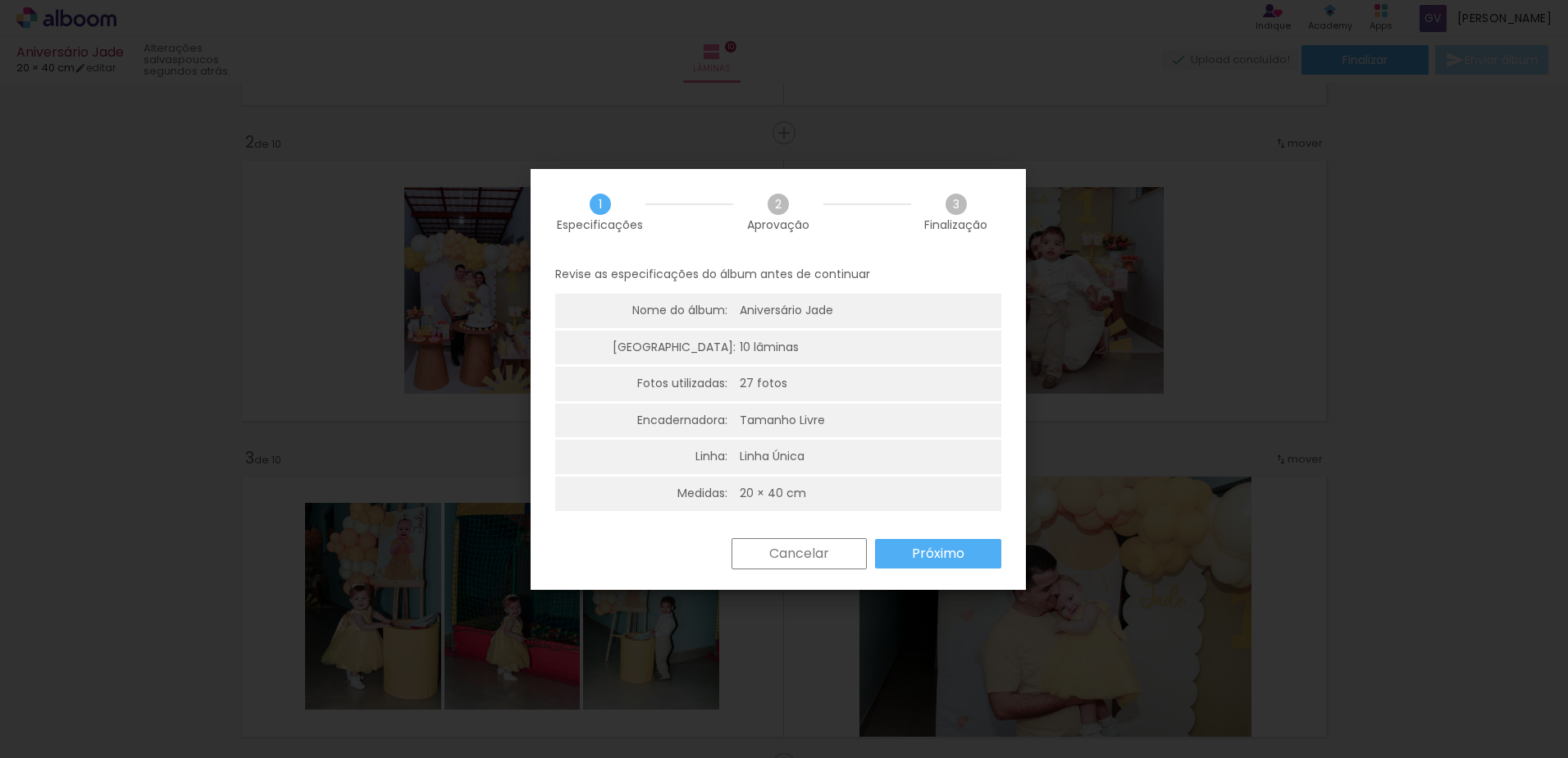
click at [0, 0] on slot "Próximo" at bounding box center [0, 0] width 0 height 0
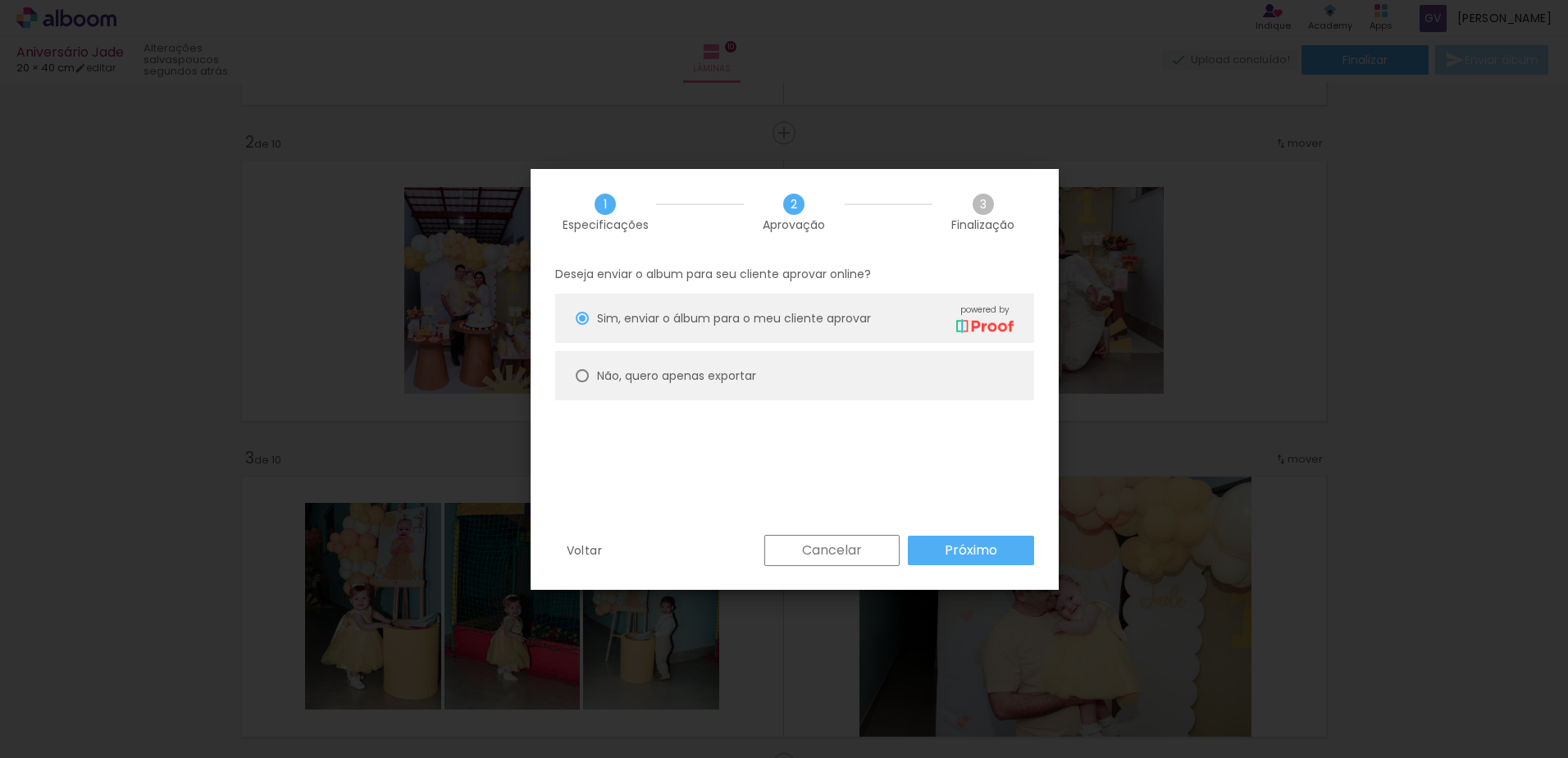
click at [580, 376] on div at bounding box center [582, 376] width 13 height 13
type paper-radio-button "on"
click at [0, 0] on slot "Próximo" at bounding box center [0, 0] width 0 height 0
type input "Alta, 300 DPI"
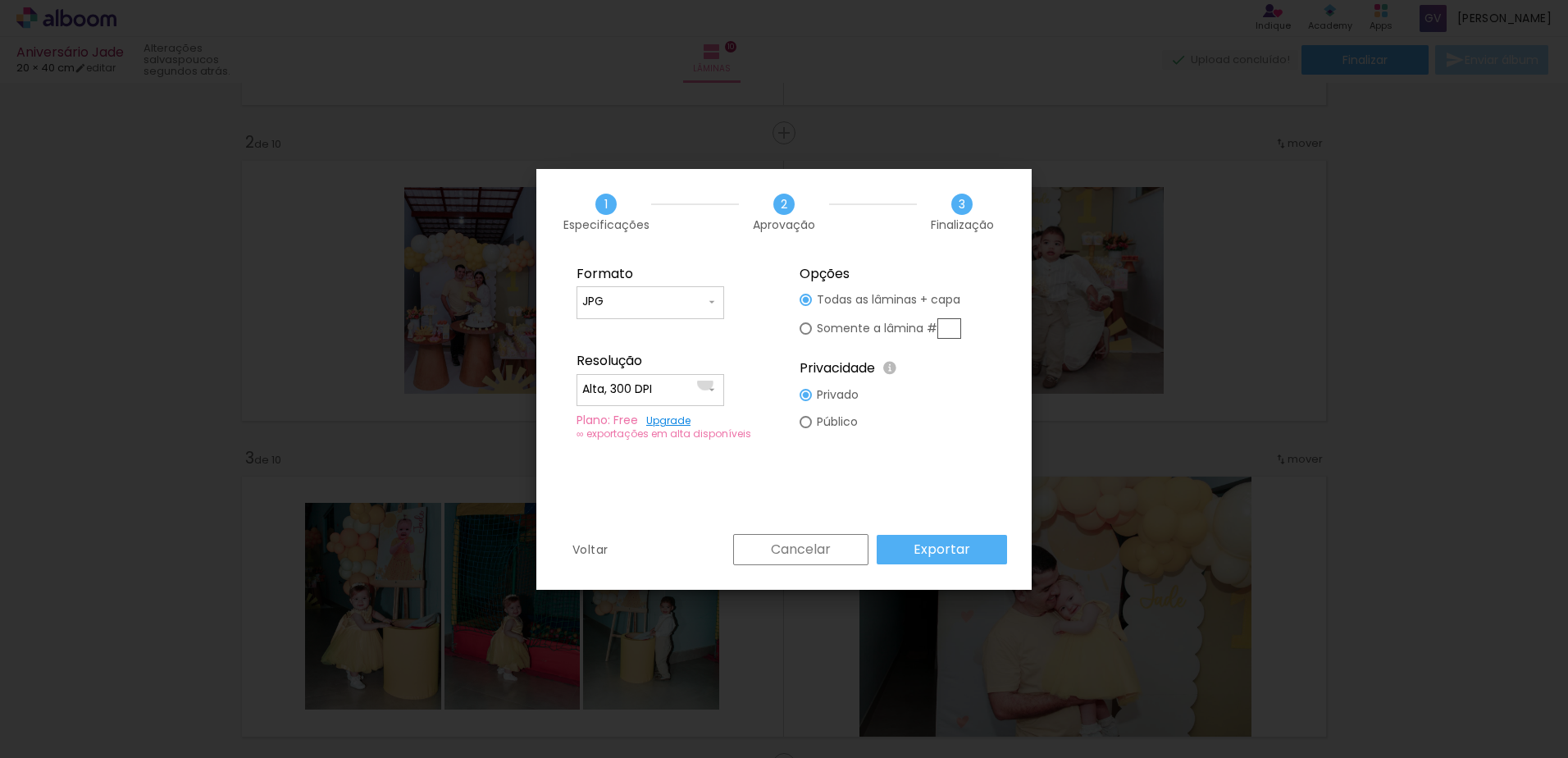
click at [705, 382] on span at bounding box center [712, 389] width 13 height 16
click at [705, 382] on paper-item "Alta, 300 DPI" at bounding box center [651, 387] width 148 height 33
click at [719, 303] on paper-input-container "JPG" at bounding box center [651, 302] width 148 height 33
click at [719, 303] on paper-item "JPG" at bounding box center [651, 299] width 148 height 33
click at [982, 554] on paper-button "Exportar" at bounding box center [942, 549] width 131 height 30
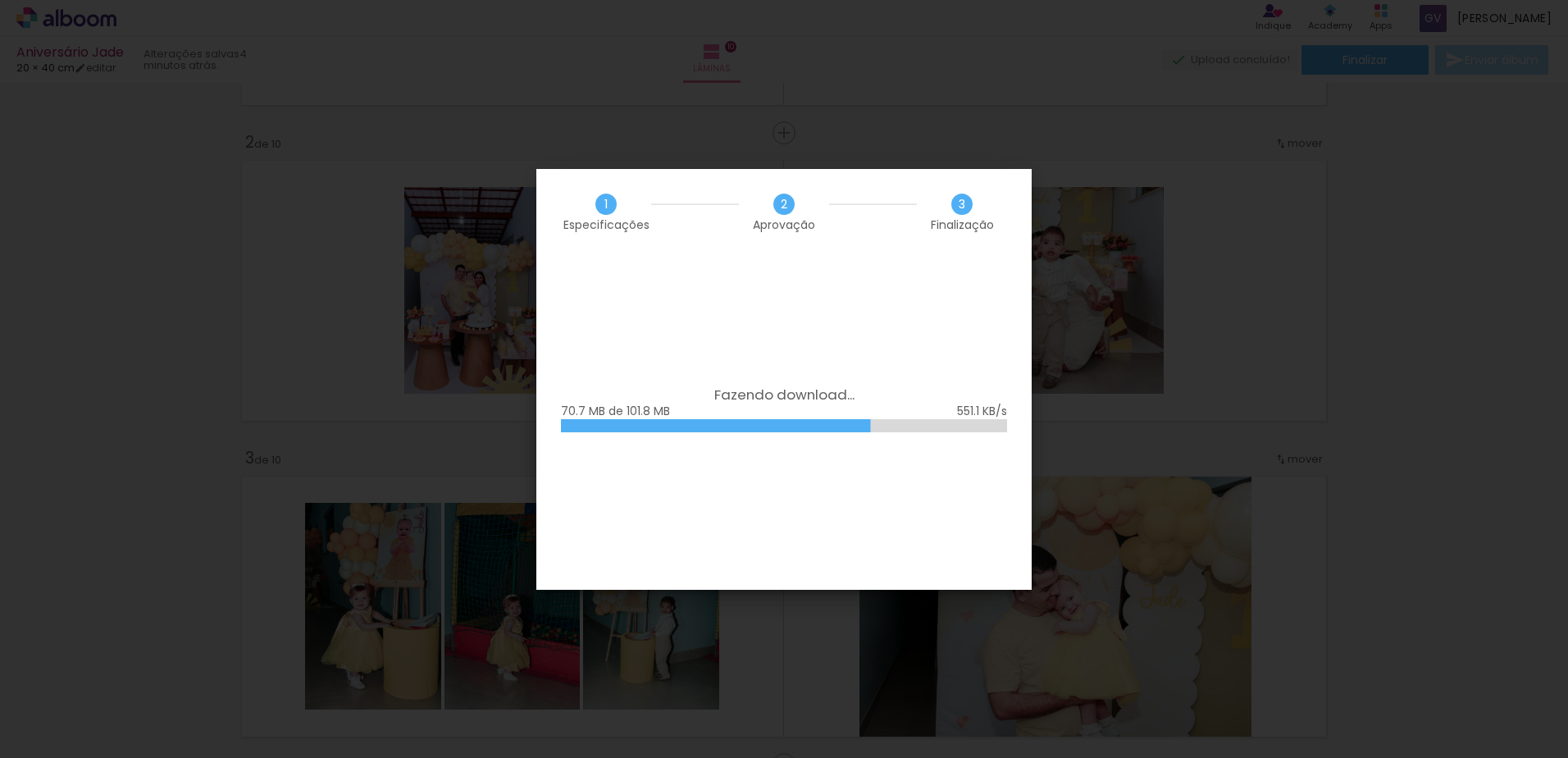
scroll to position [689, 0]
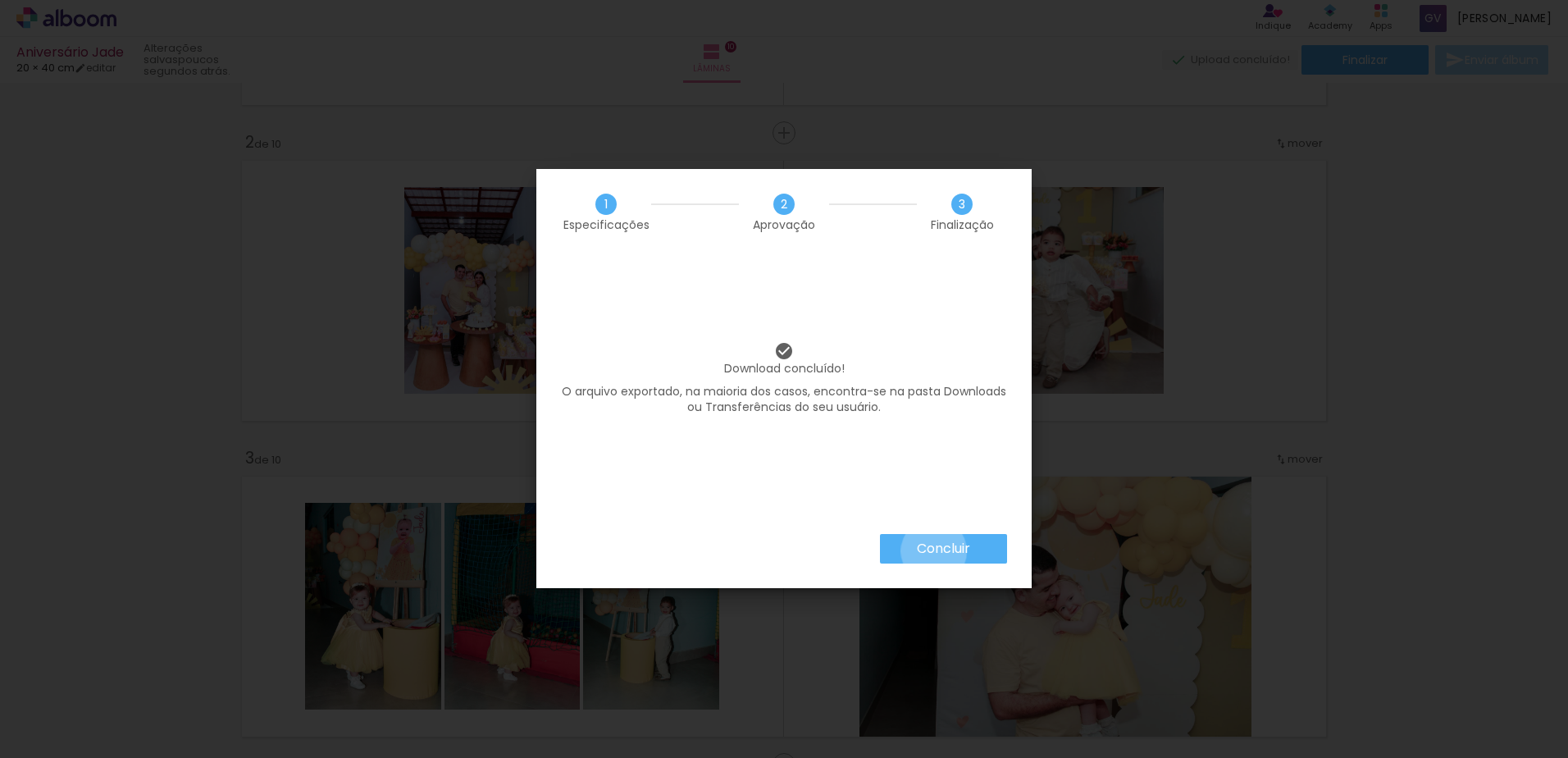
drag, startPoint x: 915, startPoint y: 516, endPoint x: 908, endPoint y: 505, distance: 13.0
click at [908, 505] on div "1 Especificações 2 Aprovação 3 Finalização Download concluído! O arquivo export…" at bounding box center [784, 378] width 495 height 419
click at [0, 0] on slot "Concluir" at bounding box center [0, 0] width 0 height 0
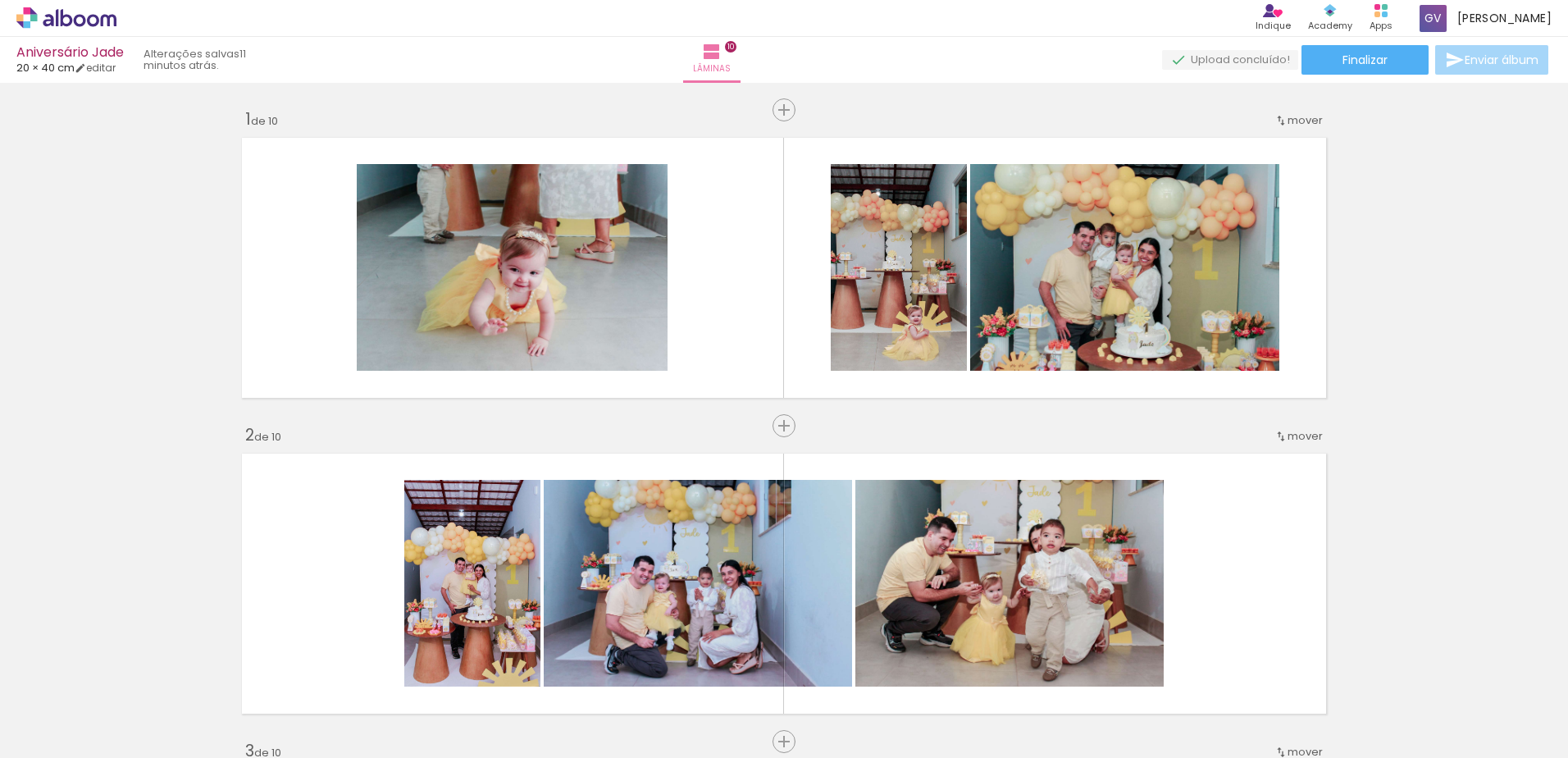
scroll to position [689, 0]
